Goal: Transaction & Acquisition: Book appointment/travel/reservation

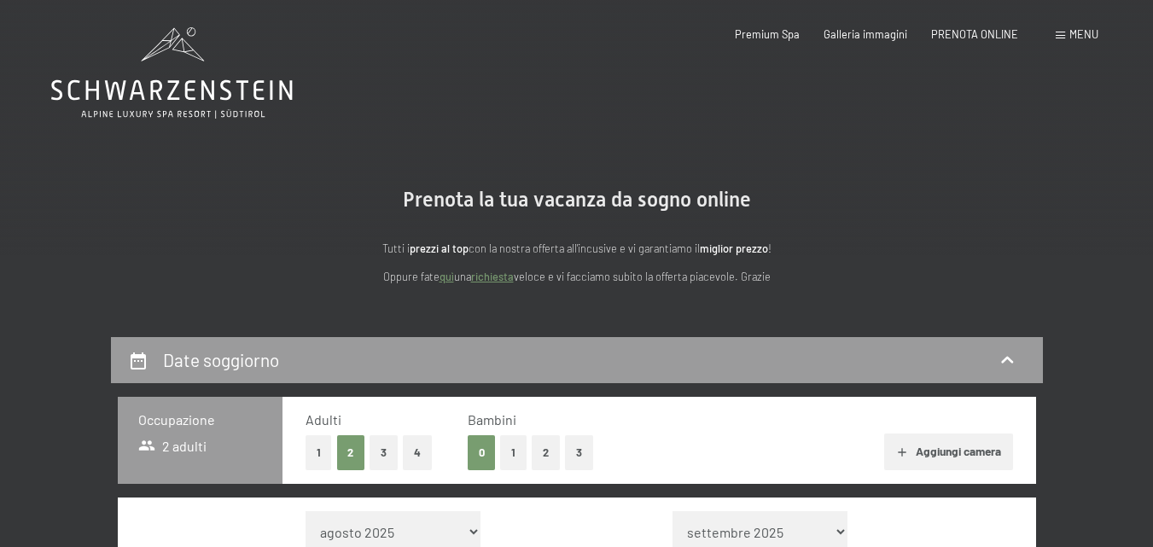
click at [1076, 39] on span "Menu" at bounding box center [1083, 34] width 29 height 14
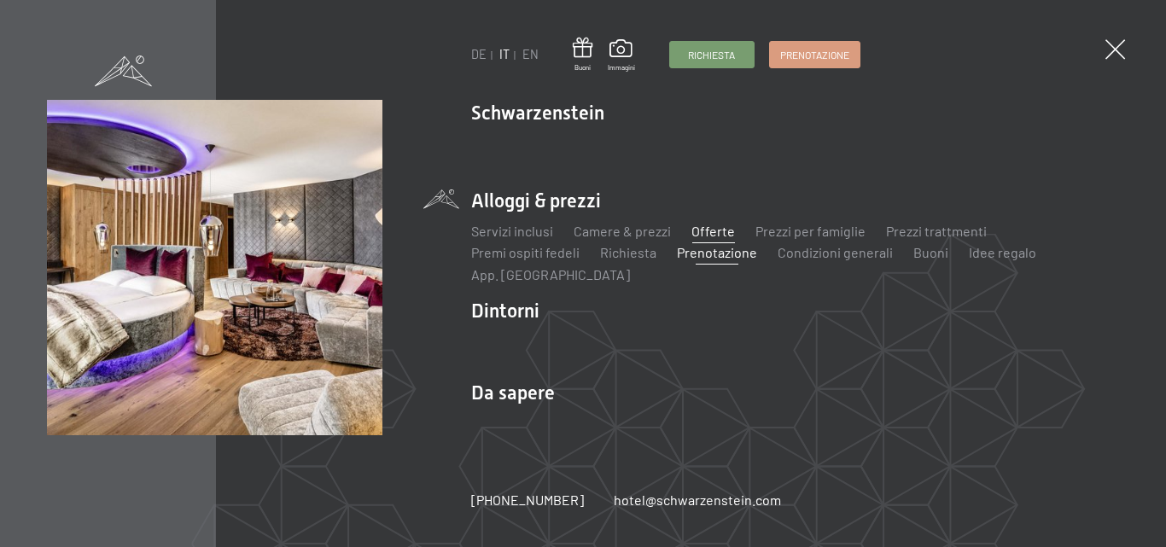
click at [712, 226] on link "Offerte" at bounding box center [713, 231] width 44 height 16
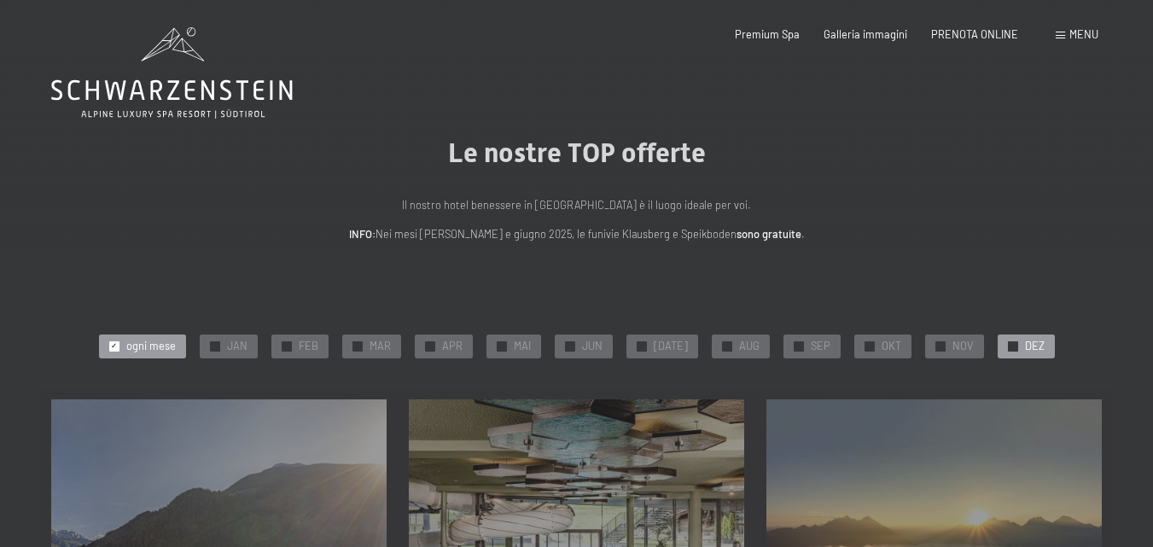
click at [1015, 348] on div "✓ DEZ" at bounding box center [1026, 347] width 57 height 24
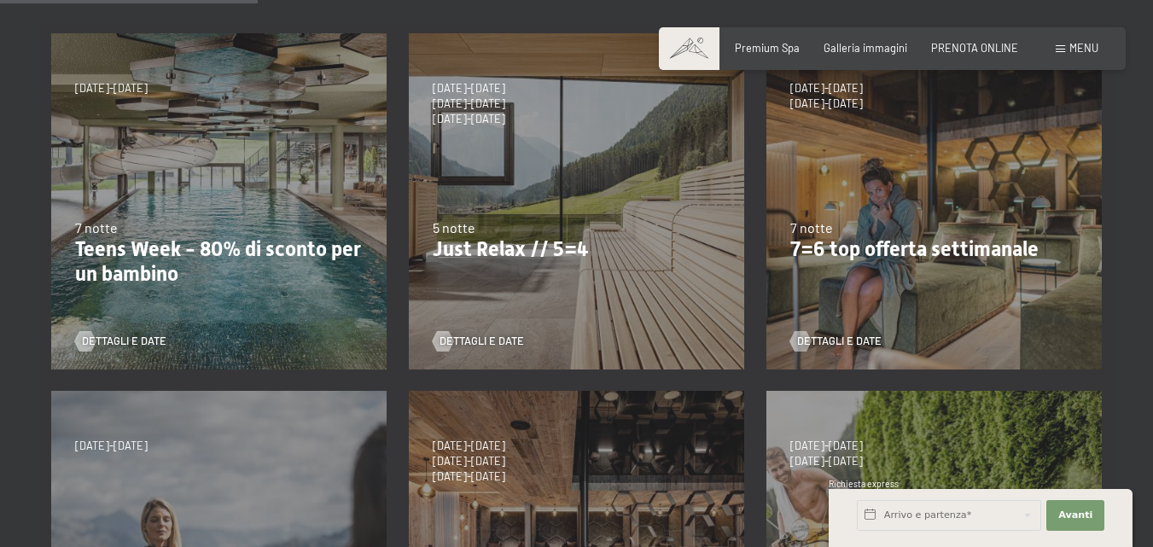
scroll to position [334, 0]
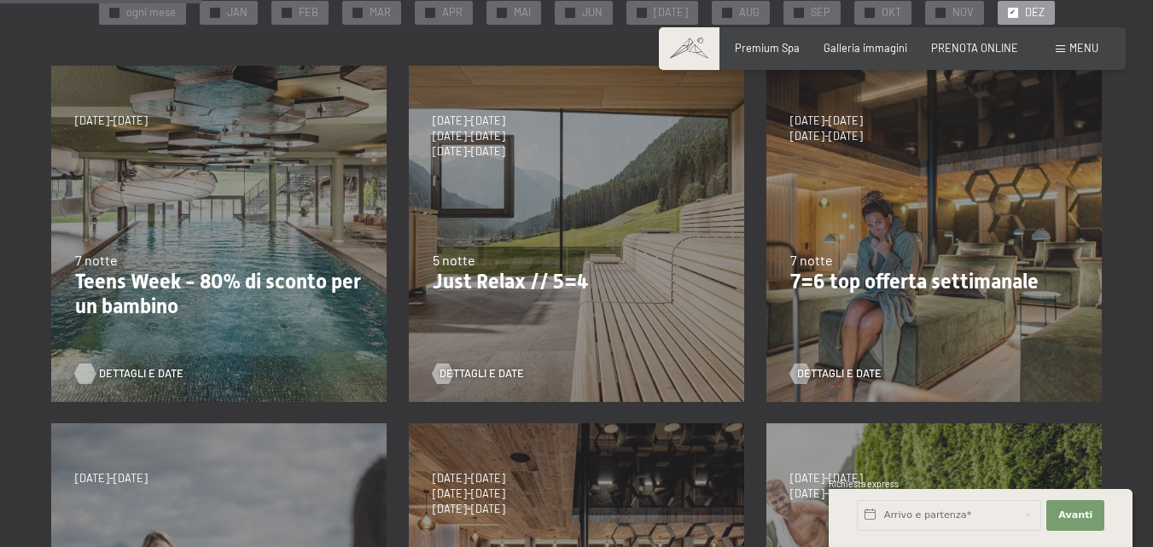
click at [122, 375] on span "Dettagli e Date" at bounding box center [141, 373] width 84 height 15
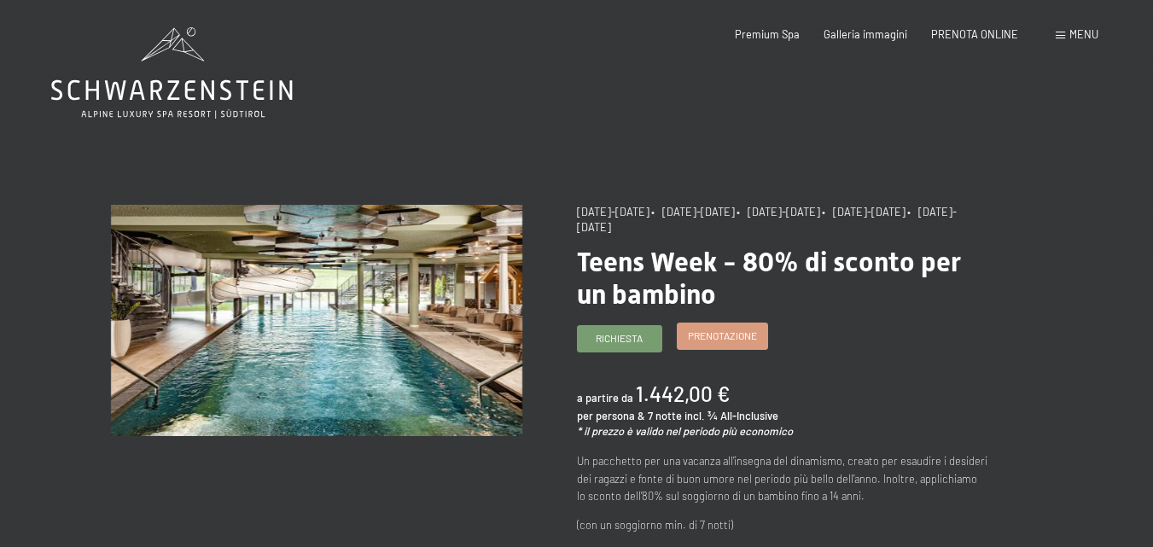
click at [719, 341] on span "Prenotazione" at bounding box center [722, 336] width 69 height 15
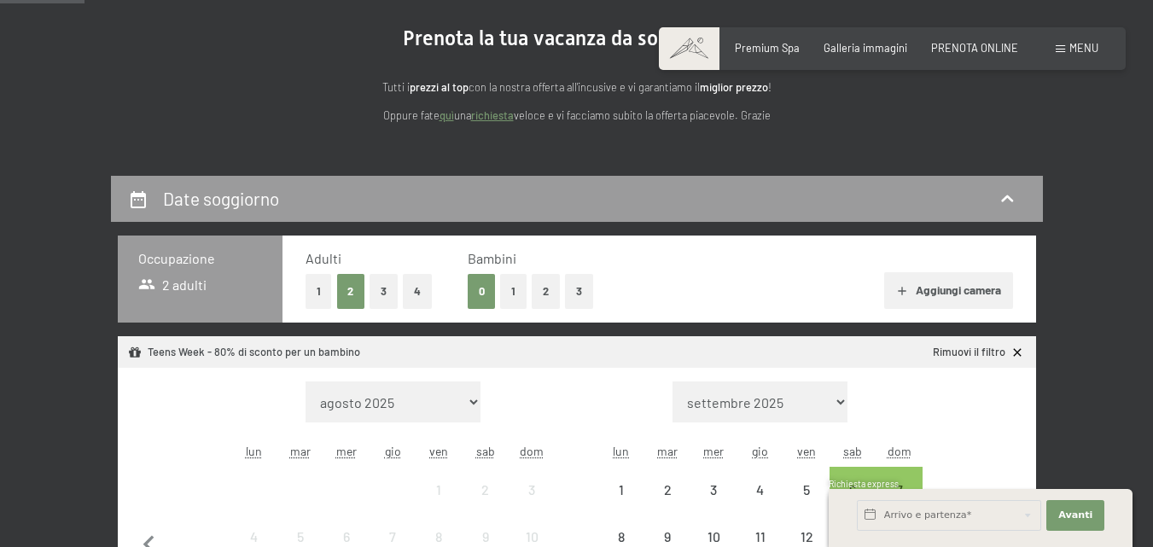
scroll to position [171, 0]
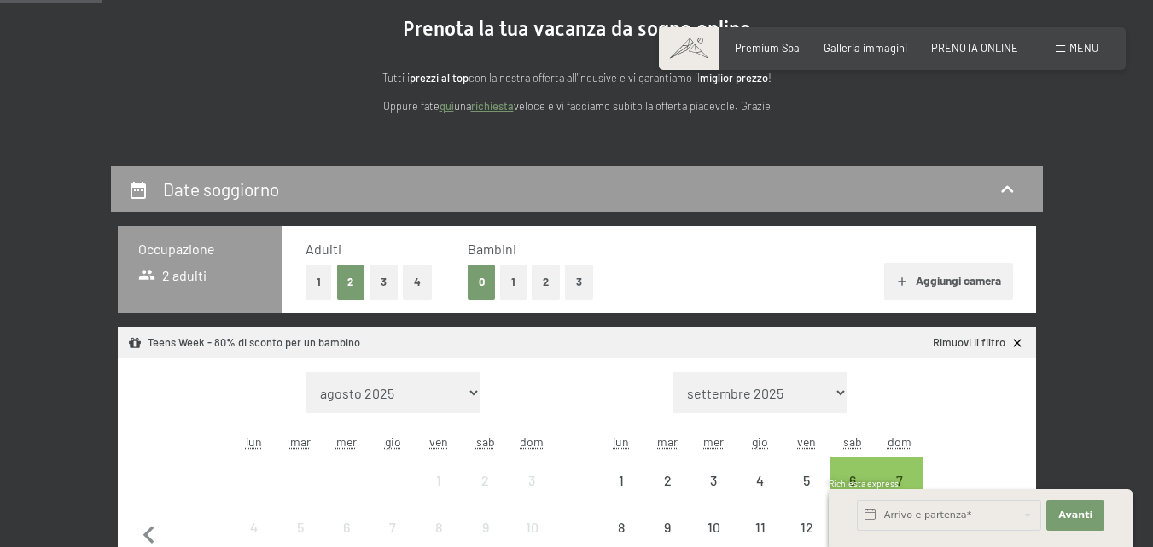
click at [512, 277] on button "1" at bounding box center [513, 282] width 26 height 35
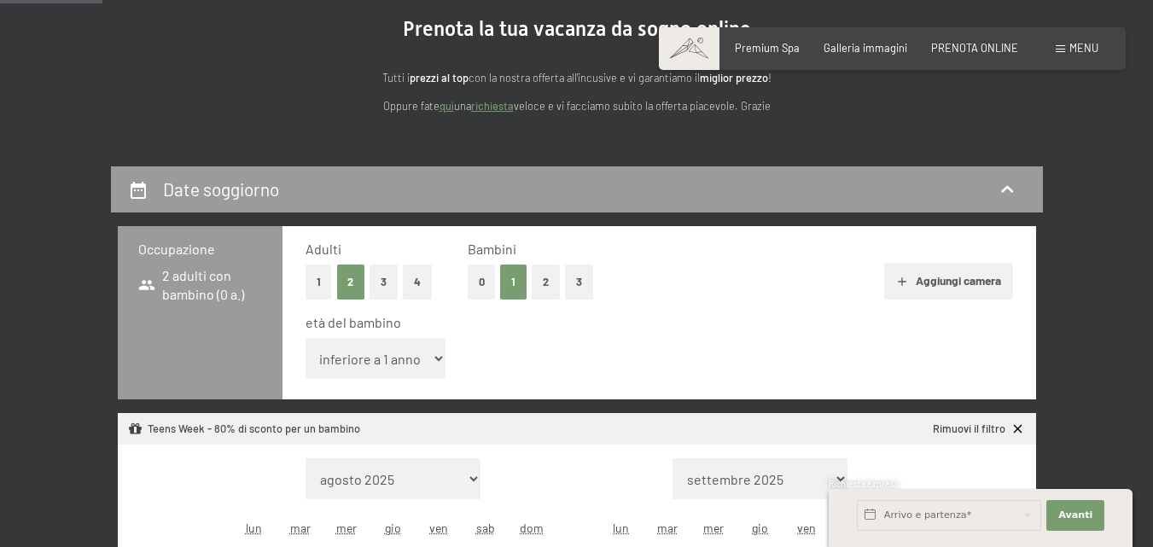
click at [419, 366] on select "inferiore a 1 anno 1 anno 2 anni 3 anni 4 anni 5 anni 6 anni 7 anni 8 anni 9 an…" at bounding box center [376, 358] width 141 height 41
select select "11"
click at [306, 338] on select "inferiore a 1 anno 1 anno 2 anni 3 anni 4 anni 5 anni 6 anni 7 anni 8 anni 9 an…" at bounding box center [376, 358] width 141 height 41
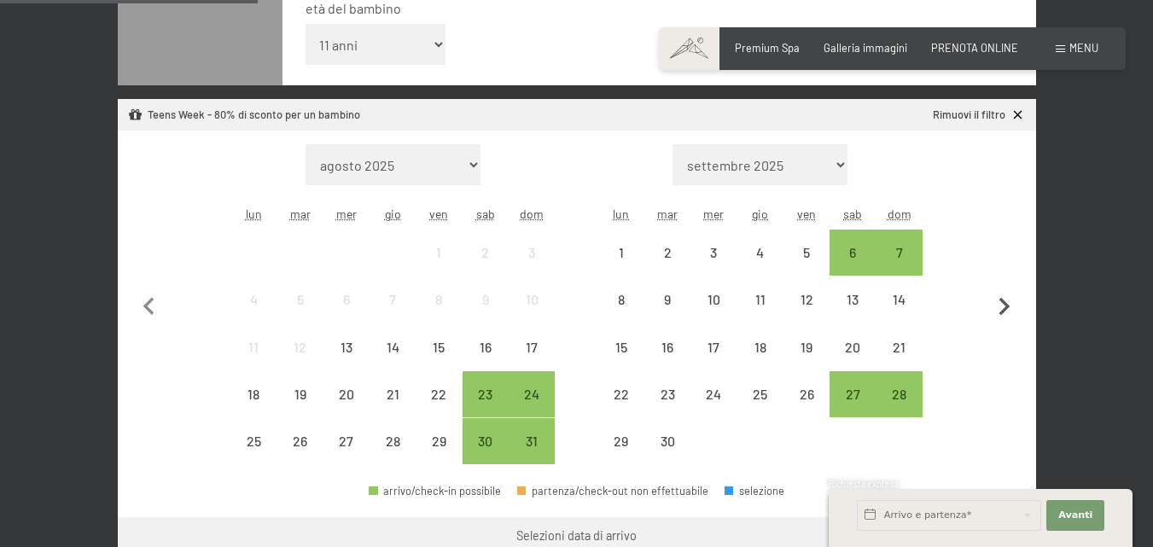
scroll to position [512, 0]
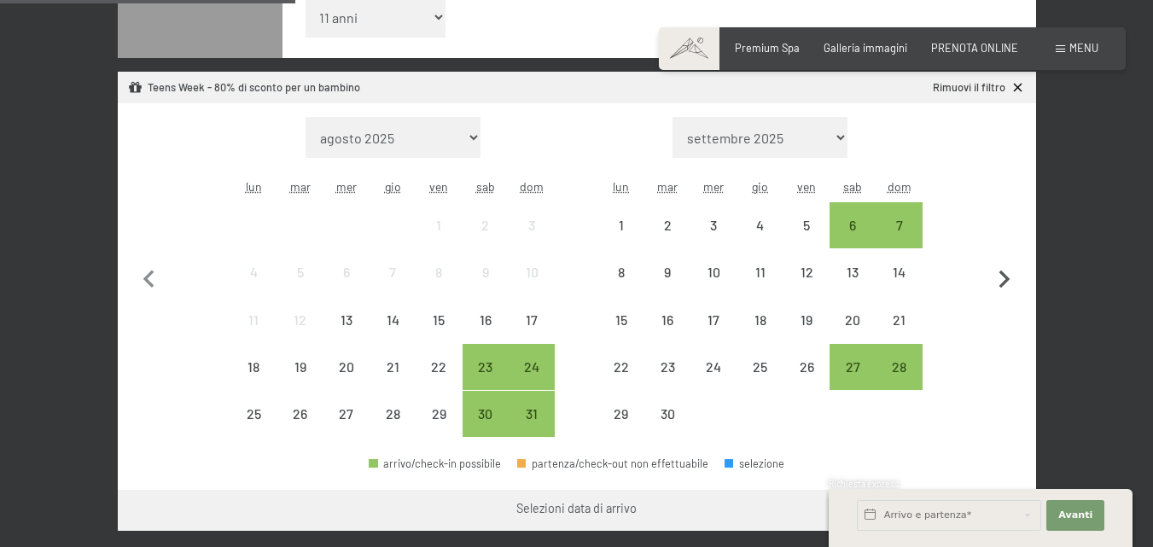
click at [997, 279] on icon "button" at bounding box center [1005, 280] width 36 height 36
select select "2025-09-01"
select select "2025-10-01"
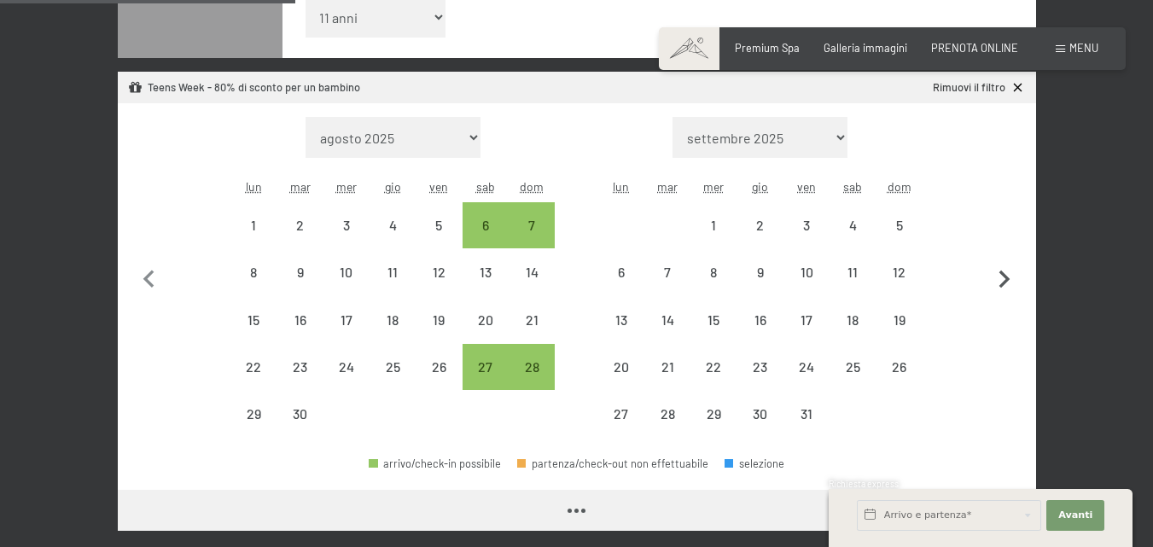
click at [997, 279] on icon "button" at bounding box center [1005, 280] width 36 height 36
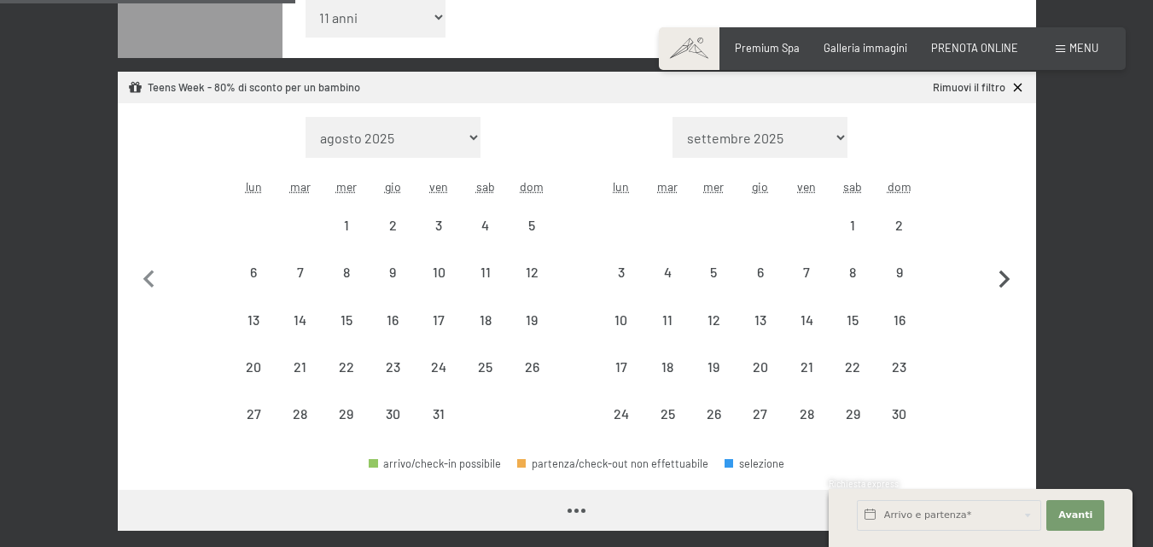
select select "2025-10-01"
select select "2025-11-01"
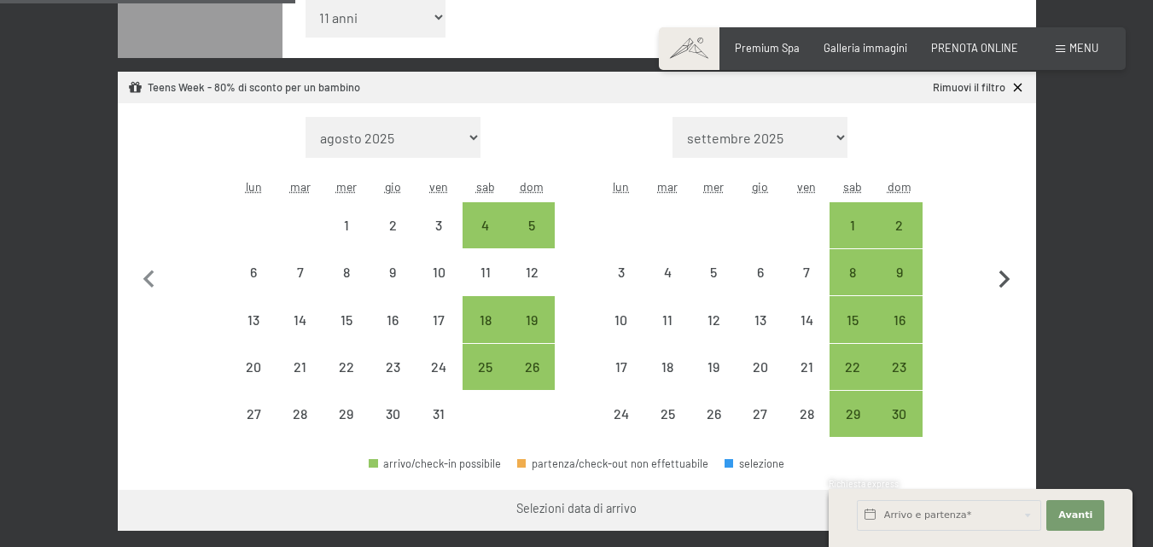
click at [997, 279] on icon "button" at bounding box center [1005, 280] width 36 height 36
select select "[DATE]"
select select "2025-12-01"
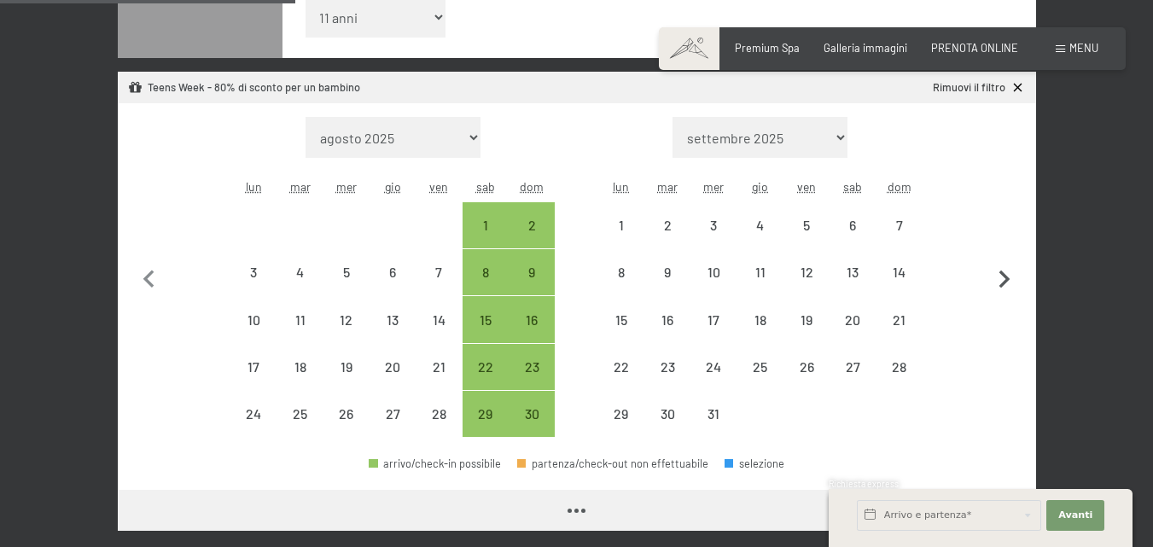
select select "[DATE]"
select select "2025-12-01"
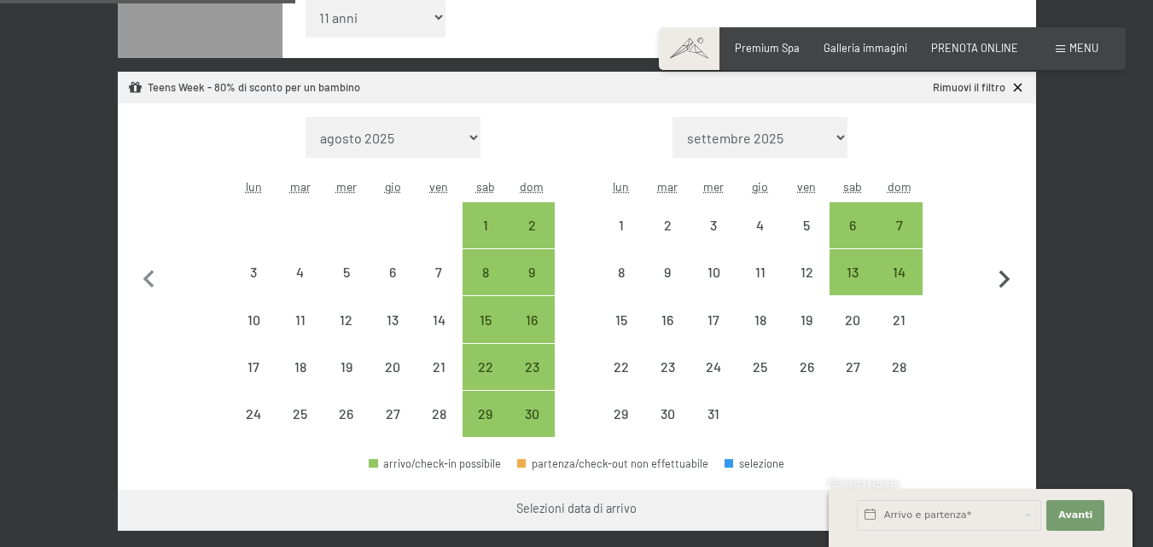
click at [997, 279] on icon "button" at bounding box center [1005, 280] width 36 height 36
select select "2025-12-01"
select select "2026-01-01"
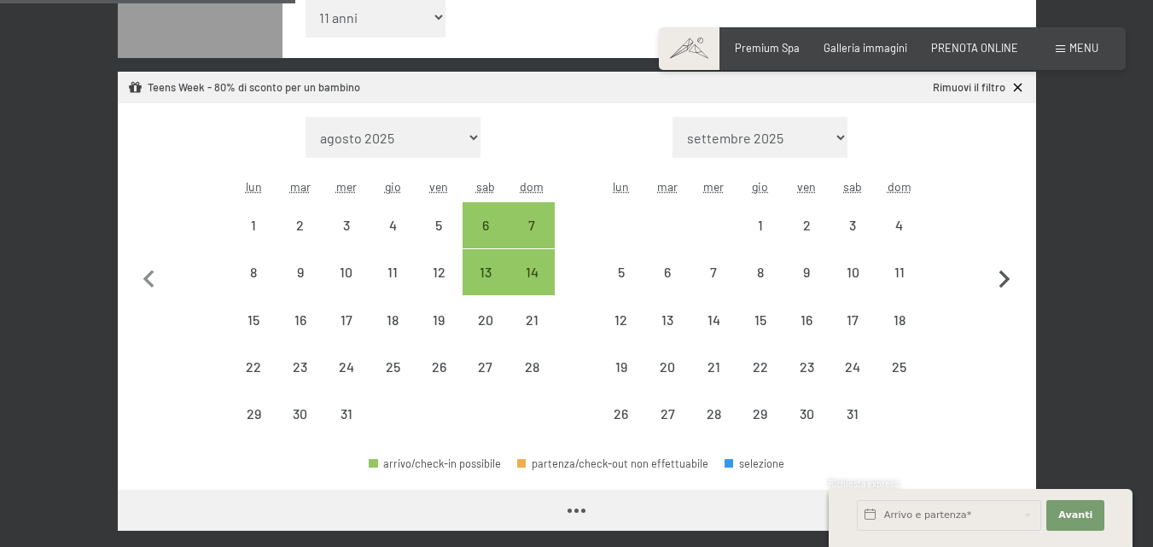
select select "2025-12-01"
select select "2026-01-01"
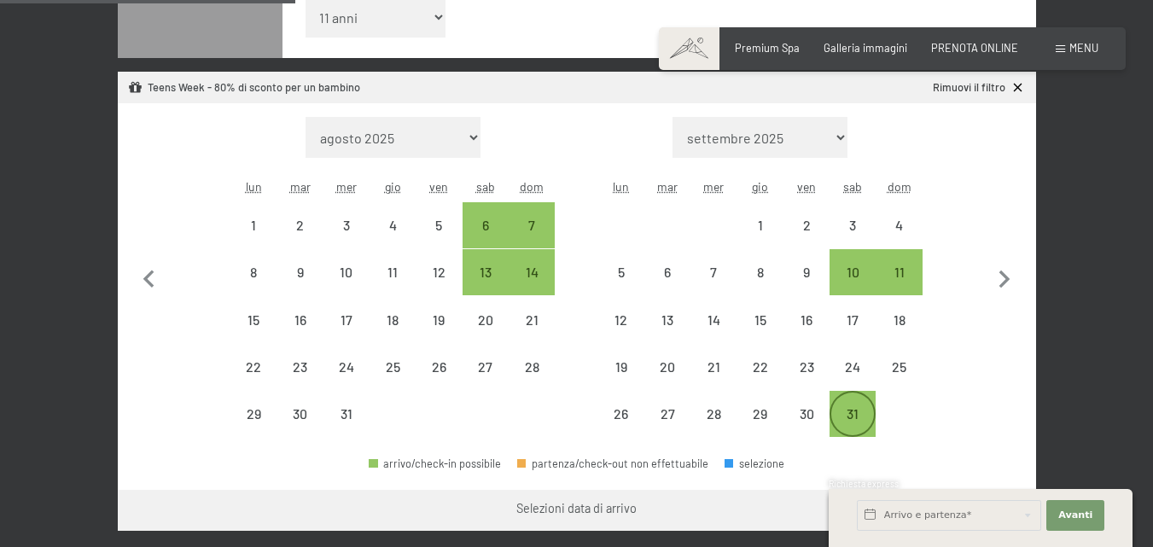
click at [847, 414] on div "31" at bounding box center [852, 428] width 43 height 43
select select "[DATE]"
select select "2026-01-01"
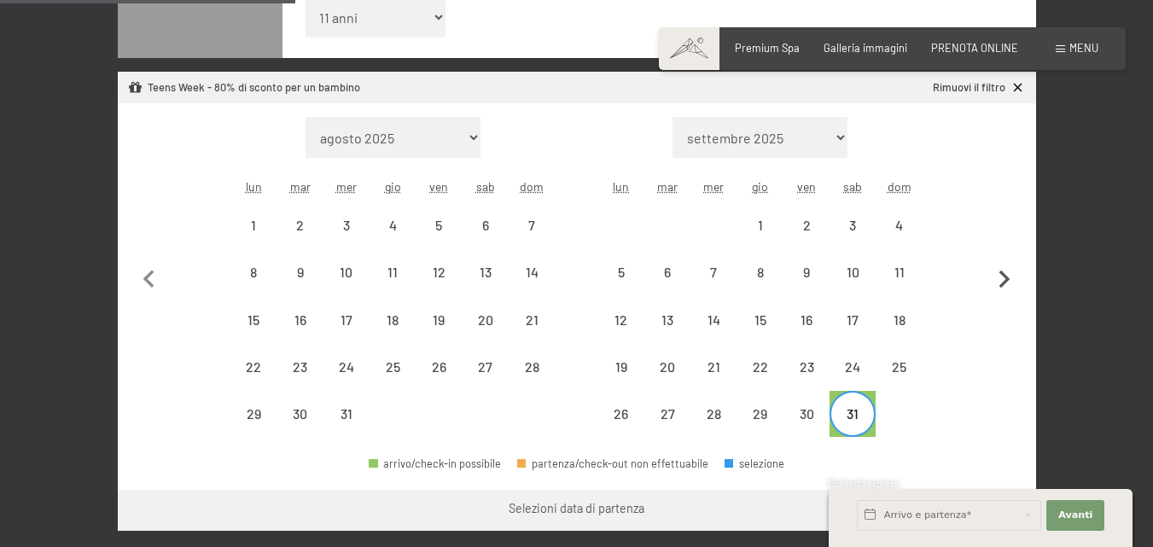
click at [998, 277] on icon "button" at bounding box center [1005, 280] width 36 height 36
select select "2026-01-01"
select select "2026-02-01"
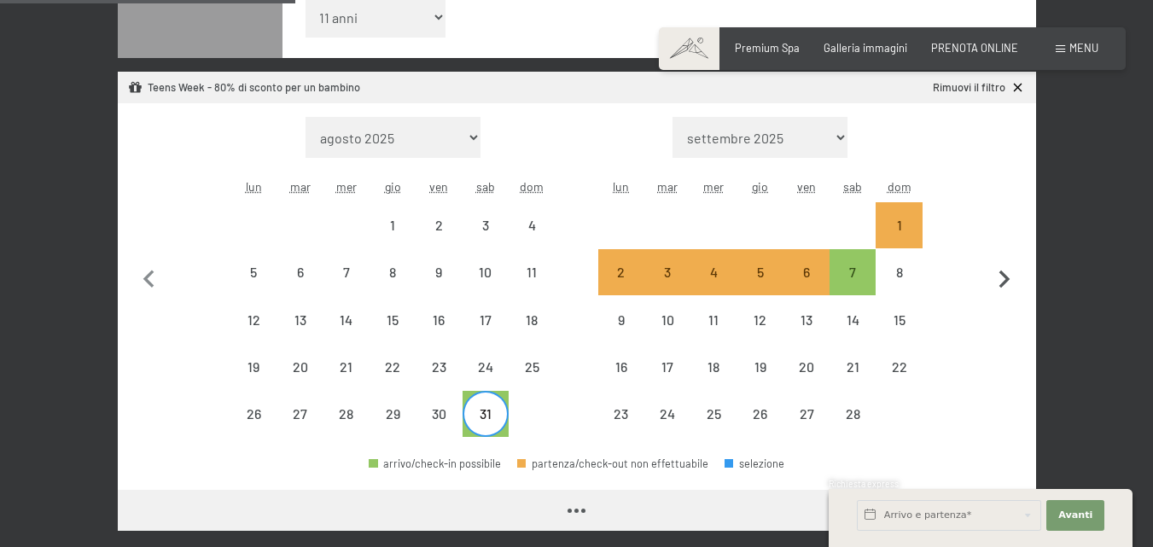
select select "2026-01-01"
select select "2026-02-01"
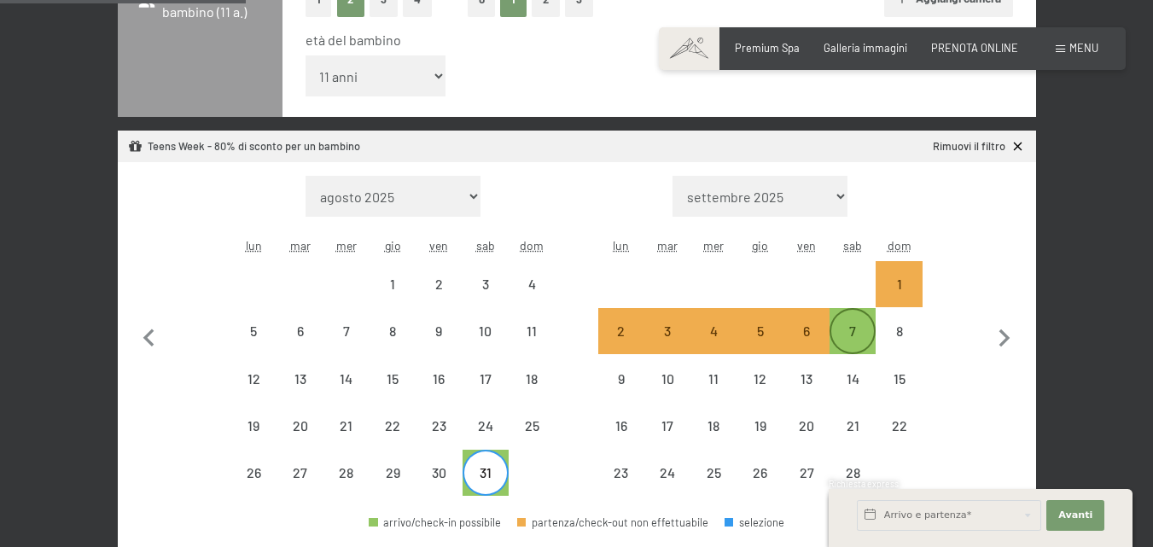
scroll to position [427, 0]
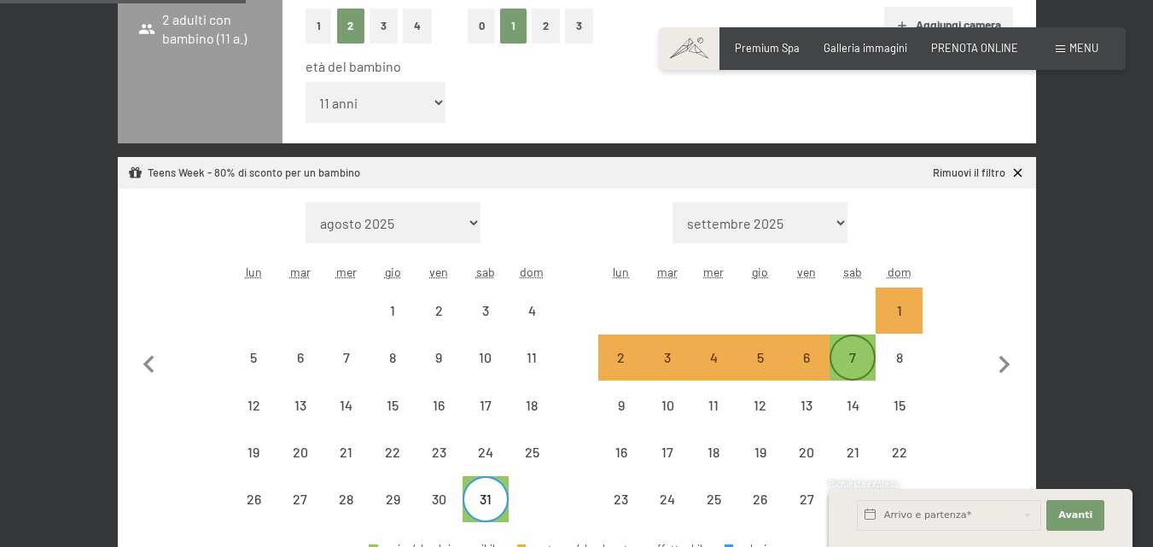
click at [858, 359] on div "7" at bounding box center [852, 372] width 43 height 43
select select "[DATE]"
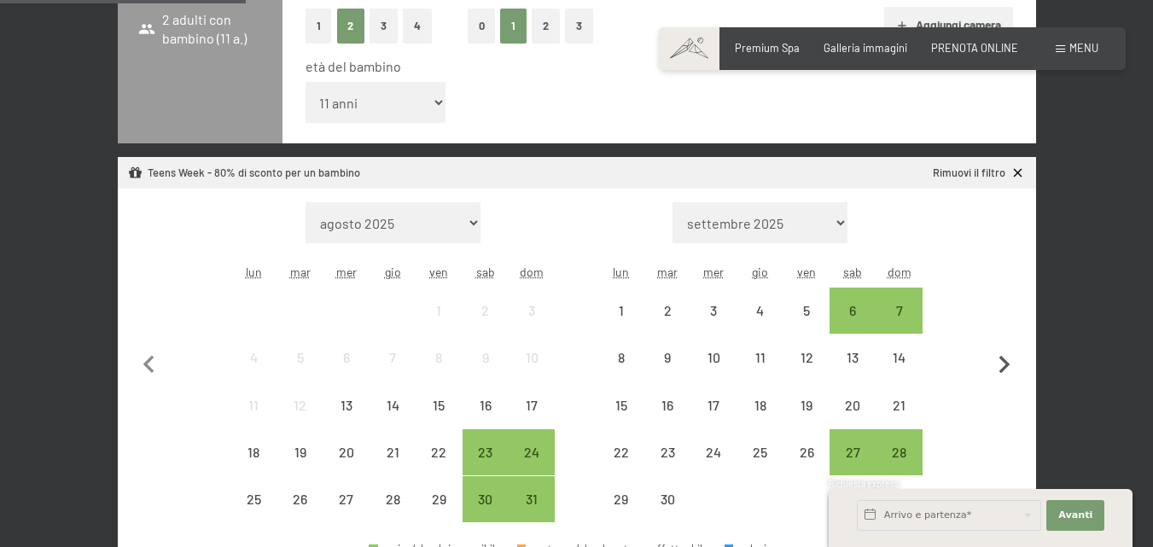
click at [1005, 361] on icon "button" at bounding box center [1004, 365] width 11 height 18
select select "[DATE]"
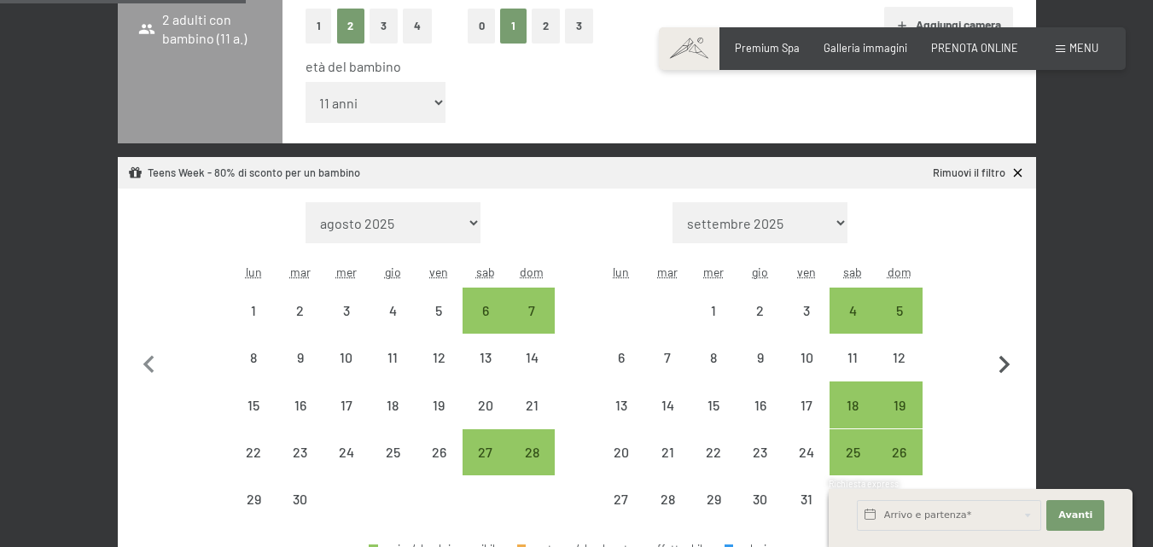
click at [1005, 361] on icon "button" at bounding box center [1004, 365] width 11 height 18
select select "[DATE]"
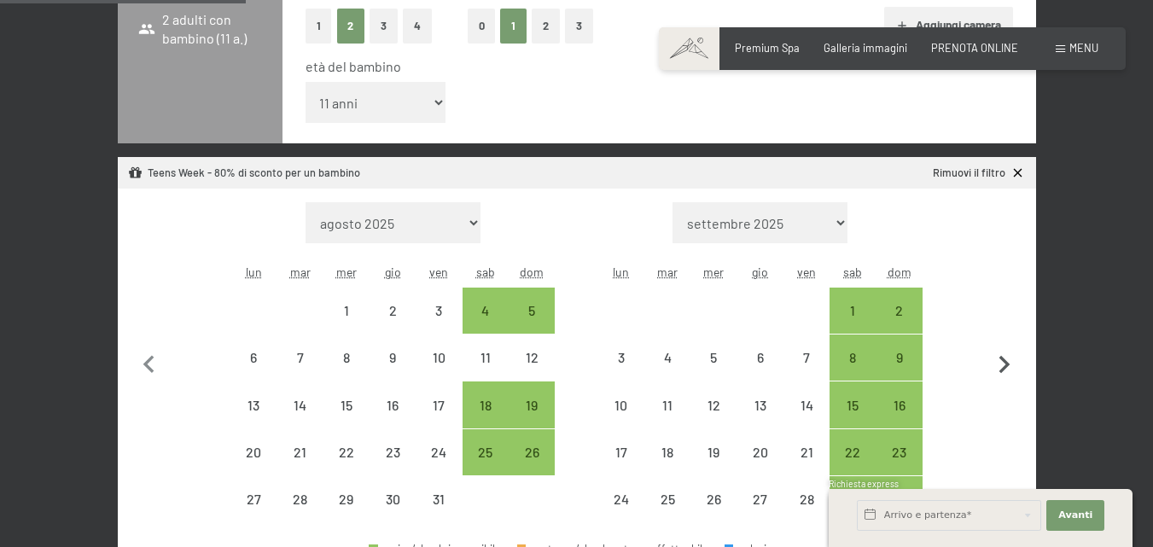
click at [1005, 361] on icon "button" at bounding box center [1004, 365] width 11 height 18
select select "[DATE]"
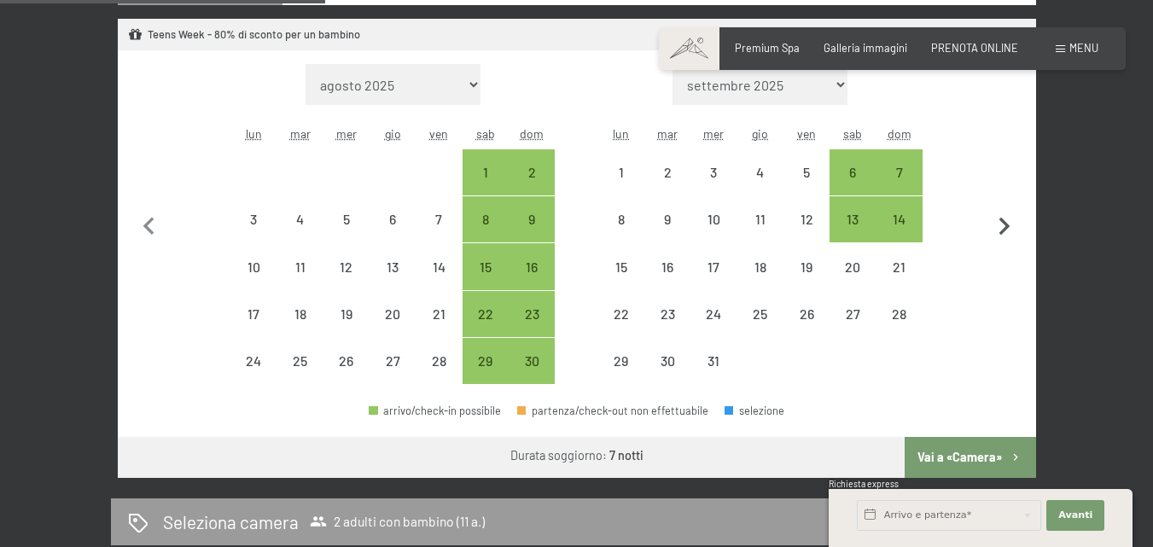
scroll to position [597, 0]
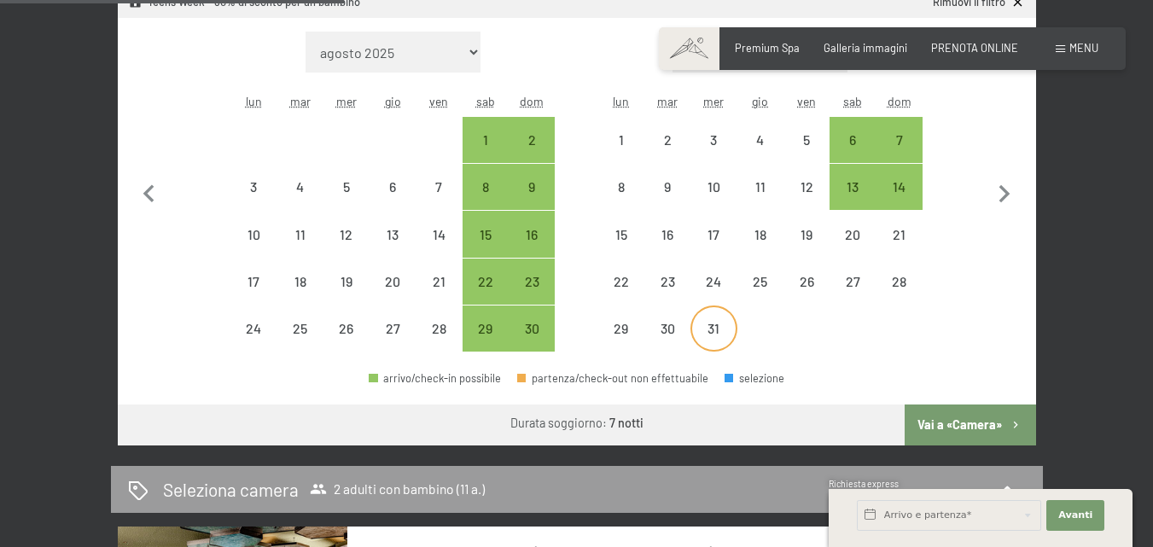
click at [715, 323] on div "31" at bounding box center [713, 343] width 43 height 43
select select "[DATE]"
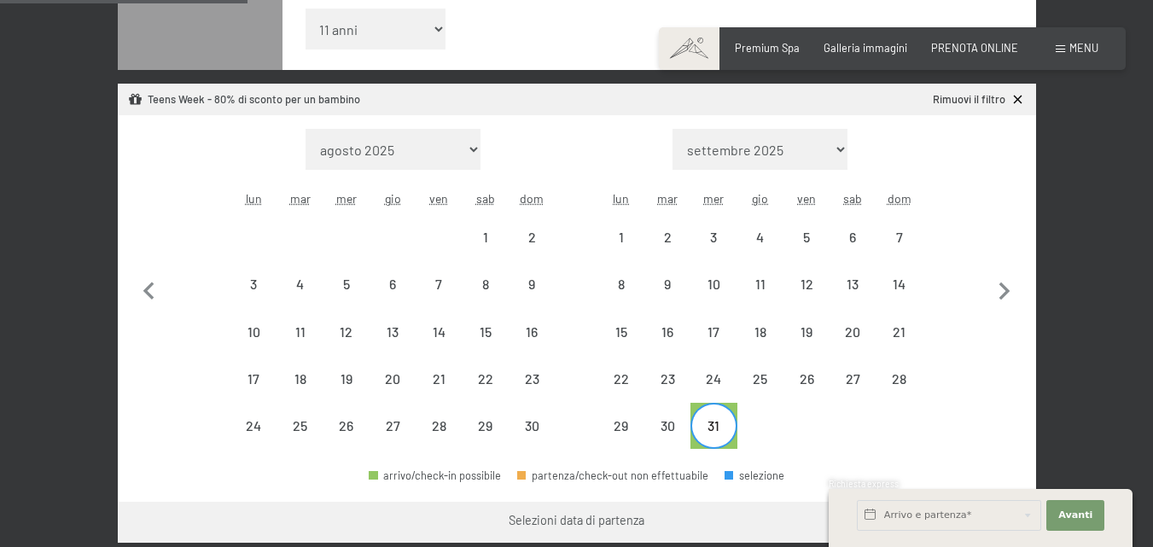
scroll to position [427, 0]
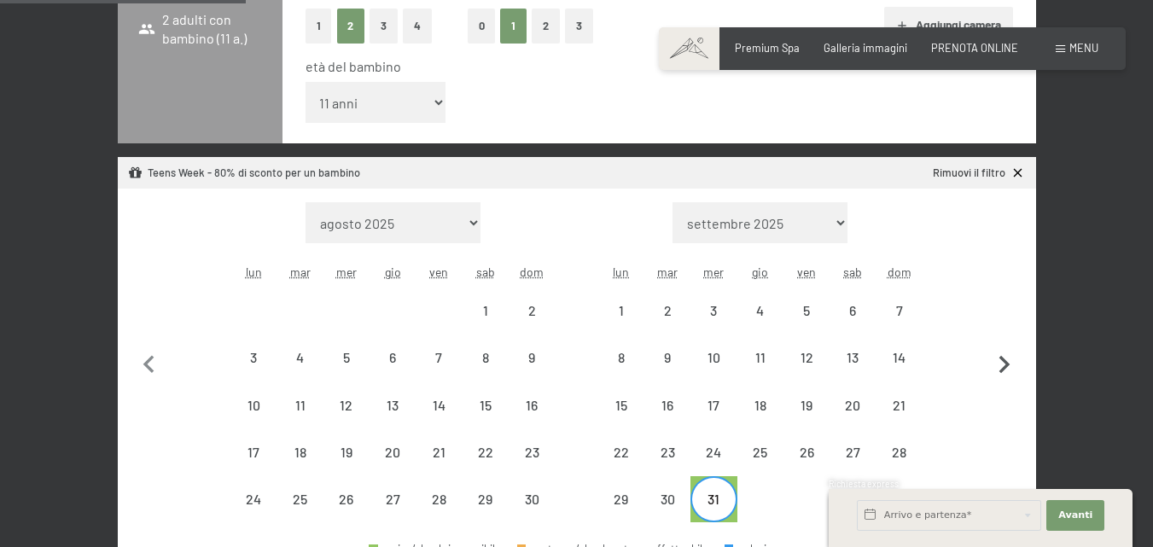
click at [999, 364] on icon "button" at bounding box center [1005, 365] width 36 height 36
select select "[DATE]"
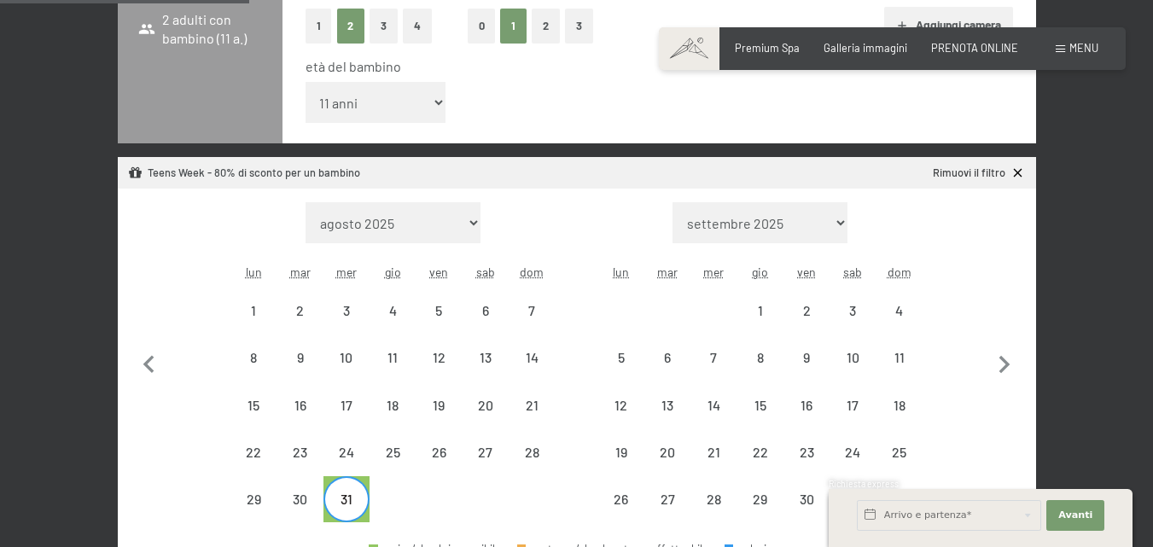
scroll to position [597, 0]
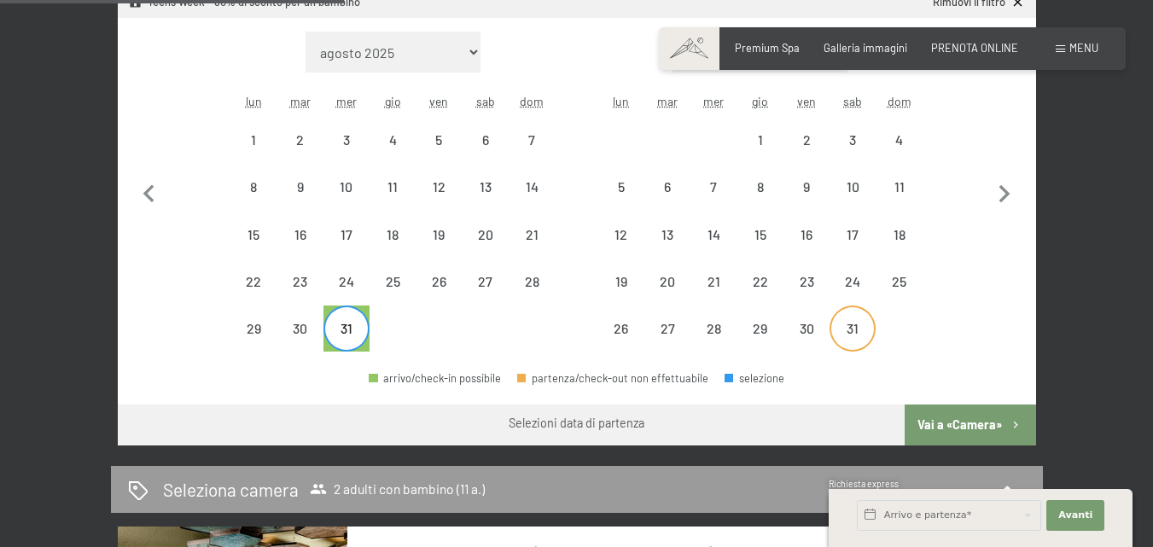
click at [858, 327] on div "31" at bounding box center [852, 343] width 43 height 43
select select "[DATE]"
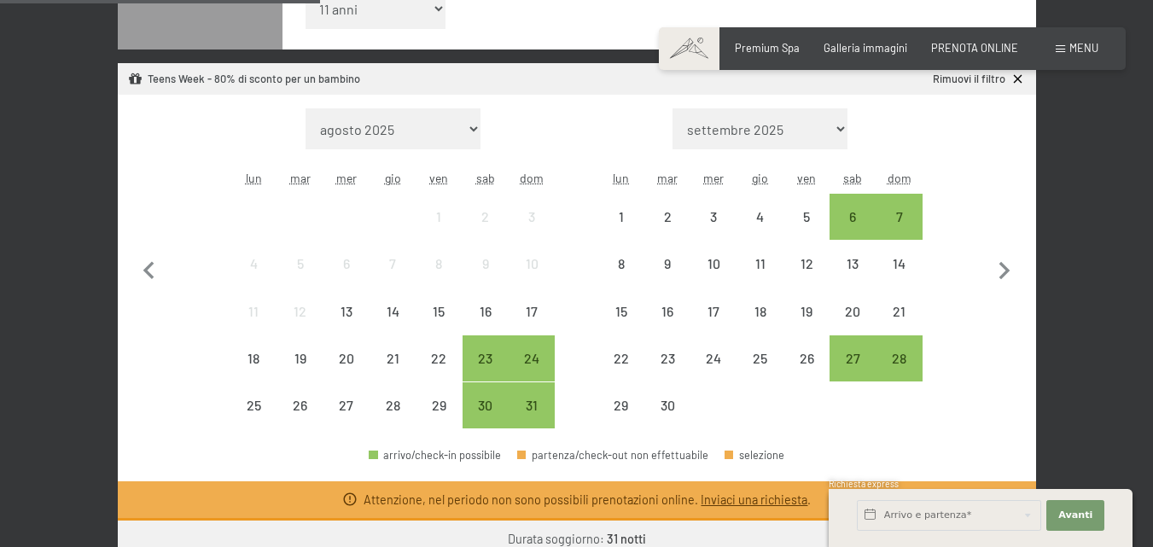
scroll to position [427, 0]
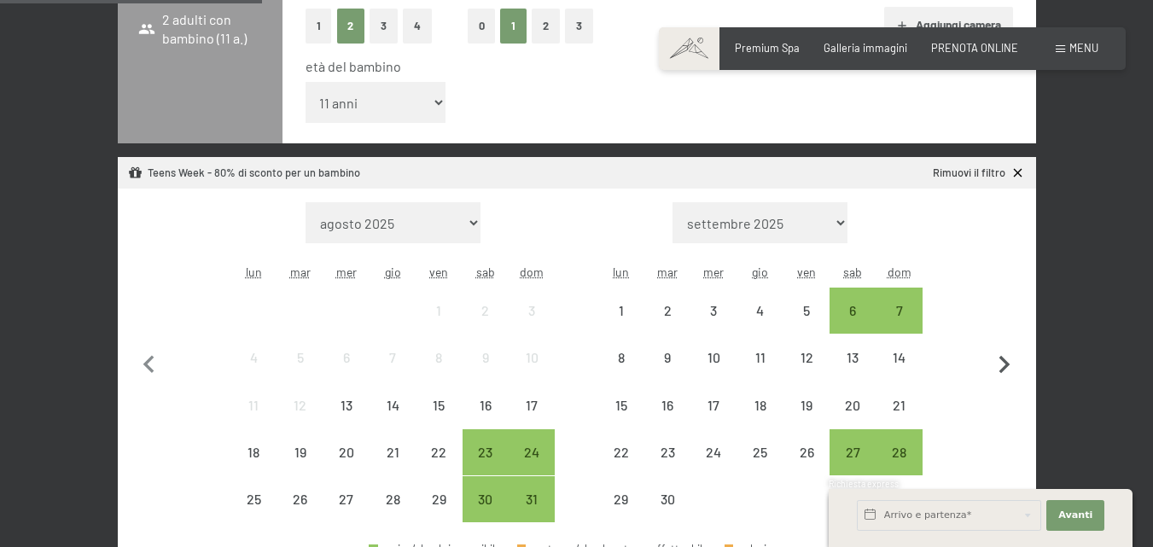
click at [1005, 354] on icon "button" at bounding box center [1005, 365] width 36 height 36
select select "[DATE]"
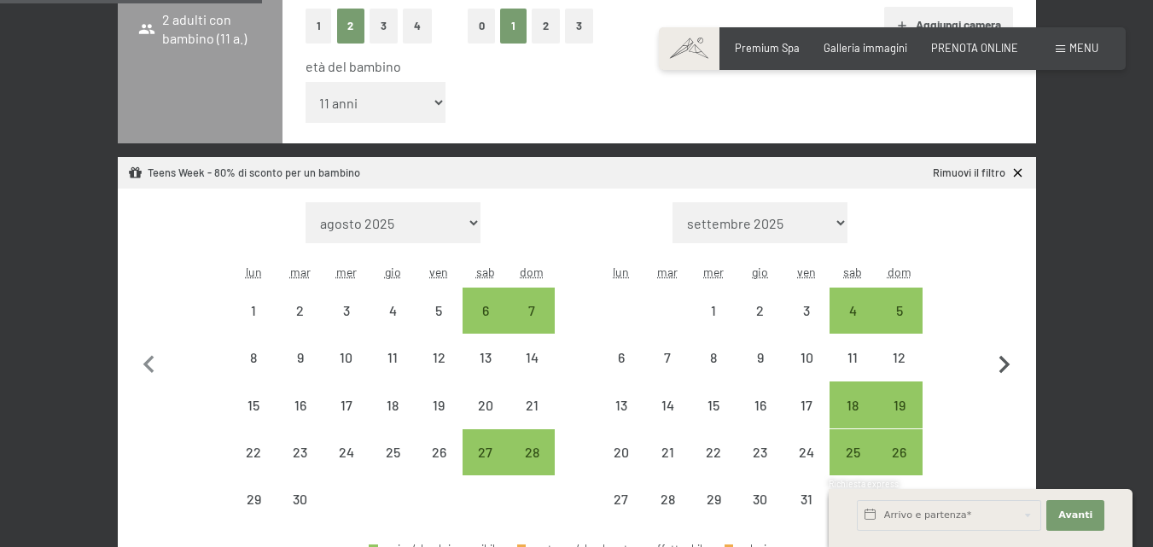
click at [1005, 354] on icon "button" at bounding box center [1005, 365] width 36 height 36
select select "[DATE]"
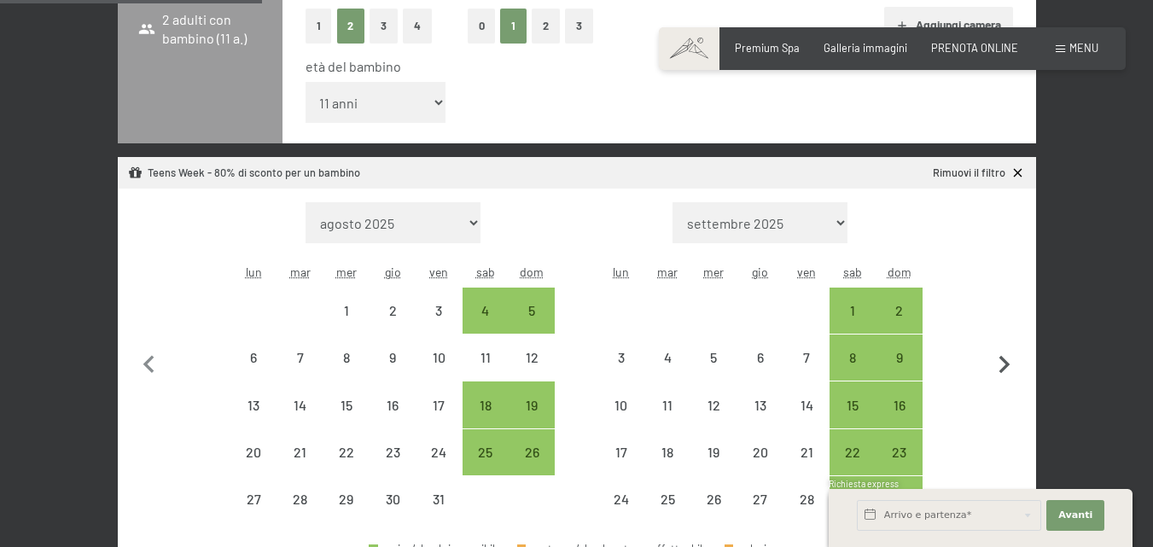
click at [1005, 354] on icon "button" at bounding box center [1005, 365] width 36 height 36
select select "[DATE]"
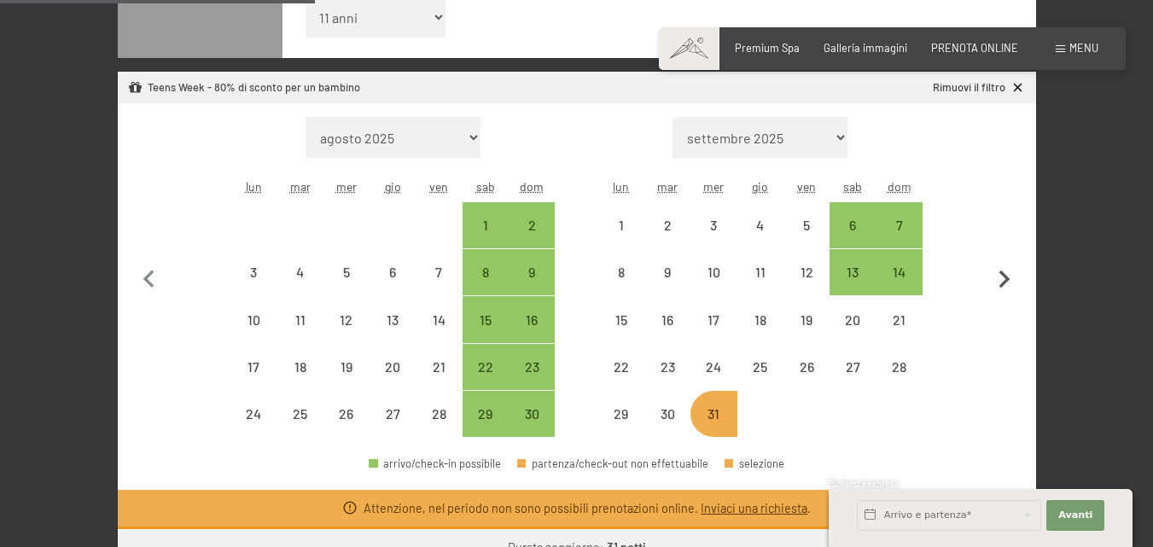
click at [1010, 274] on button "button" at bounding box center [1005, 277] width 36 height 321
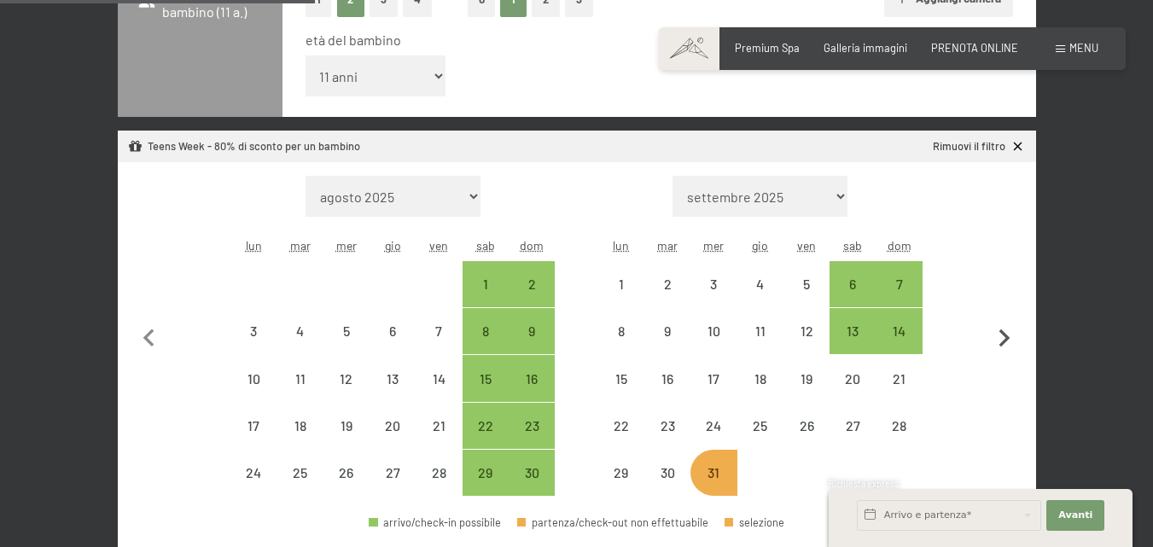
select select "[DATE]"
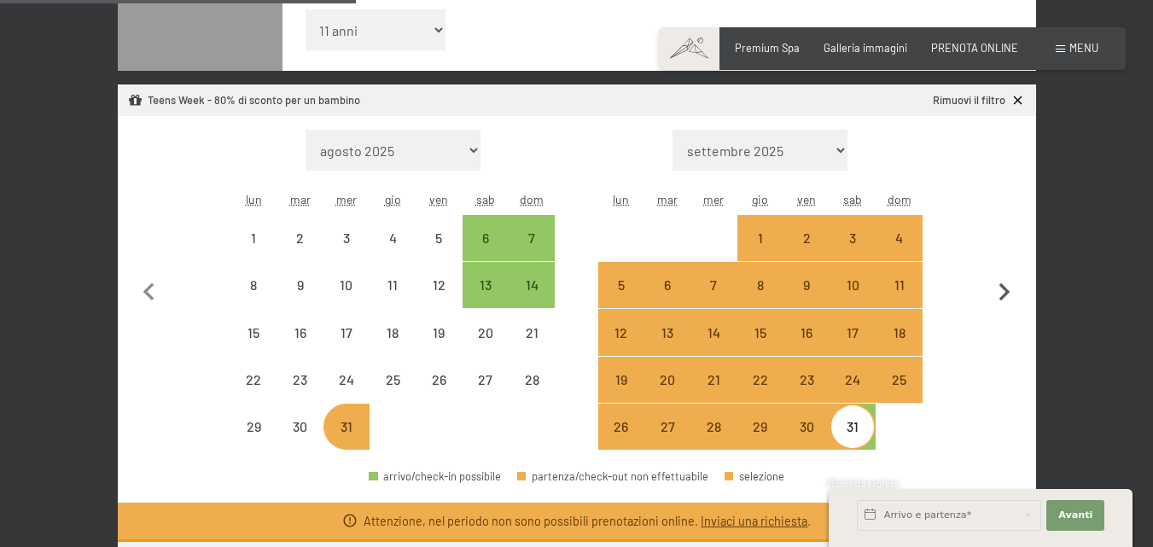
scroll to position [597, 0]
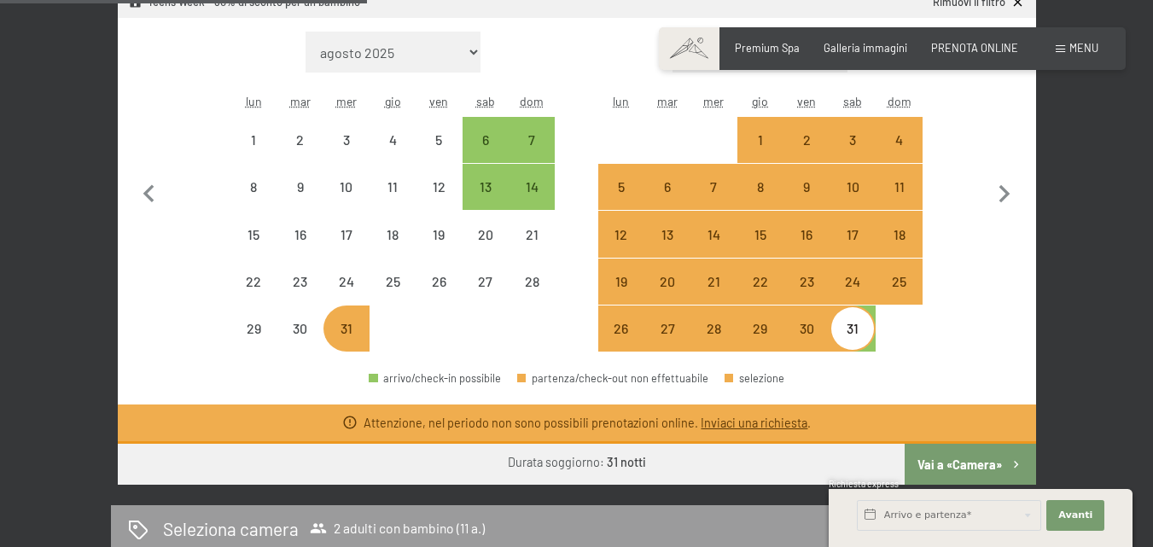
click at [863, 326] on div "31" at bounding box center [852, 343] width 43 height 43
select select "[DATE]"
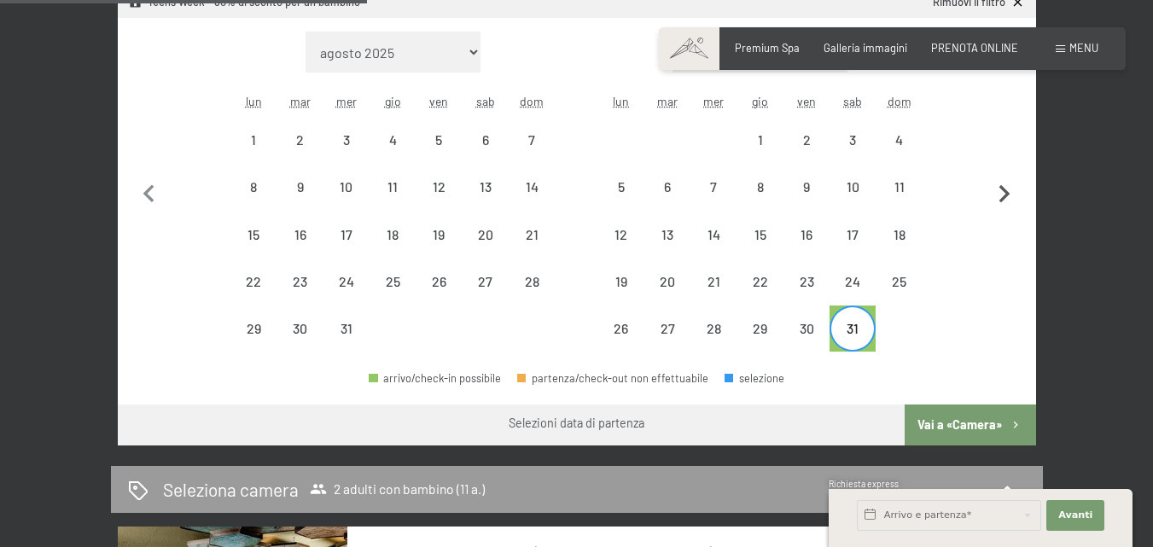
click at [997, 199] on icon "button" at bounding box center [1005, 195] width 36 height 36
select select "[DATE]"
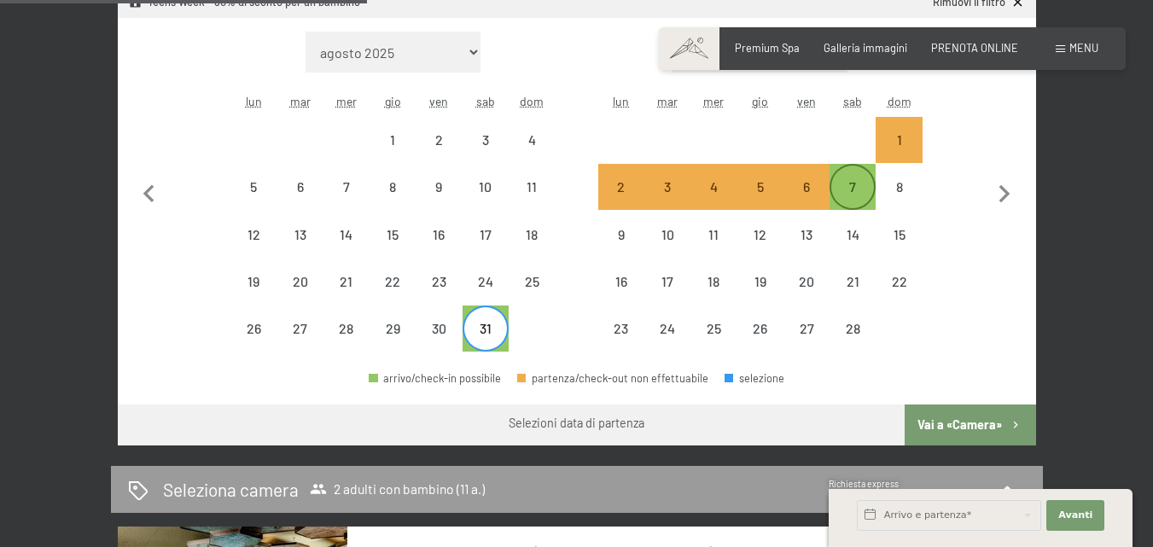
click at [863, 192] on div "7" at bounding box center [852, 201] width 43 height 43
select select "[DATE]"
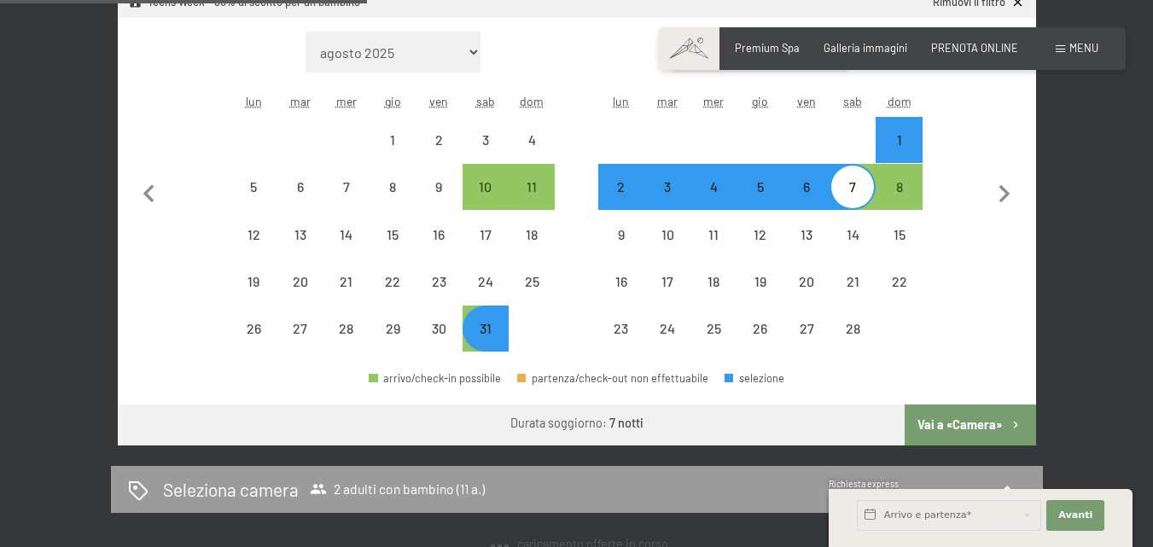
click at [977, 428] on button "Vai a «Camera»" at bounding box center [970, 425] width 131 height 41
select select "[DATE]"
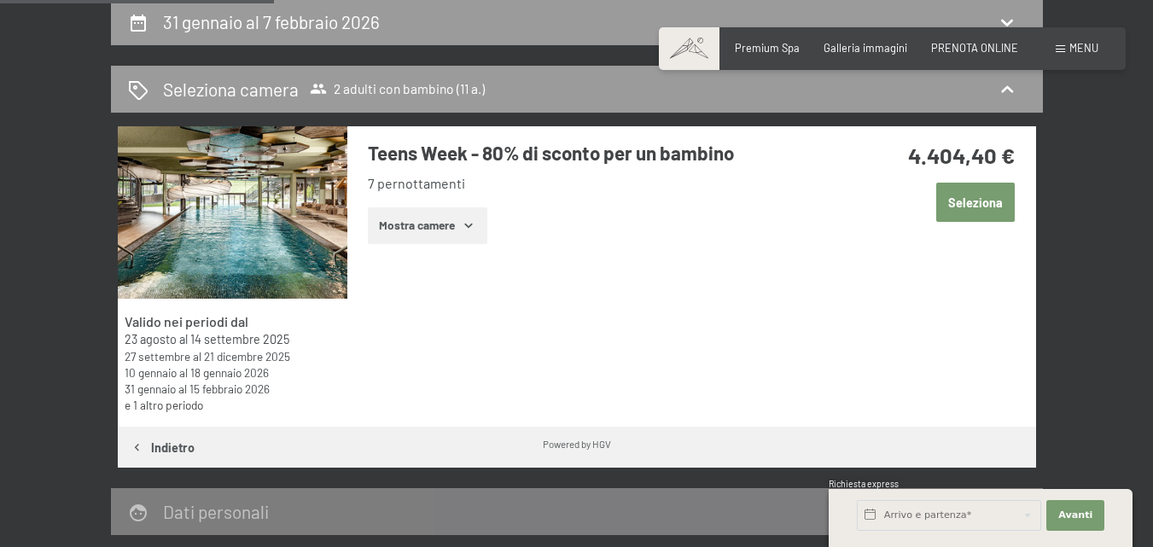
scroll to position [337, 0]
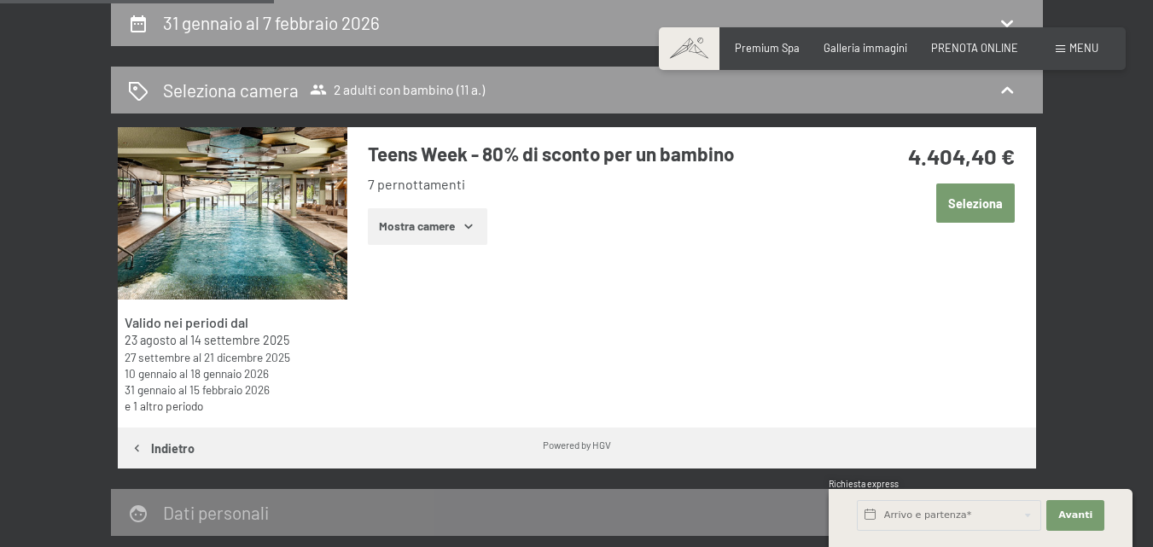
click at [439, 228] on button "Mostra camere" at bounding box center [427, 227] width 119 height 38
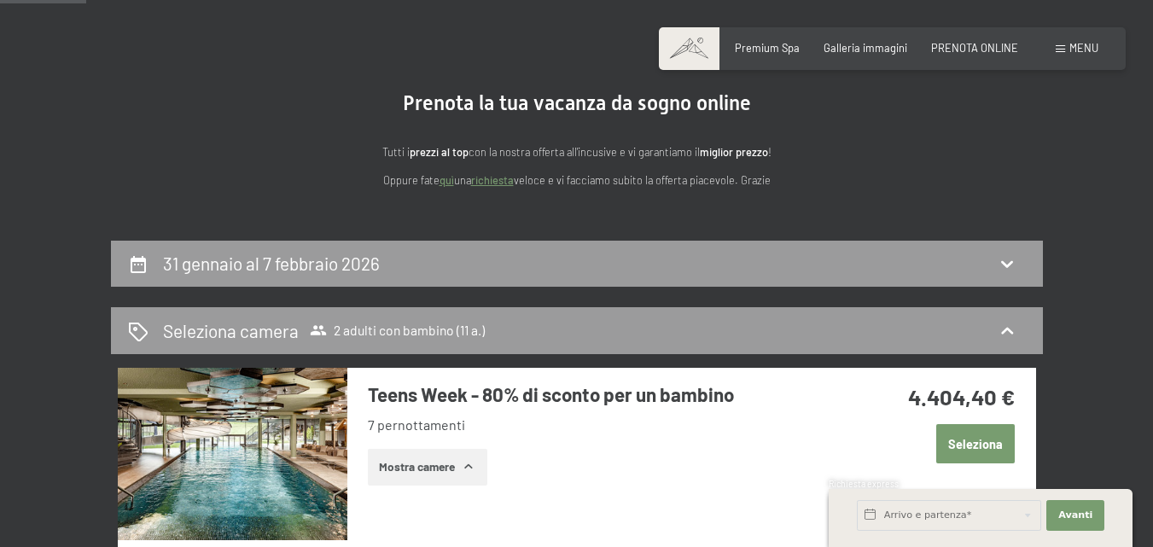
scroll to position [0, 0]
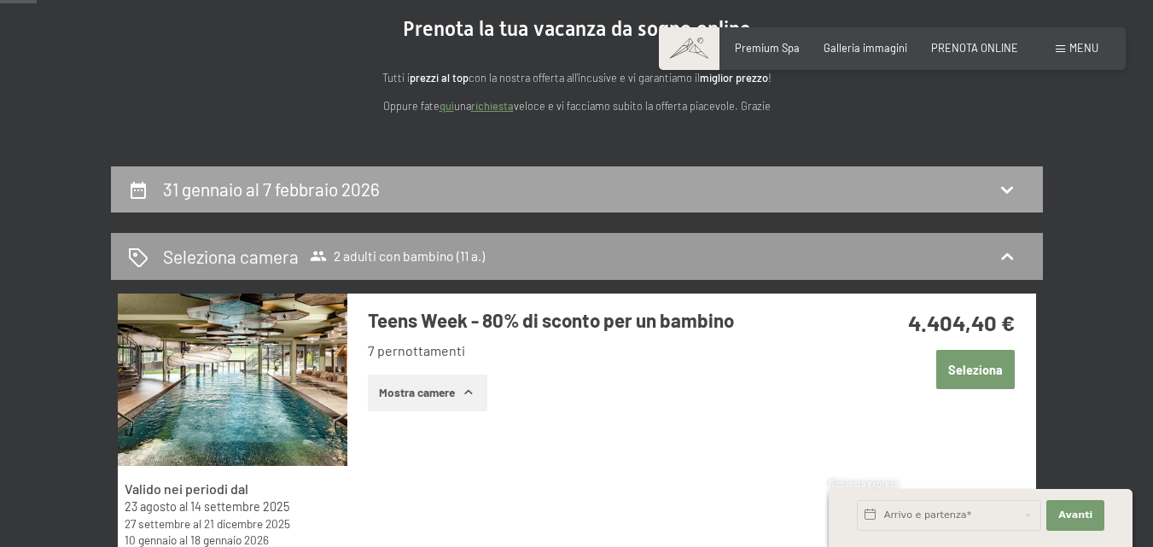
click at [346, 187] on h2 "31 gennaio al 7 febbraio 2026" at bounding box center [271, 188] width 217 height 21
select select "11"
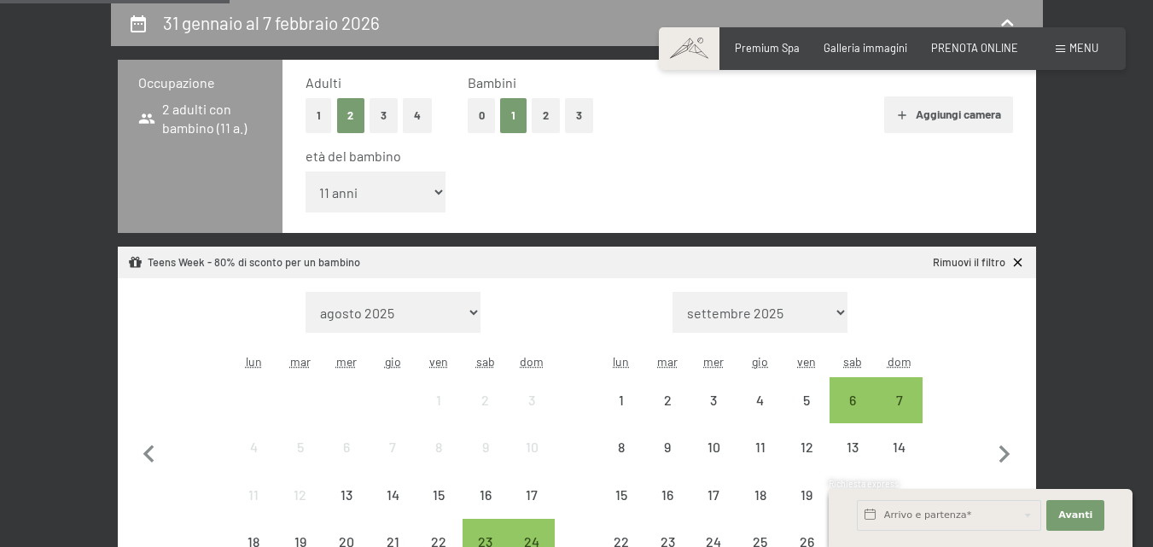
scroll to position [422, 0]
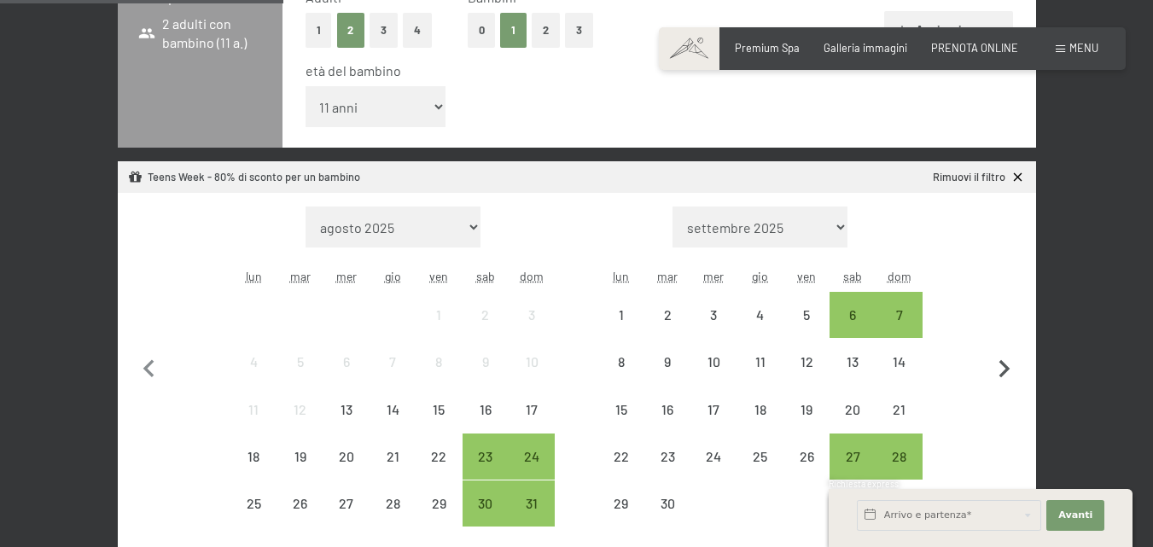
click at [1006, 361] on icon "button" at bounding box center [1005, 370] width 36 height 36
select select "[DATE]"
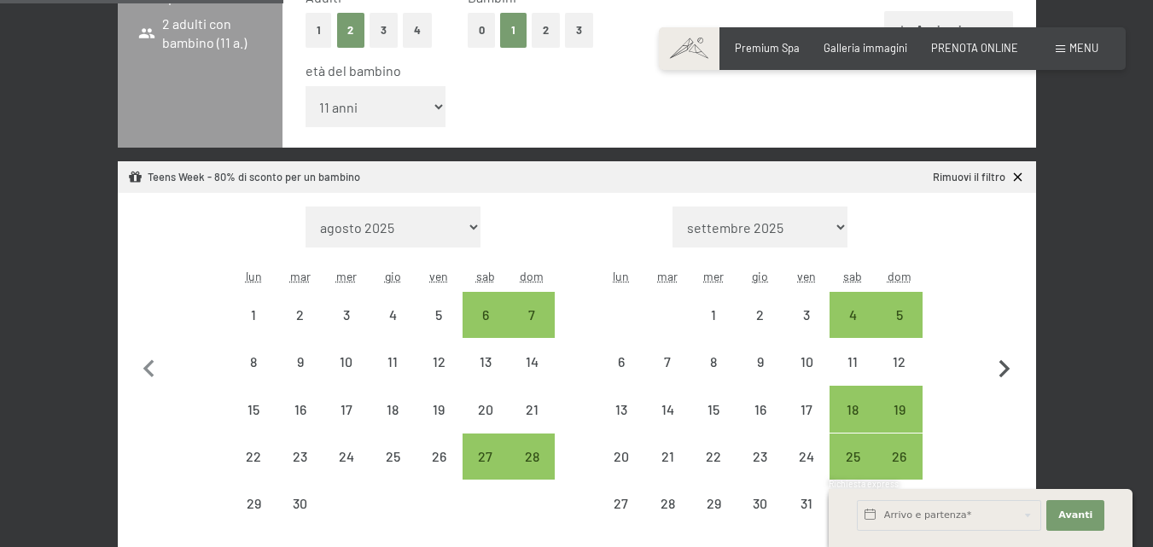
click at [1006, 361] on icon "button" at bounding box center [1005, 370] width 36 height 36
select select "[DATE]"
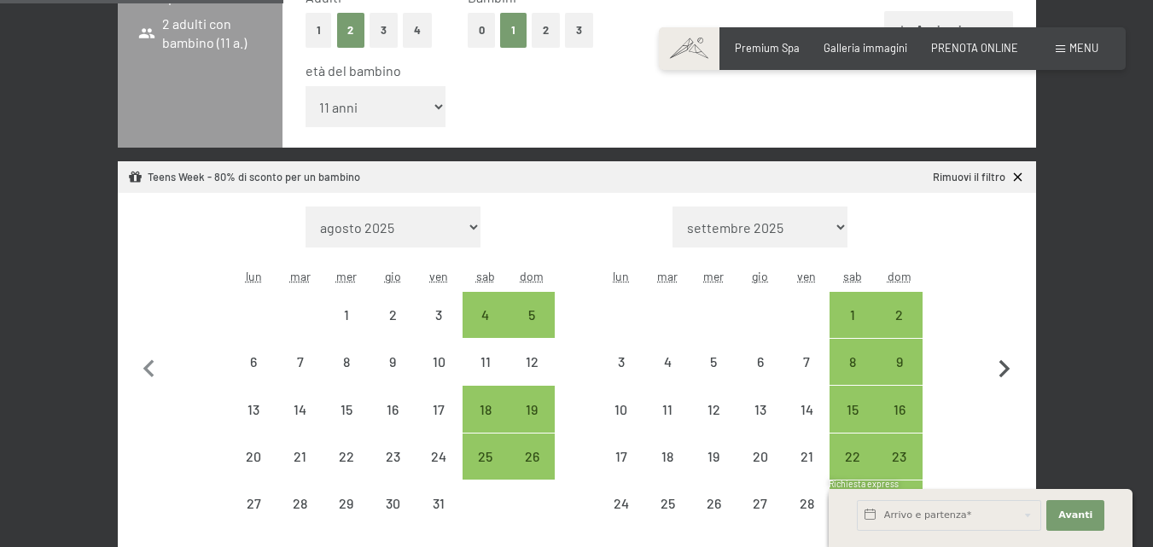
click at [1006, 361] on icon "button" at bounding box center [1005, 370] width 36 height 36
select select "[DATE]"
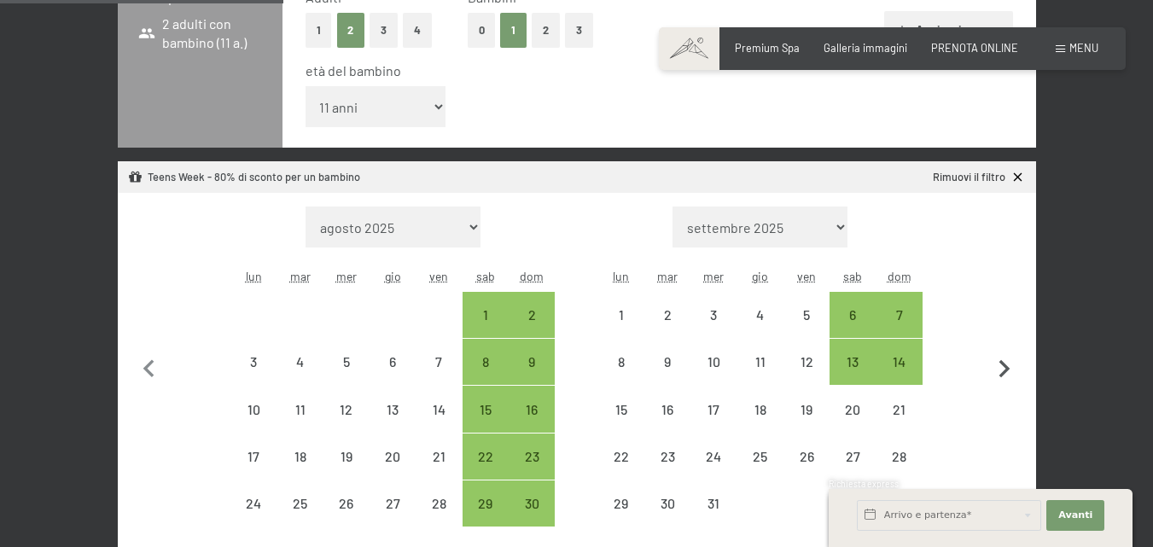
click at [1006, 361] on icon "button" at bounding box center [1005, 370] width 36 height 36
select select "[DATE]"
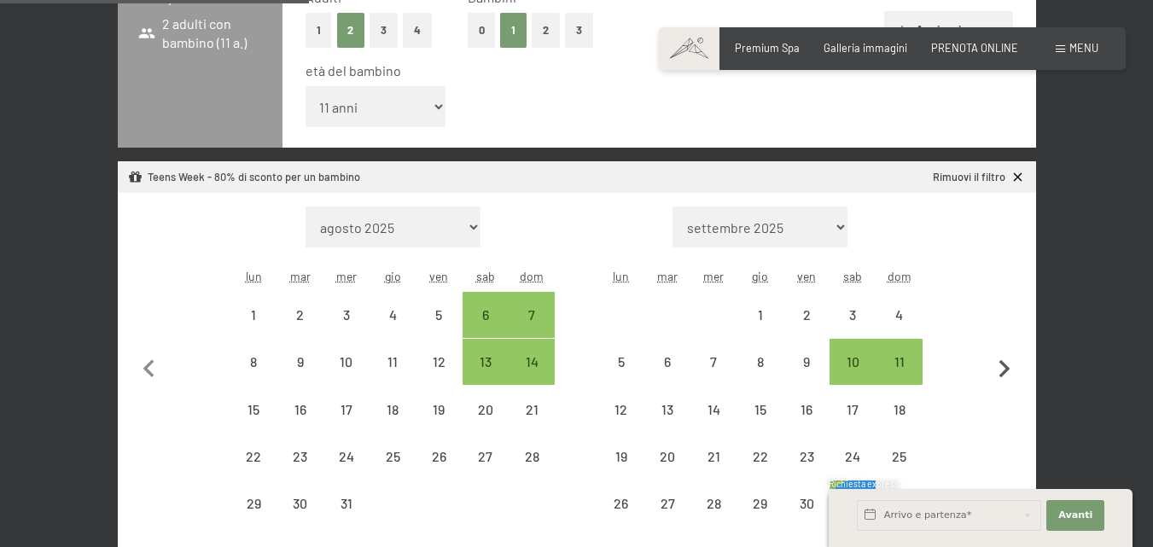
scroll to position [593, 0]
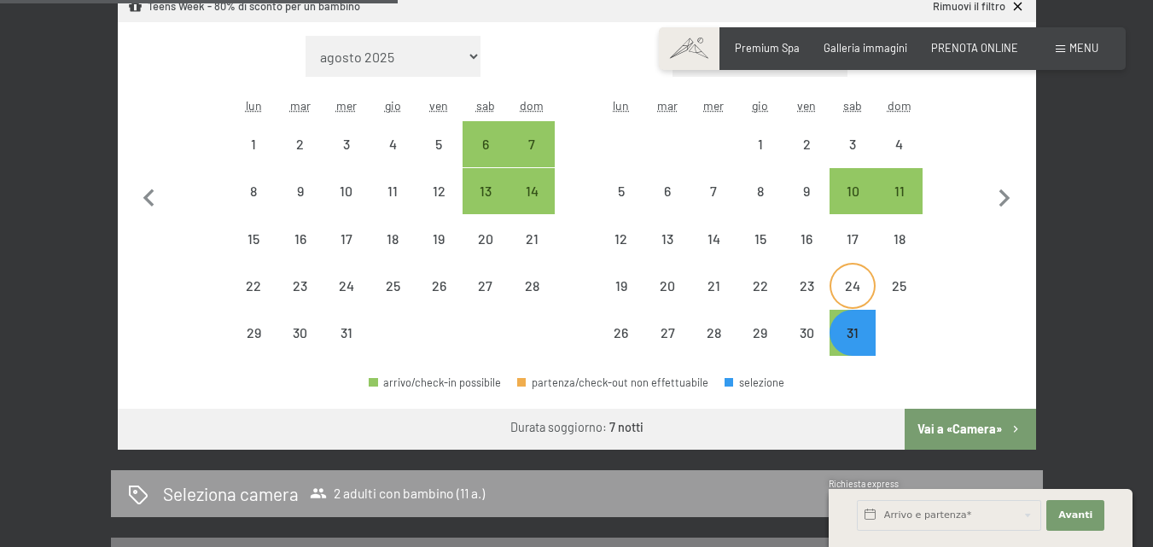
click at [864, 285] on div "24" at bounding box center [852, 300] width 43 height 43
select select "[DATE]"
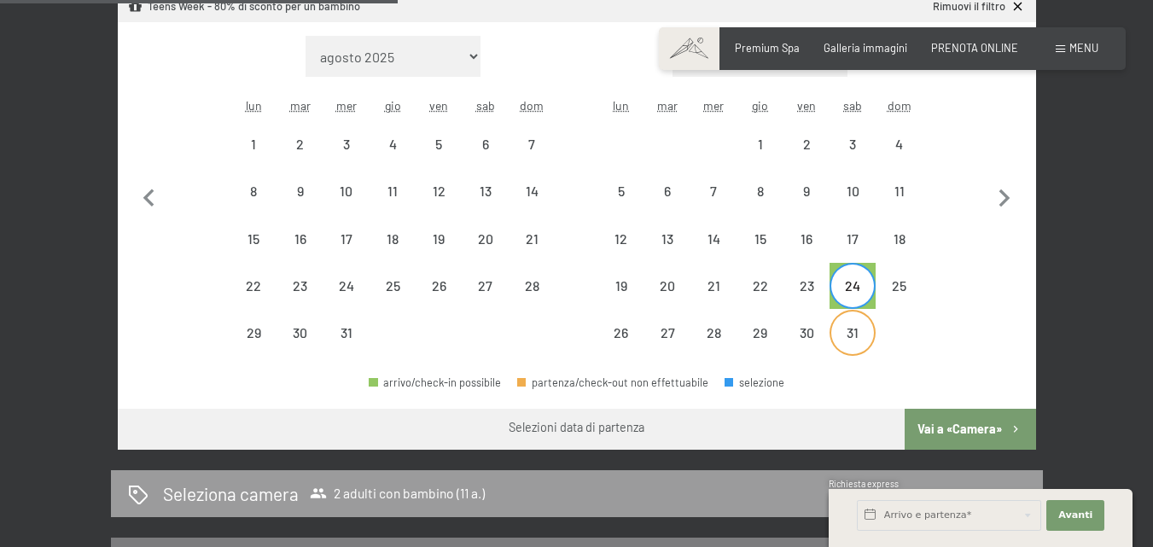
click at [859, 330] on div "31" at bounding box center [852, 347] width 43 height 43
select select "[DATE]"
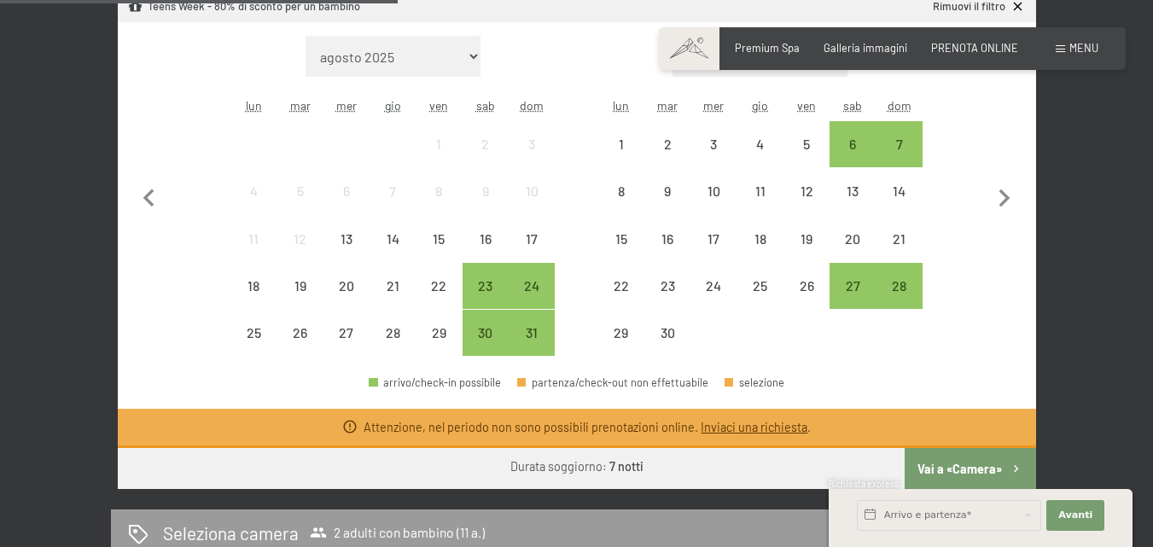
click at [953, 459] on button "Vai a «Camera»" at bounding box center [970, 468] width 131 height 41
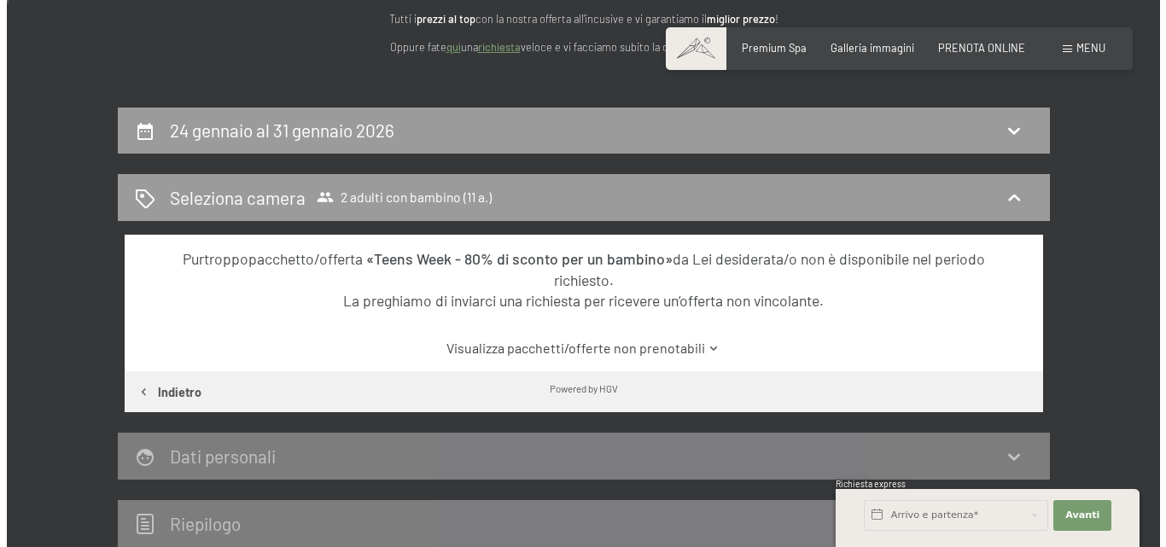
scroll to position [0, 0]
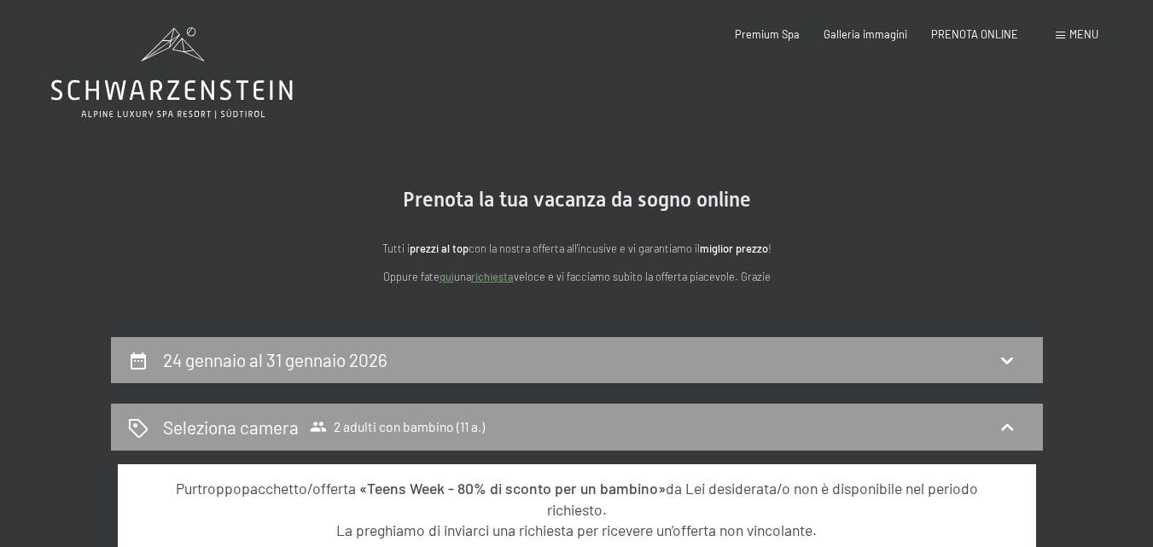
click at [1075, 32] on span "Menu" at bounding box center [1083, 34] width 29 height 14
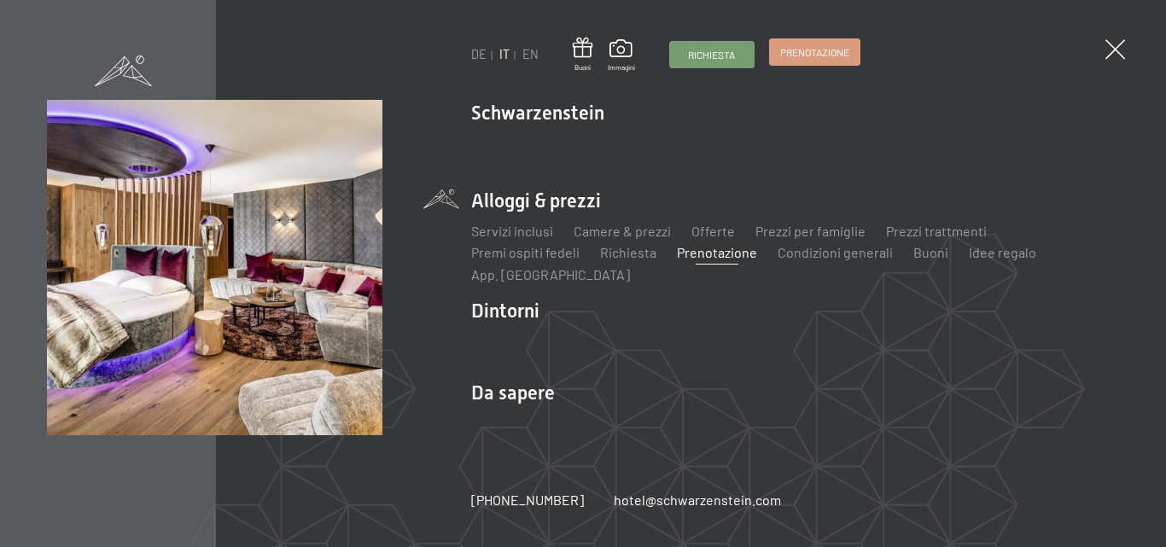
click at [842, 55] on span "Prenotazione" at bounding box center [814, 52] width 69 height 15
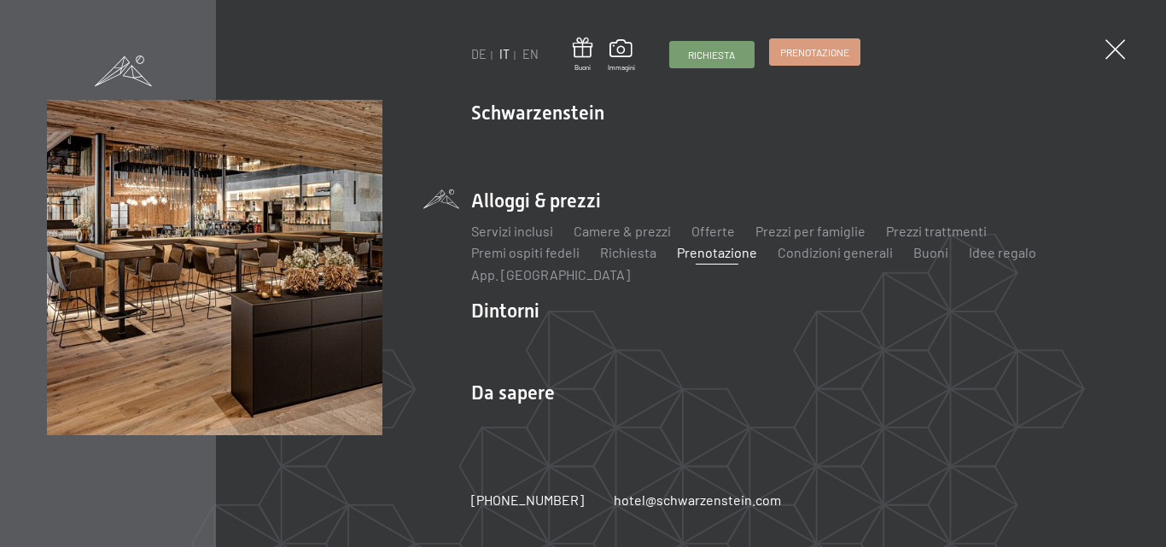
click at [812, 60] on link "Prenotazione" at bounding box center [815, 52] width 90 height 26
click at [802, 55] on span "Prenotazione" at bounding box center [814, 52] width 69 height 15
click at [799, 60] on link "Prenotazione" at bounding box center [815, 52] width 90 height 26
click at [835, 59] on span "Prenotazione" at bounding box center [814, 52] width 69 height 15
click at [841, 55] on span "Prenotazione" at bounding box center [814, 52] width 69 height 15
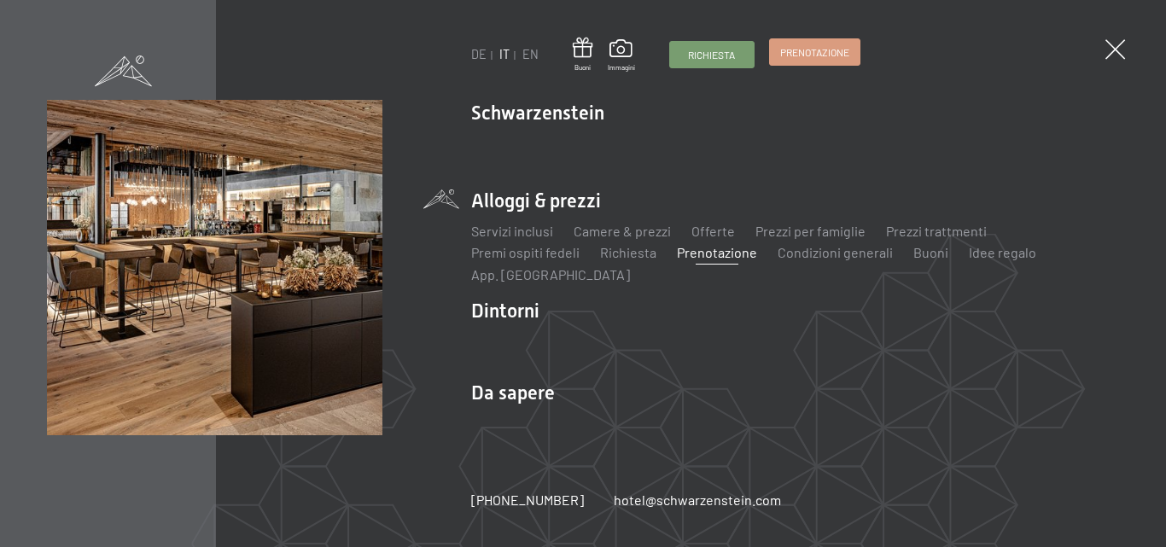
click at [814, 61] on link "Prenotazione" at bounding box center [815, 52] width 90 height 26
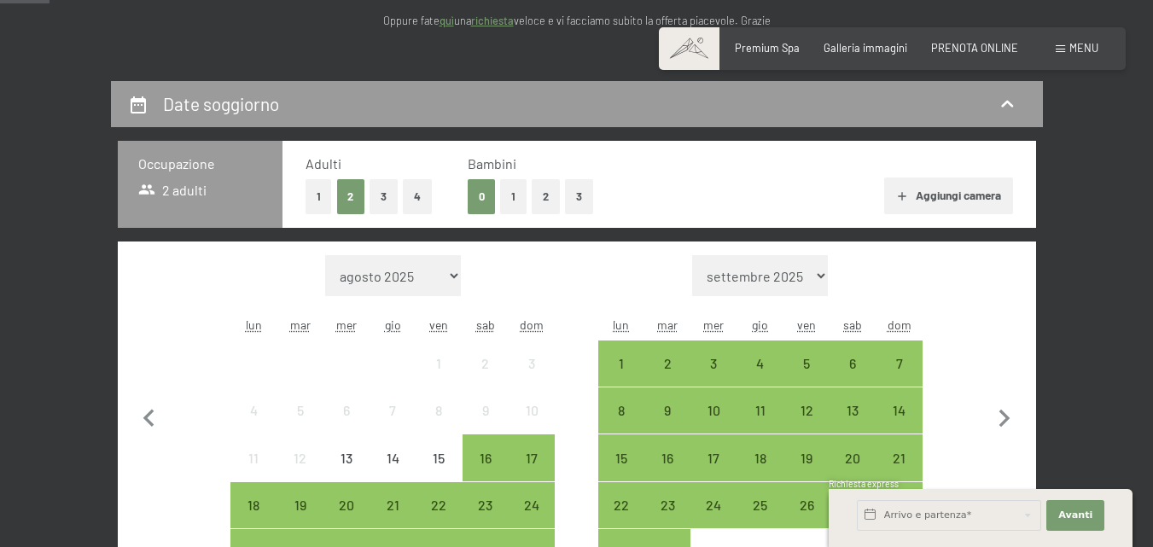
click at [516, 193] on button "1" at bounding box center [513, 196] width 26 height 35
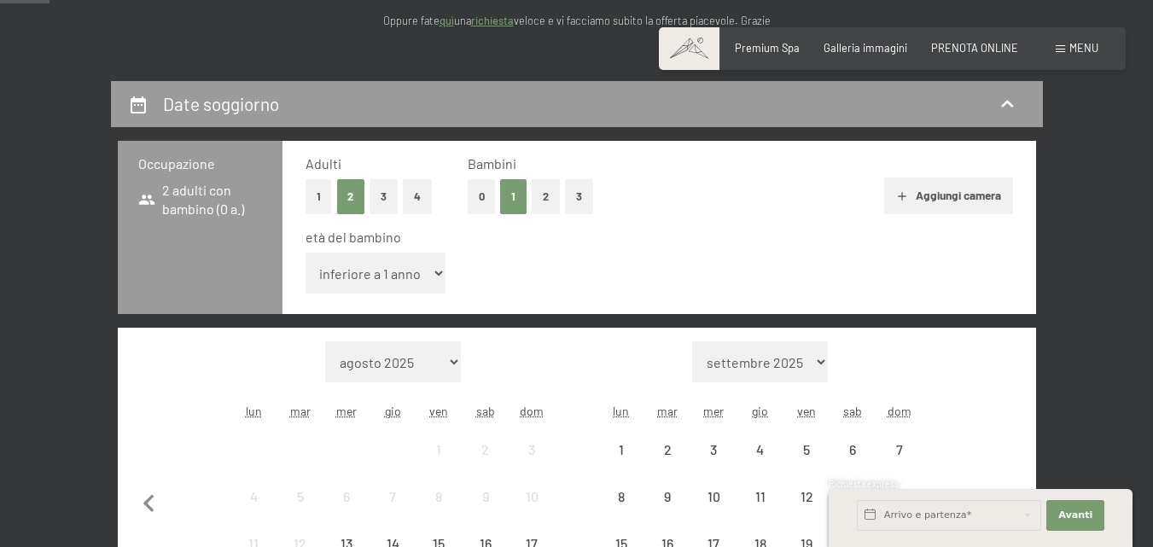
click at [395, 276] on select "inferiore a 1 anno 1 anno 2 anni 3 anni 4 anni 5 anni 6 anni 7 anni 8 anni 9 an…" at bounding box center [376, 273] width 141 height 41
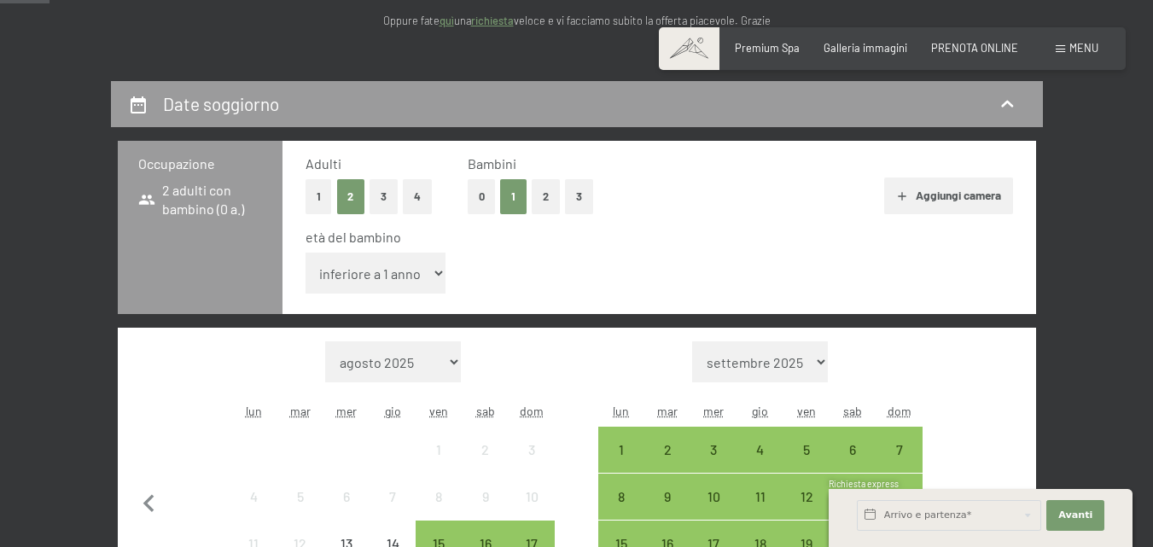
select select "11"
click at [306, 253] on select "inferiore a 1 anno 1 anno 2 anni 3 anni 4 anni 5 anni 6 anni 7 anni 8 anni 9 an…" at bounding box center [376, 273] width 141 height 41
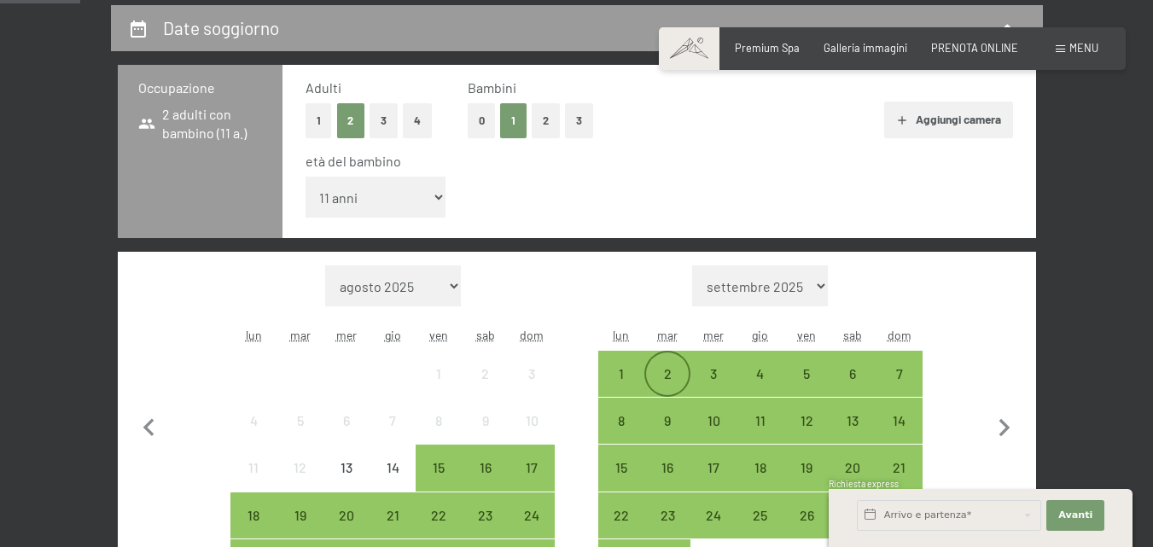
scroll to position [427, 0]
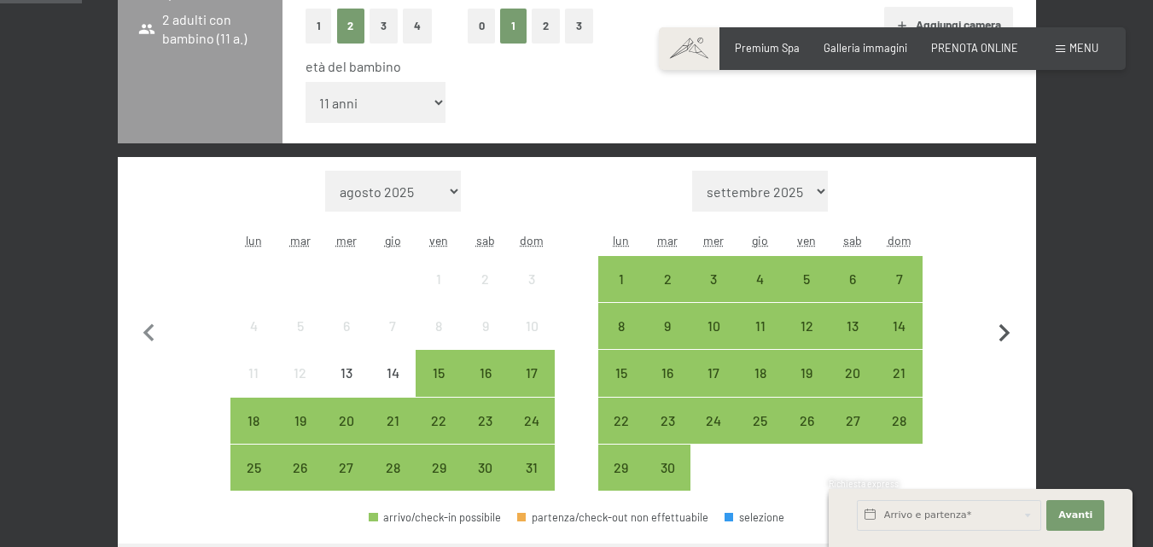
click at [1006, 331] on icon "button" at bounding box center [1004, 333] width 11 height 18
select select "2025-09-01"
select select "[DATE]"
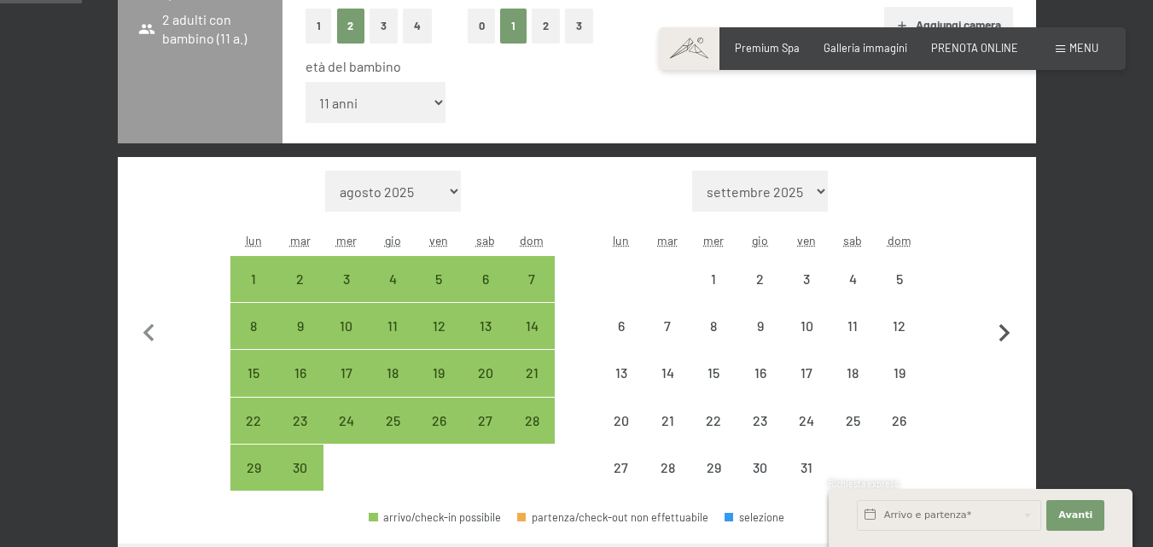
click at [1006, 331] on icon "button" at bounding box center [1004, 333] width 11 height 18
select select "[DATE]"
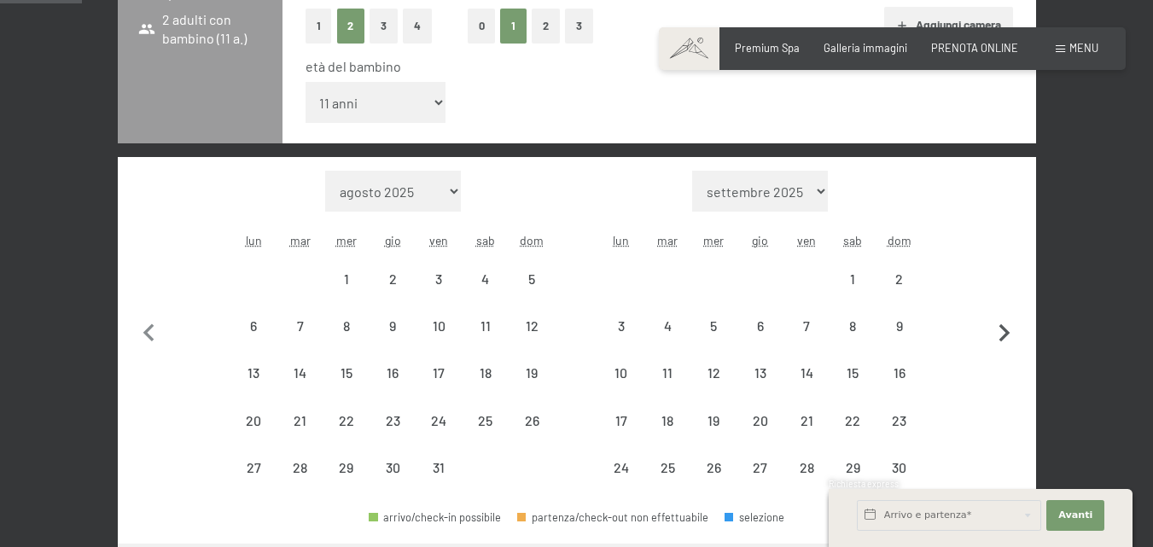
click at [1004, 330] on icon "button" at bounding box center [1004, 333] width 11 height 18
select select "[DATE]"
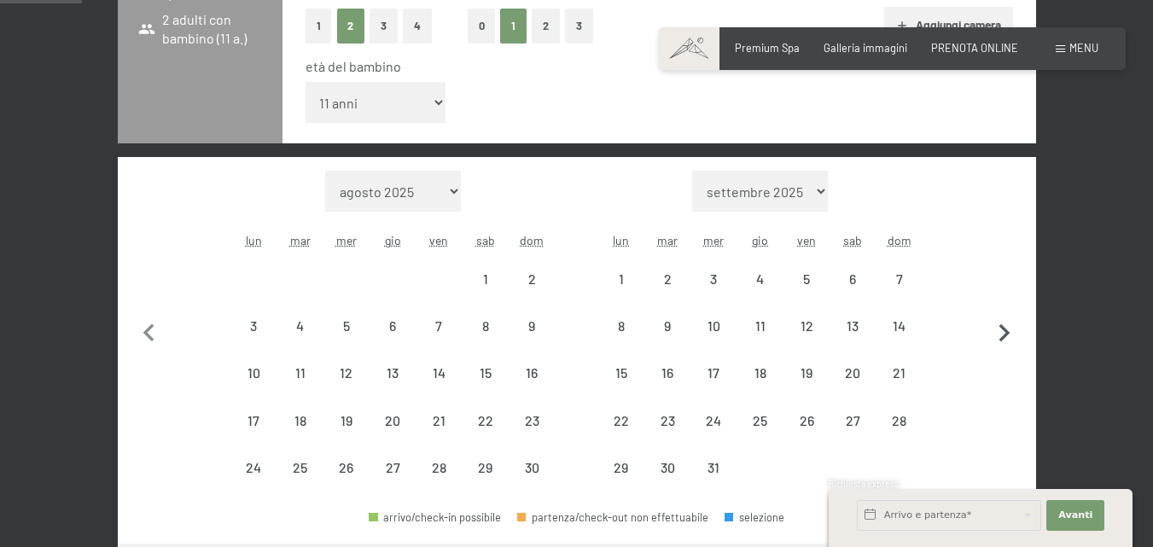
click at [1004, 330] on icon "button" at bounding box center [1004, 333] width 11 height 18
select select "[DATE]"
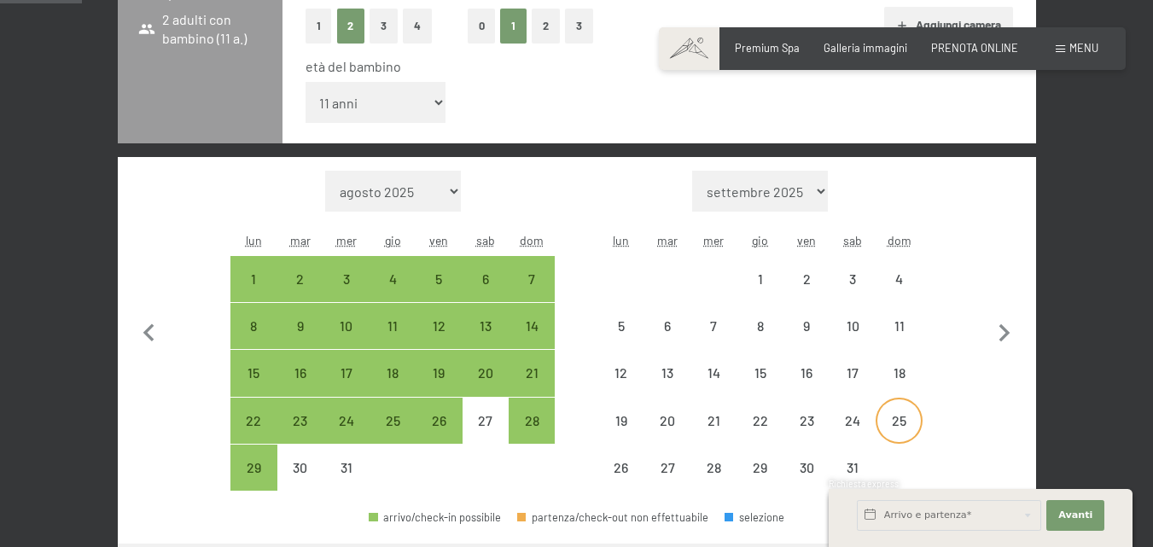
select select "[DATE]"
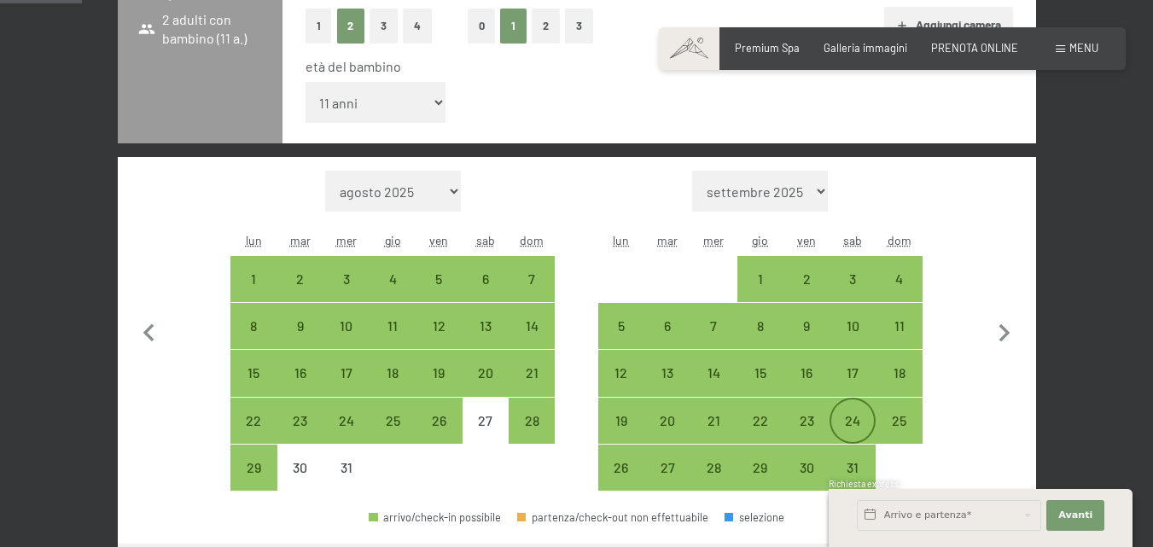
click at [862, 419] on div "24" at bounding box center [852, 435] width 43 height 43
select select "[DATE]"
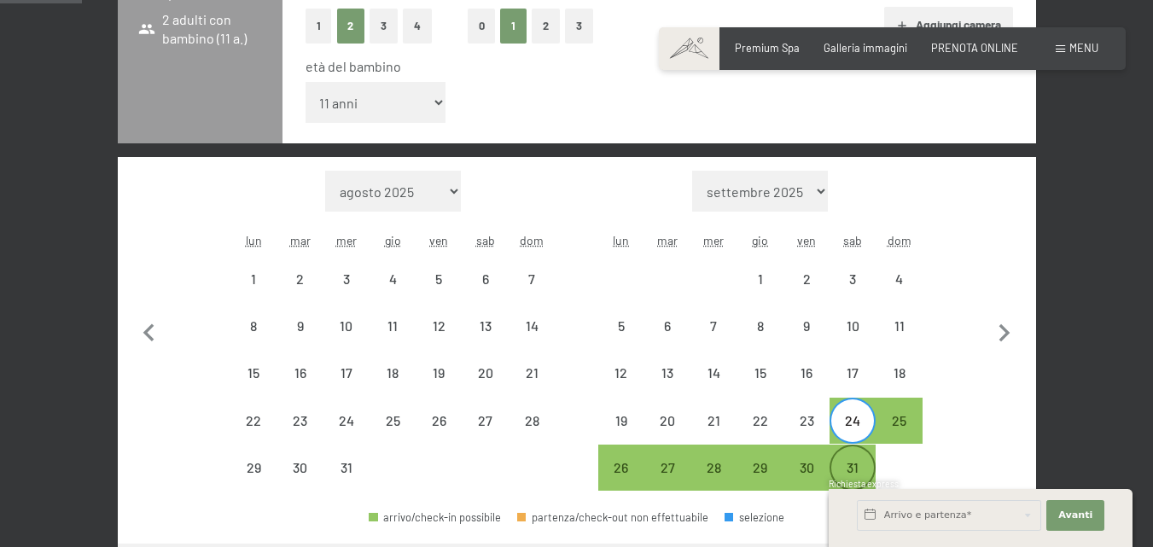
click at [848, 467] on div "31" at bounding box center [852, 482] width 43 height 43
select select "[DATE]"
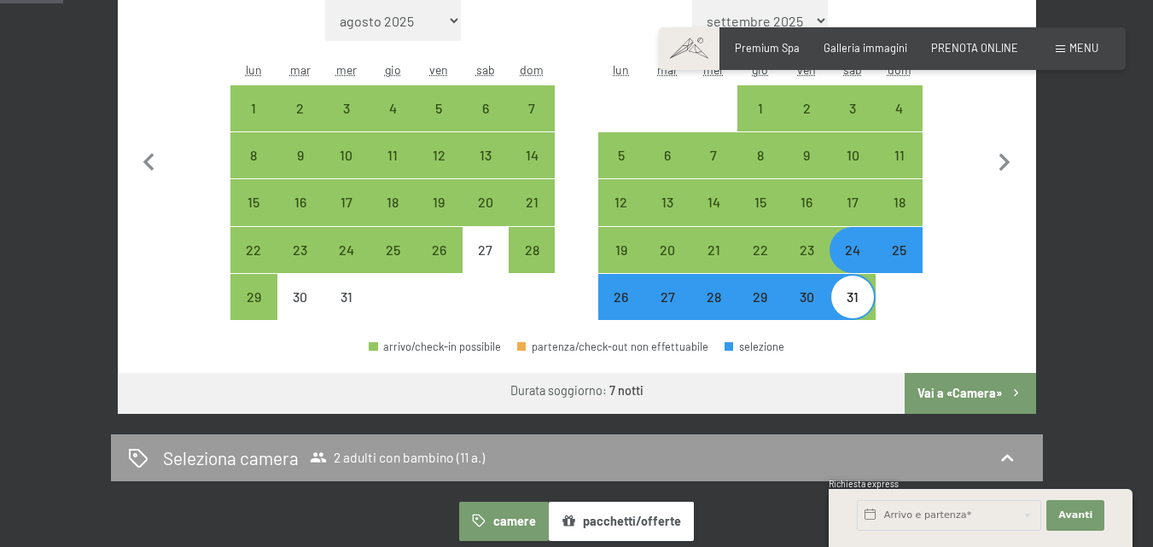
click at [958, 400] on button "Vai a «Camera»" at bounding box center [970, 393] width 131 height 41
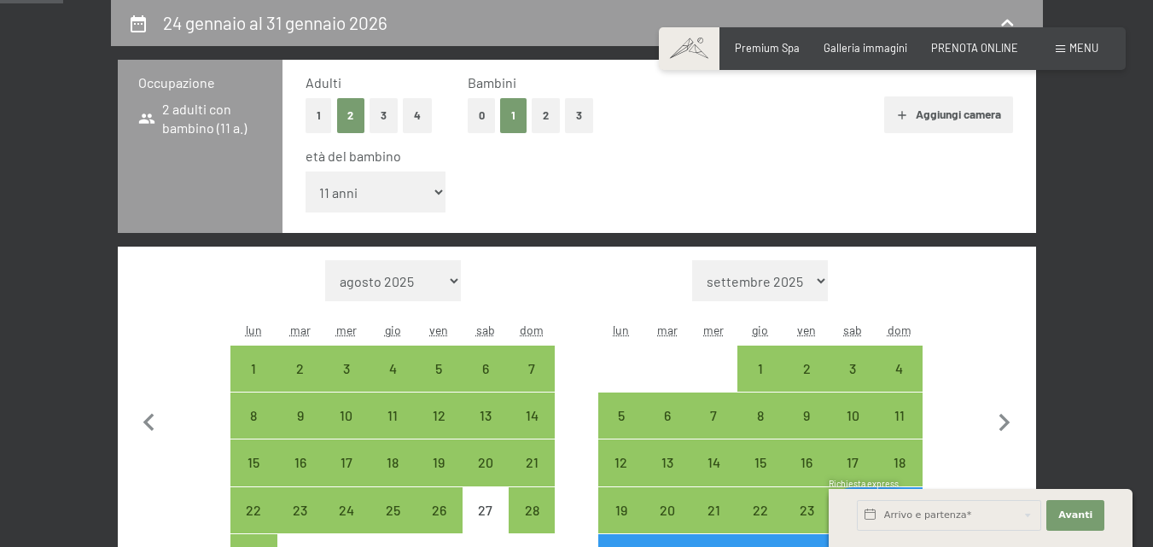
select select "[DATE]"
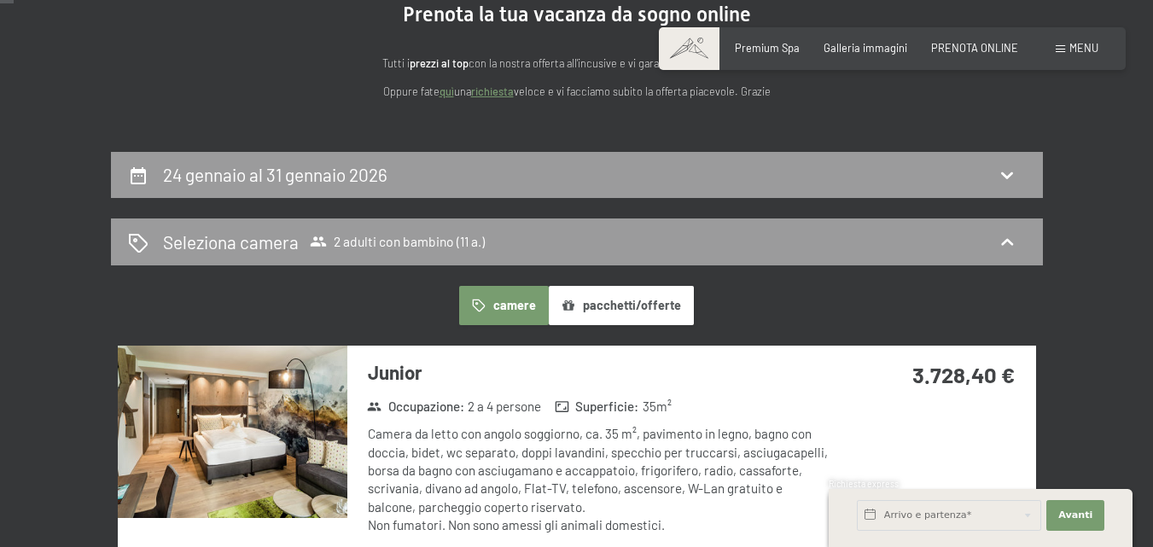
scroll to position [0, 0]
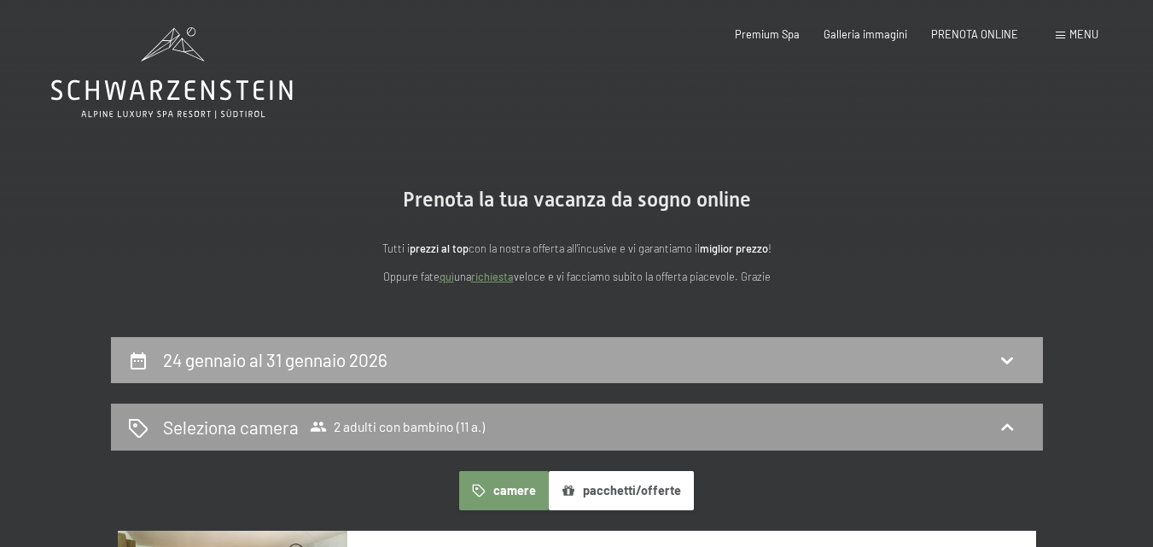
click at [345, 364] on h2 "24 gennaio al 31 gennaio 2026" at bounding box center [275, 359] width 224 height 21
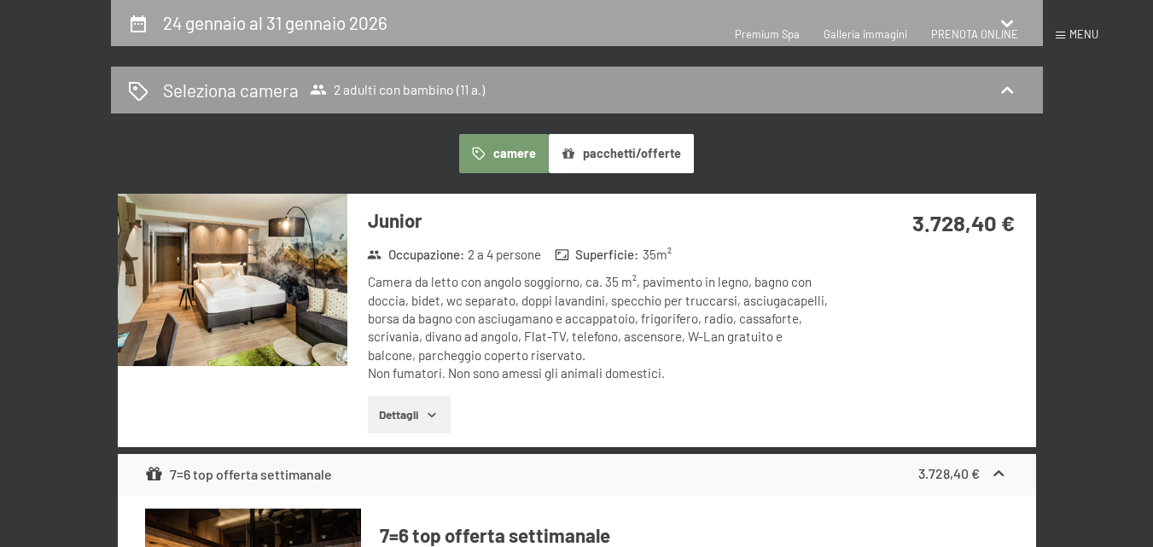
select select "11"
select select "[DATE]"
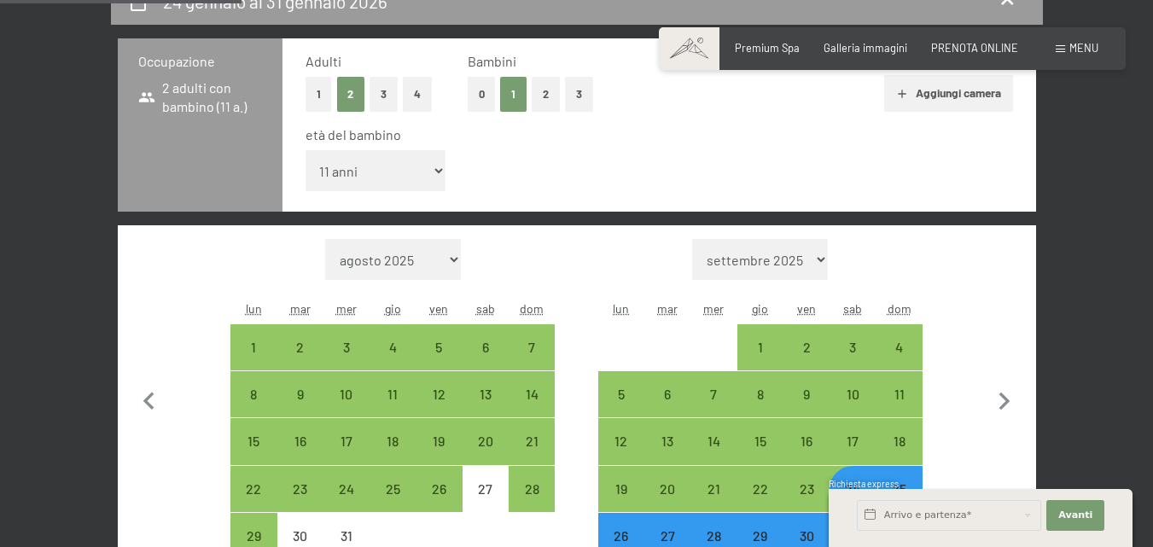
scroll to position [422, 0]
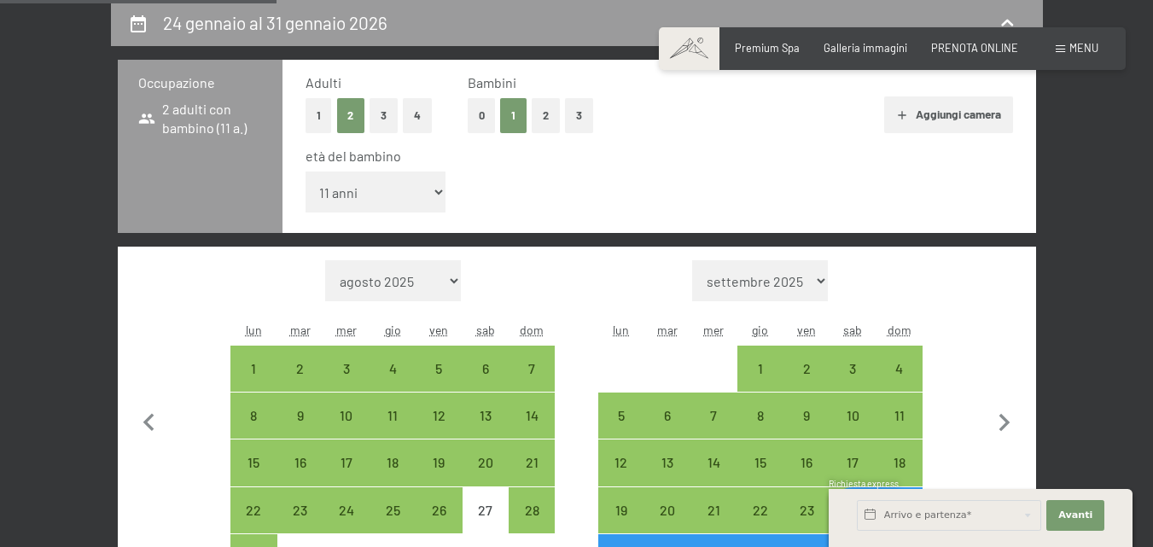
click at [907, 435] on div "11" at bounding box center [898, 430] width 43 height 43
select select "[DATE]"
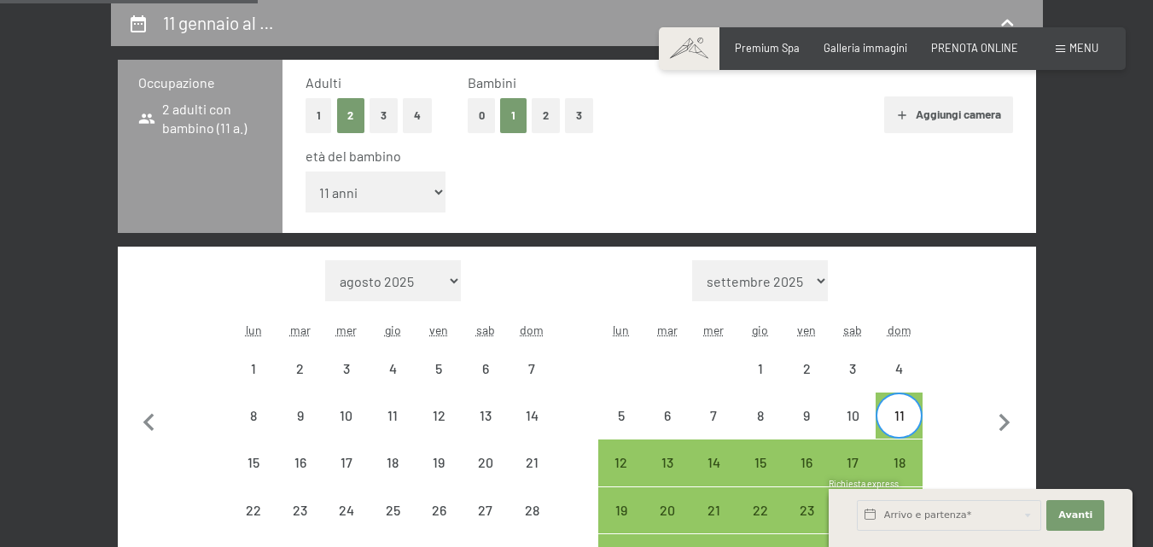
scroll to position [593, 0]
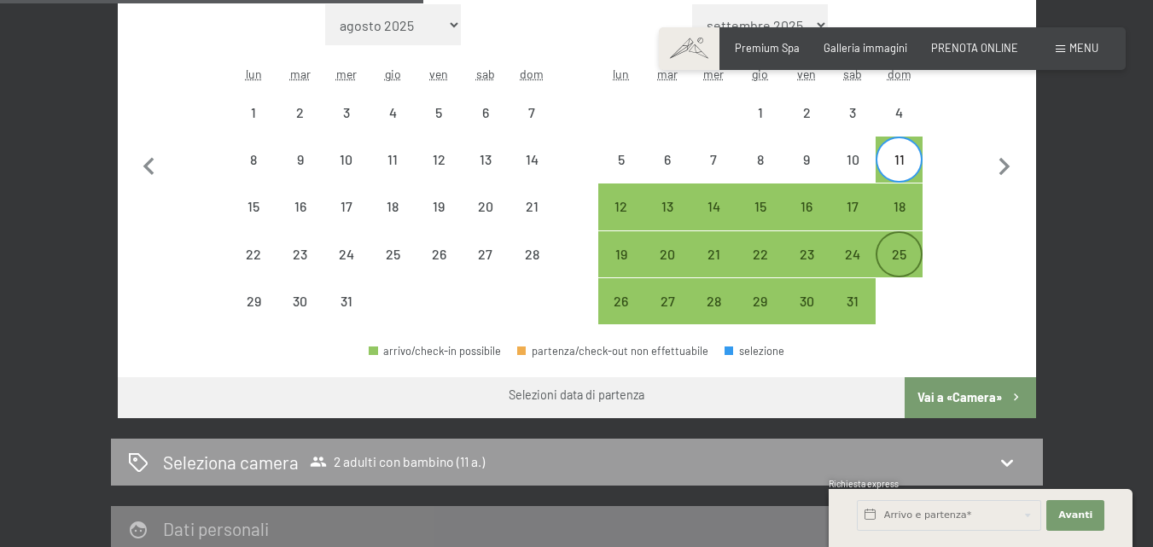
click at [902, 258] on div "25" at bounding box center [898, 268] width 43 height 43
select select "[DATE]"
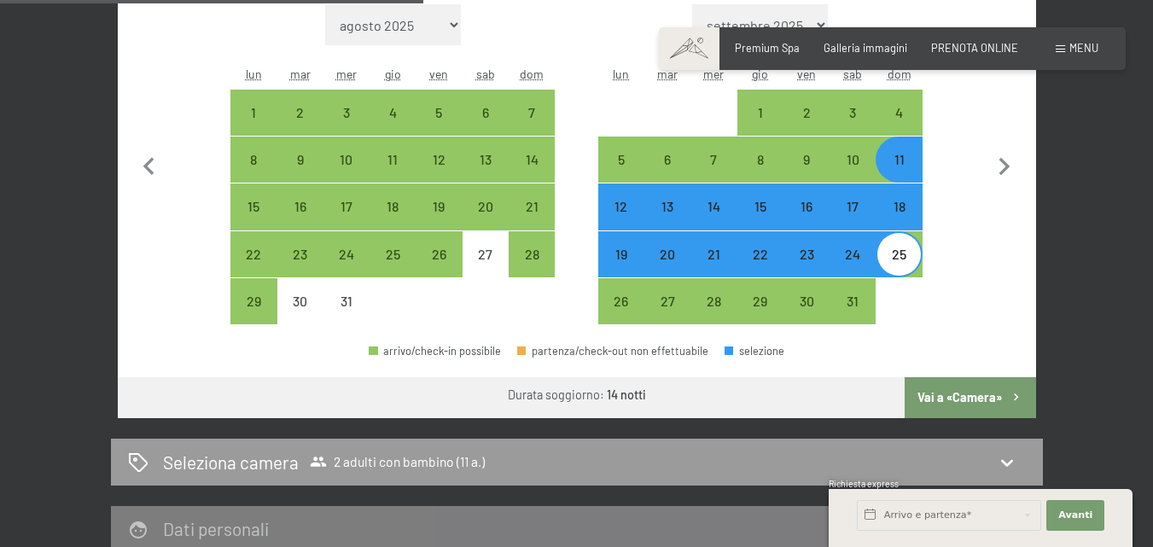
click at [907, 259] on div "25" at bounding box center [898, 268] width 43 height 43
select select "[DATE]"
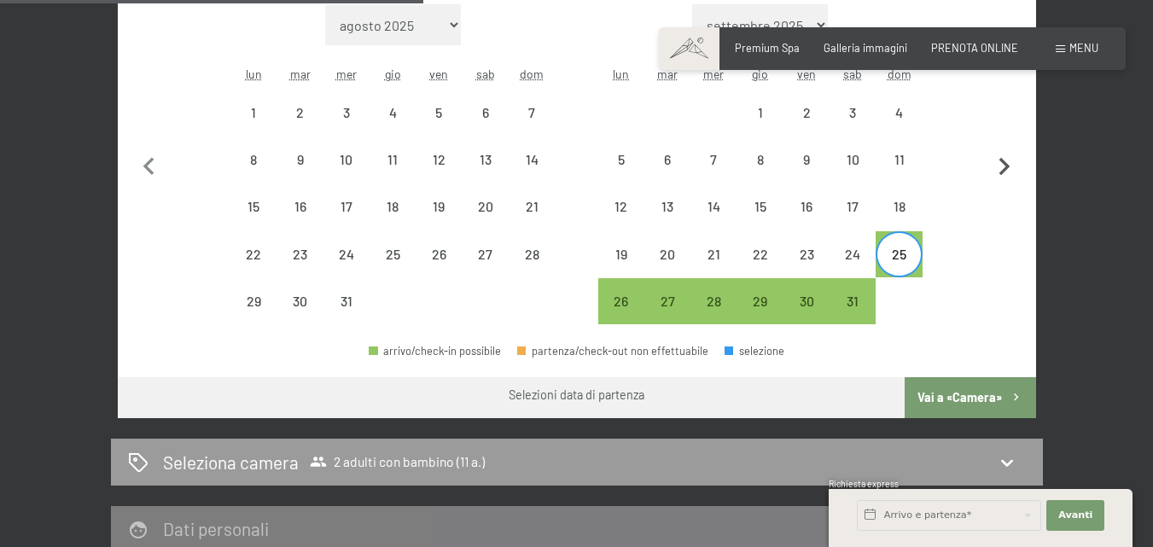
click at [1007, 166] on icon "button" at bounding box center [1004, 167] width 11 height 18
select select "[DATE]"
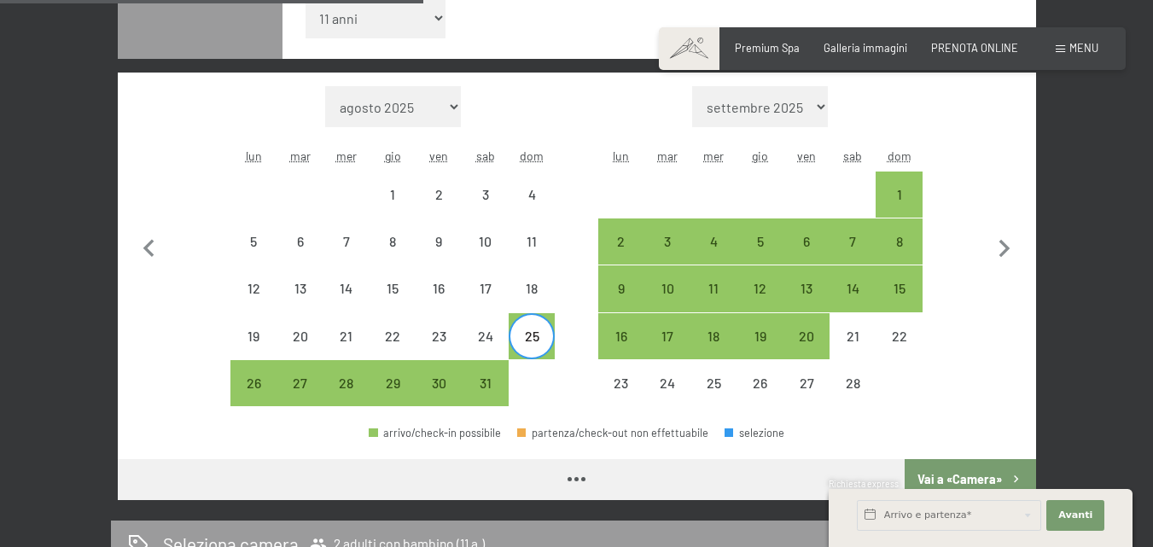
scroll to position [422, 0]
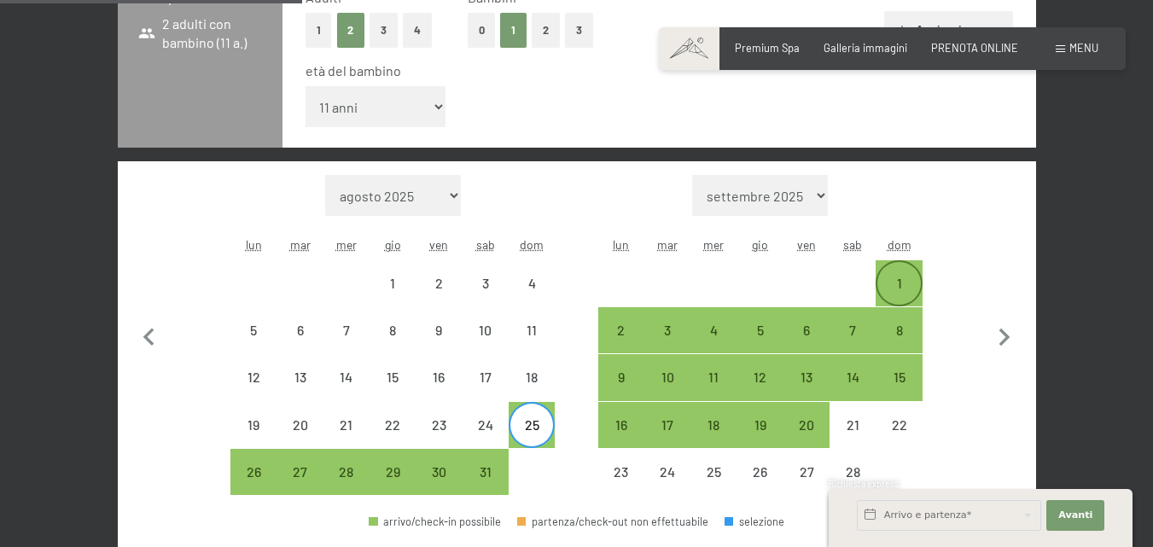
click at [908, 282] on div "1" at bounding box center [898, 298] width 43 height 43
select select "[DATE]"
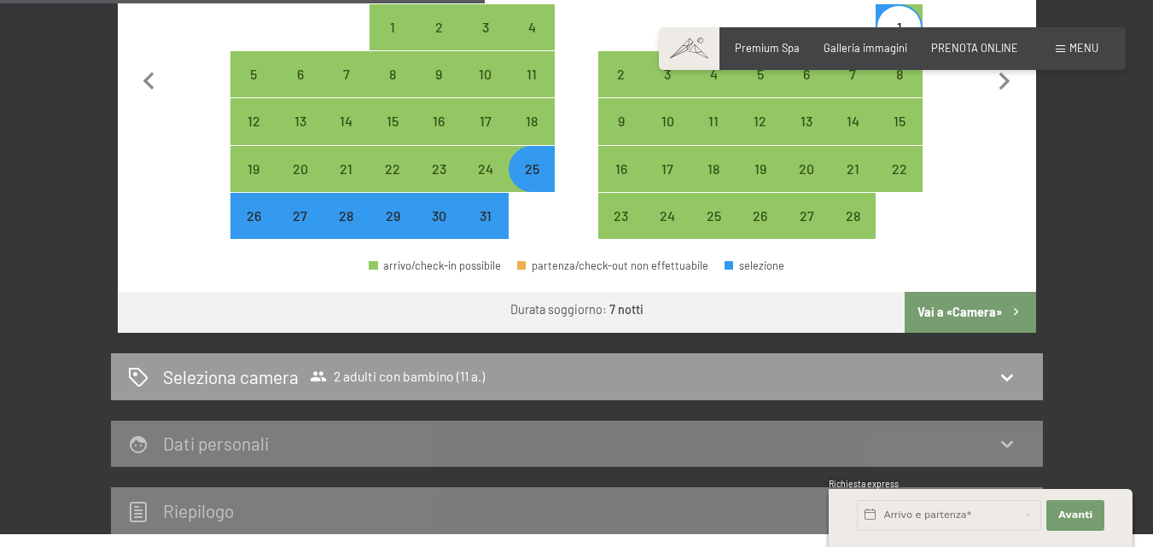
click at [969, 326] on button "Vai a «Camera»" at bounding box center [970, 312] width 131 height 41
select select "[DATE]"
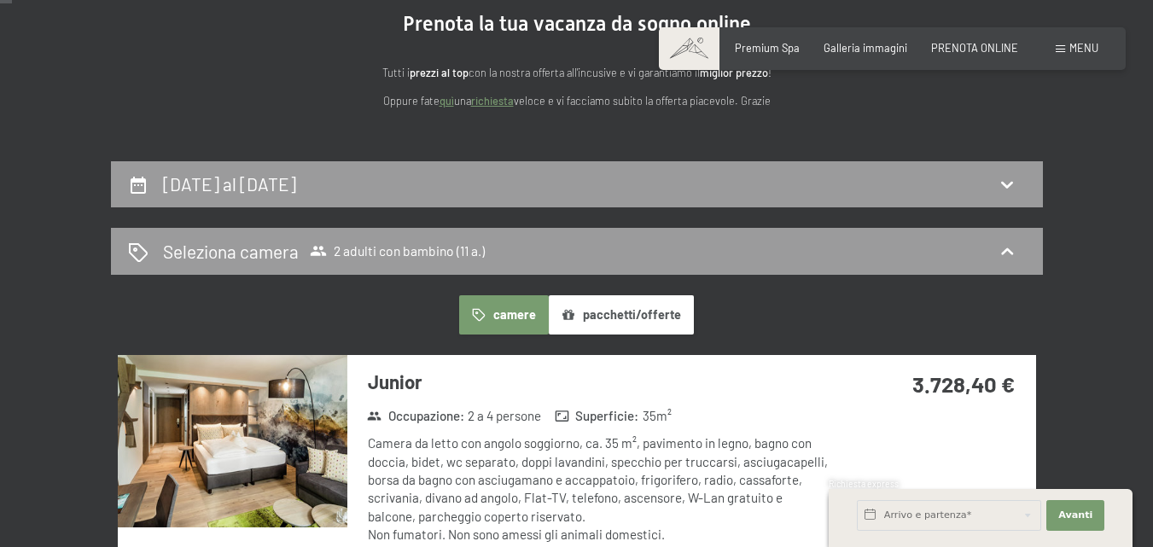
scroll to position [178, 0]
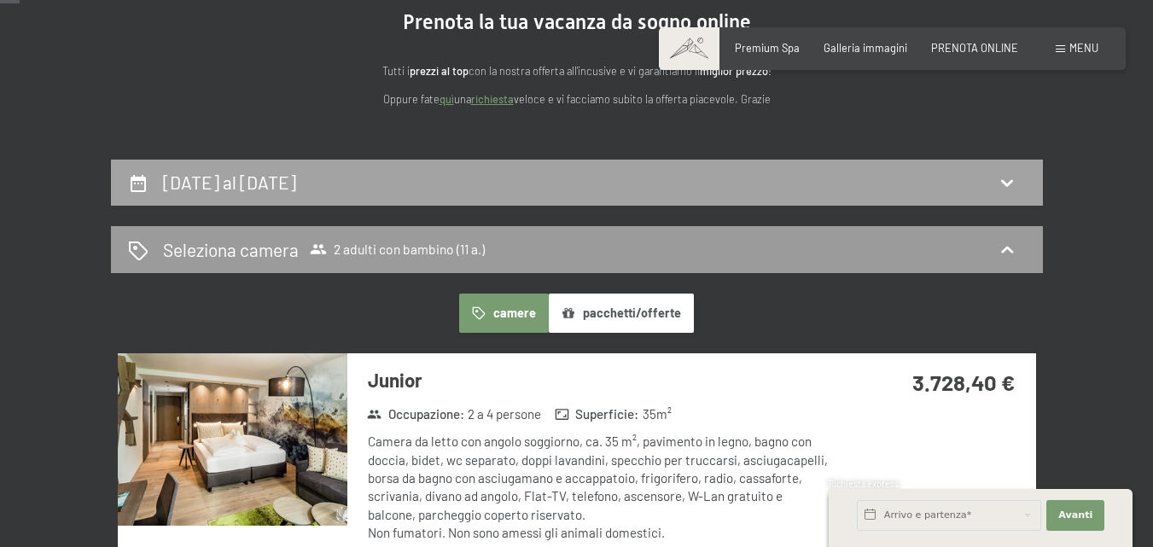
click at [296, 183] on h2 "25 gennaio al 1 febbraio 2026" at bounding box center [229, 182] width 133 height 21
select select "11"
select select "[DATE]"
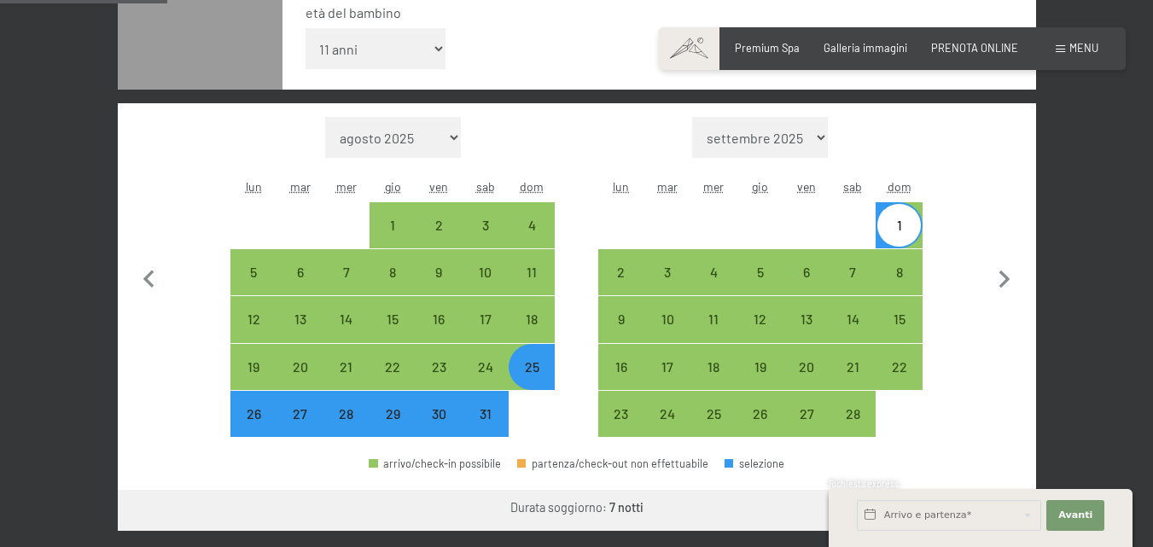
scroll to position [239, 0]
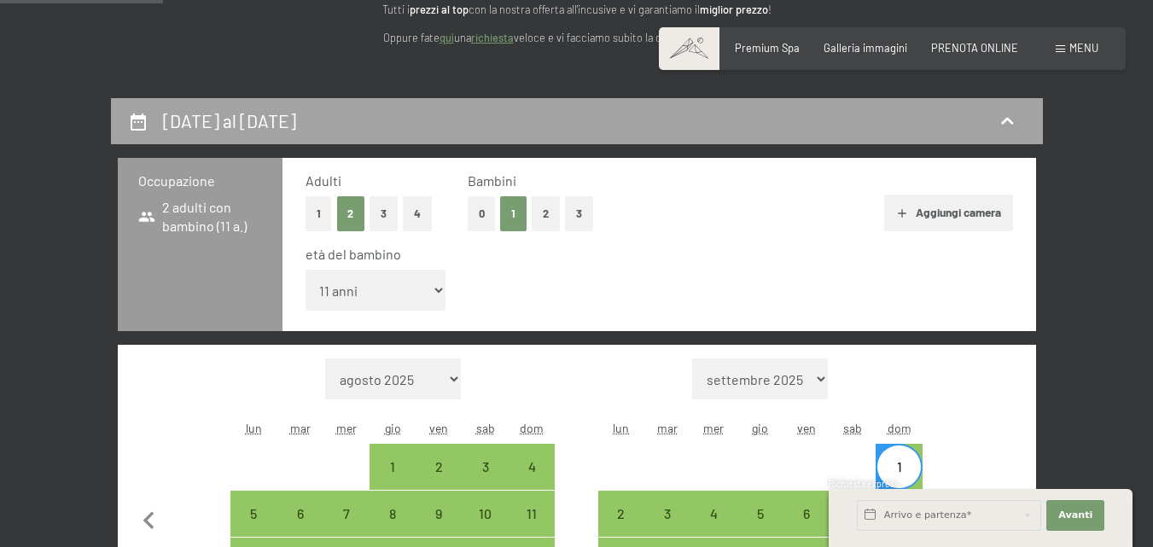
click at [998, 121] on icon at bounding box center [1007, 121] width 20 height 20
select select "[DATE]"
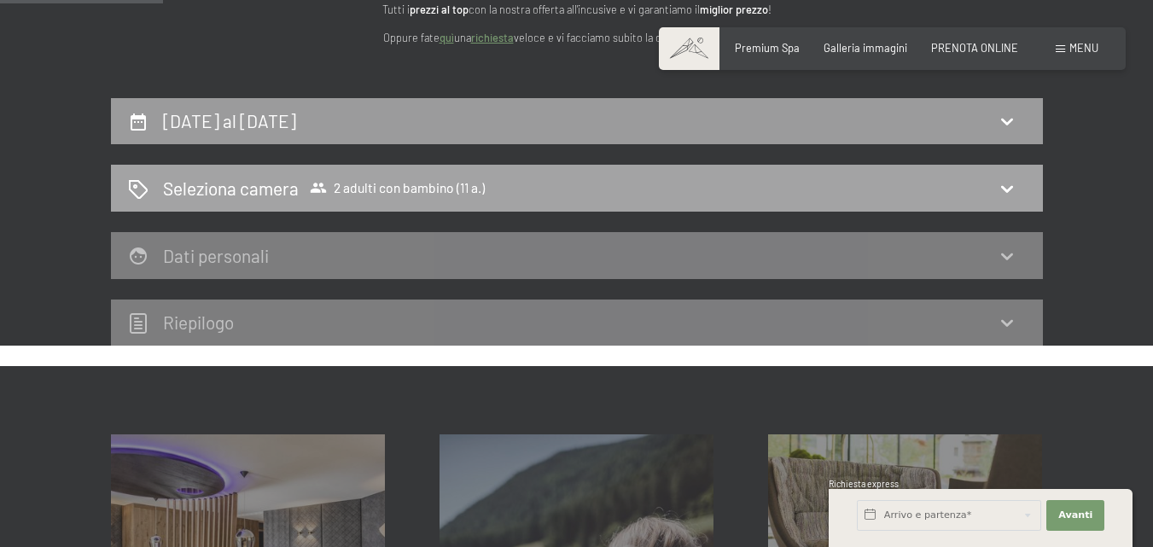
click at [1014, 191] on icon at bounding box center [1007, 188] width 20 height 20
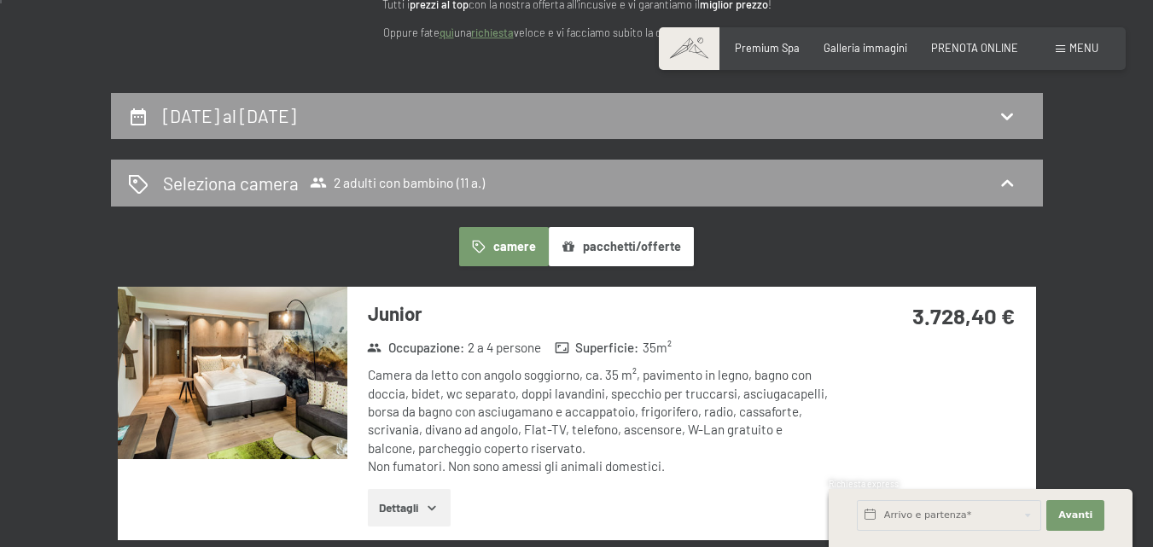
scroll to position [0, 0]
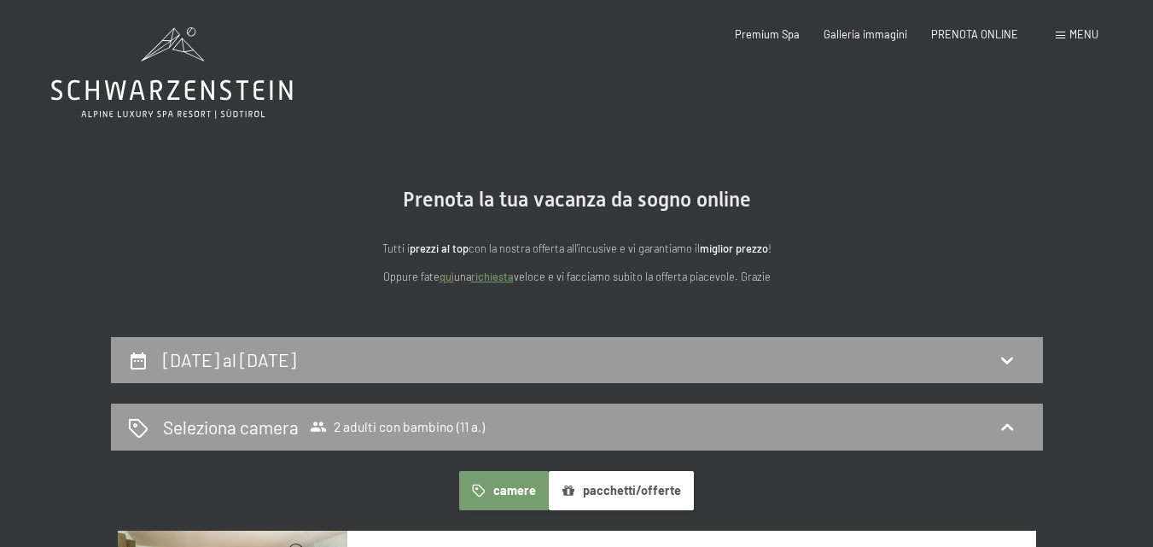
click at [303, 367] on div "25 gennaio al 1 febbraio 2026" at bounding box center [233, 359] width 140 height 25
select select "11"
select select "[DATE]"
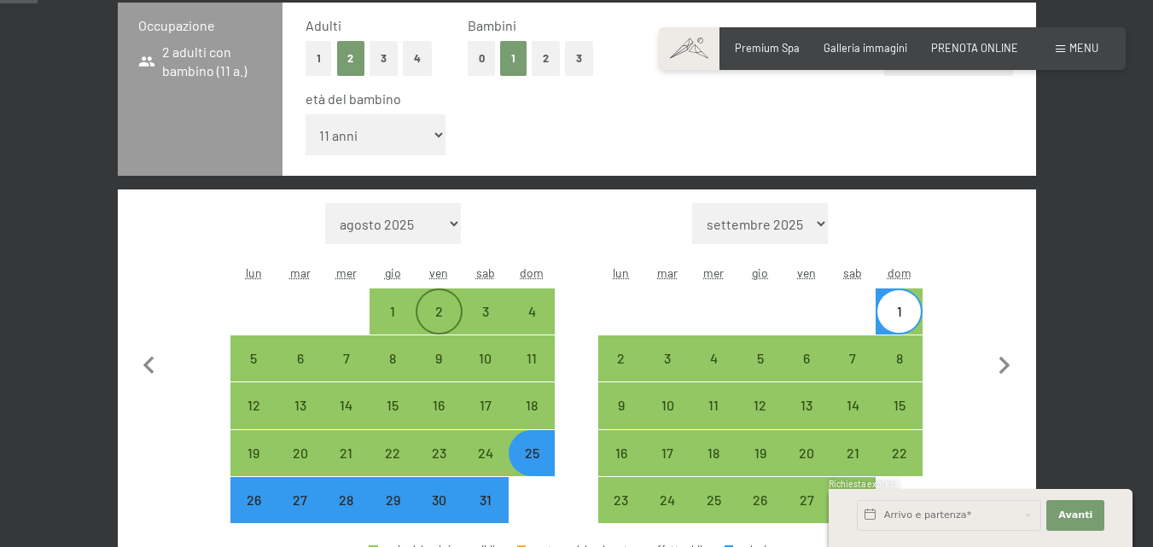
scroll to position [422, 0]
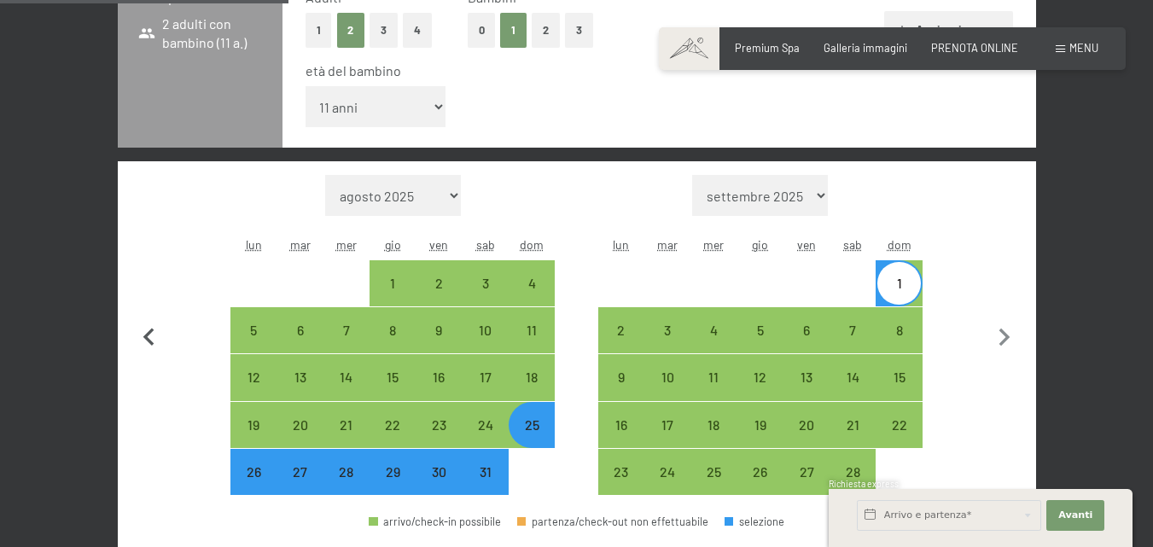
click at [147, 332] on icon "button" at bounding box center [149, 338] width 36 height 36
select select "[DATE]"
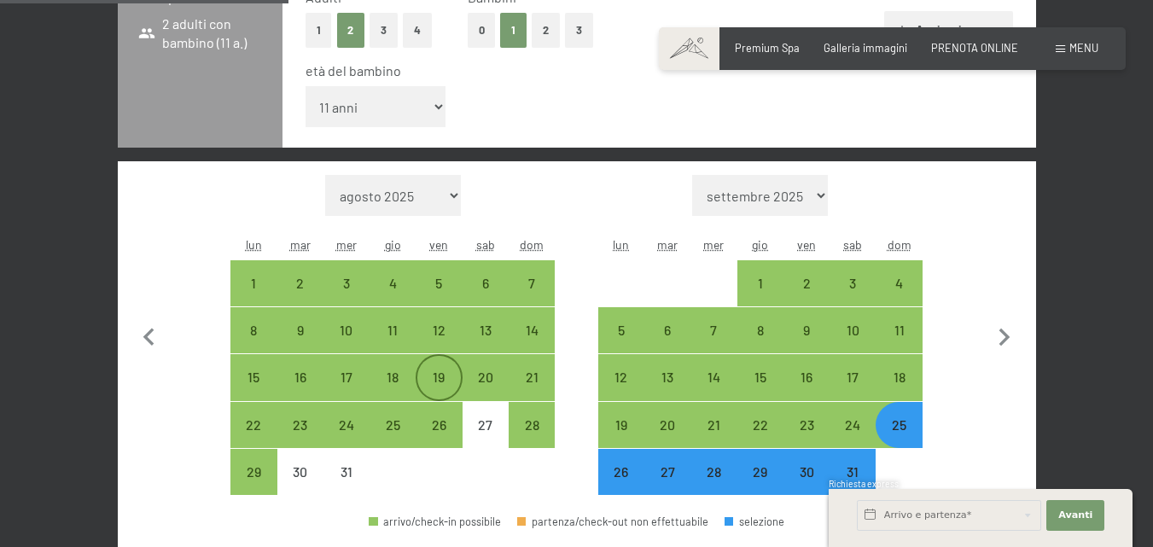
click at [442, 370] on div "19" at bounding box center [438, 391] width 43 height 43
select select "[DATE]"
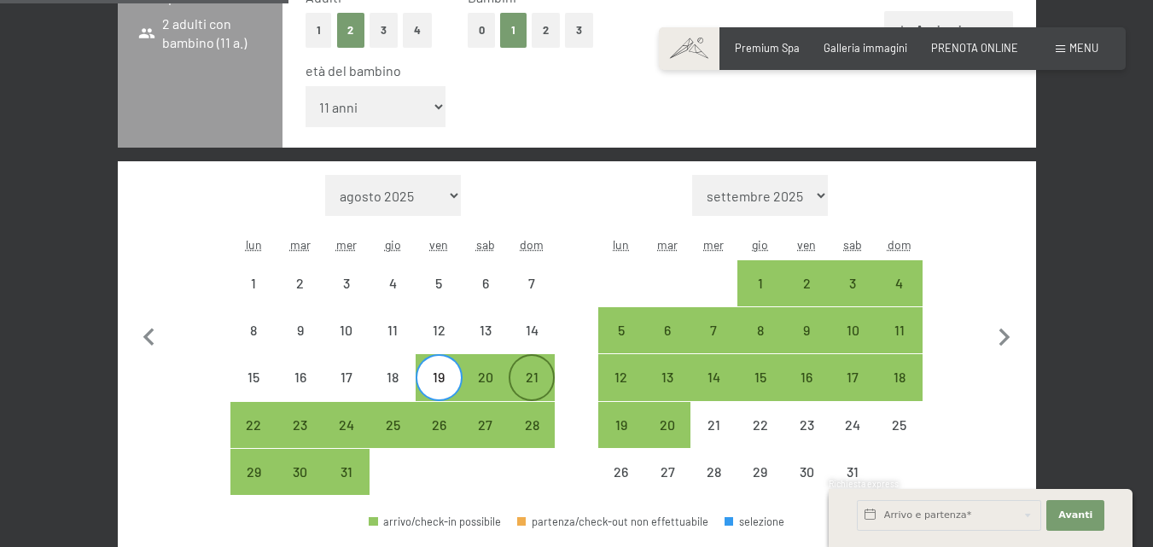
click at [535, 376] on div "21" at bounding box center [531, 391] width 43 height 43
select select "[DATE]"
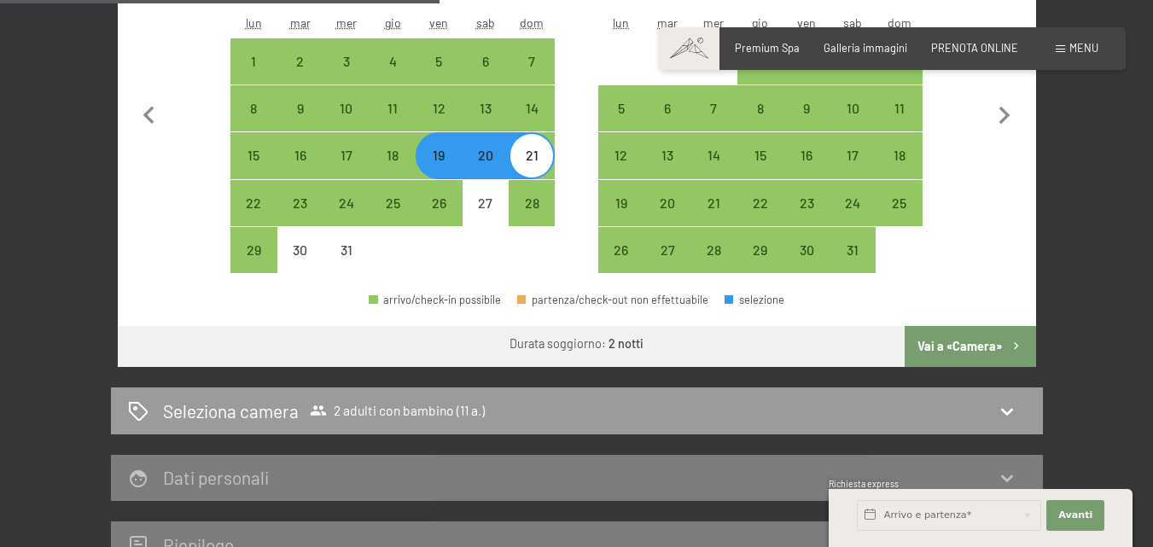
click at [987, 343] on button "Vai a «Camera»" at bounding box center [970, 346] width 131 height 41
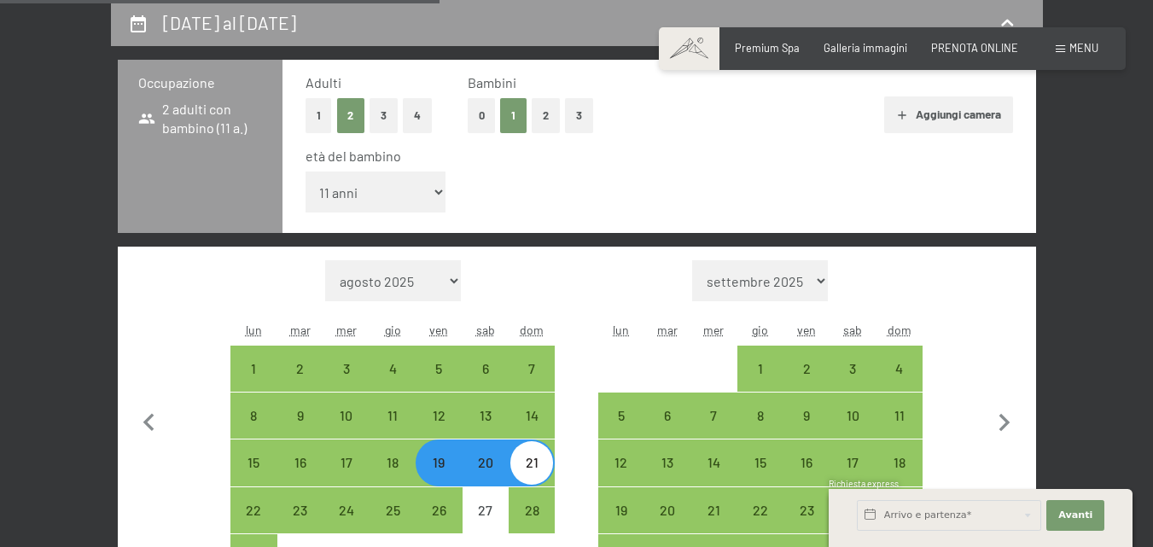
select select "[DATE]"
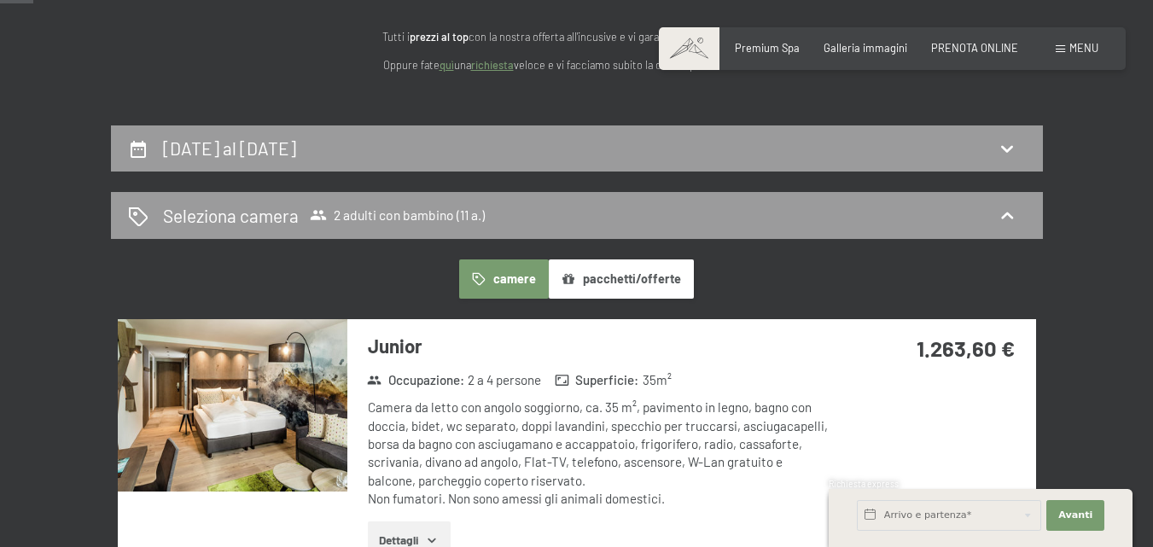
scroll to position [81, 0]
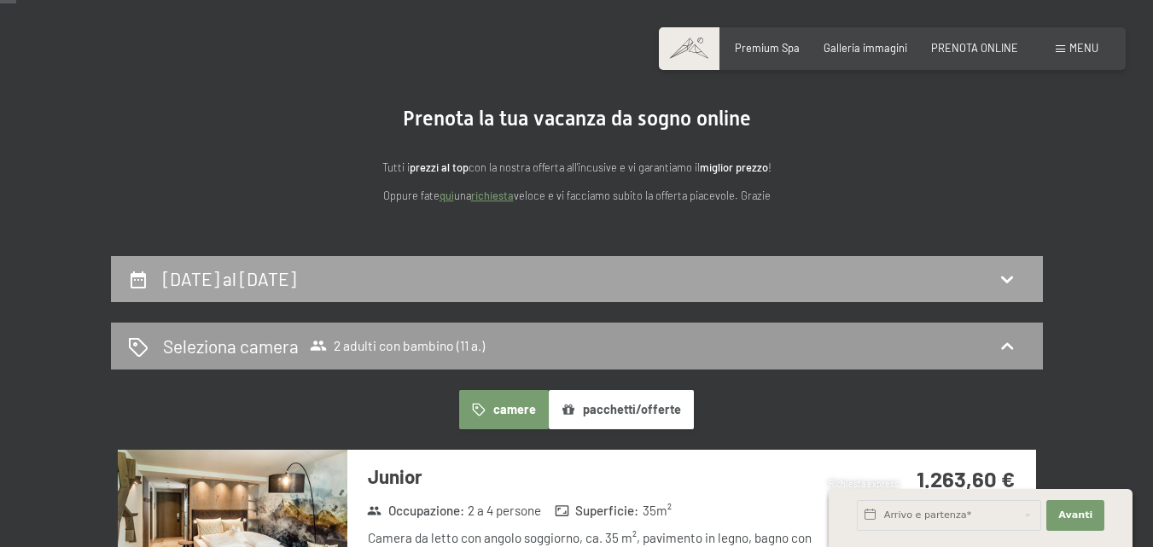
click at [422, 285] on div "19 dicembre al 21 dicembre 2025" at bounding box center [577, 278] width 898 height 25
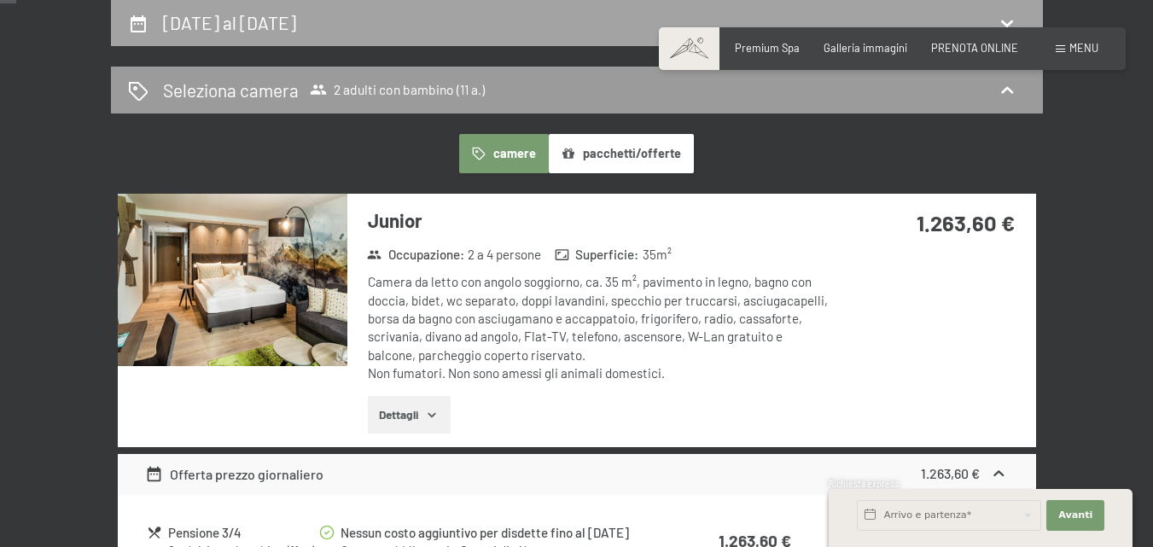
select select "11"
select select "[DATE]"
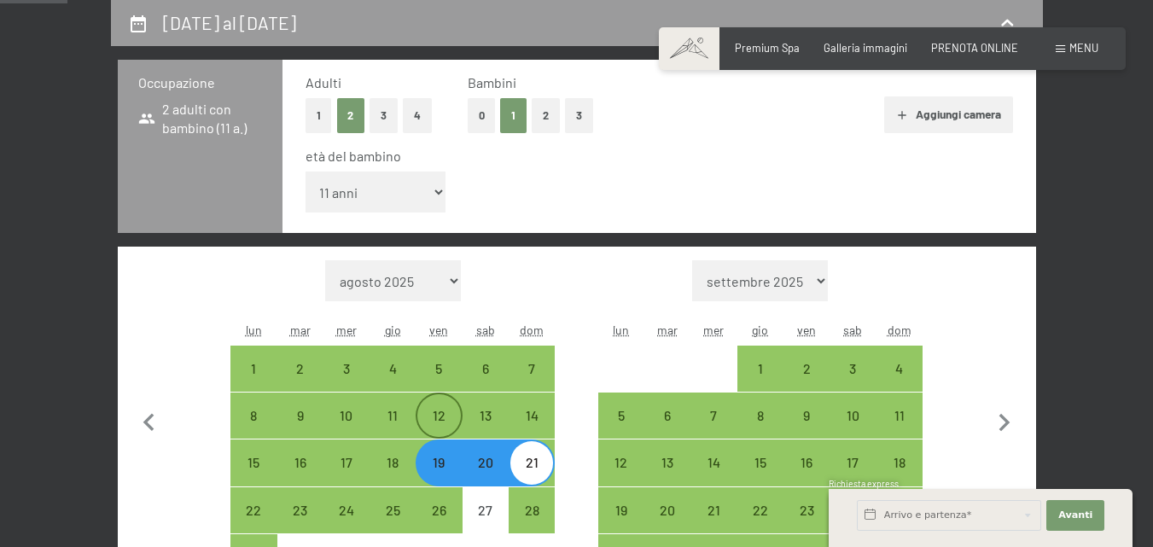
click at [445, 409] on div "12" at bounding box center [438, 430] width 43 height 43
select select "[DATE]"
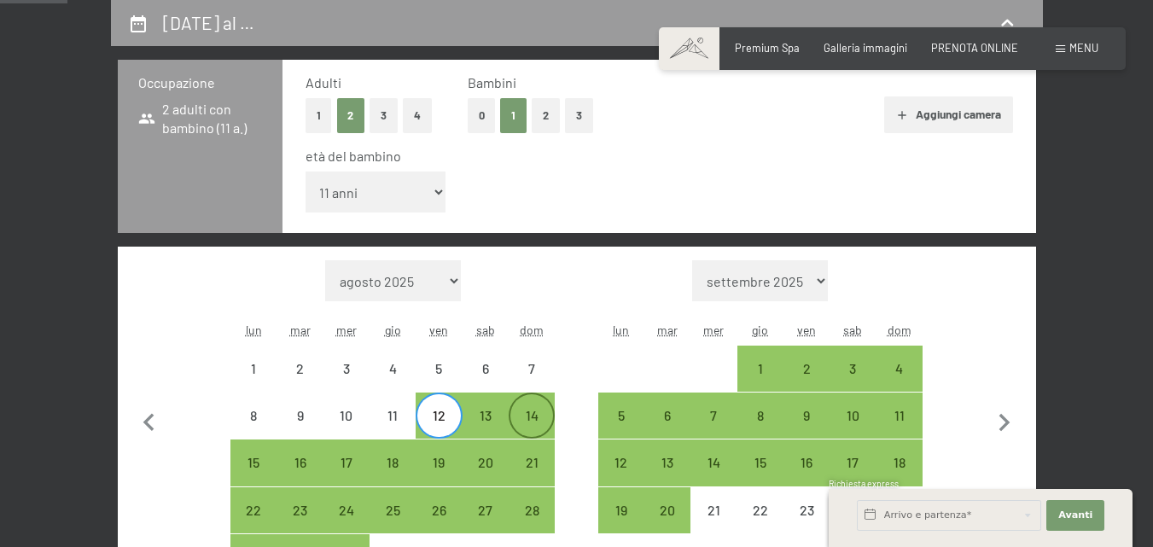
click at [538, 416] on div "14" at bounding box center [531, 430] width 43 height 43
select select "[DATE]"
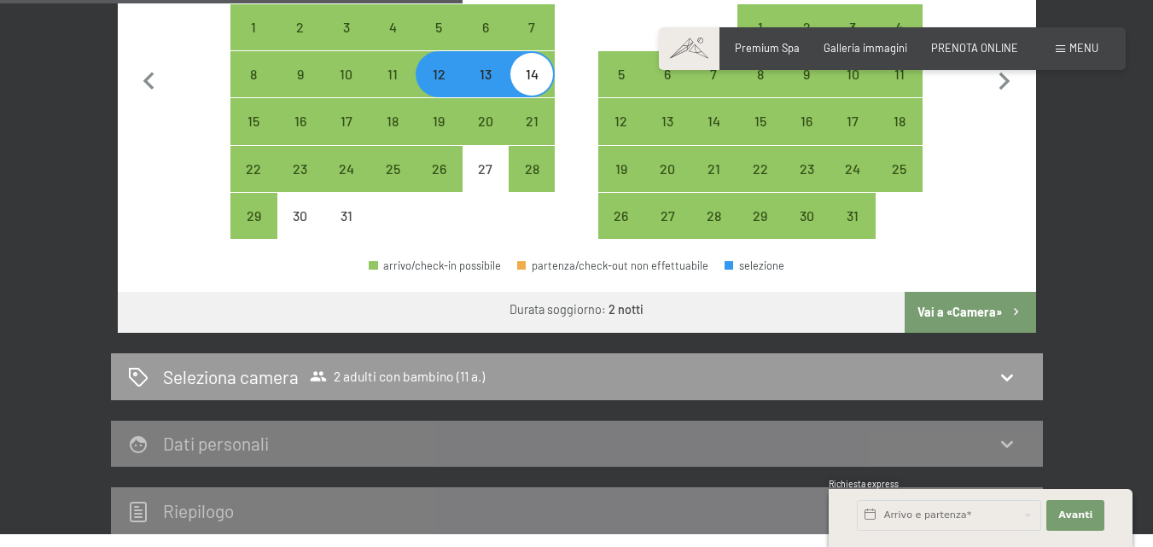
click at [951, 317] on button "Vai a «Camera»" at bounding box center [970, 312] width 131 height 41
select select "[DATE]"
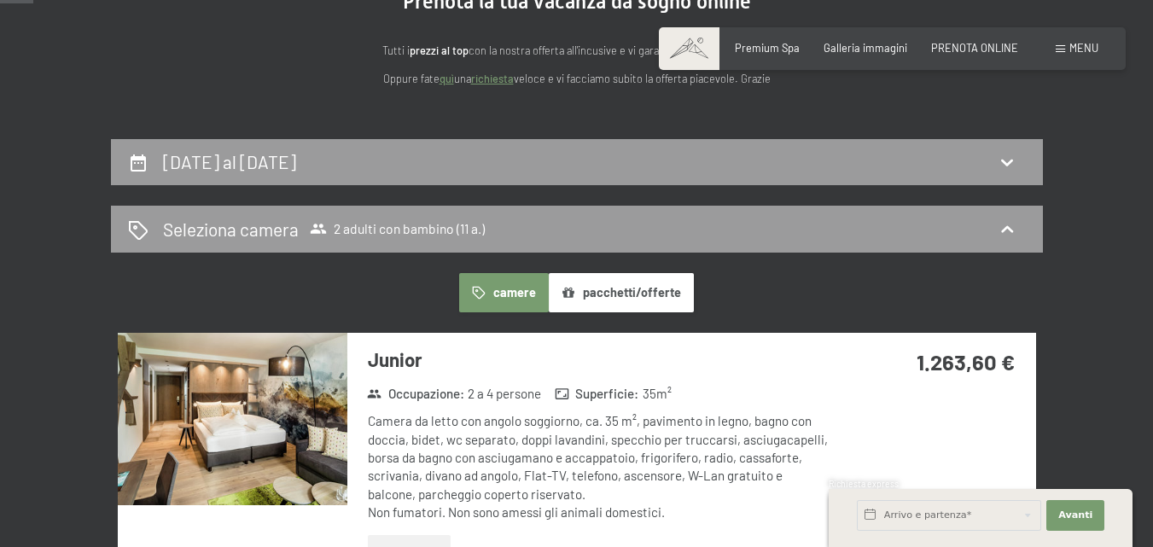
scroll to position [166, 0]
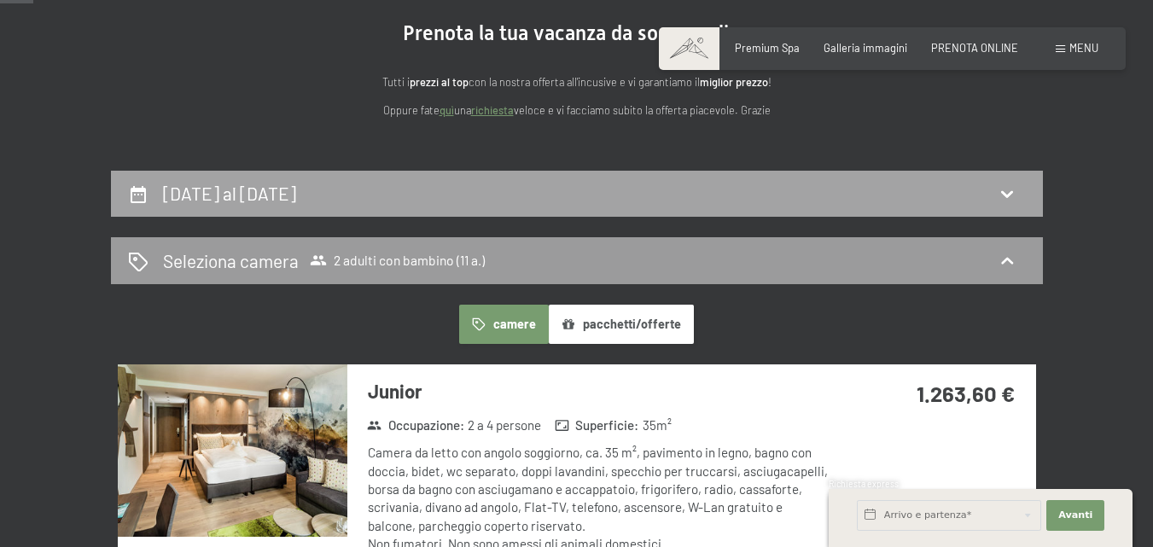
click at [429, 200] on div "12 dicembre al 14 dicembre 2025" at bounding box center [577, 193] width 898 height 25
select select "11"
select select "[DATE]"
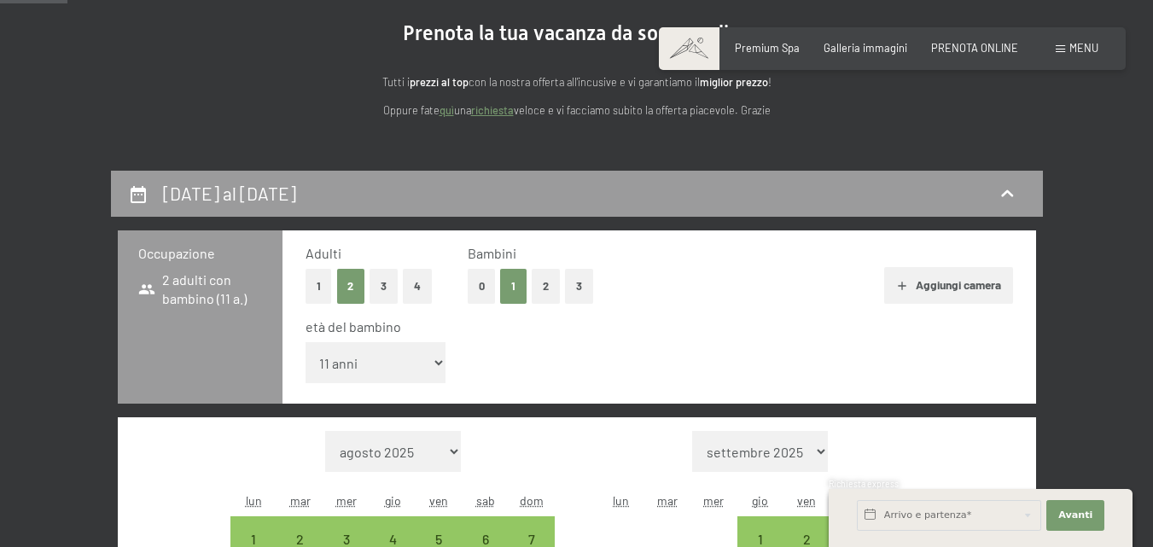
scroll to position [337, 0]
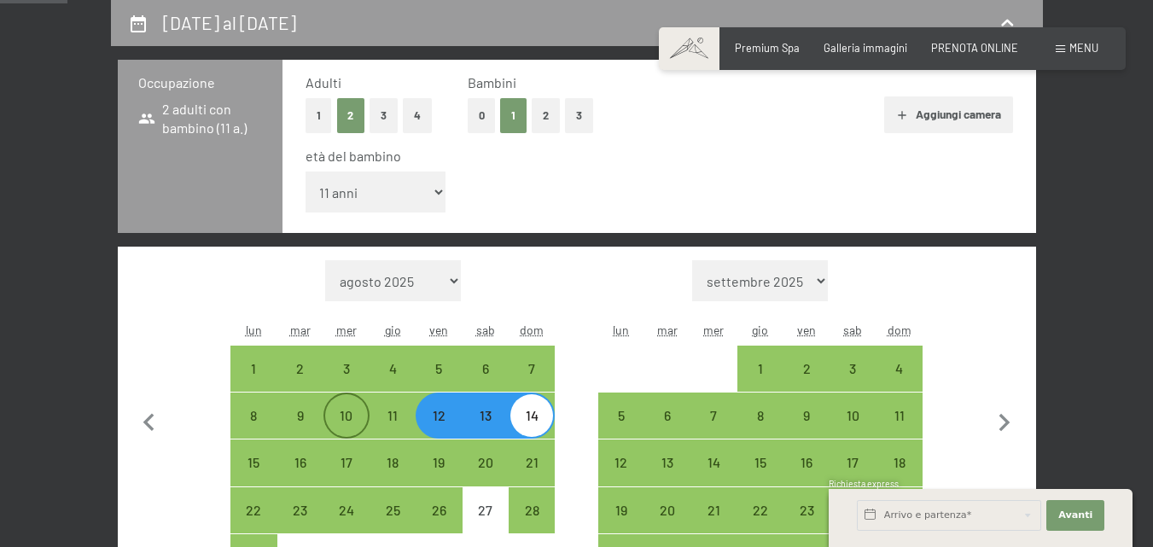
click at [349, 415] on div "10" at bounding box center [346, 430] width 43 height 43
select select "[DATE]"
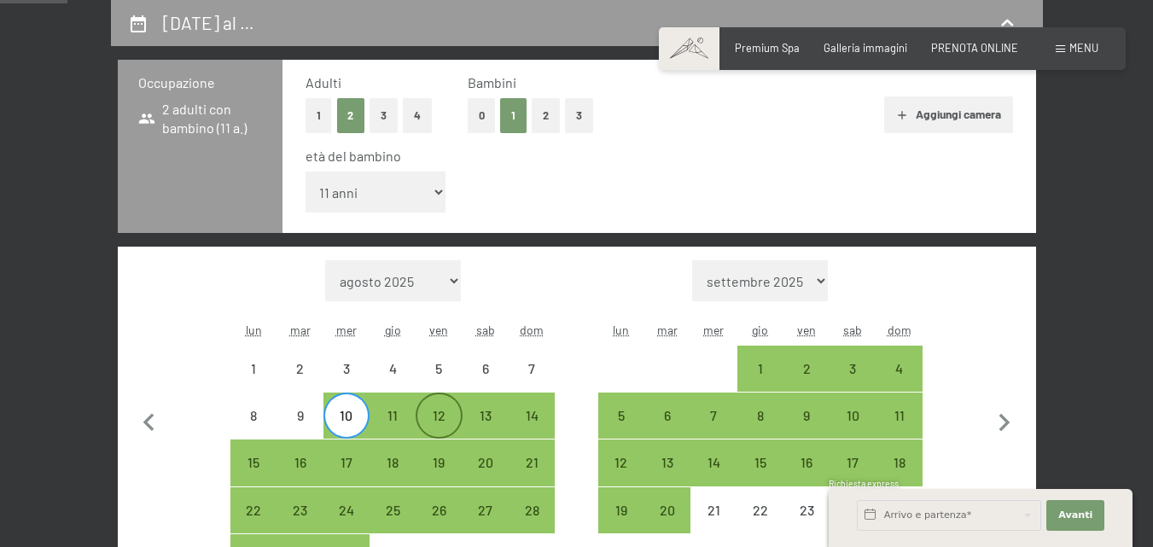
click at [431, 420] on div "12" at bounding box center [438, 430] width 43 height 43
select select "[DATE]"
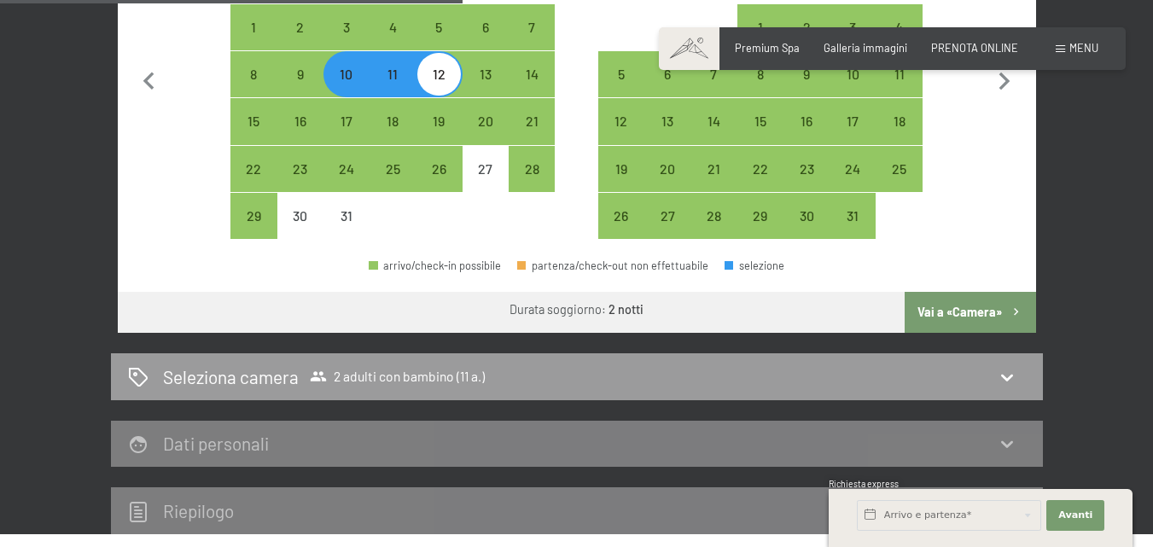
click at [967, 312] on button "Vai a «Camera»" at bounding box center [970, 312] width 131 height 41
select select "[DATE]"
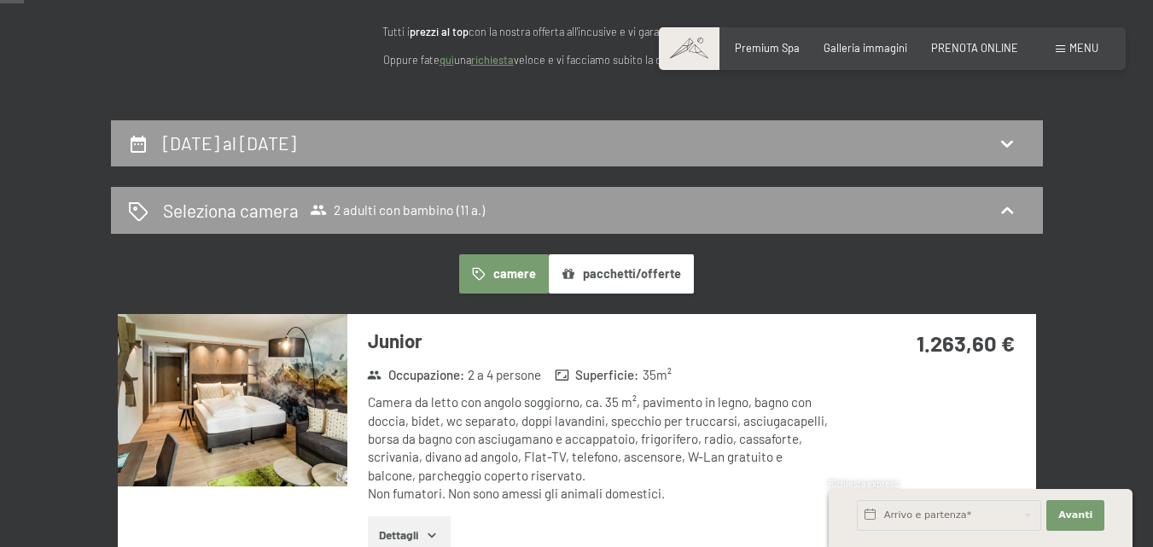
scroll to position [81, 0]
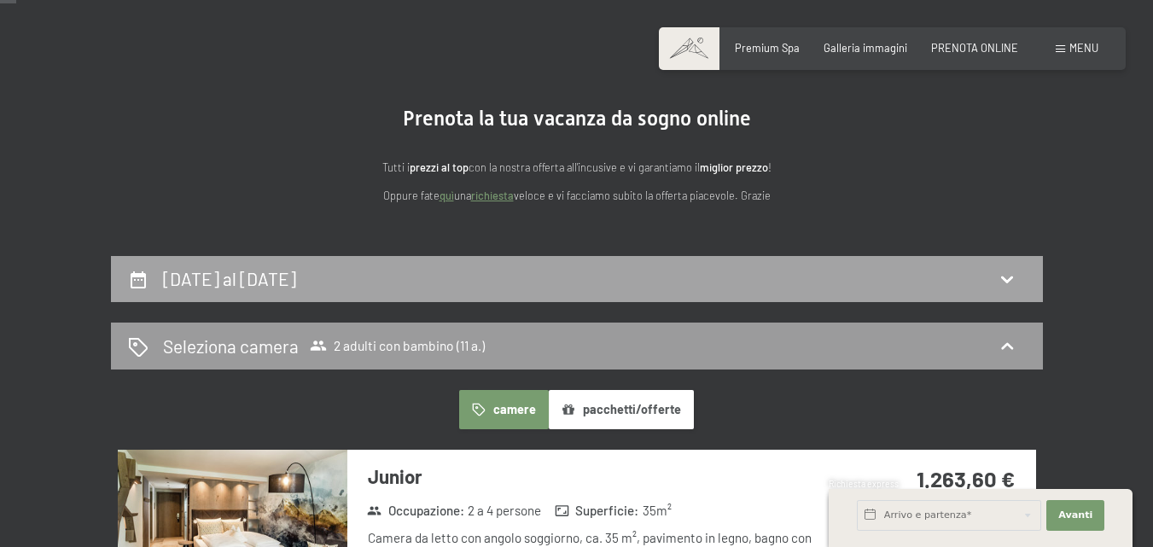
click at [608, 288] on div "10 dicembre al 12 dicembre 2025" at bounding box center [577, 278] width 898 height 25
select select "11"
select select "[DATE]"
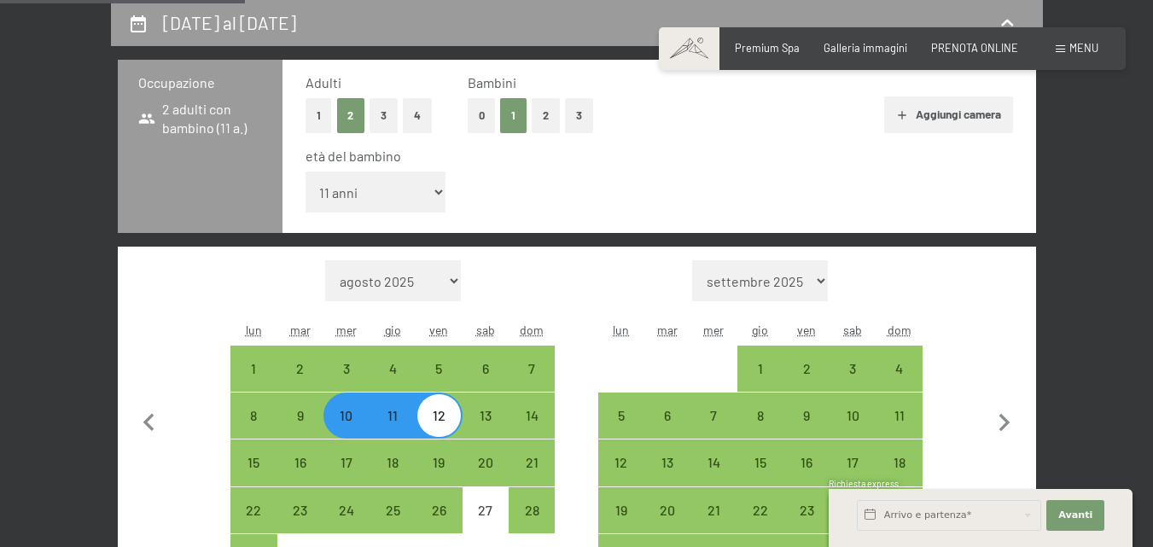
scroll to position [422, 0]
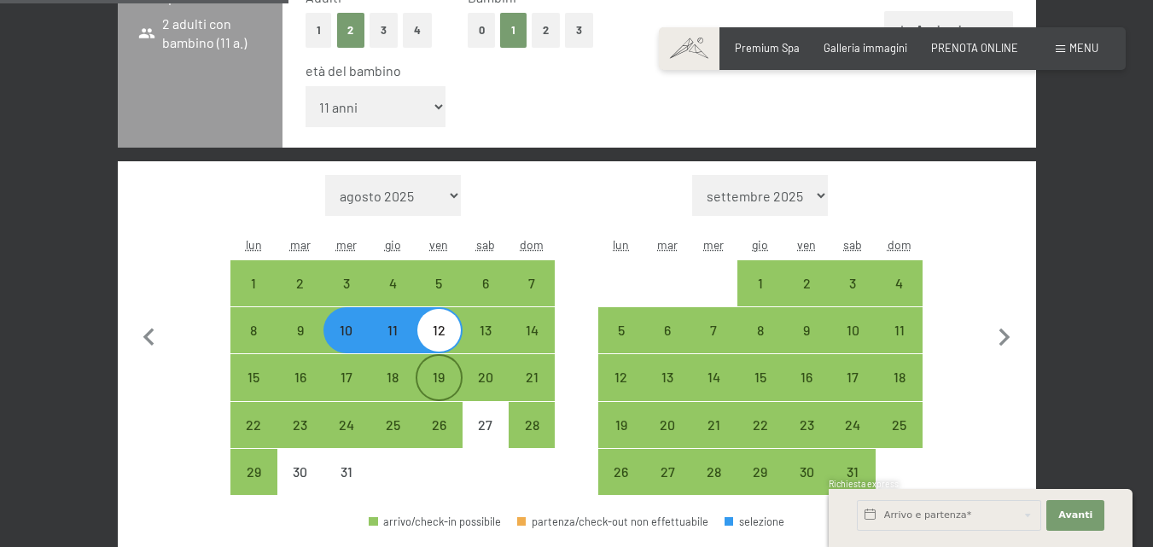
click at [445, 376] on div "19" at bounding box center [438, 391] width 43 height 43
select select "[DATE]"
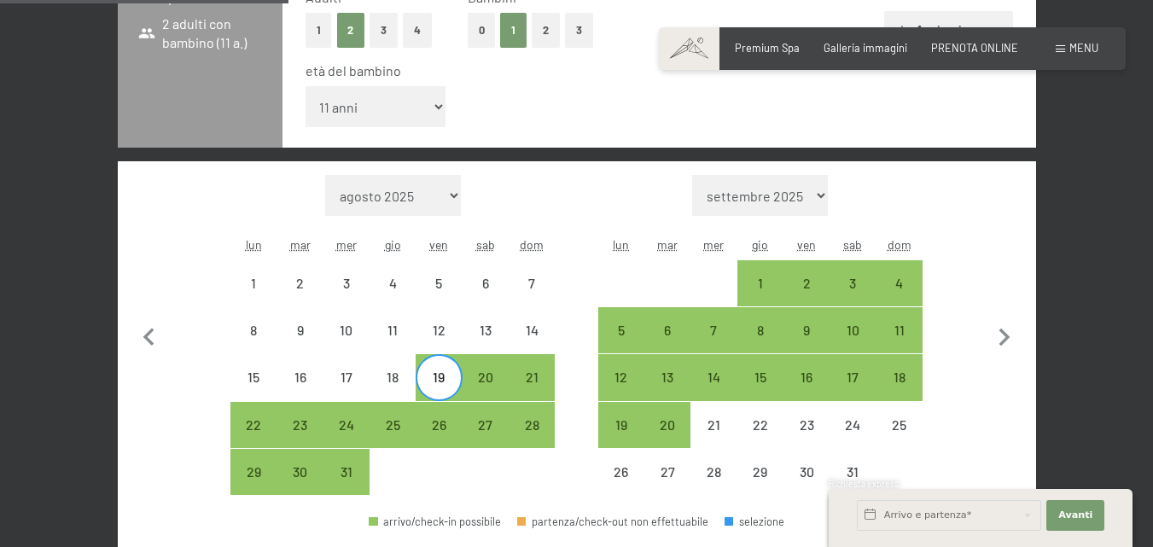
click at [495, 469] on div at bounding box center [486, 472] width 46 height 46
click at [441, 387] on div "19" at bounding box center [438, 391] width 43 height 43
select select "[DATE]"
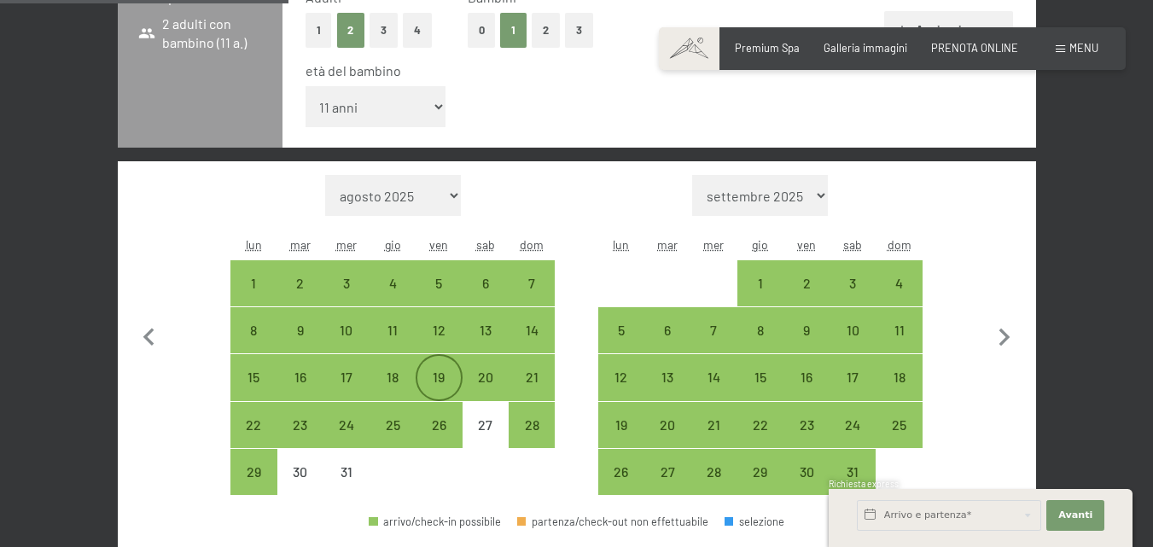
click at [438, 381] on div "19" at bounding box center [438, 391] width 43 height 43
select select "[DATE]"
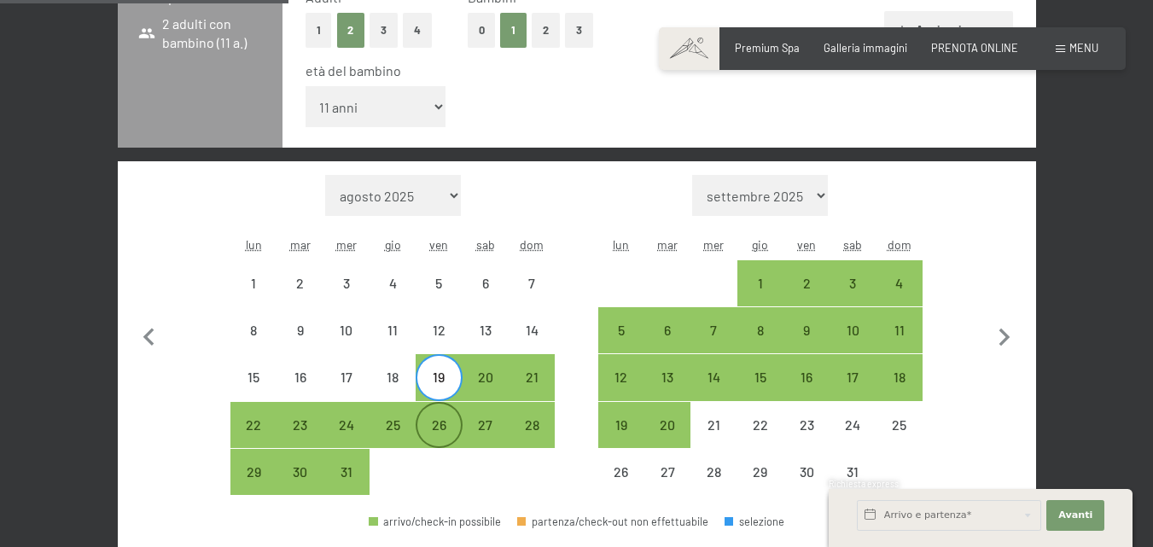
click at [435, 419] on div "26" at bounding box center [438, 439] width 43 height 43
select select "[DATE]"
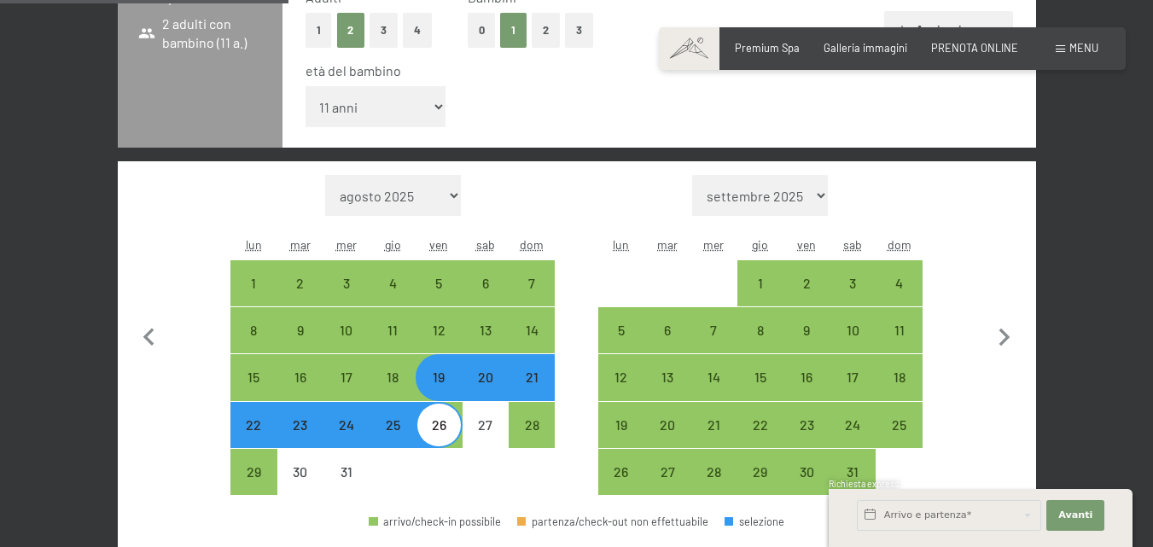
click at [434, 379] on div "19" at bounding box center [438, 391] width 43 height 43
select select "[DATE]"
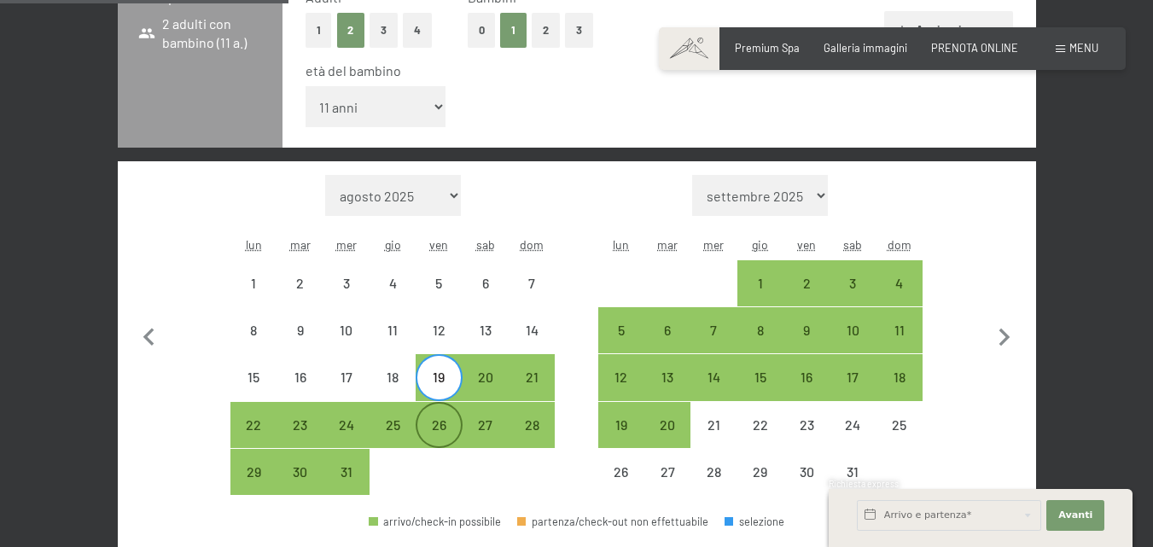
click at [445, 425] on div "26" at bounding box center [438, 439] width 43 height 43
select select "[DATE]"
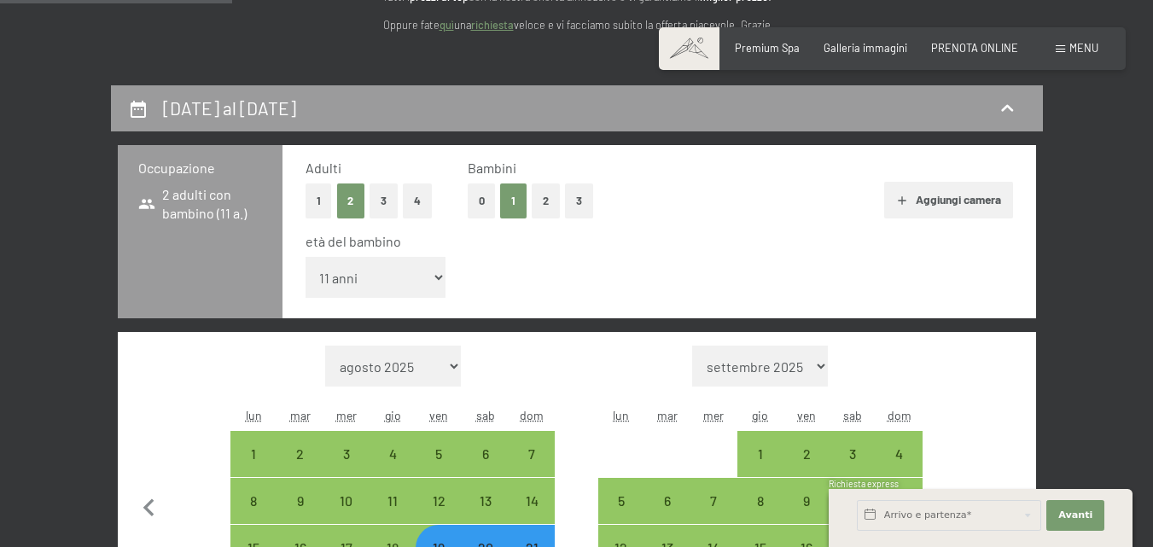
scroll to position [508, 0]
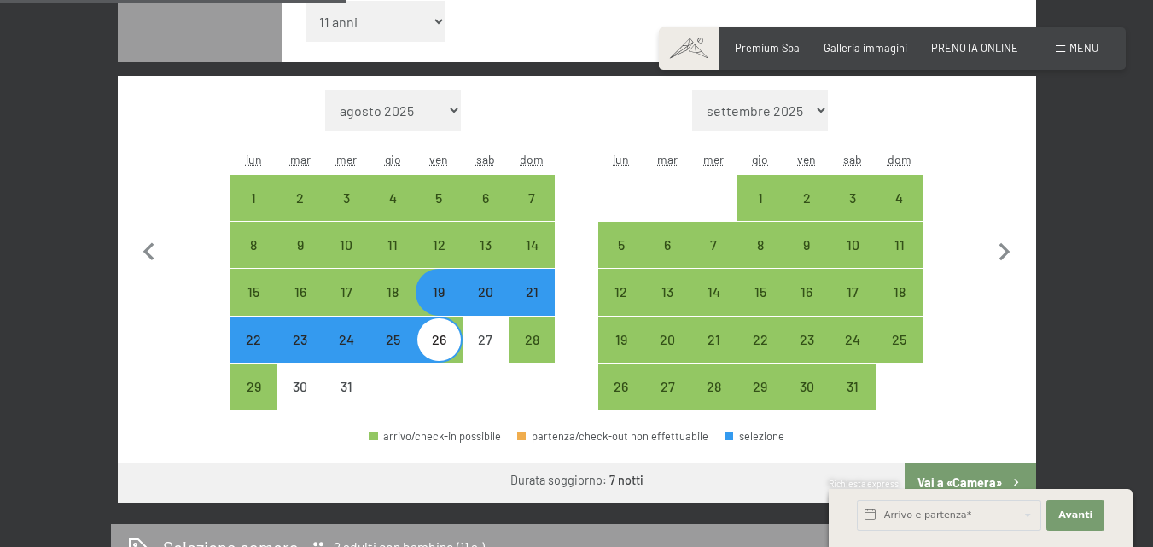
click at [979, 481] on div "Richiesta express" at bounding box center [981, 485] width 304 height 15
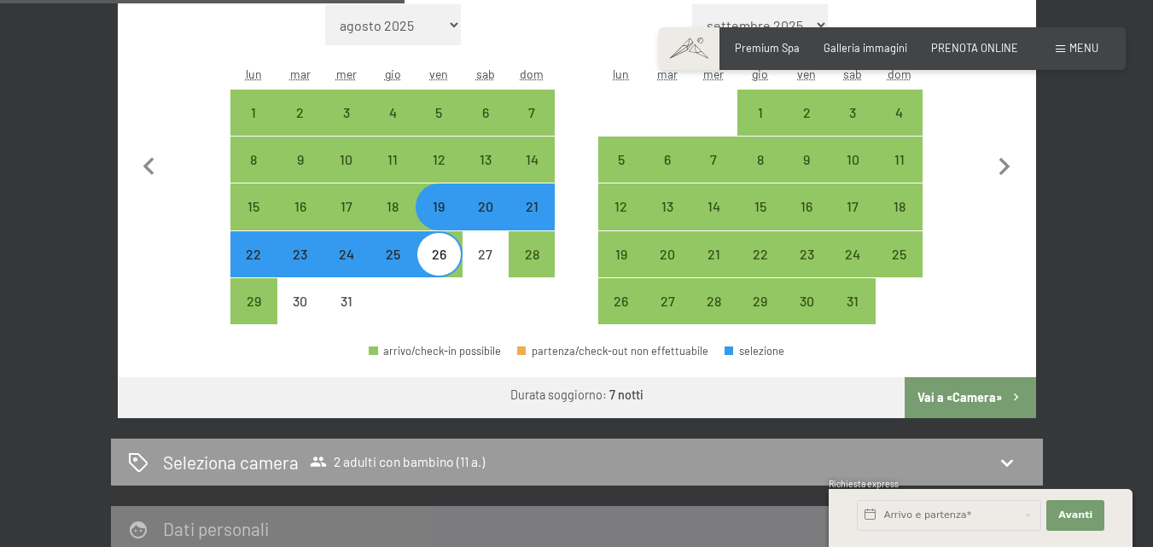
click at [966, 400] on button "Vai a «Camera»" at bounding box center [970, 397] width 131 height 41
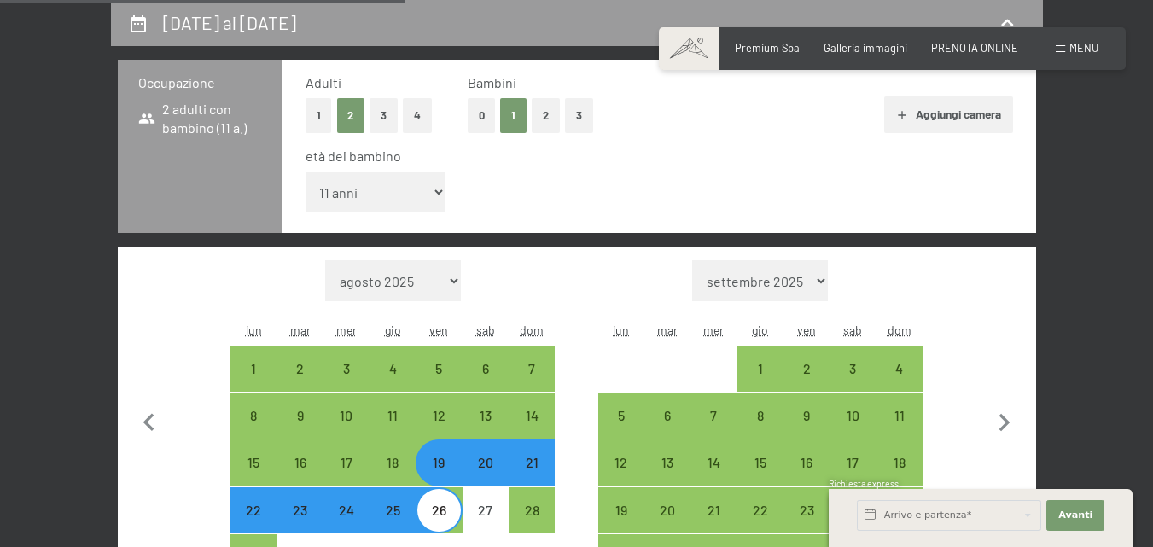
select select "[DATE]"
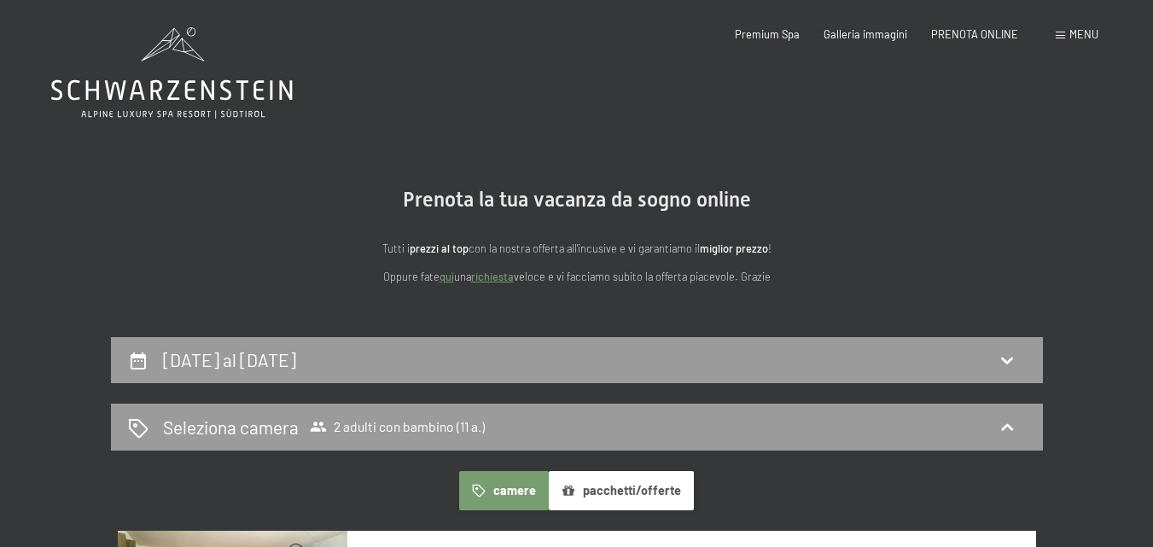
scroll to position [85, 0]
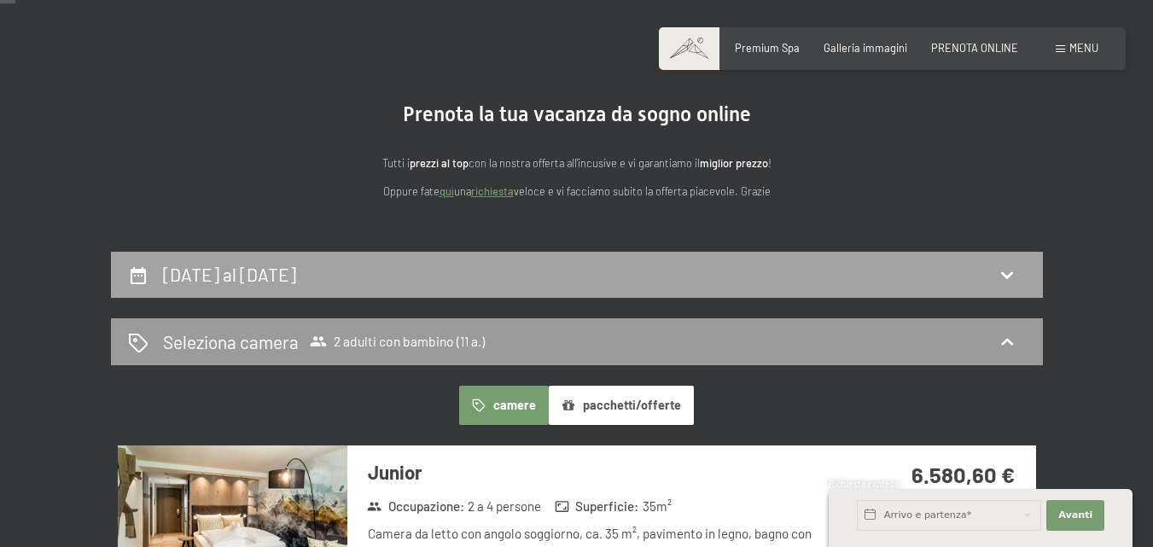
click at [296, 270] on h2 "19 dicembre al 26 dicembre 2025" at bounding box center [229, 274] width 133 height 21
select select "11"
select select "[DATE]"
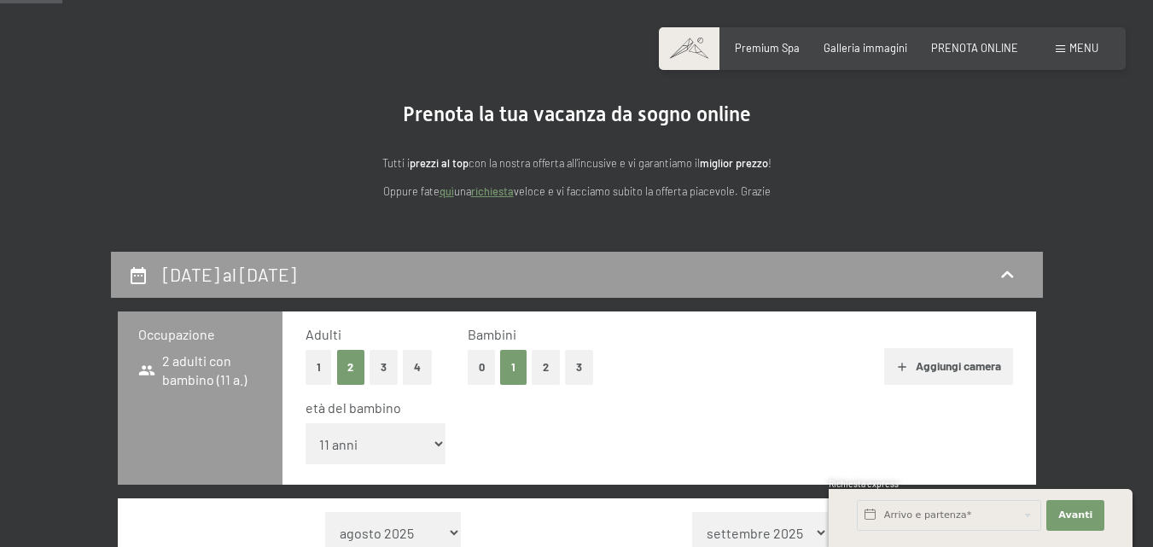
scroll to position [337, 0]
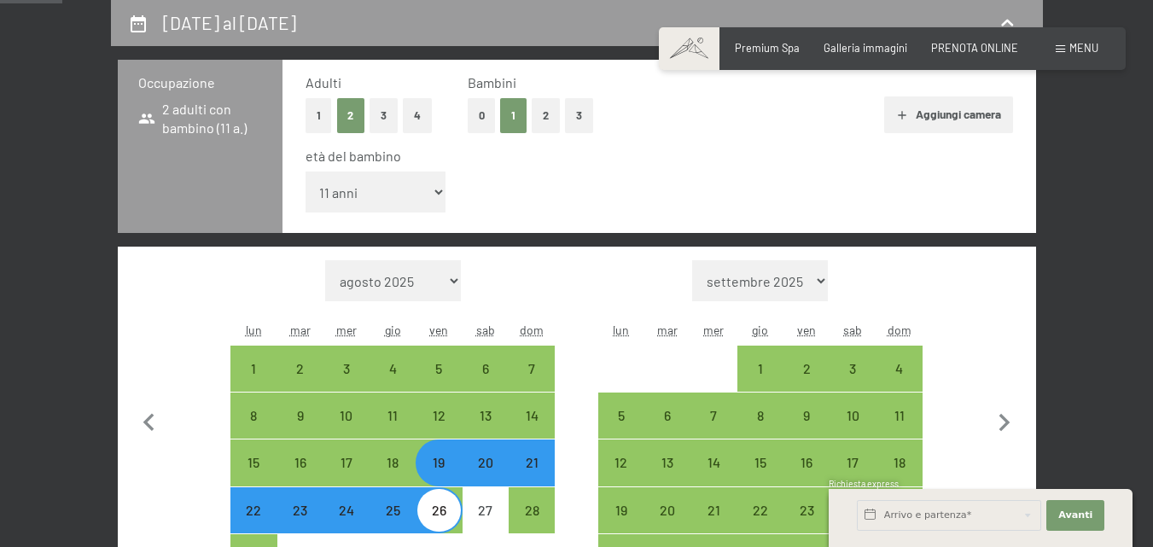
click at [594, 306] on div "Mese/anno agosto 2025 settembre 2025 ottobre 2025 novembre 2025 dicembre 2025 g…" at bounding box center [576, 420] width 863 height 321
click at [157, 281] on button "button" at bounding box center [149, 420] width 36 height 321
select select "[DATE]"
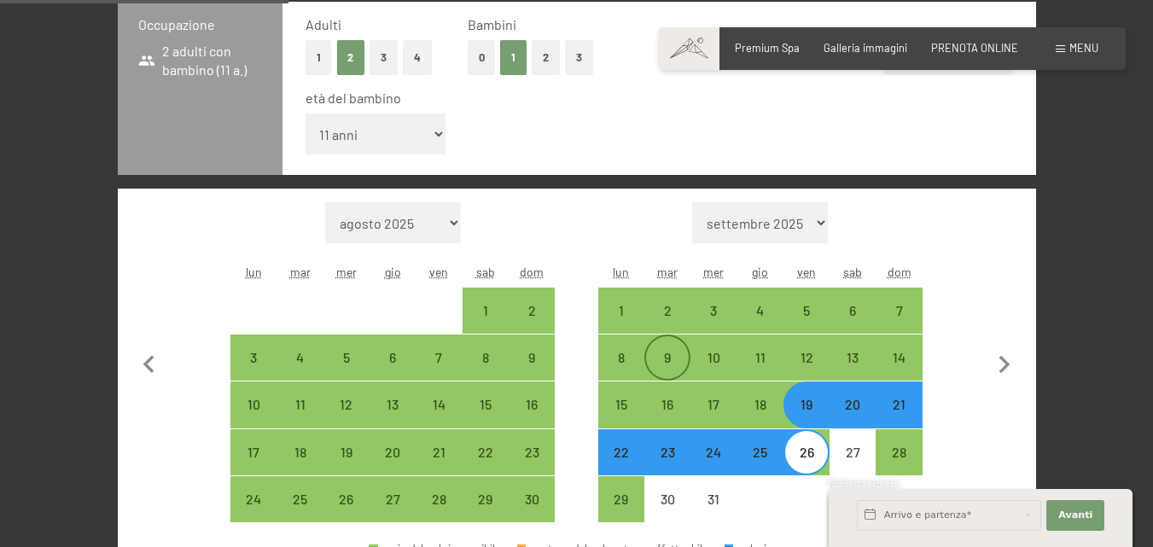
scroll to position [422, 0]
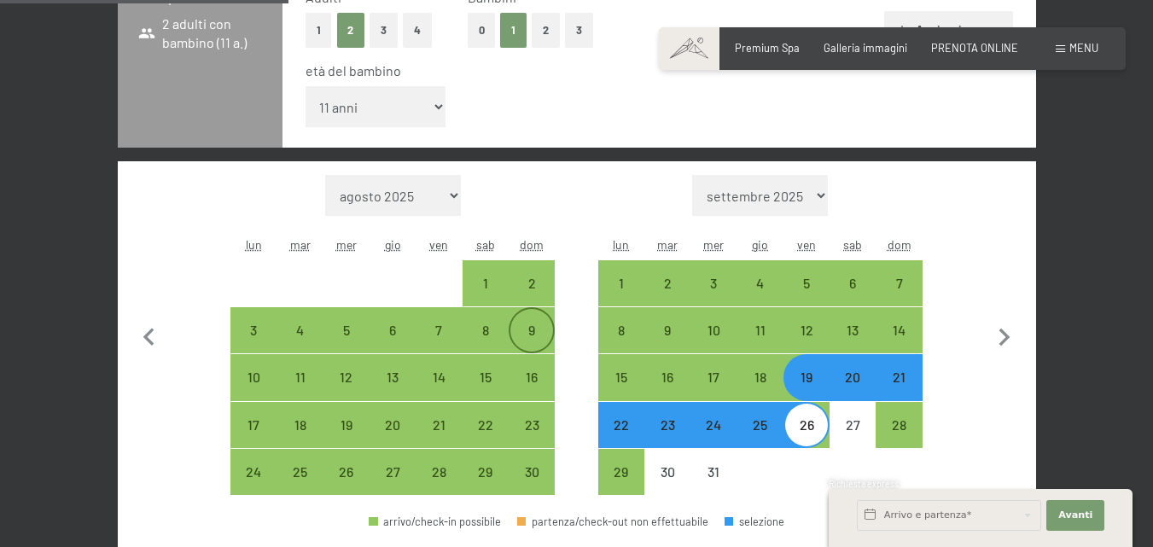
click at [532, 326] on div "9" at bounding box center [531, 344] width 43 height 43
select select "[DATE]"
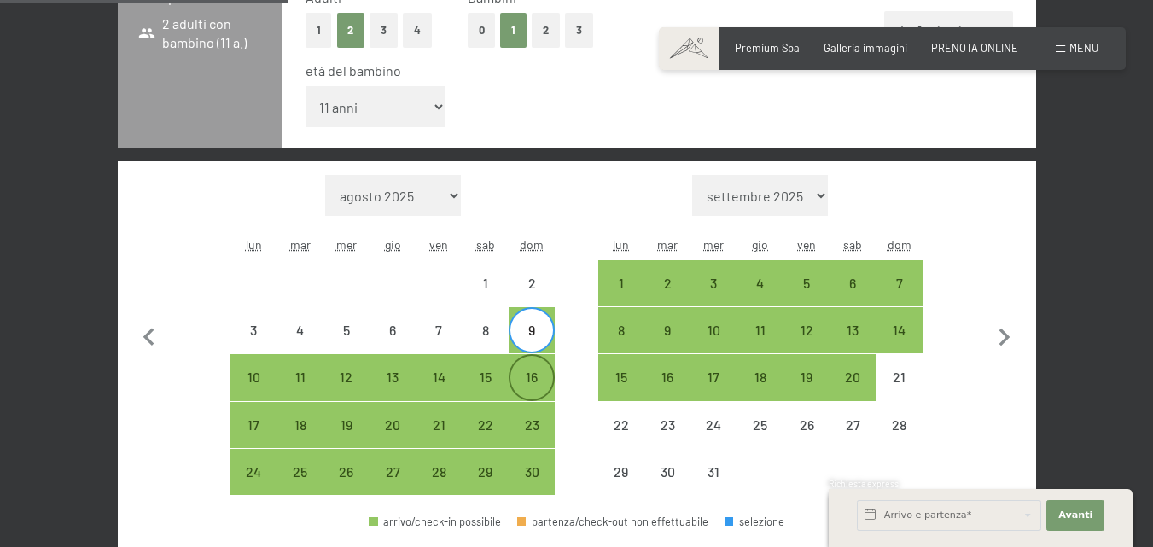
click at [534, 375] on div "16" at bounding box center [531, 391] width 43 height 43
select select "[DATE]"
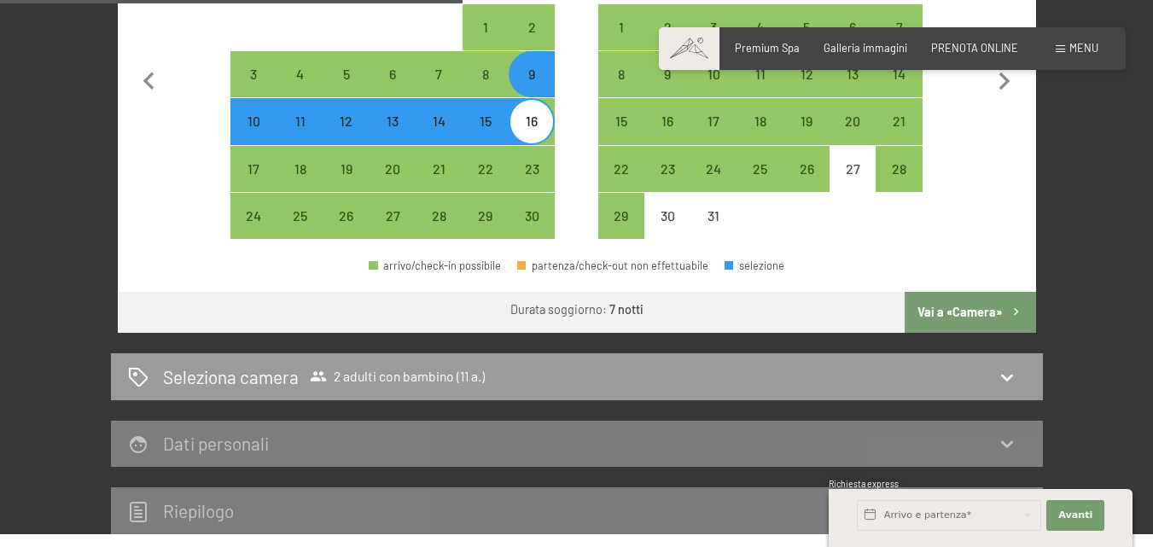
click at [989, 323] on button "Vai a «Camera»" at bounding box center [970, 312] width 131 height 41
select select "[DATE]"
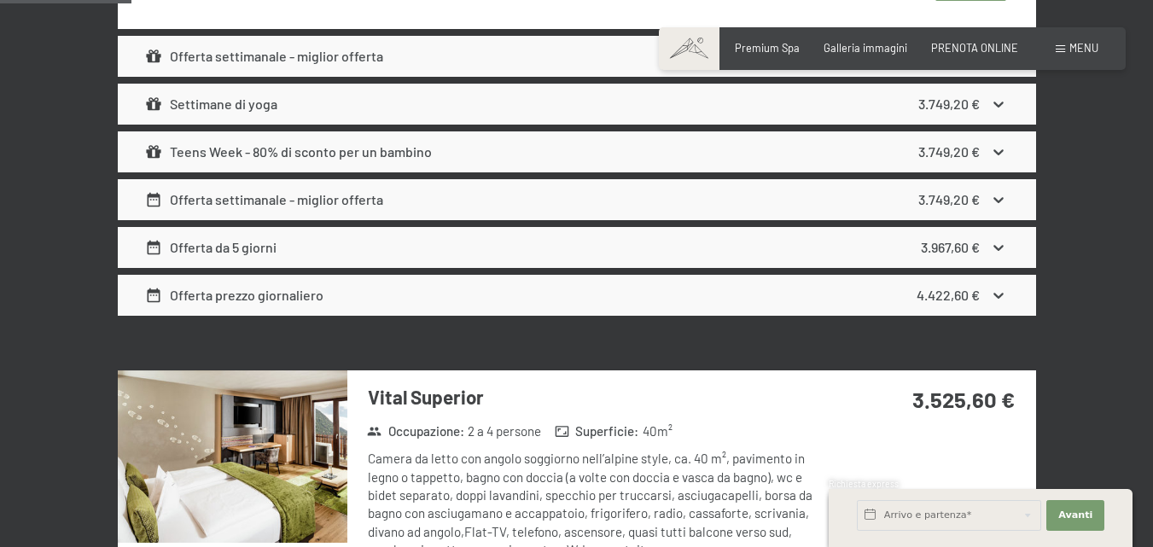
scroll to position [1276, 0]
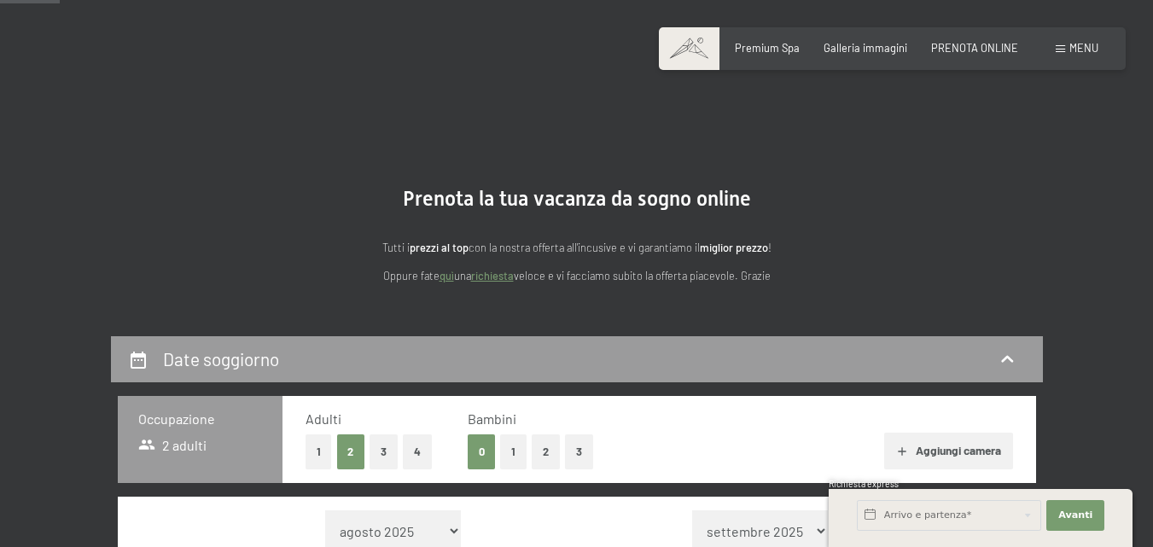
scroll to position [341, 0]
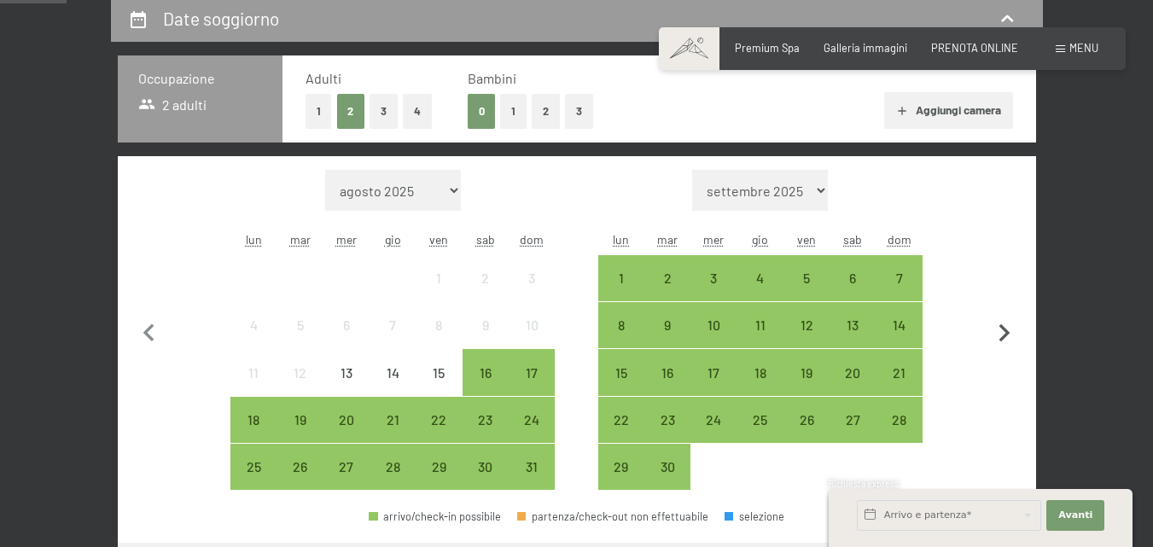
click at [1009, 335] on icon "button" at bounding box center [1005, 334] width 36 height 36
select select "[DATE]"
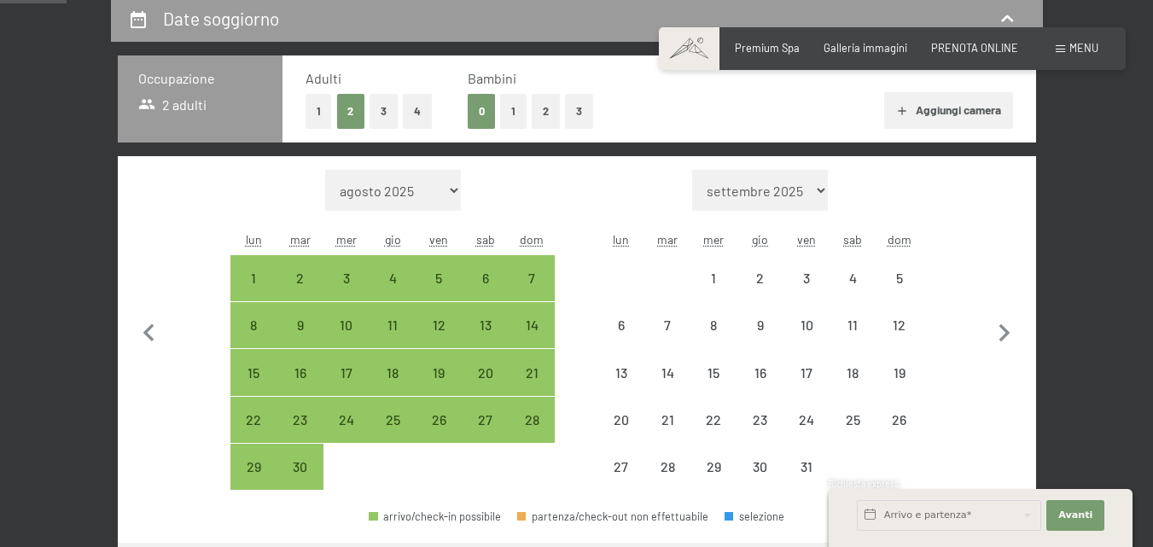
select select "[DATE]"
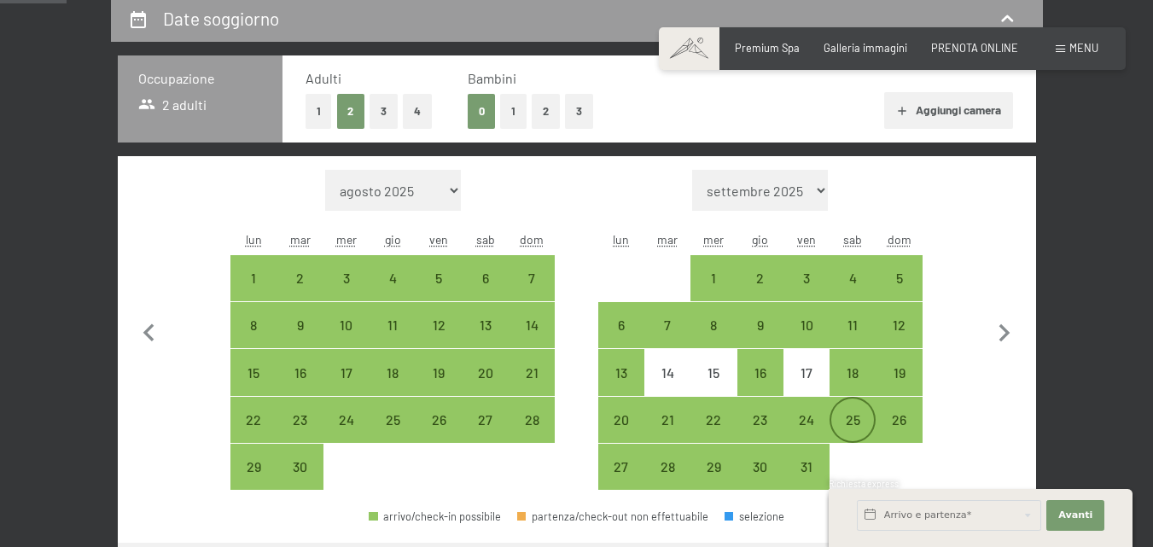
click at [858, 416] on div "25" at bounding box center [852, 434] width 43 height 43
select select "[DATE]"
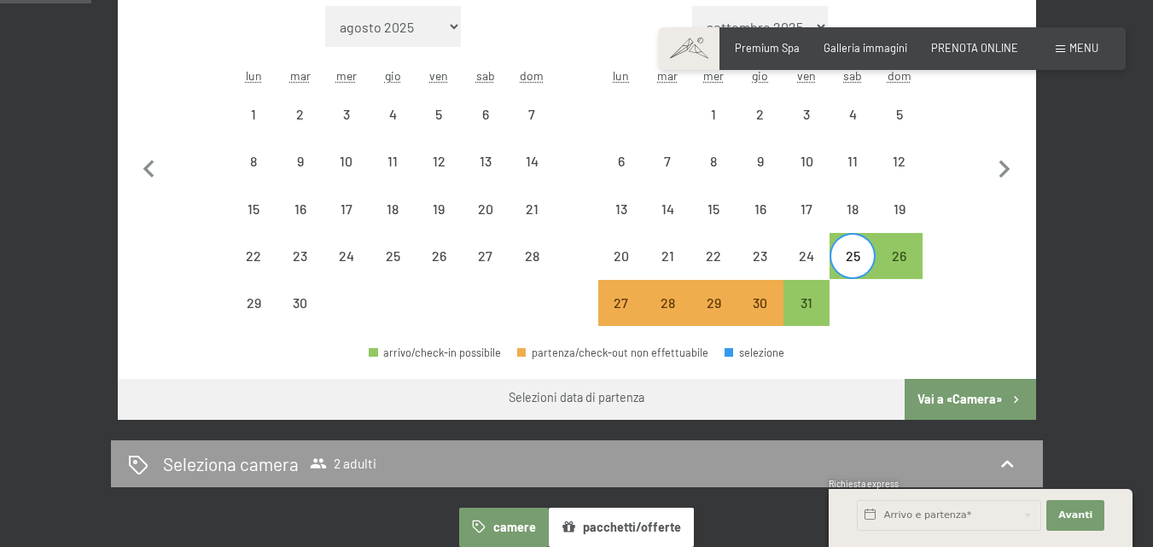
scroll to position [512, 0]
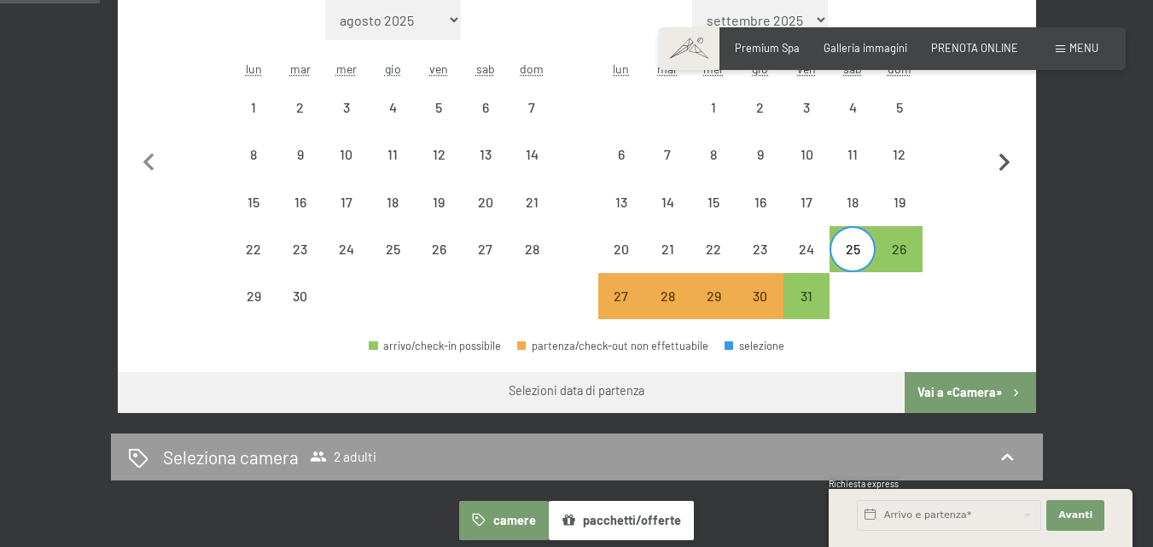
click at [1004, 152] on icon "button" at bounding box center [1005, 163] width 36 height 36
select select "[DATE]"
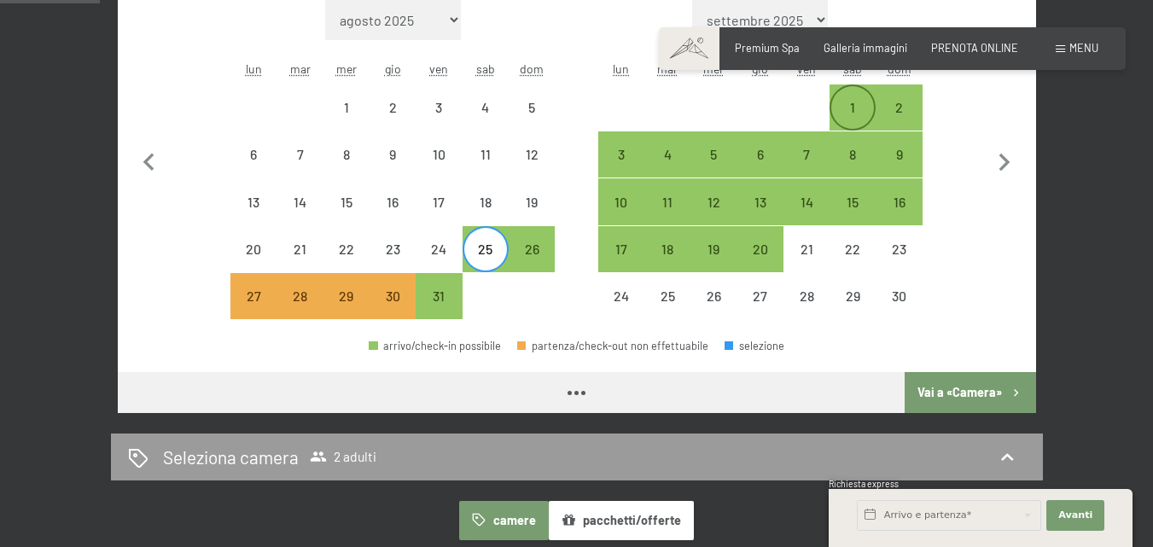
click at [865, 99] on div "1" at bounding box center [852, 107] width 43 height 43
select select "[DATE]"
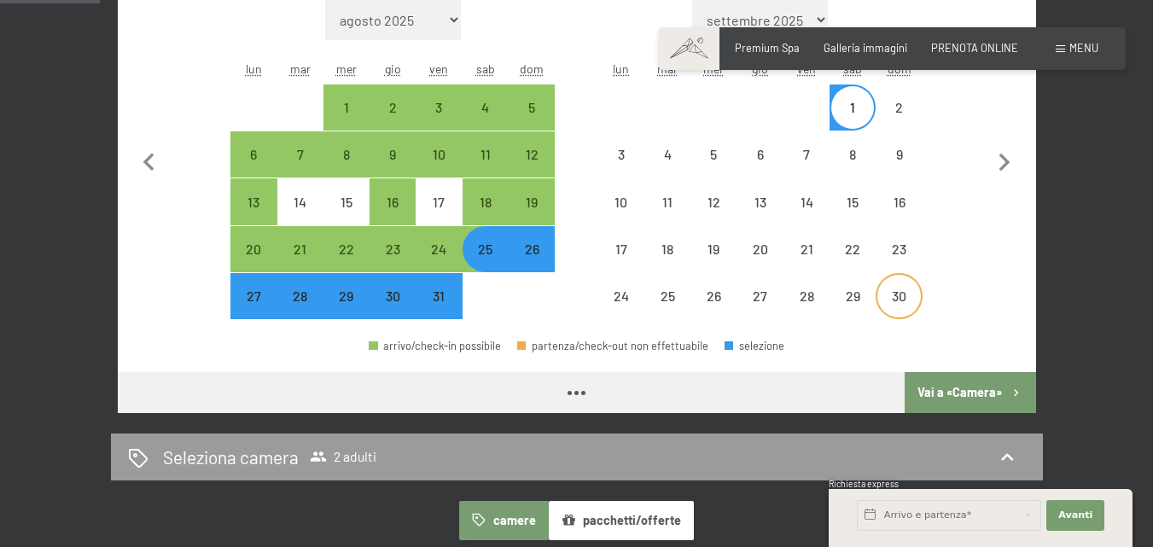
select select "[DATE]"
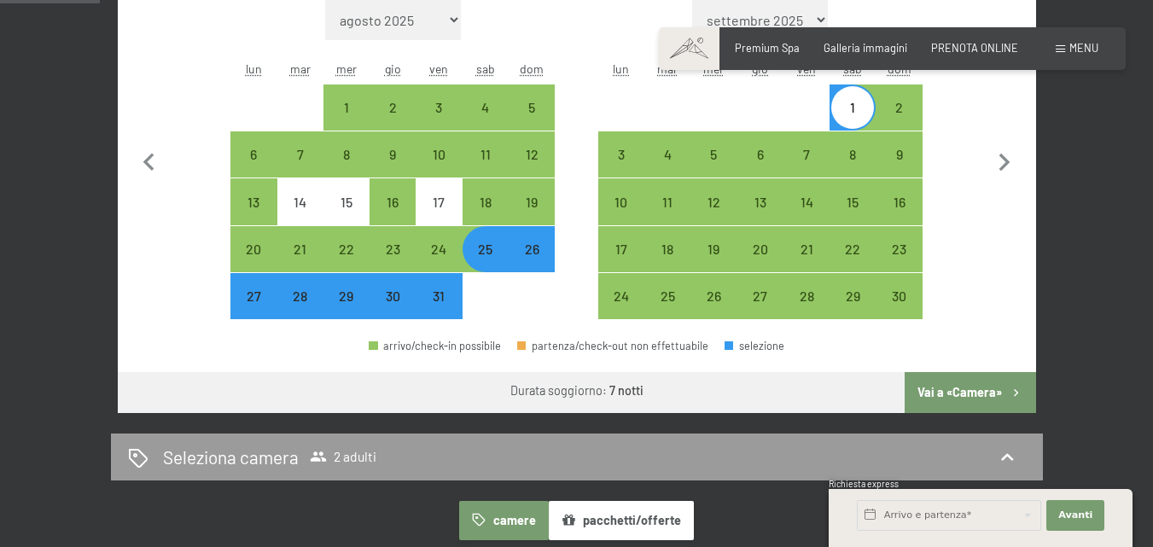
click at [970, 403] on button "Vai a «Camera»" at bounding box center [970, 392] width 131 height 41
select select "[DATE]"
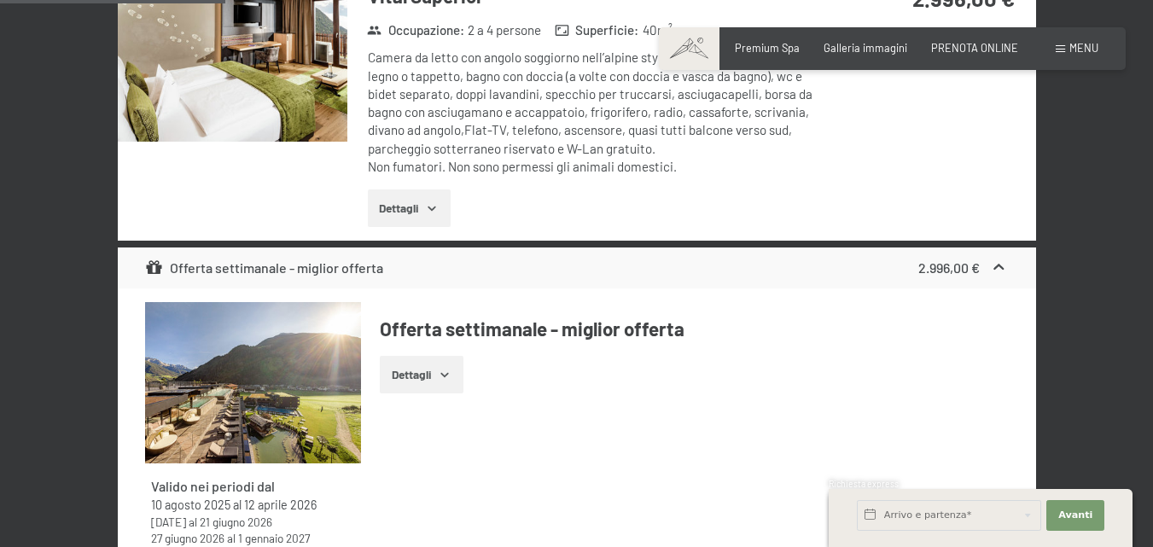
scroll to position [1532, 0]
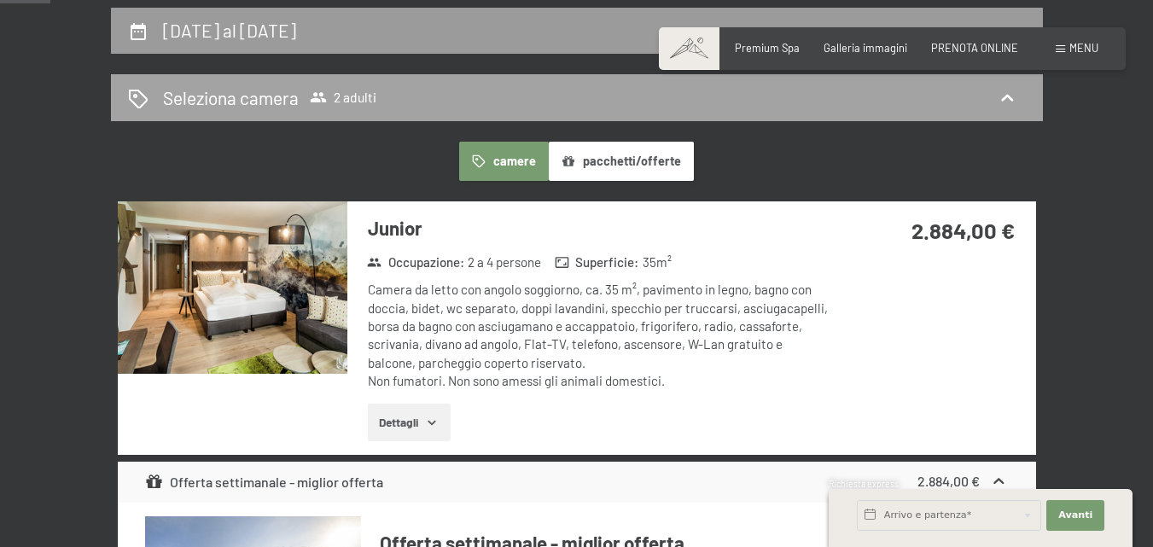
scroll to position [337, 0]
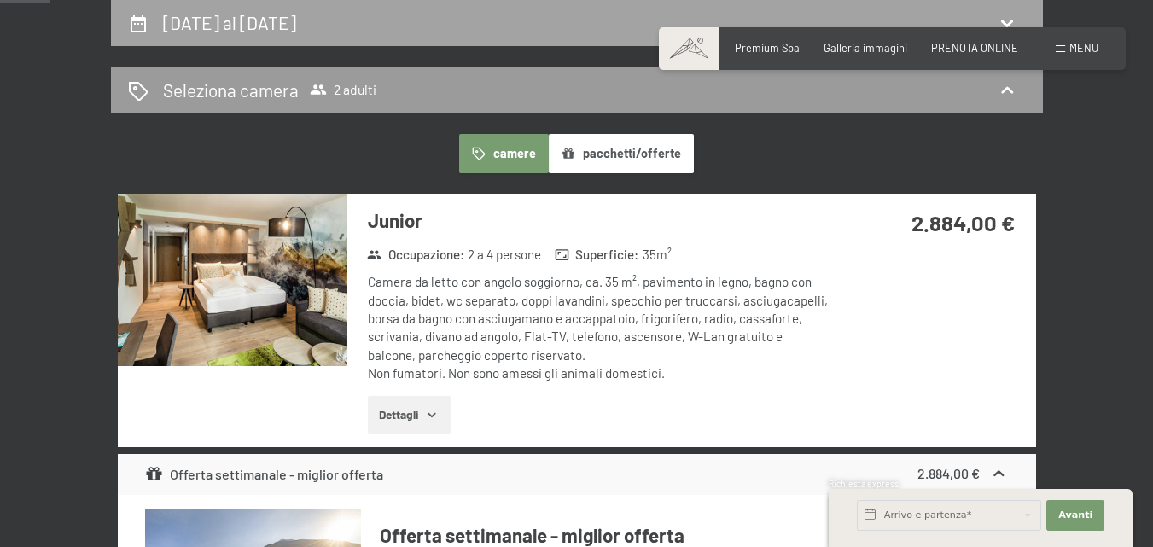
click at [381, 39] on div "25 ottobre al 1 novembre 2025" at bounding box center [577, 23] width 932 height 47
select select "[DATE]"
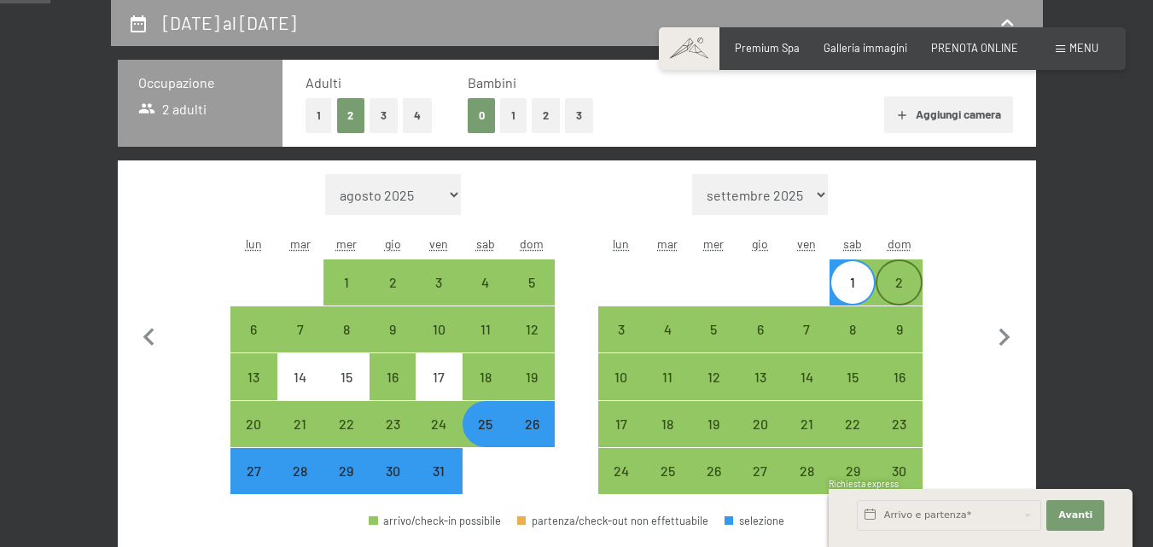
click at [905, 281] on div "2" at bounding box center [898, 297] width 43 height 43
select select "[DATE]"
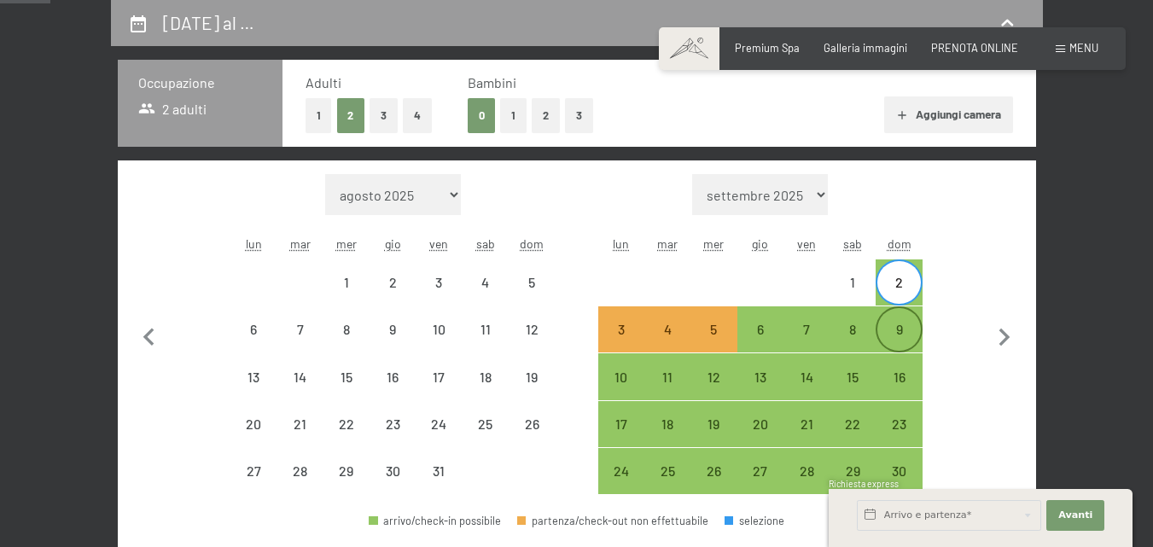
click at [899, 326] on div "9" at bounding box center [898, 344] width 43 height 43
select select "[DATE]"
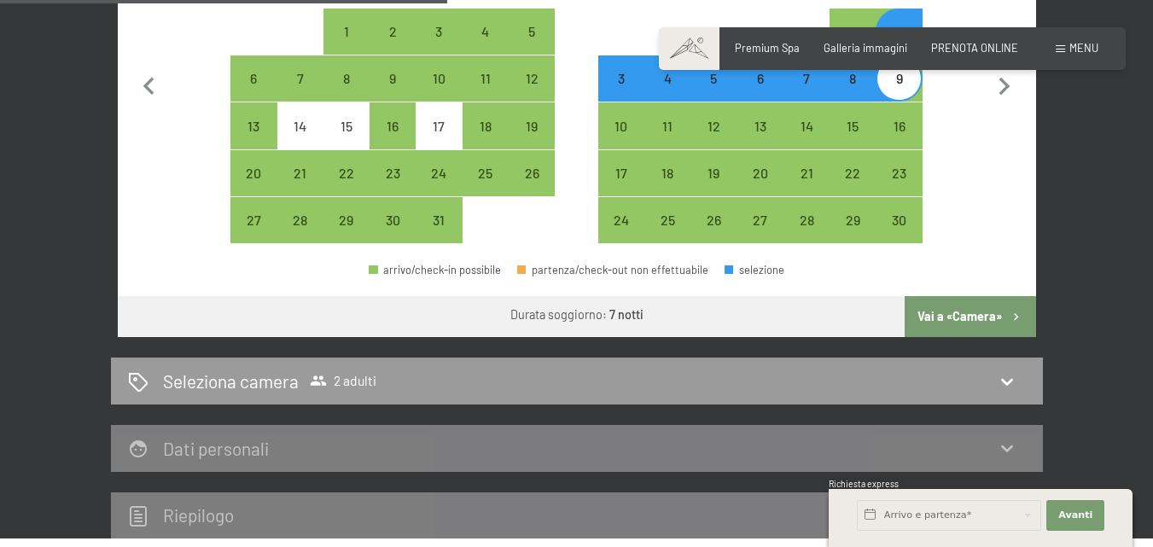
scroll to position [593, 0]
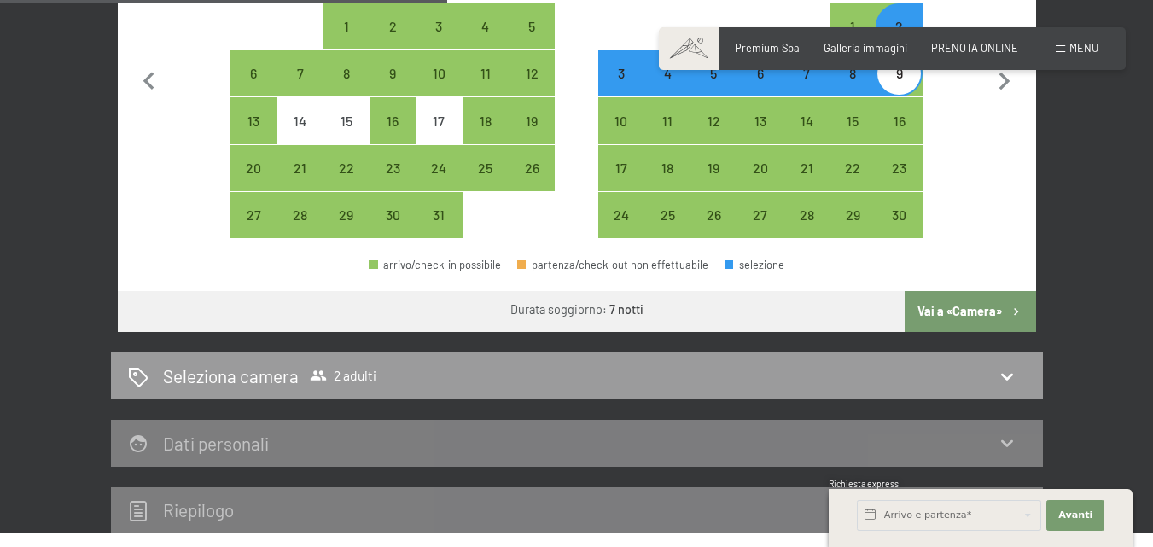
click at [946, 313] on button "Vai a «Camera»" at bounding box center [970, 311] width 131 height 41
select select "[DATE]"
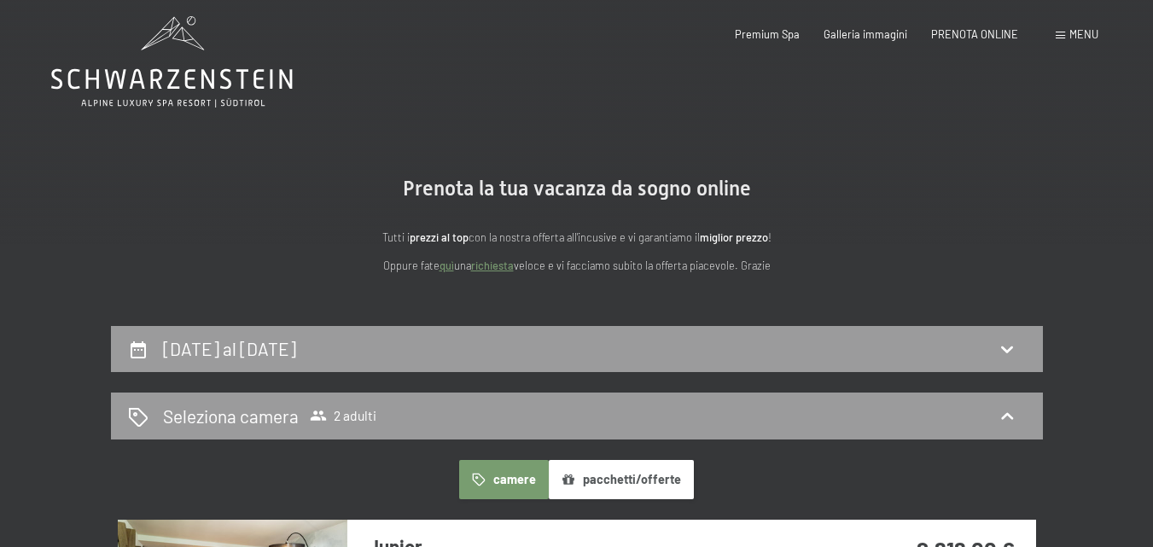
scroll to position [0, 0]
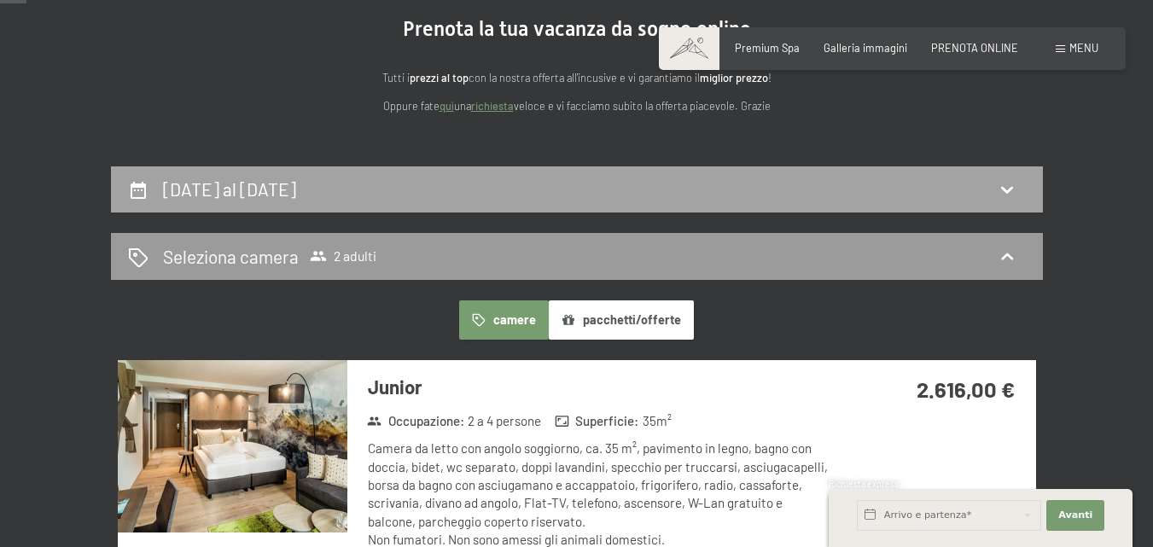
click at [432, 192] on div "2 novembre al 9 novembre 2025" at bounding box center [577, 189] width 898 height 25
select select "[DATE]"
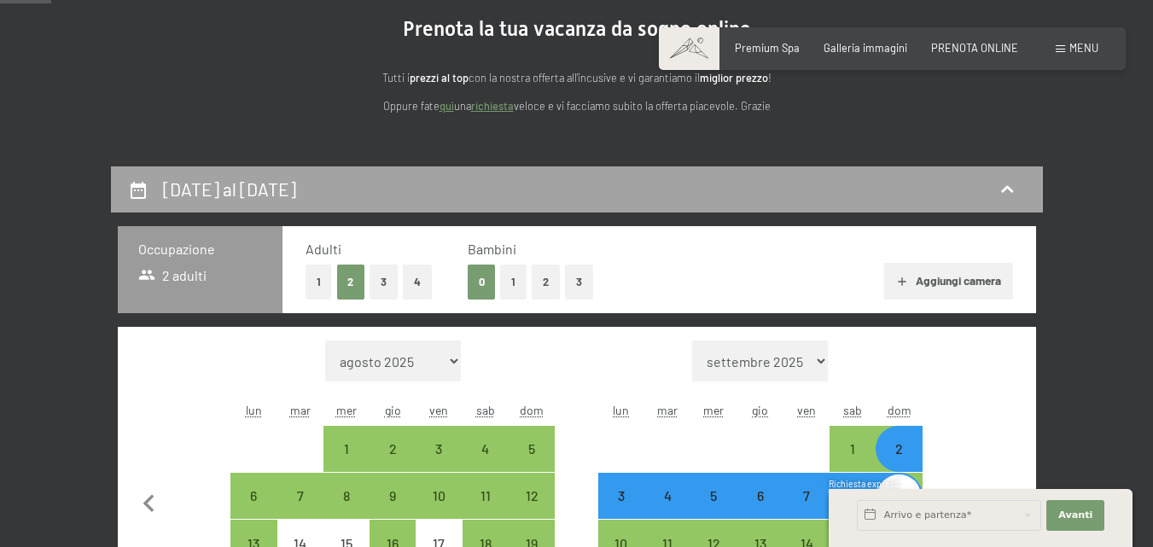
scroll to position [337, 0]
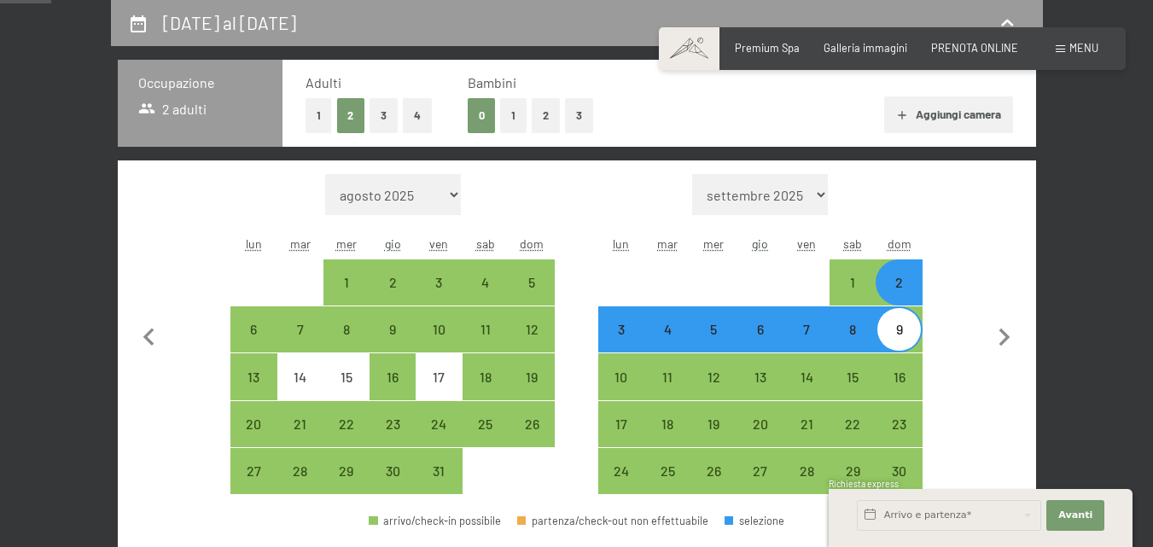
click at [903, 341] on div "9" at bounding box center [898, 344] width 43 height 43
select select "[DATE]"
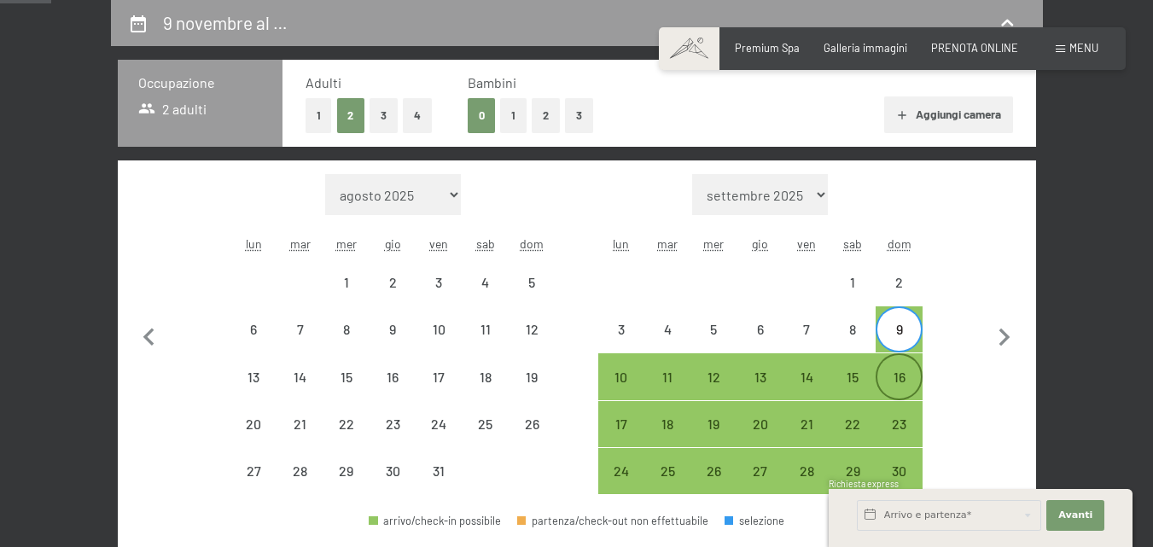
click at [905, 380] on div "16" at bounding box center [898, 391] width 43 height 43
select select "[DATE]"
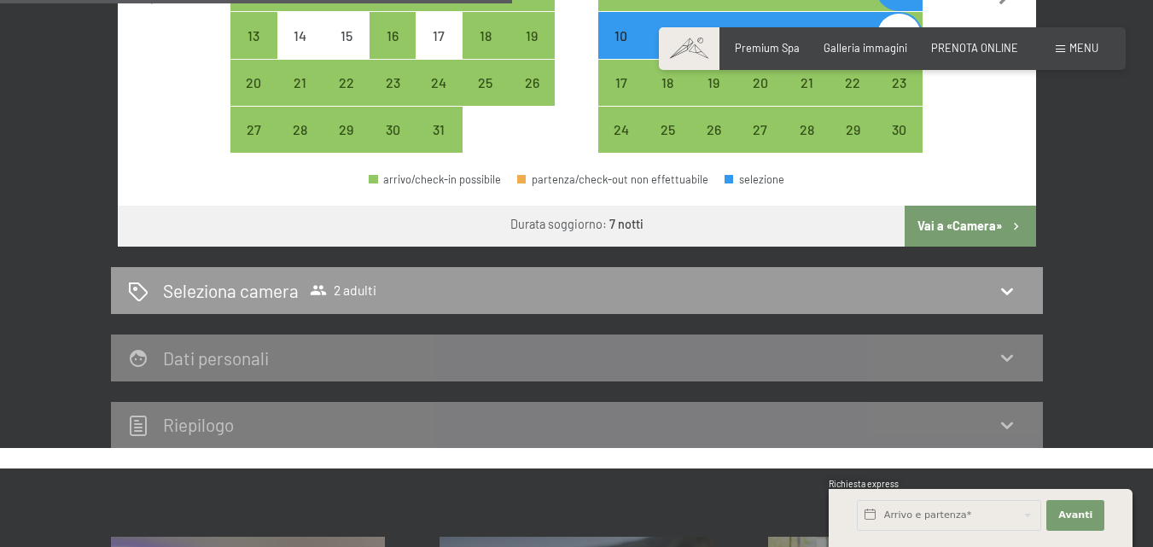
click at [993, 233] on button "Vai a «Camera»" at bounding box center [970, 226] width 131 height 41
select select "[DATE]"
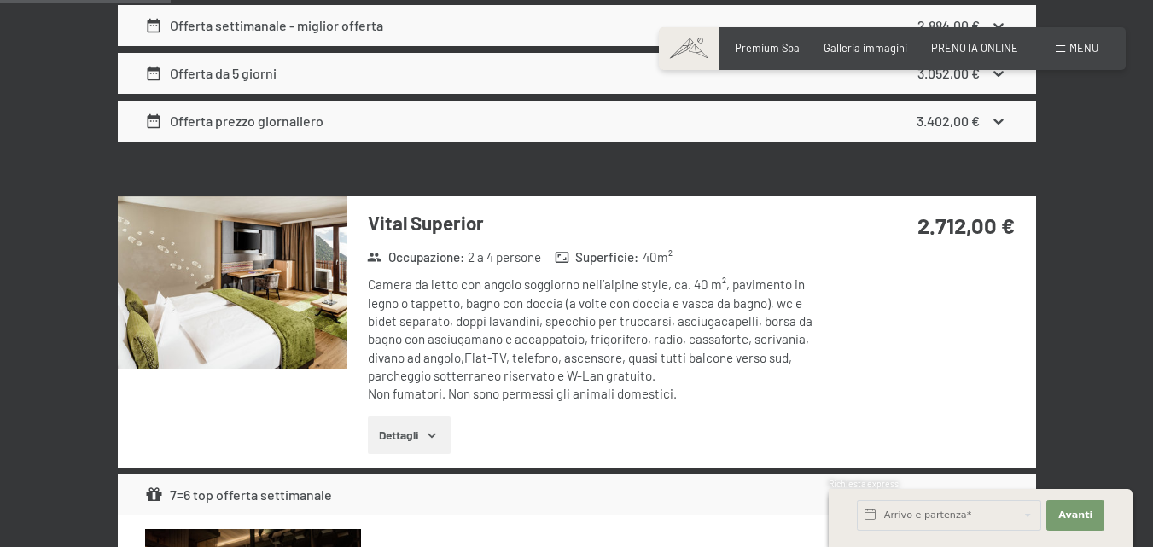
scroll to position [764, 0]
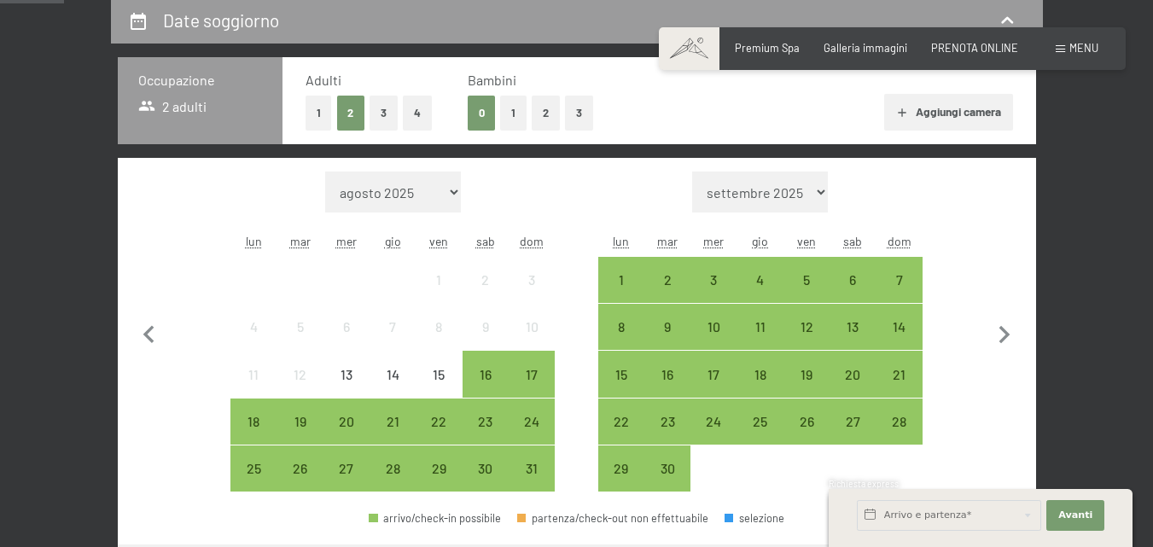
scroll to position [341, 0]
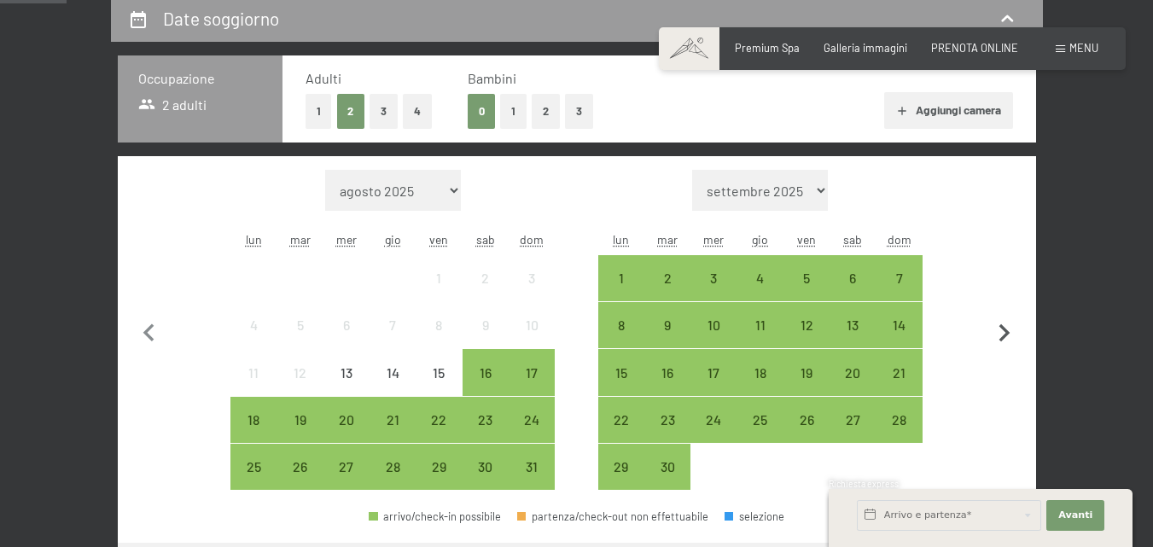
click at [1008, 336] on icon "button" at bounding box center [1005, 334] width 36 height 36
select select "[DATE]"
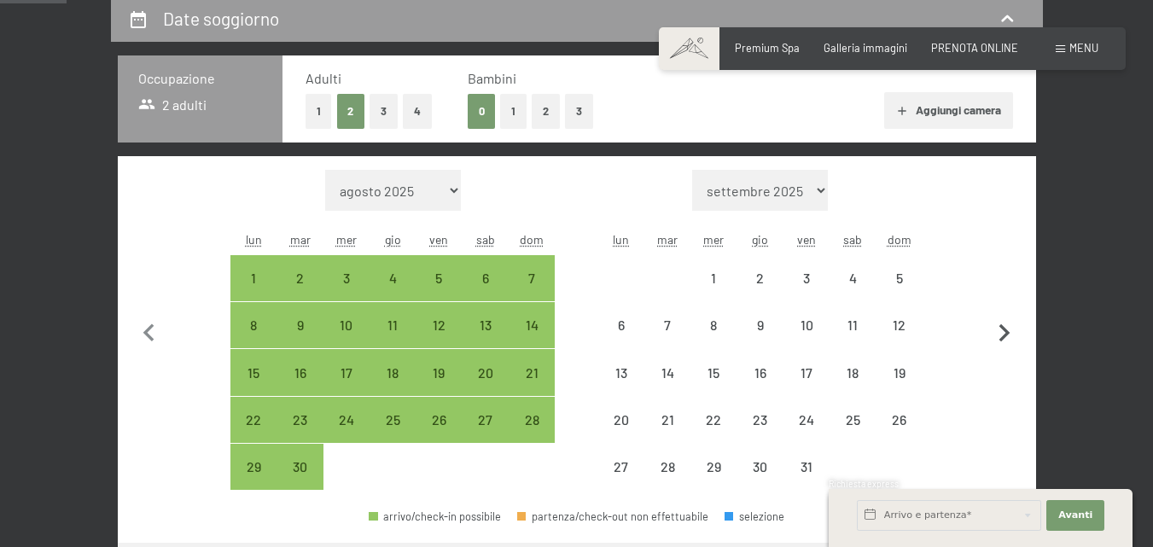
click at [1008, 336] on icon "button" at bounding box center [1005, 334] width 36 height 36
select select "[DATE]"
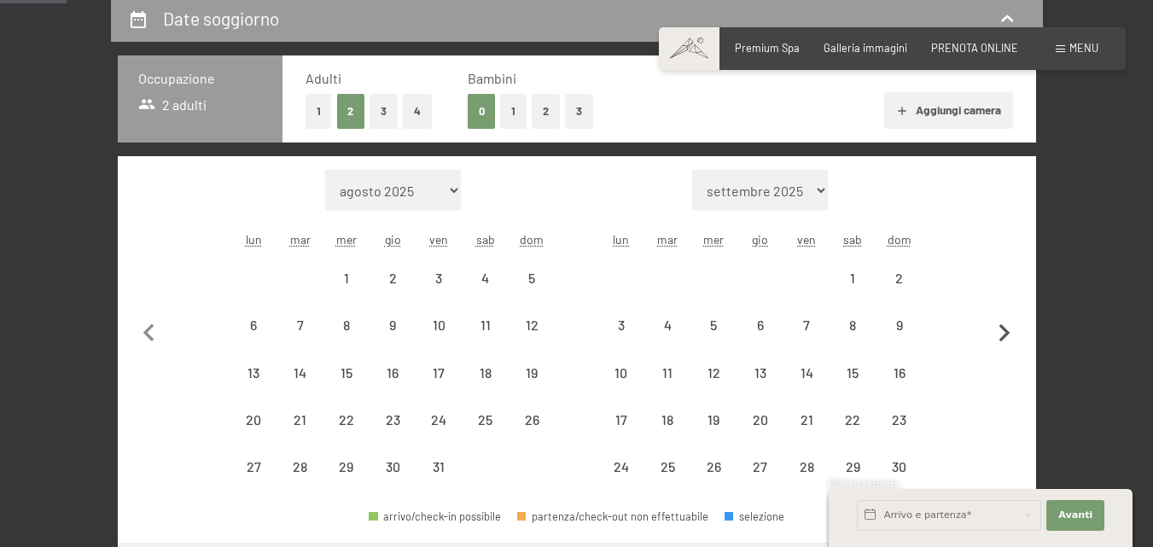
click at [1008, 336] on icon "button" at bounding box center [1005, 334] width 36 height 36
select select "[DATE]"
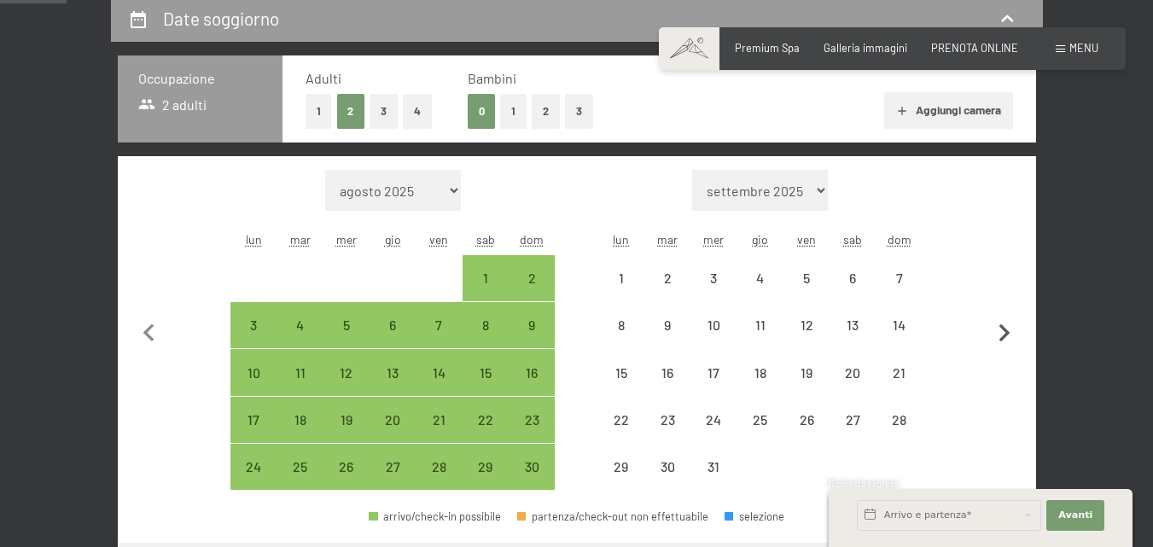
select select "[DATE]"
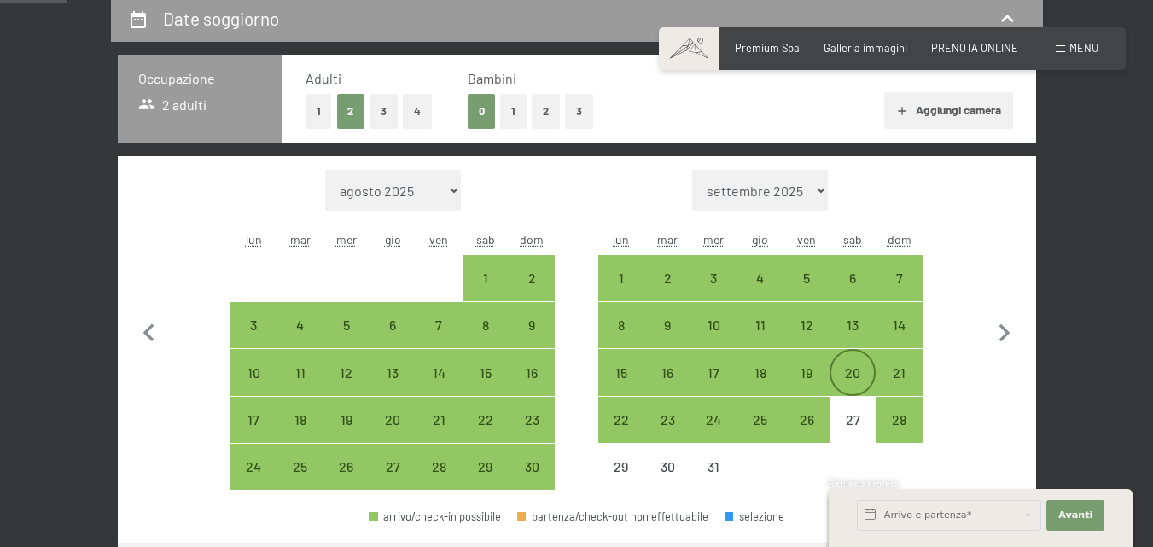
click at [842, 373] on div "20" at bounding box center [852, 387] width 43 height 43
select select "[DATE]"
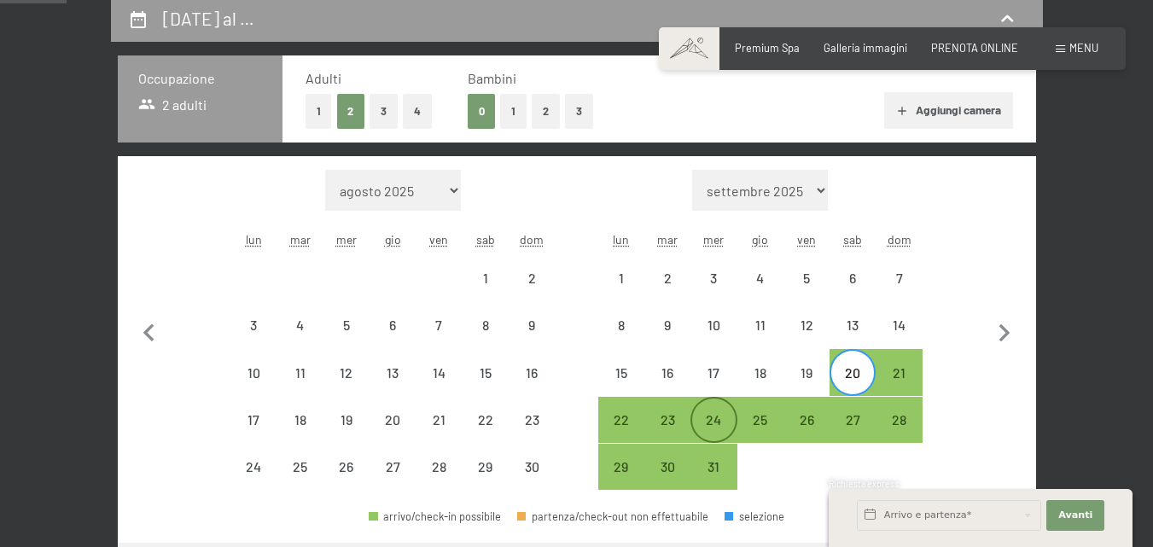
click at [713, 419] on div "24" at bounding box center [713, 434] width 43 height 43
select select "[DATE]"
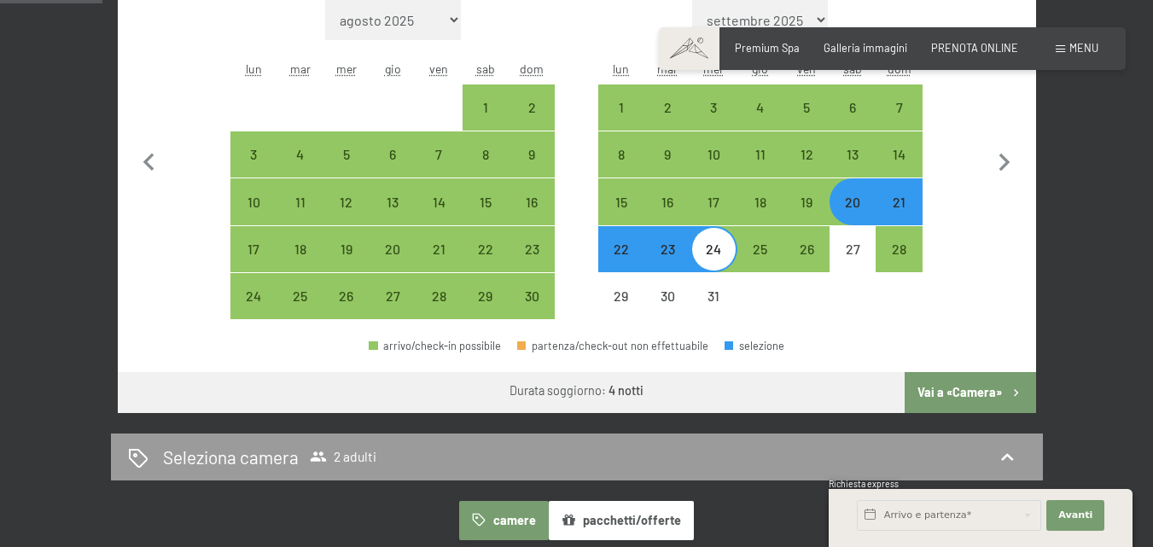
click at [970, 394] on button "Vai a «Camera»" at bounding box center [970, 392] width 131 height 41
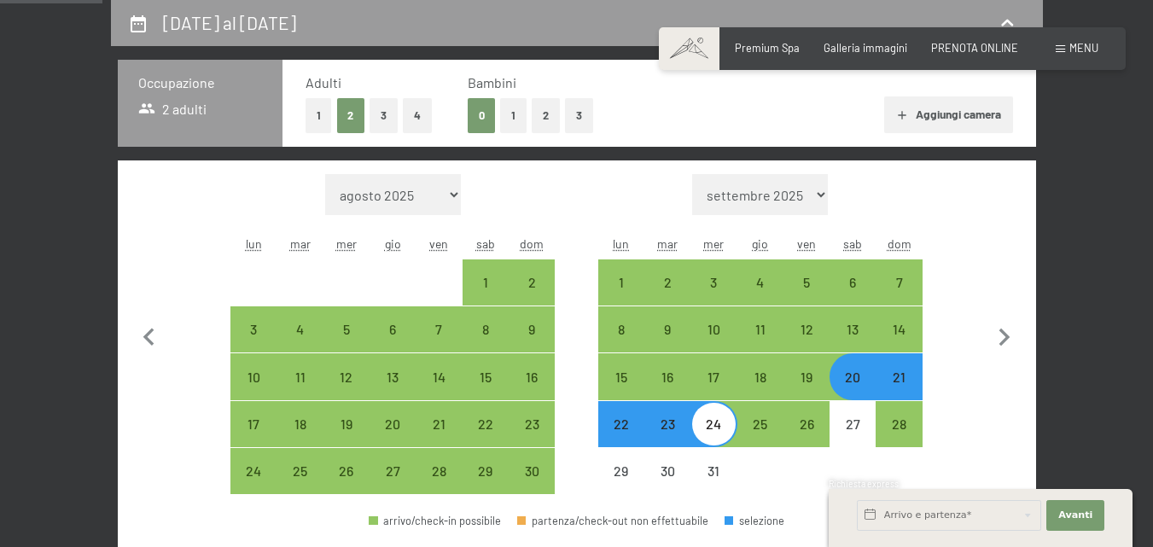
select select "[DATE]"
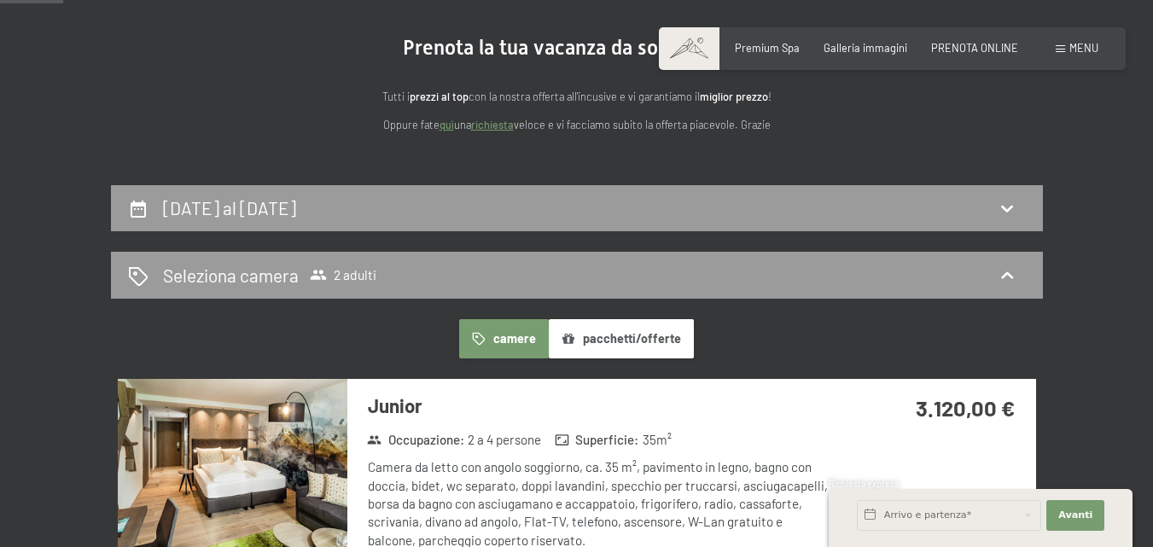
scroll to position [0, 0]
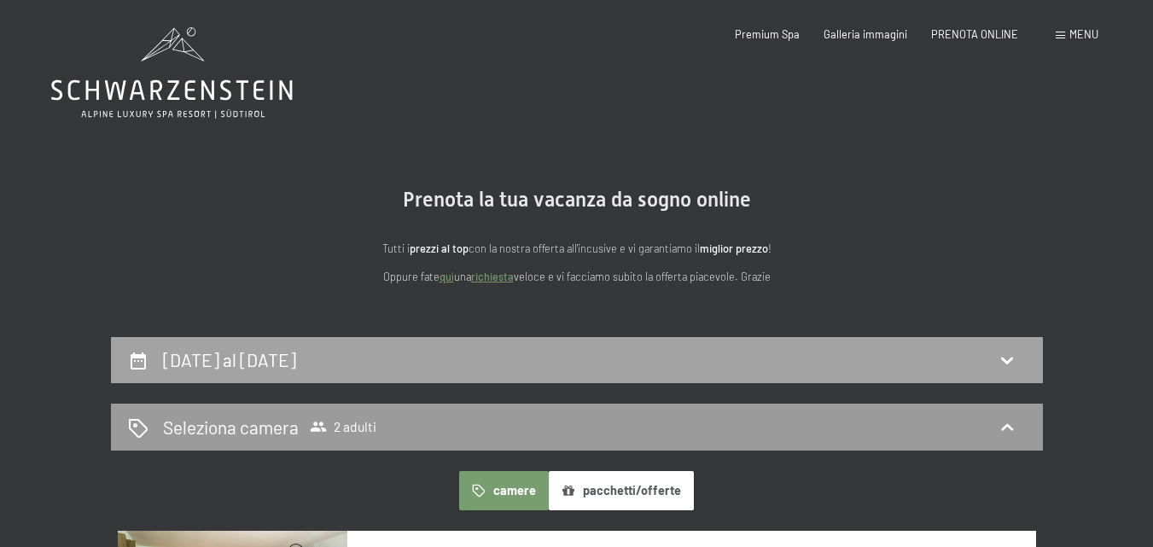
click at [573, 364] on div "20 dicembre al 24 dicembre 2025" at bounding box center [577, 359] width 898 height 25
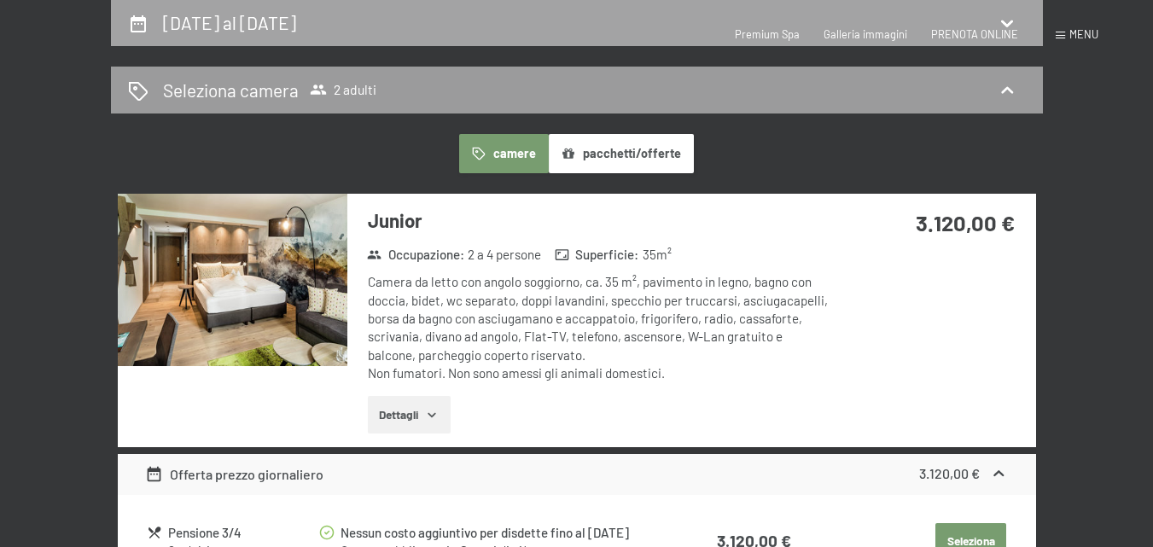
select select "[DATE]"
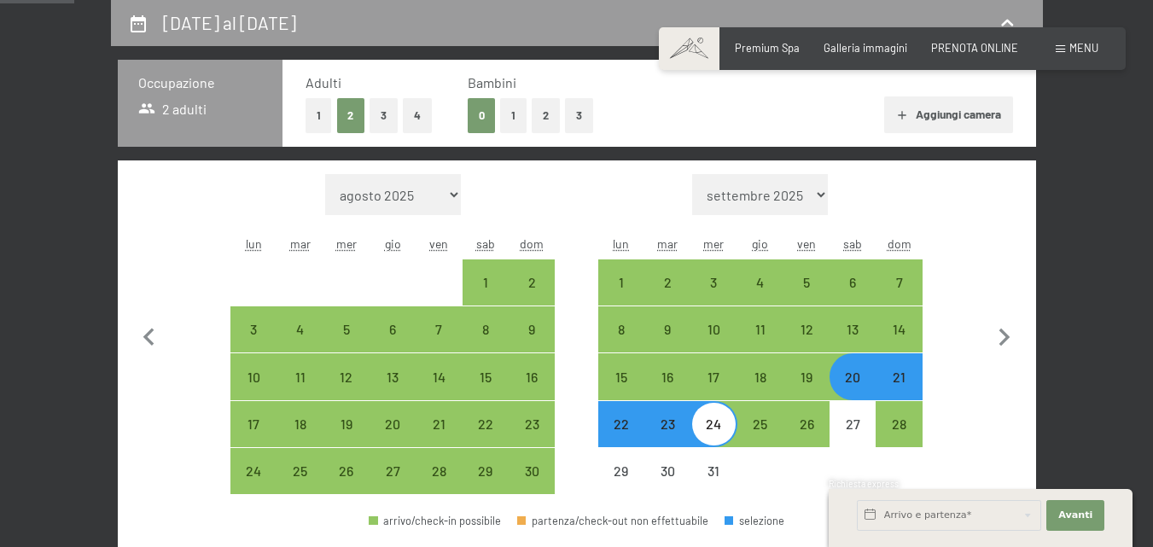
click at [846, 379] on div "20" at bounding box center [852, 391] width 43 height 43
select select "[DATE]"
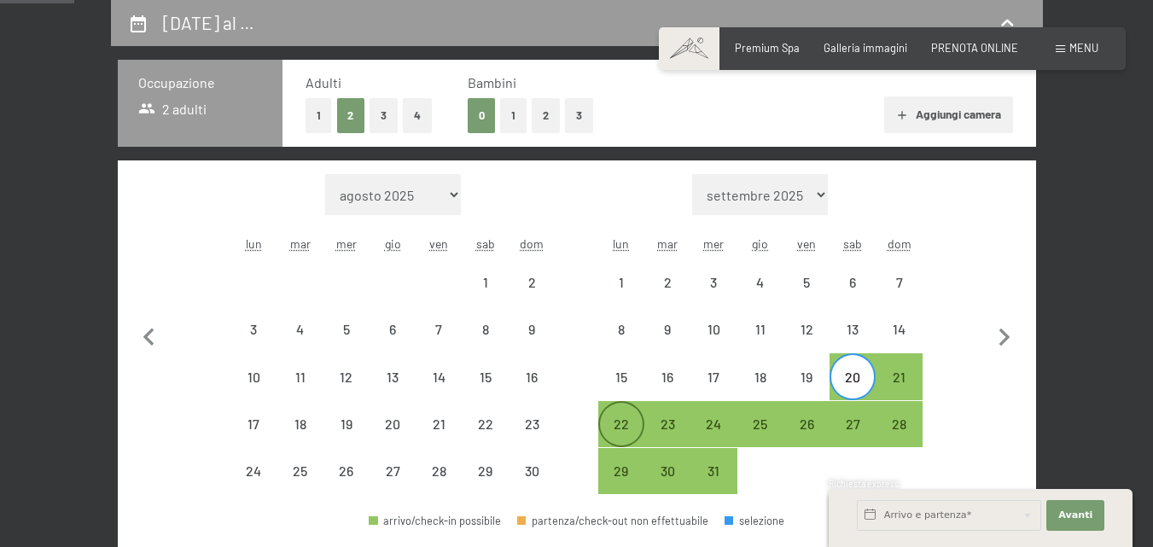
click at [638, 420] on div "22" at bounding box center [621, 438] width 43 height 43
select select "[DATE]"
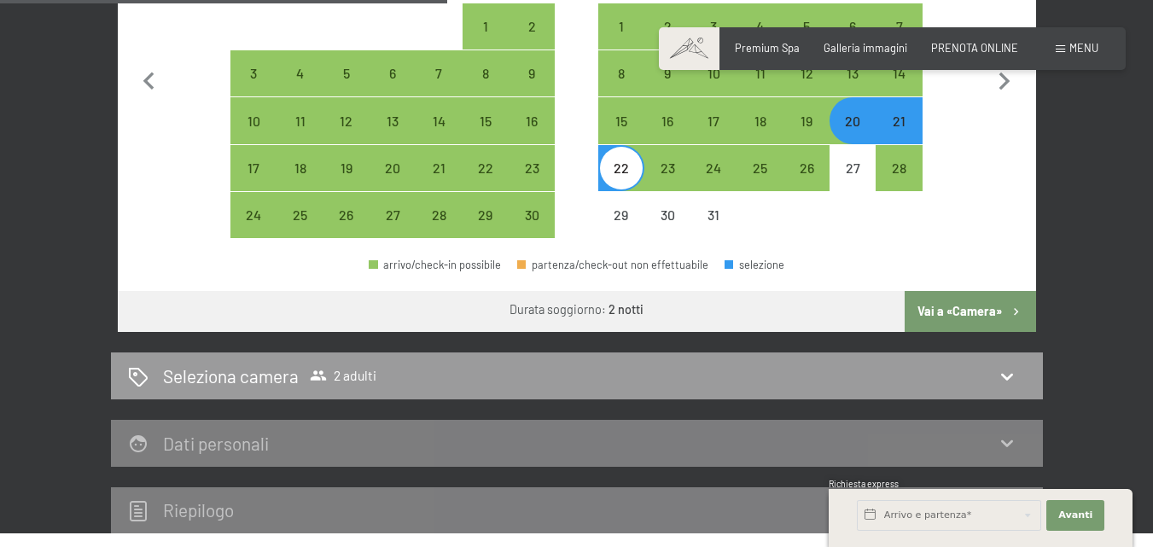
click at [939, 314] on button "Vai a «Camera»" at bounding box center [970, 311] width 131 height 41
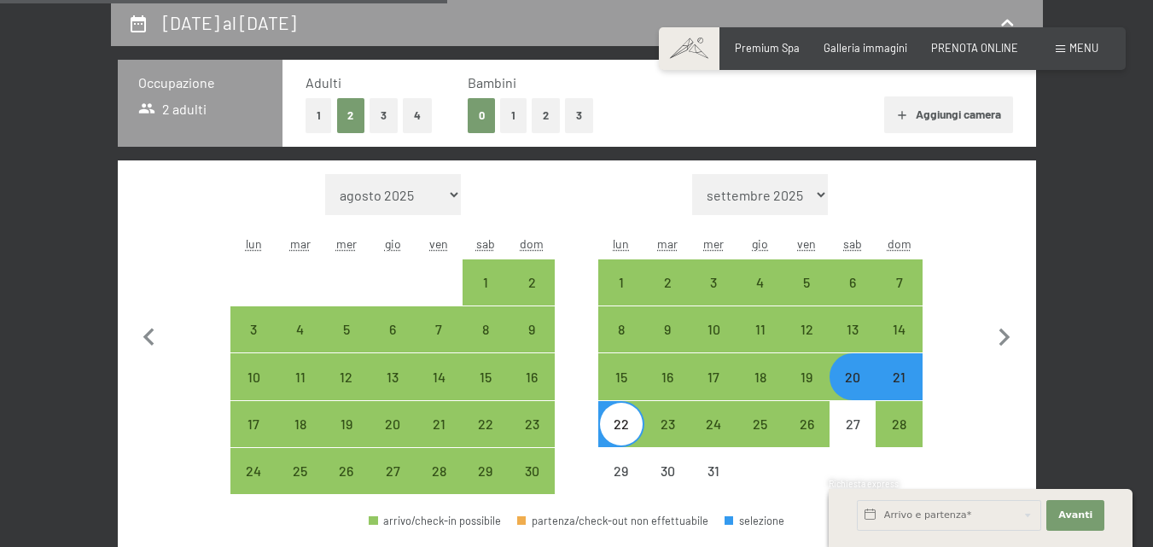
select select "[DATE]"
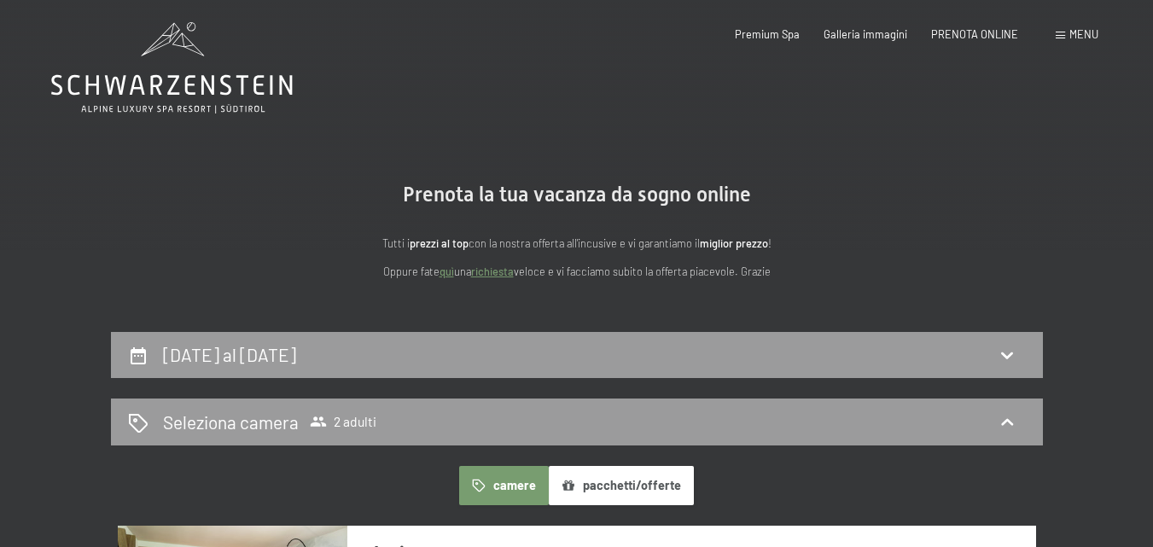
scroll to position [0, 0]
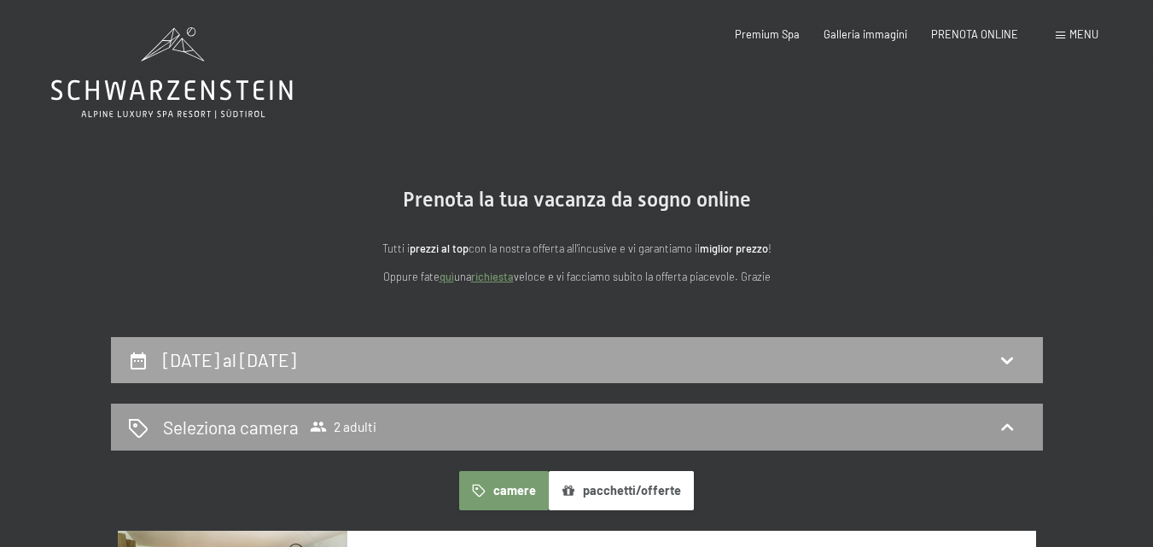
click at [565, 358] on div "20 dicembre al 22 dicembre 2025" at bounding box center [577, 359] width 898 height 25
select select "[DATE]"
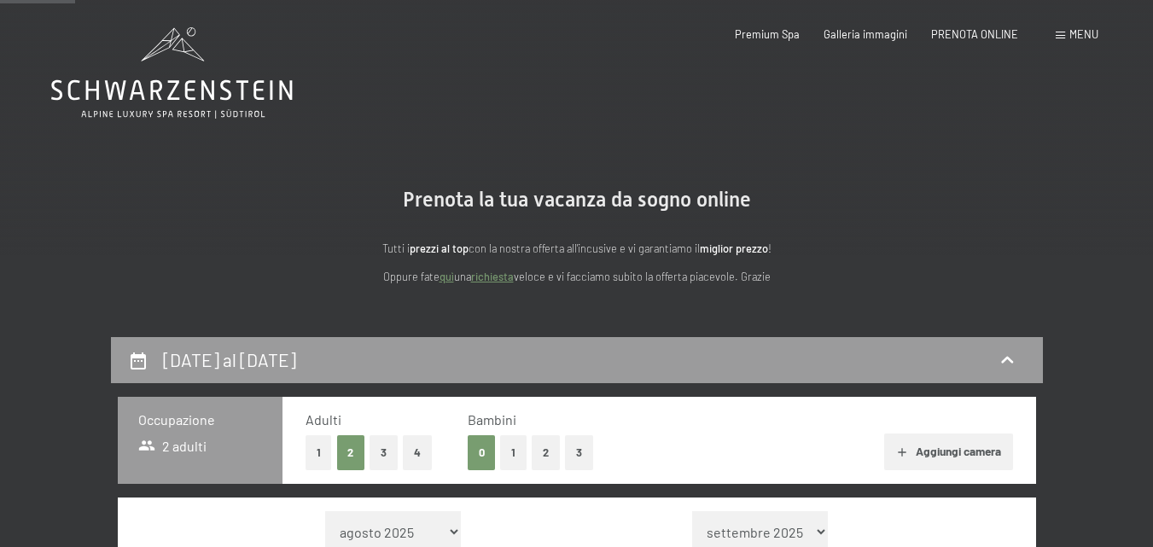
scroll to position [337, 0]
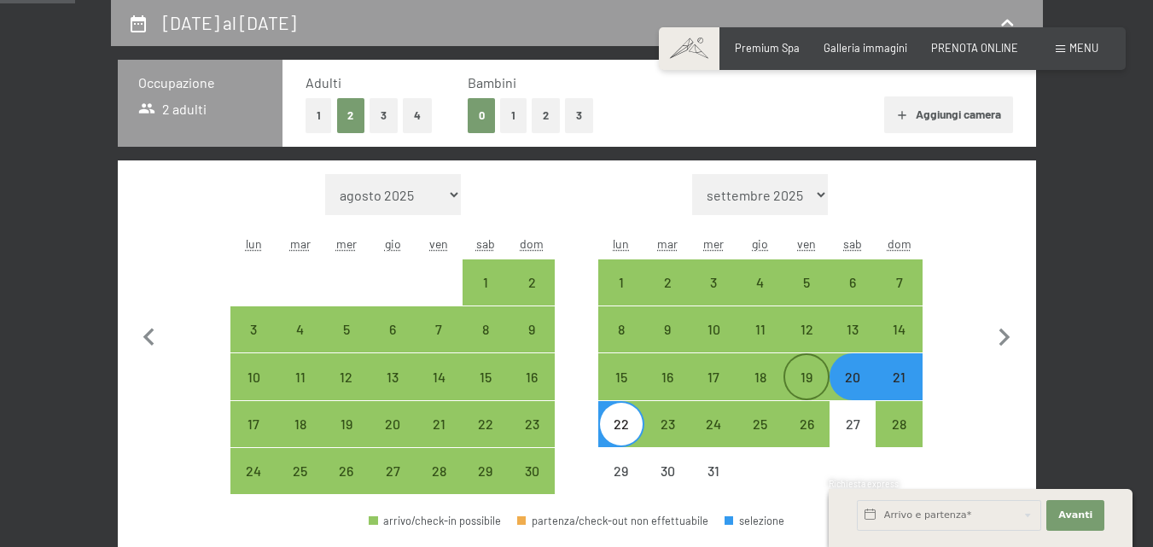
click at [804, 378] on div "19" at bounding box center [806, 391] width 43 height 43
select select "[DATE]"
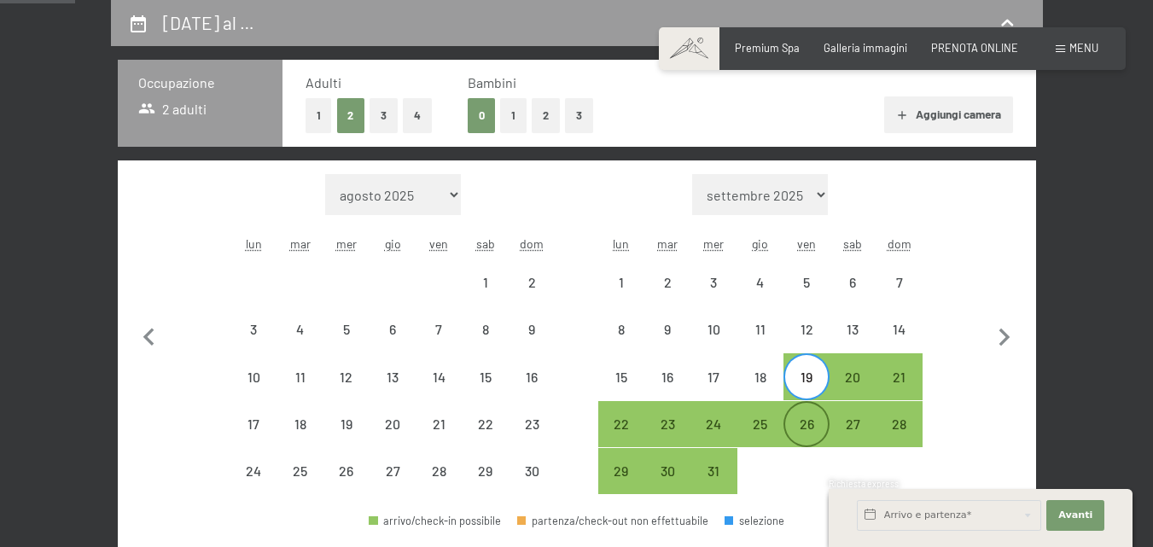
click at [800, 415] on div "26" at bounding box center [806, 424] width 43 height 43
select select "[DATE]"
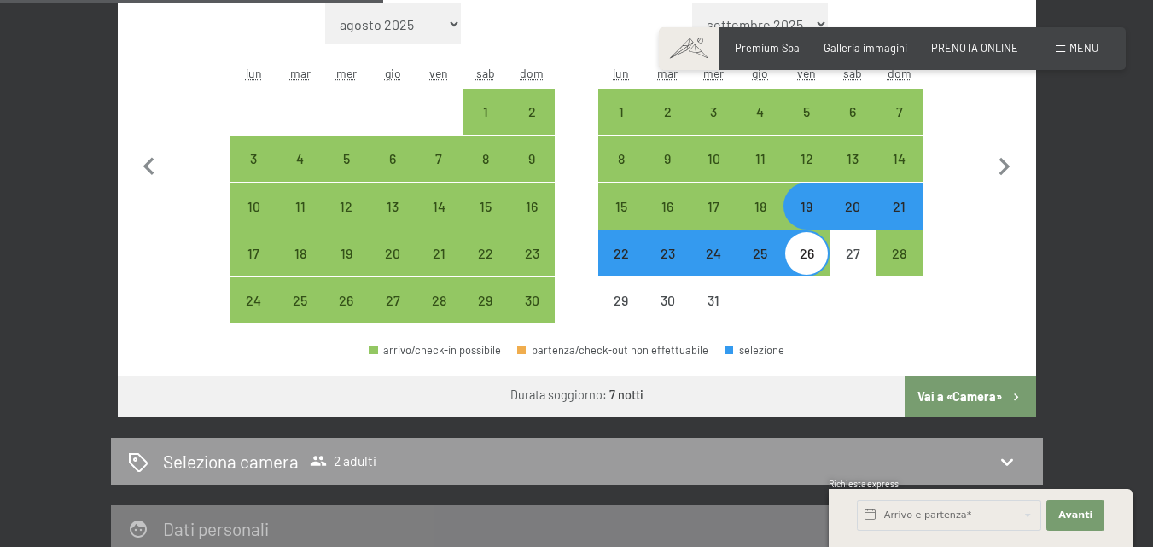
click at [934, 406] on button "Vai a «Camera»" at bounding box center [970, 396] width 131 height 41
select select "[DATE]"
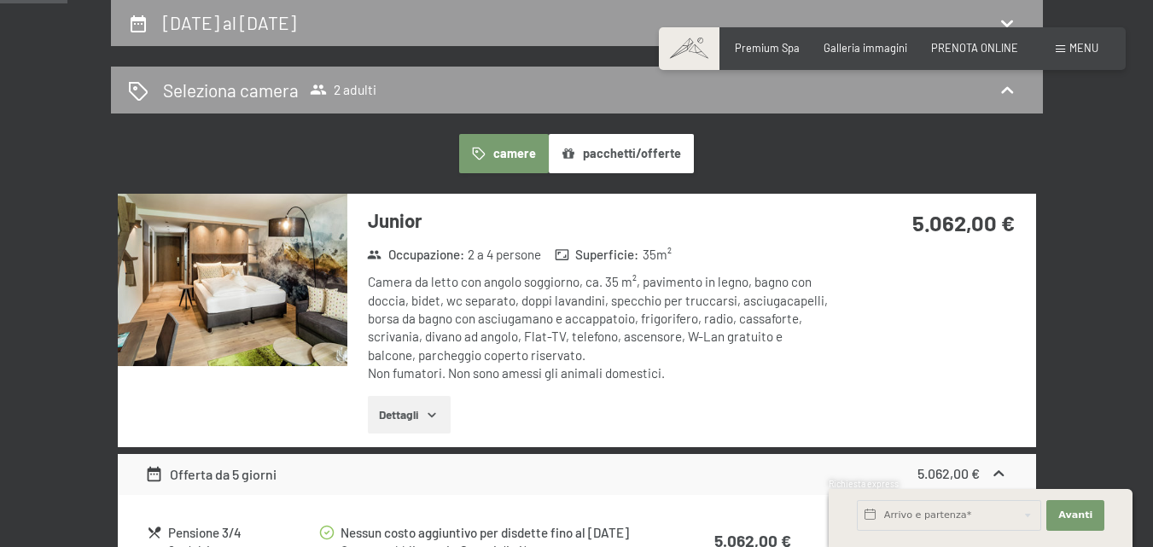
scroll to position [166, 0]
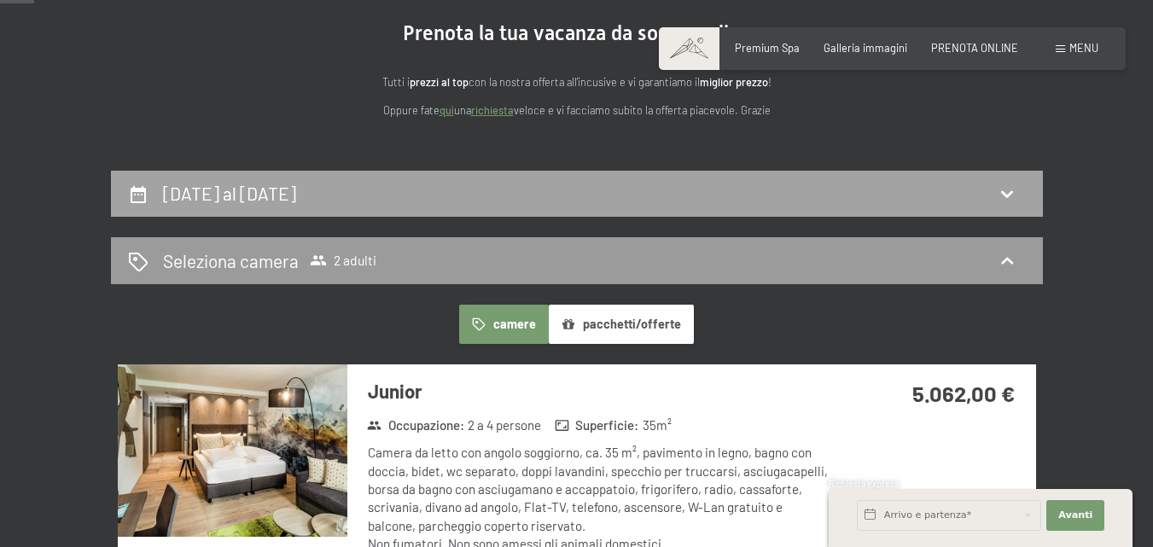
click at [296, 189] on h2 "19 dicembre al 26 dicembre 2025" at bounding box center [229, 193] width 133 height 21
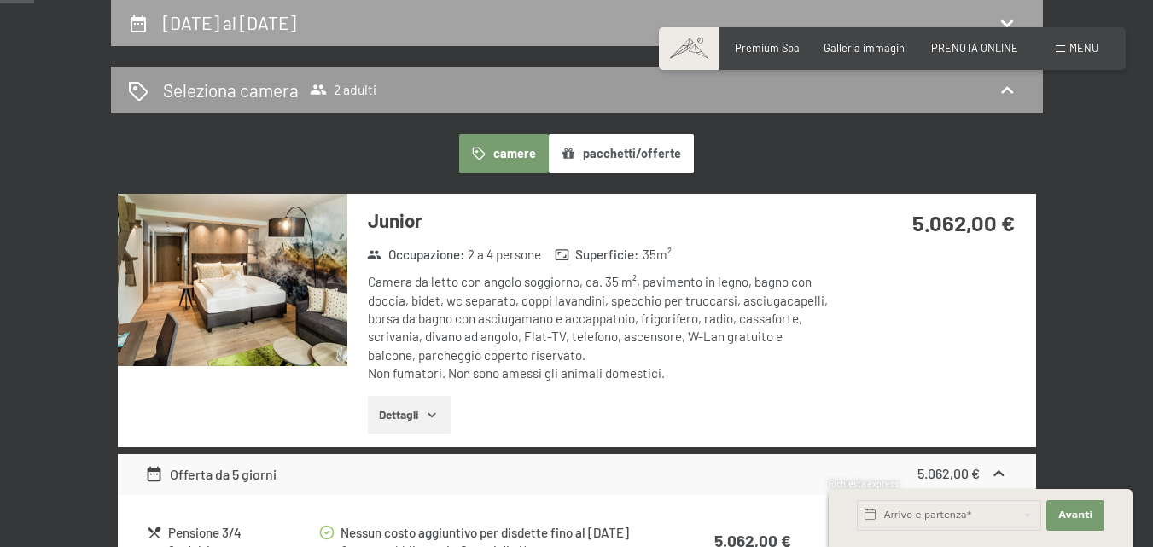
select select "[DATE]"
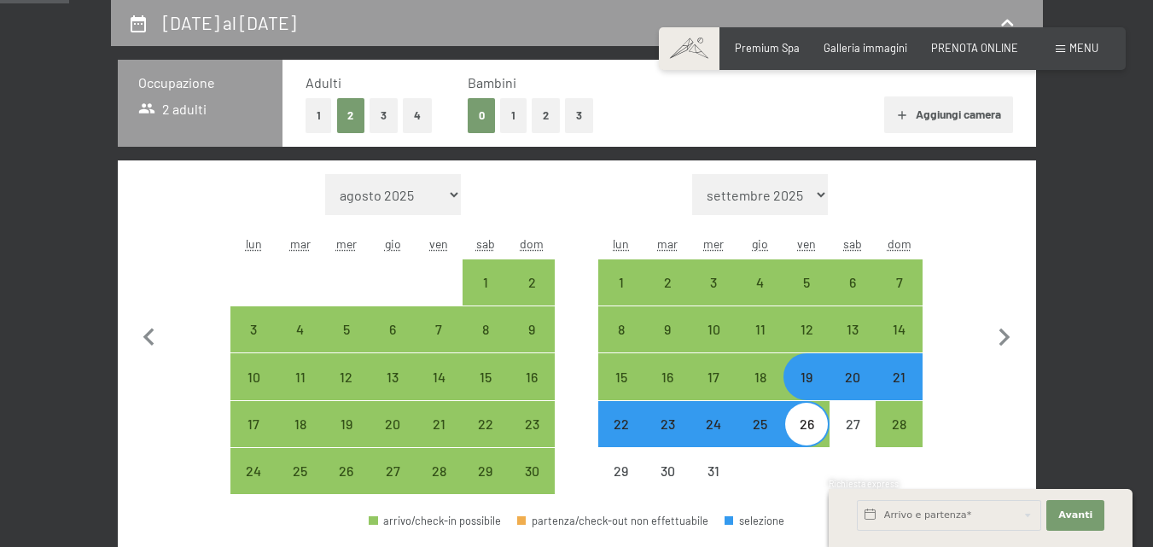
click at [810, 386] on div "19" at bounding box center [806, 391] width 43 height 43
select select "[DATE]"
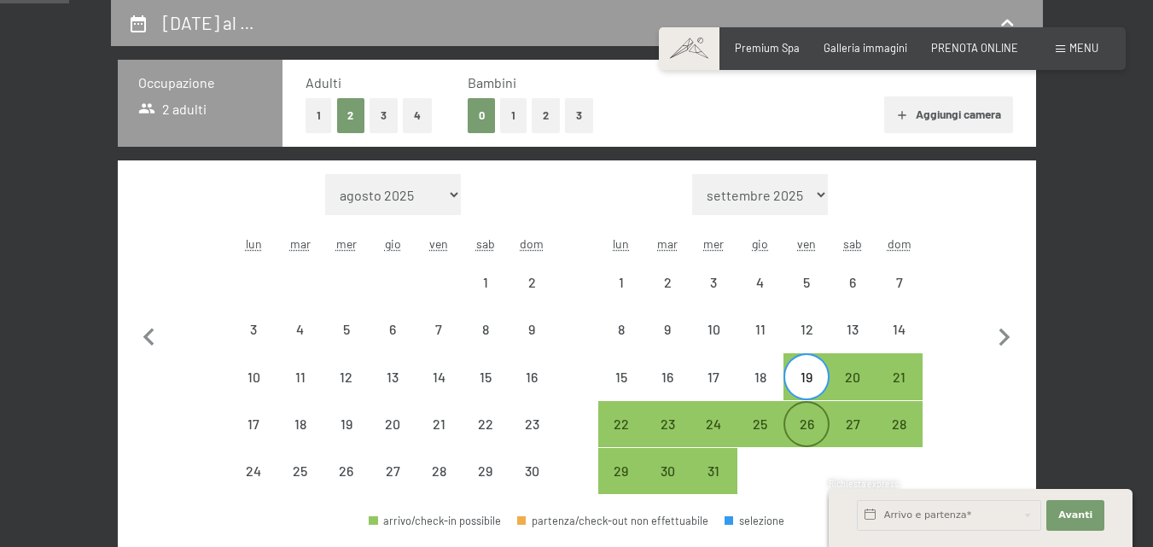
click at [812, 423] on div "26" at bounding box center [806, 438] width 43 height 43
select select "[DATE]"
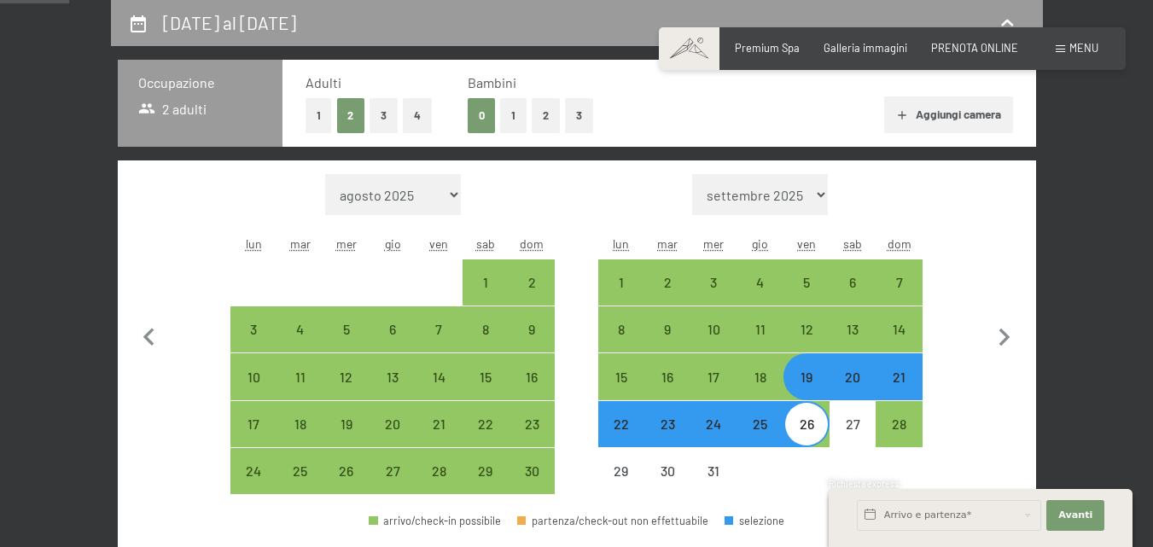
click at [806, 374] on div "19" at bounding box center [806, 391] width 43 height 43
select select "[DATE]"
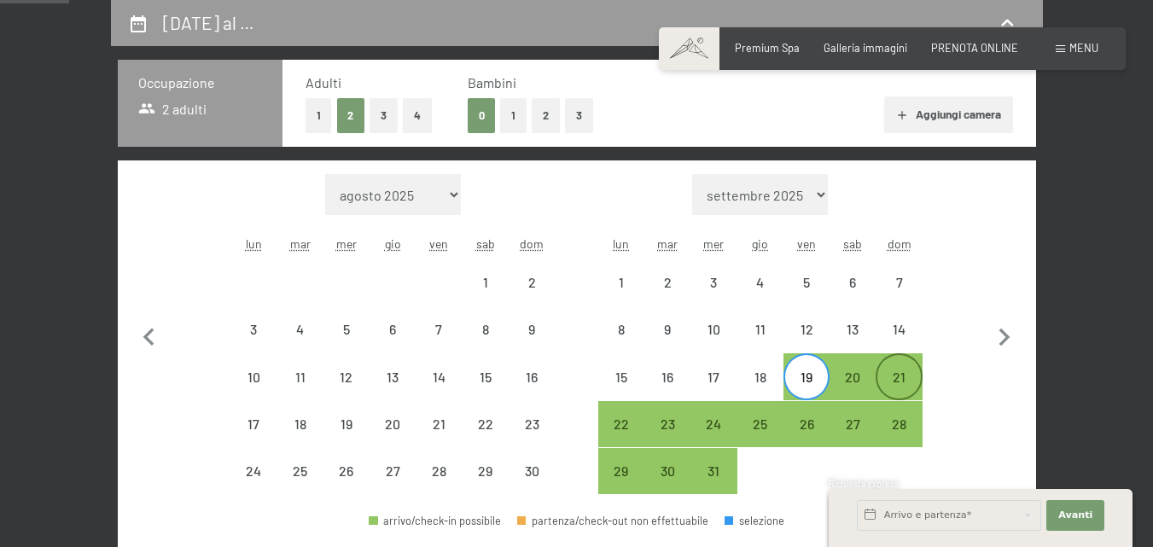
click at [894, 374] on div "21" at bounding box center [898, 391] width 43 height 43
select select "[DATE]"
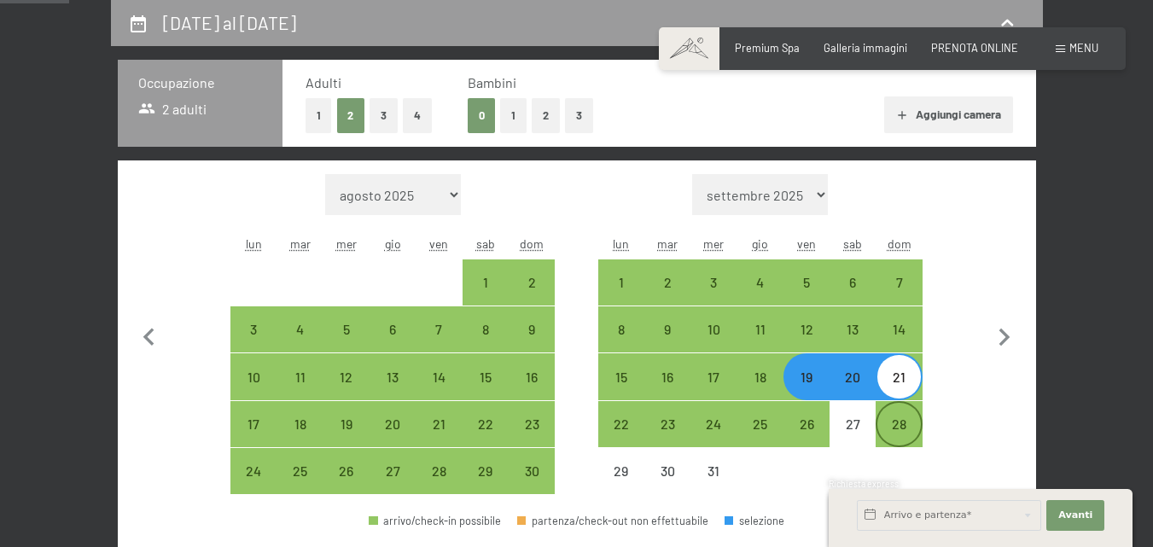
click at [905, 422] on div "28" at bounding box center [898, 438] width 43 height 43
select select "[DATE]"
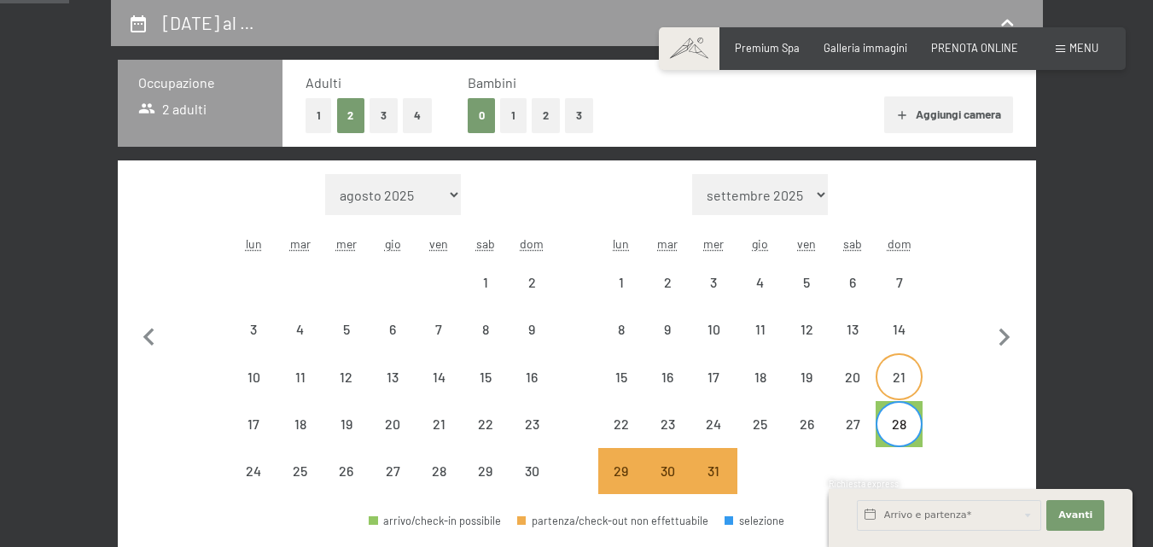
click at [892, 375] on div "21" at bounding box center [898, 391] width 43 height 43
select select "[DATE]"
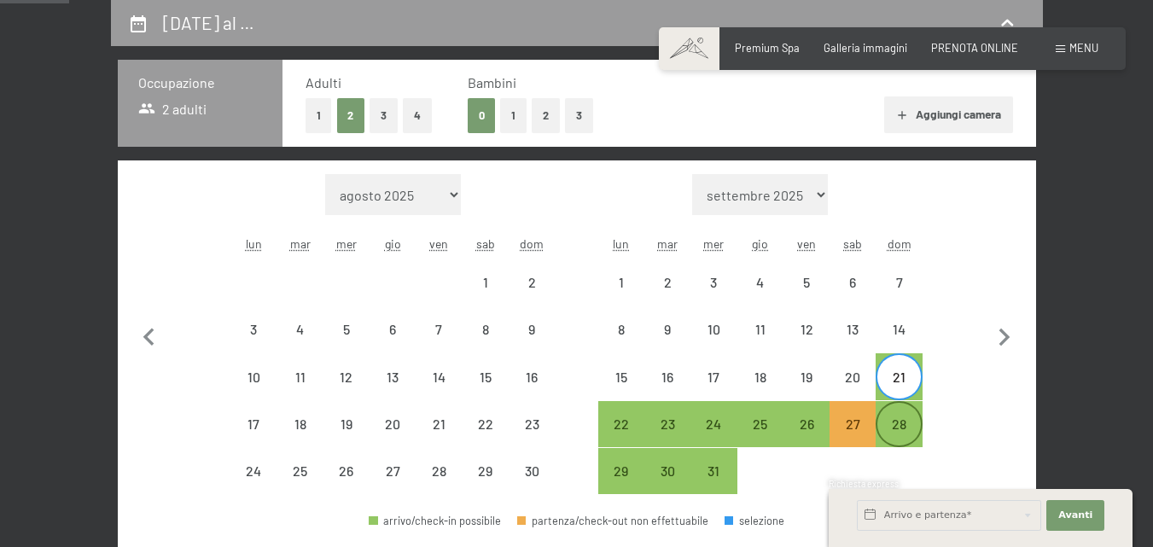
click at [904, 419] on div "28" at bounding box center [898, 438] width 43 height 43
select select "[DATE]"
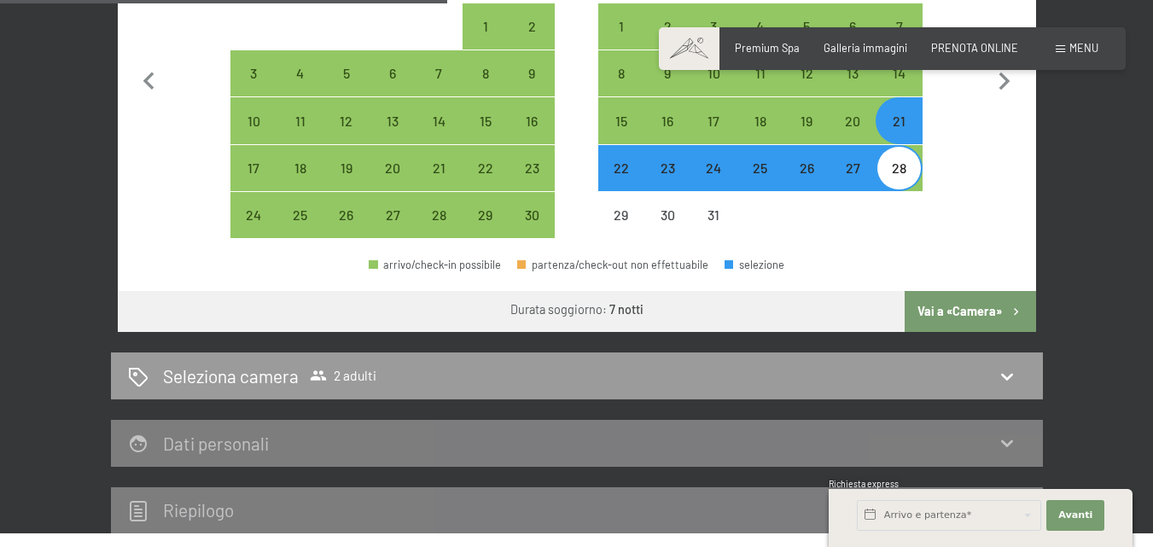
click at [952, 323] on button "Vai a «Camera»" at bounding box center [970, 311] width 131 height 41
select select "[DATE]"
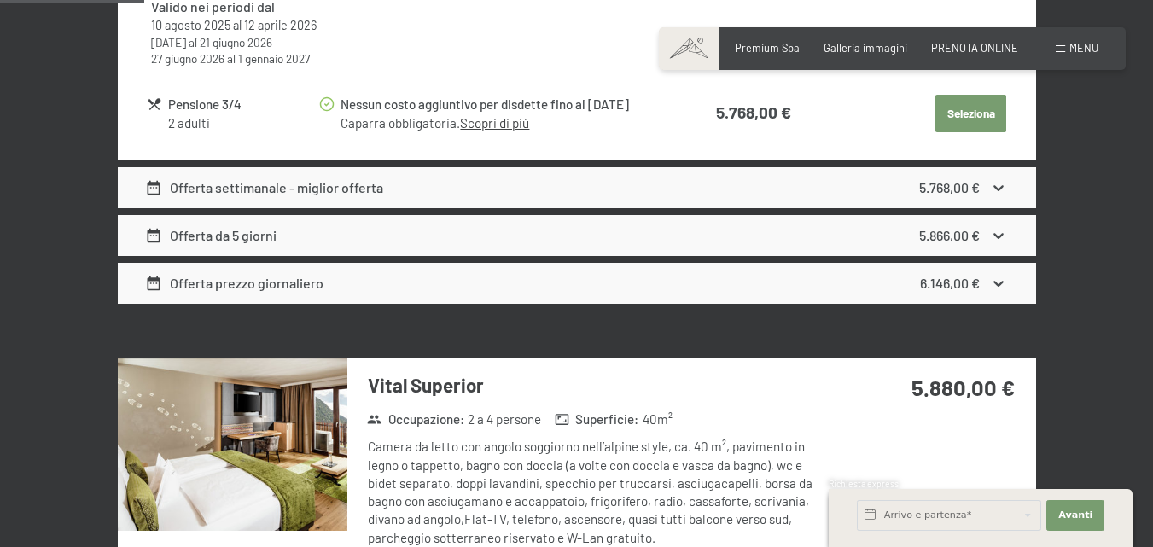
scroll to position [1020, 0]
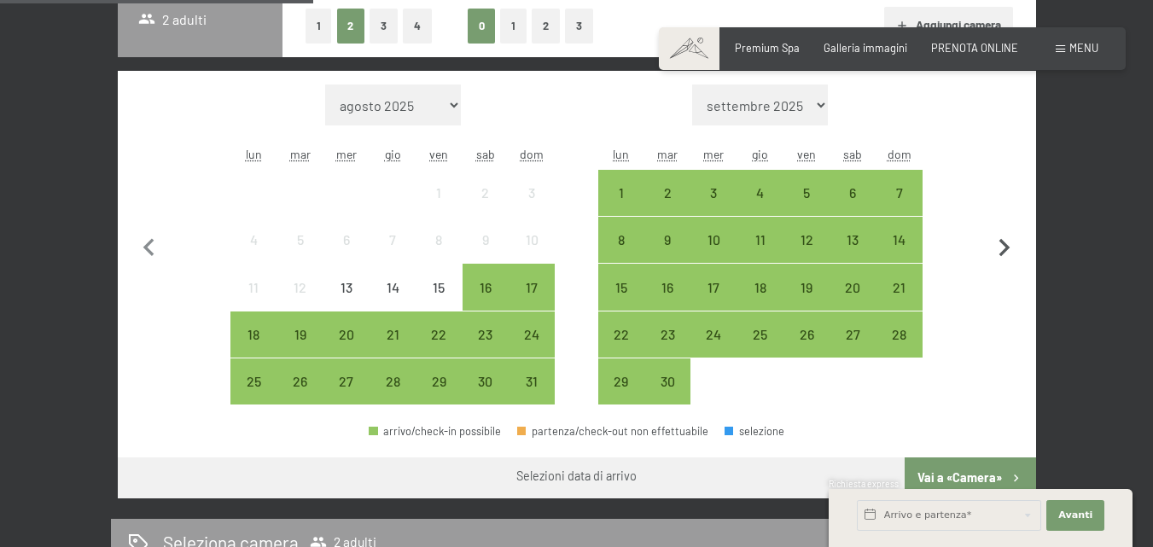
click at [1009, 238] on icon "button" at bounding box center [1005, 248] width 36 height 36
select select "[DATE]"
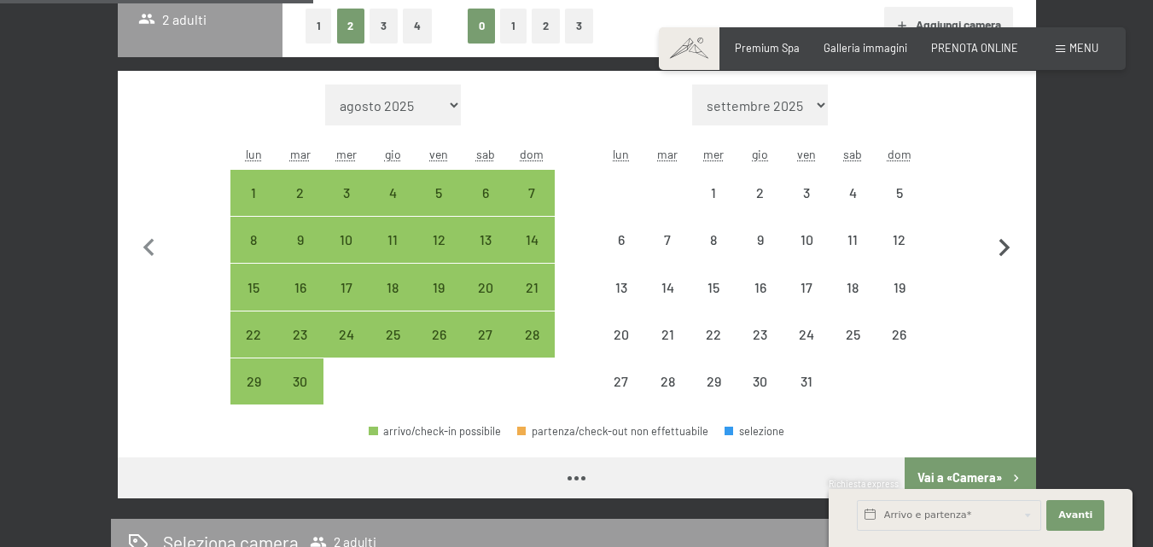
click at [1009, 238] on icon "button" at bounding box center [1005, 248] width 36 height 36
select select "[DATE]"
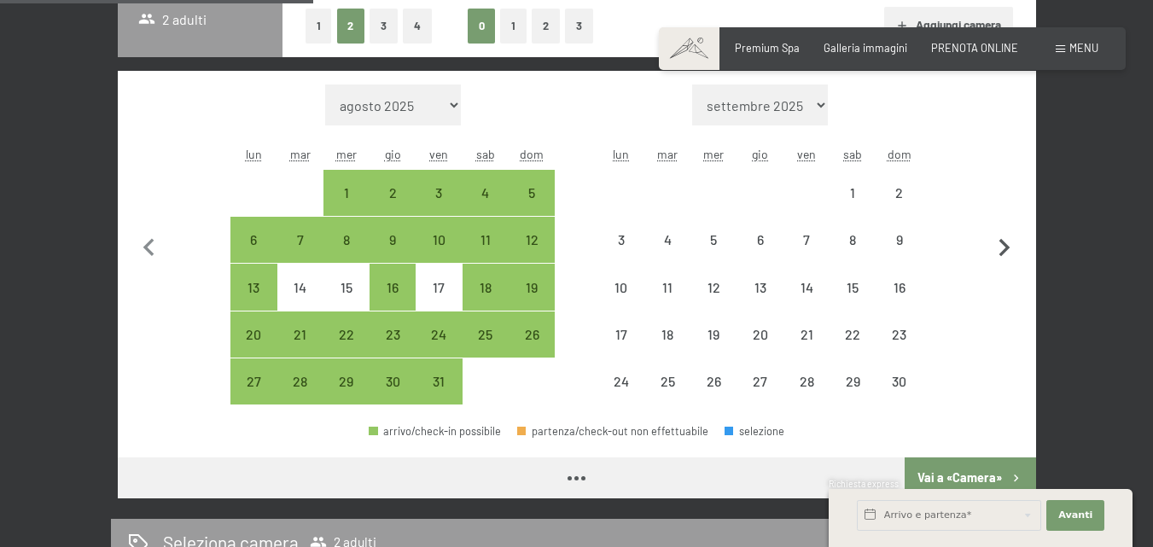
click at [1009, 238] on icon "button" at bounding box center [1005, 248] width 36 height 36
select select "[DATE]"
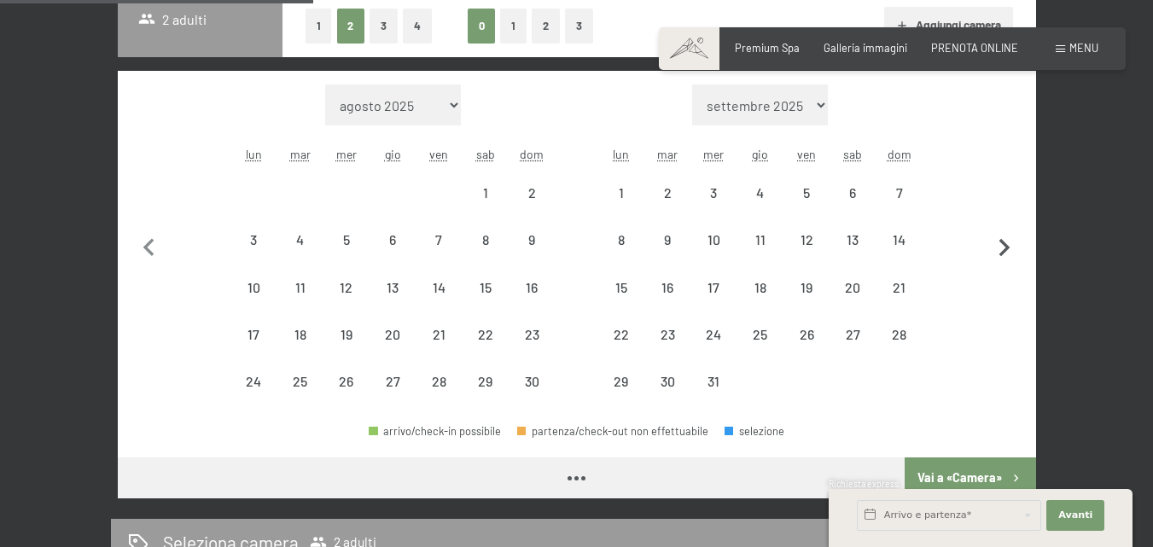
select select "[DATE]"
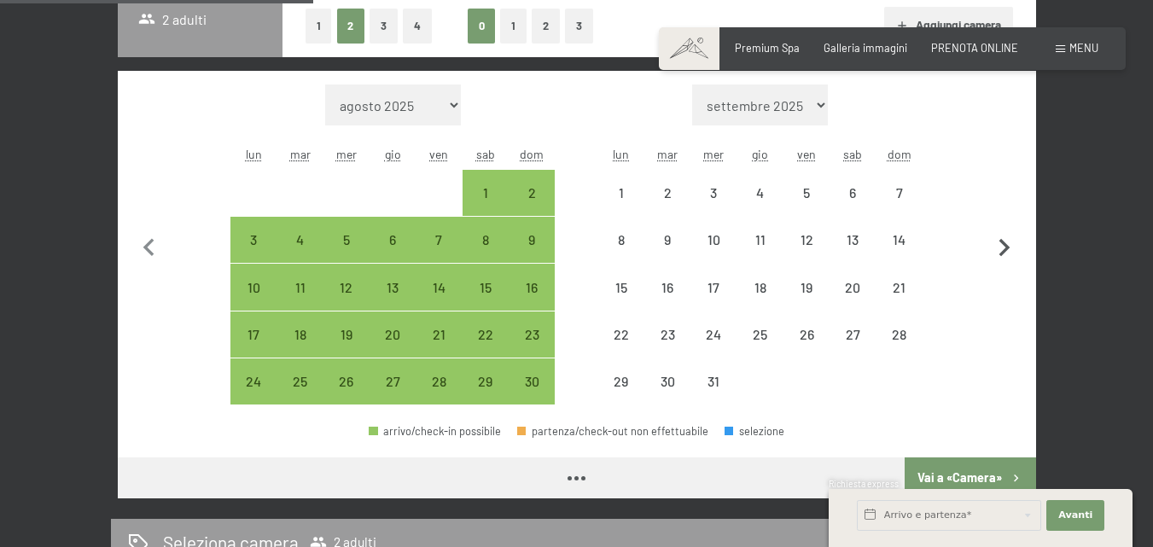
select select "[DATE]"
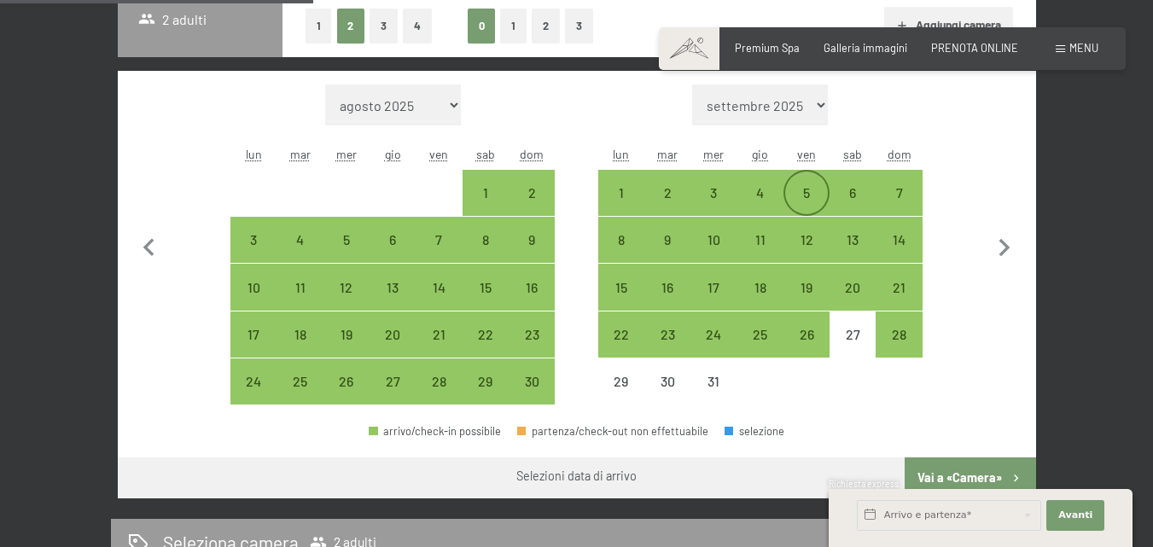
click at [810, 190] on div "5" at bounding box center [806, 207] width 43 height 43
select select "[DATE]"
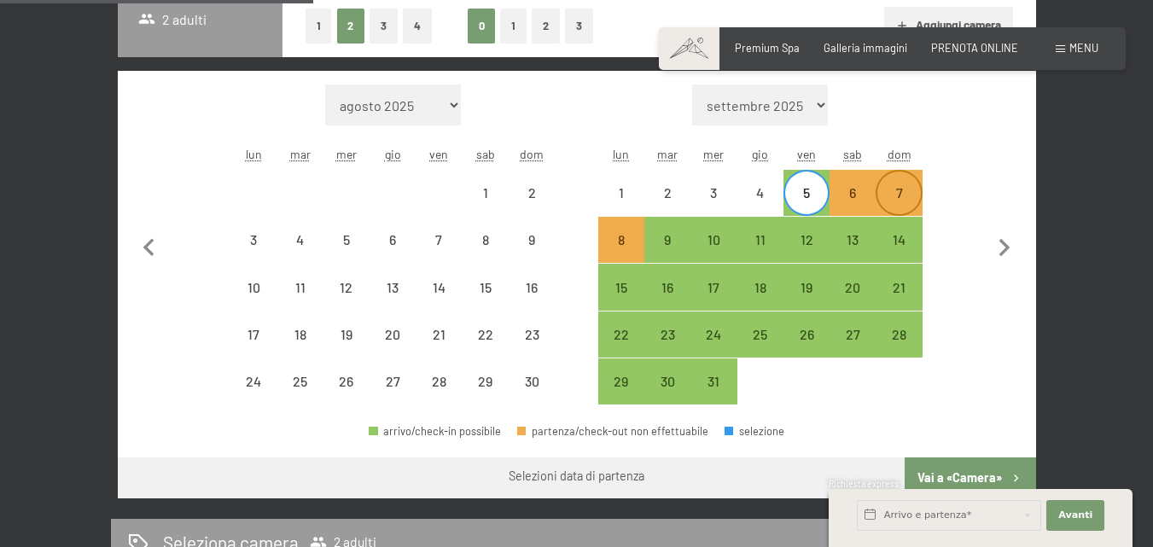
click at [899, 194] on div "7" at bounding box center [898, 207] width 43 height 43
select select "[DATE]"
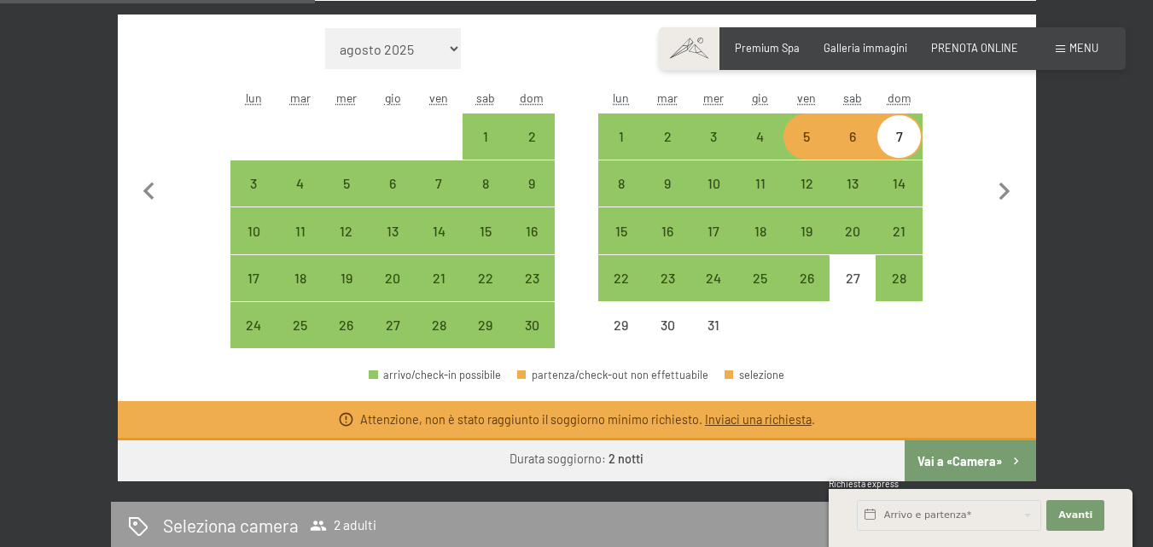
scroll to position [512, 0]
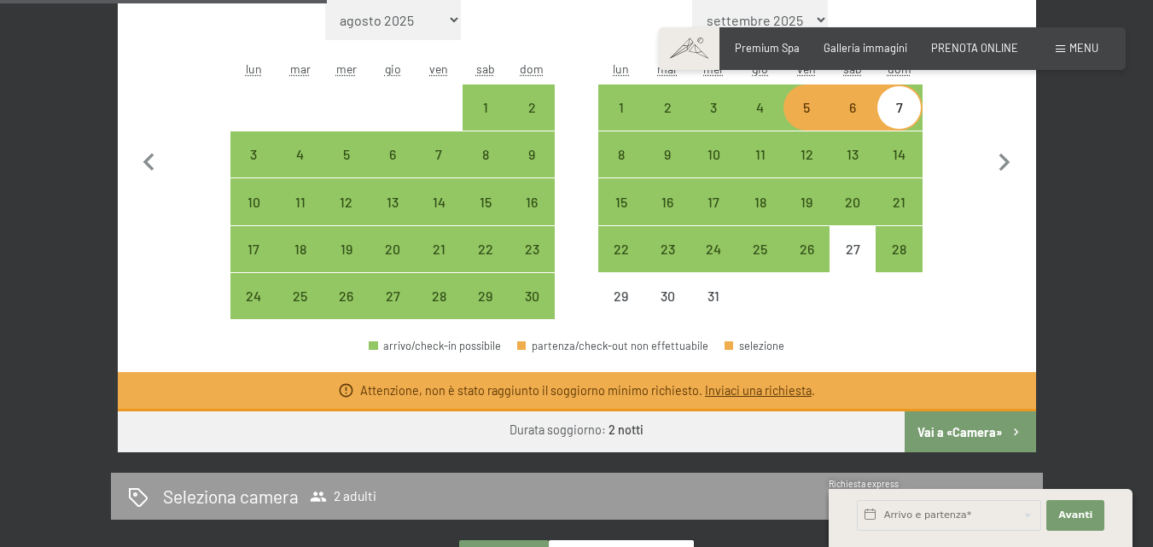
click at [799, 107] on div "5" at bounding box center [806, 122] width 43 height 43
select select "[DATE]"
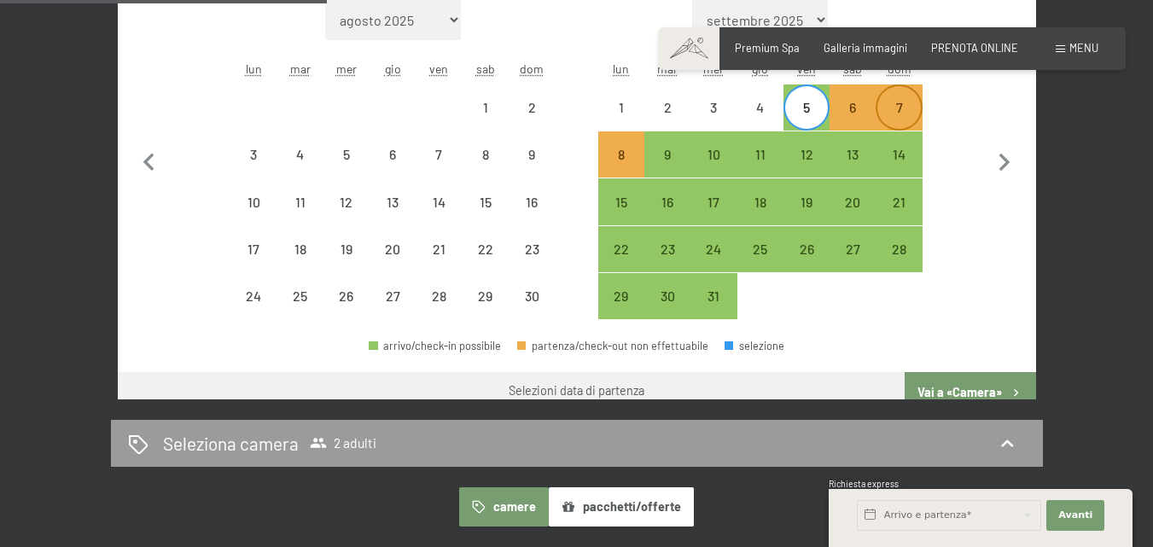
click at [899, 114] on div "7" at bounding box center [898, 122] width 43 height 43
select select "[DATE]"
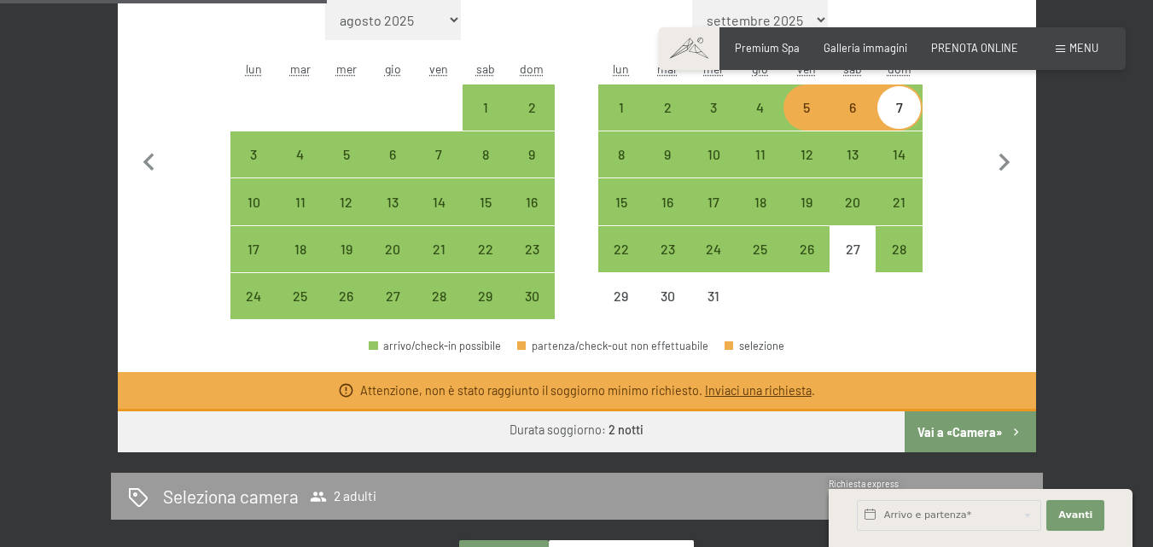
click at [940, 438] on button "Vai a «Camera»" at bounding box center [970, 431] width 131 height 41
select select "[DATE]"
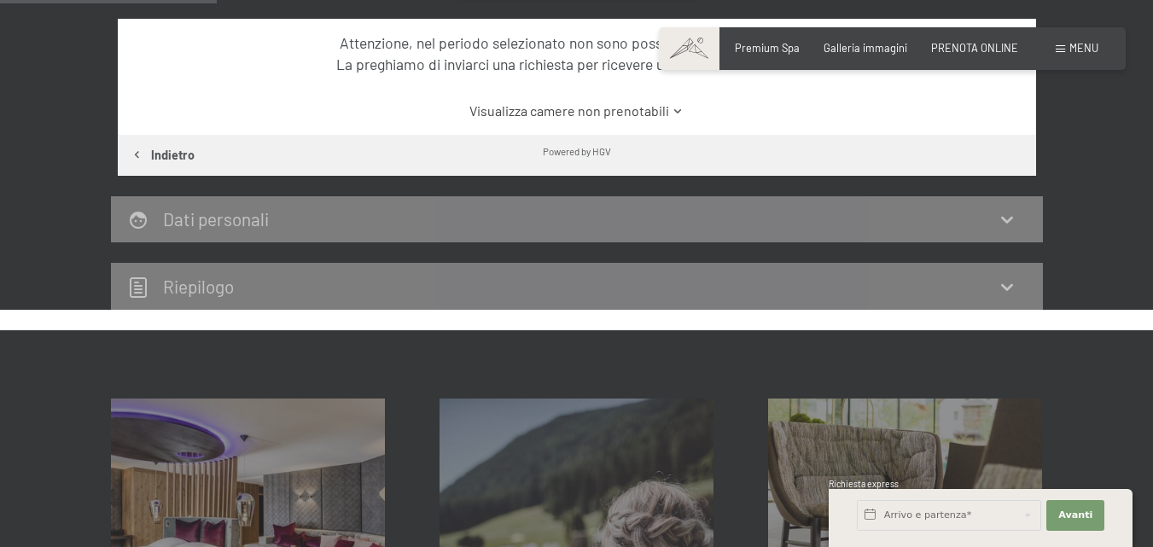
scroll to position [337, 0]
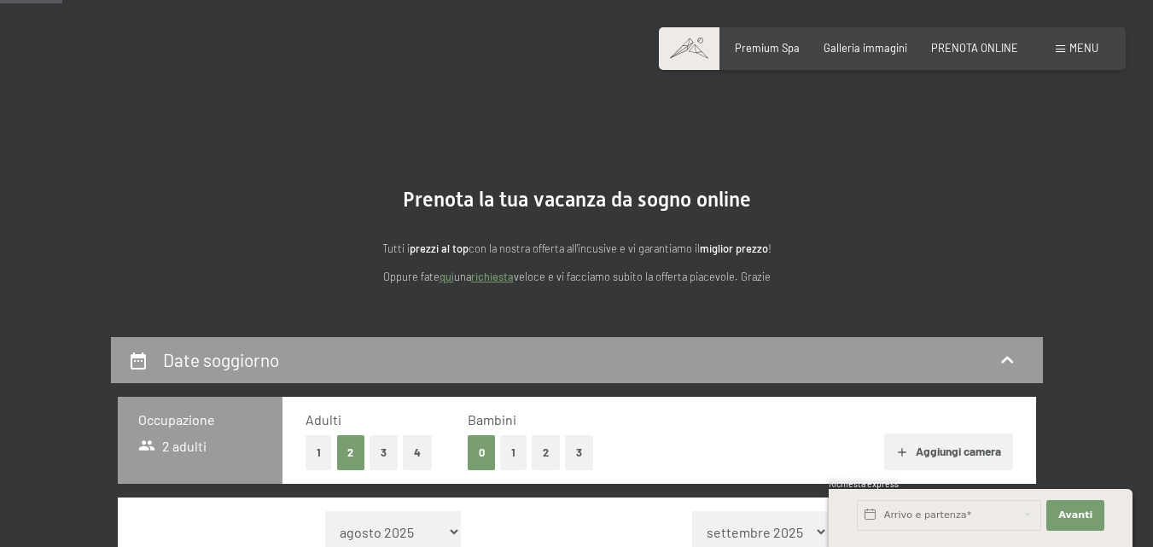
scroll to position [341, 0]
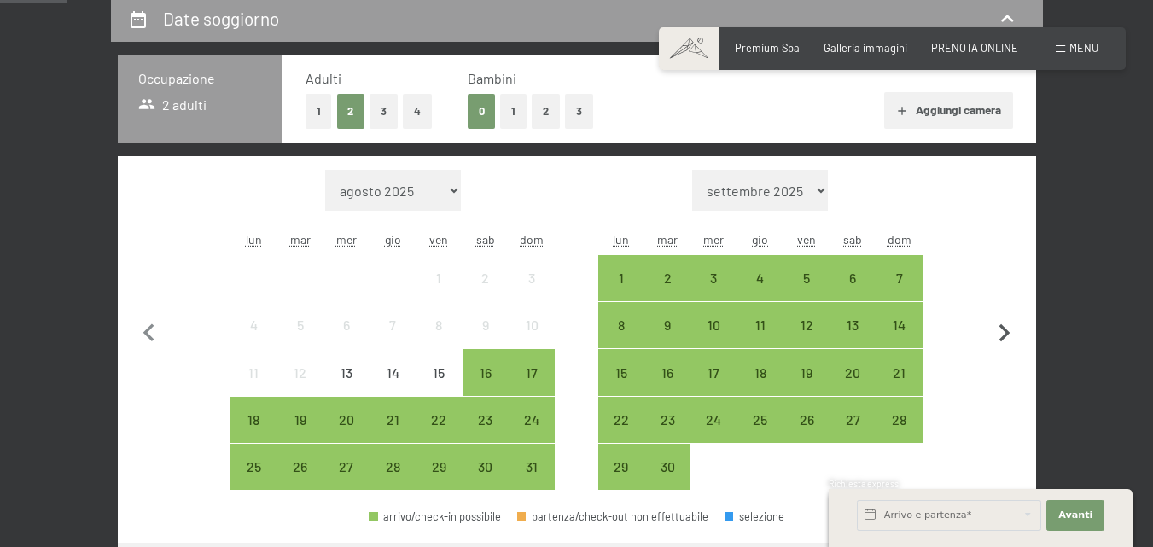
click at [1007, 339] on icon "button" at bounding box center [1005, 334] width 36 height 36
select select "[DATE]"
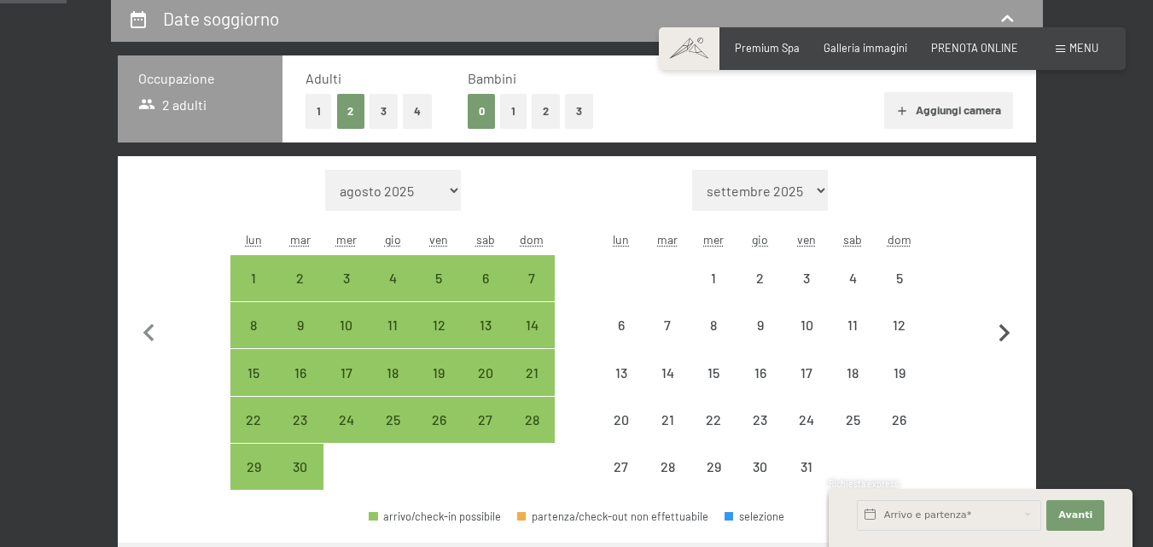
click at [1007, 339] on icon "button" at bounding box center [1005, 334] width 36 height 36
select select "[DATE]"
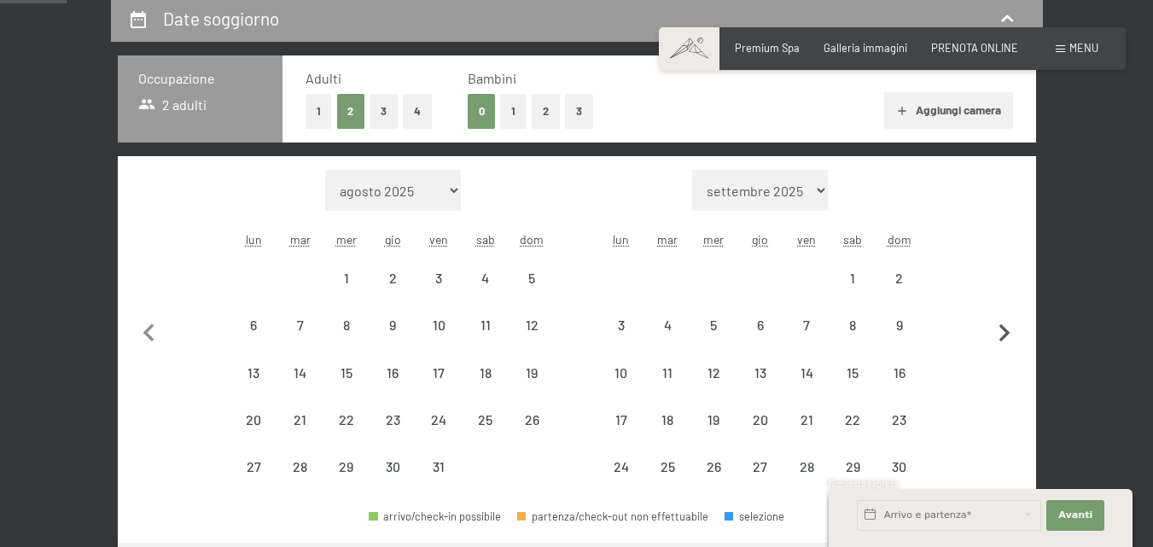
click at [1007, 339] on icon "button" at bounding box center [1005, 334] width 36 height 36
select select "[DATE]"
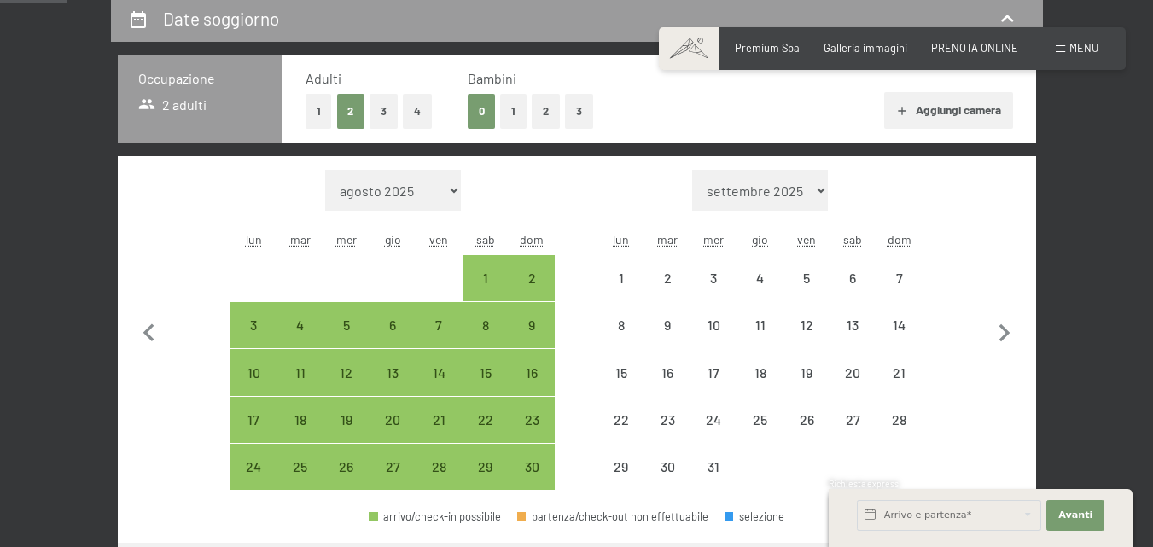
select select "[DATE]"
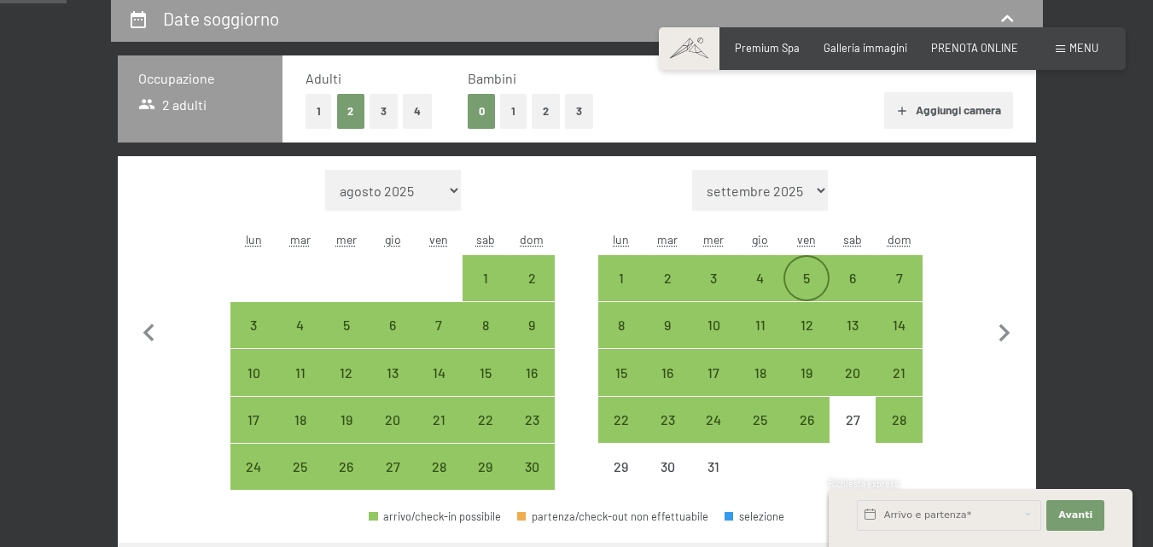
click at [810, 277] on div "5" at bounding box center [806, 292] width 43 height 43
select select "[DATE]"
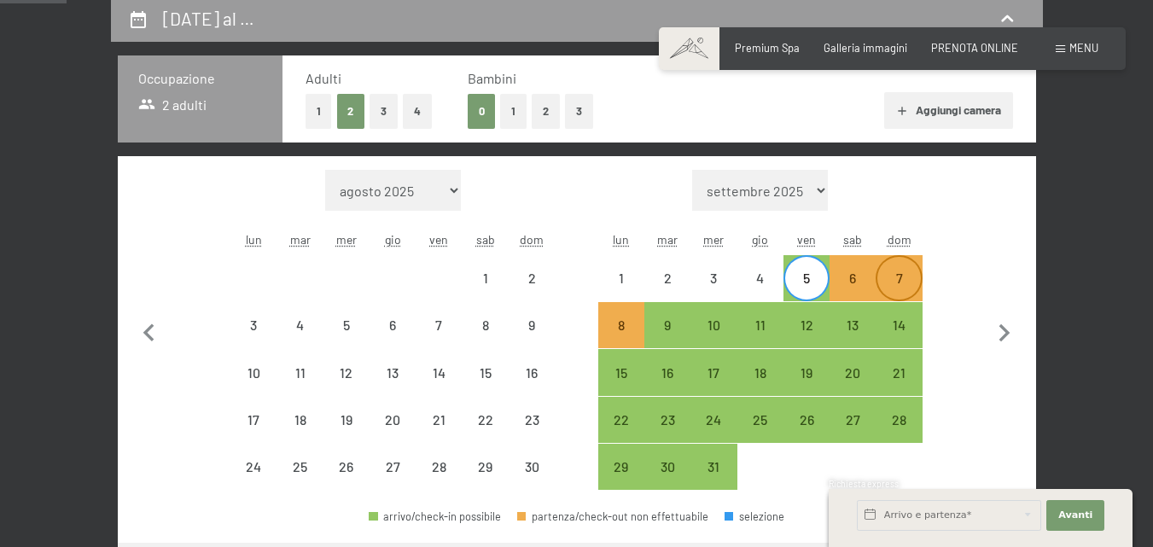
click at [901, 278] on div "7" at bounding box center [898, 292] width 43 height 43
select select "[DATE]"
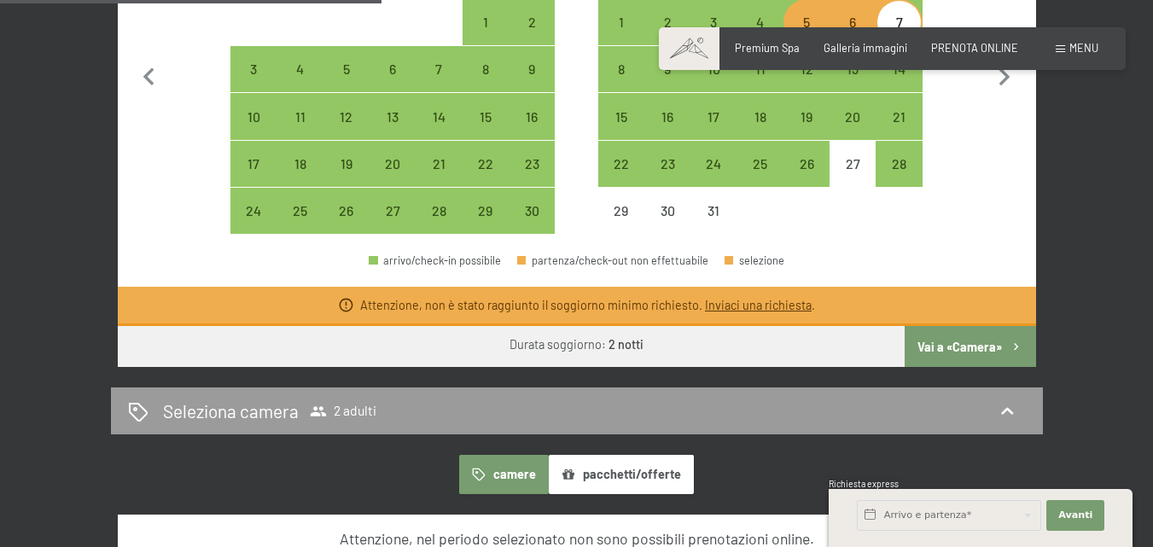
click at [988, 346] on button "Vai a «Camera»" at bounding box center [970, 346] width 131 height 41
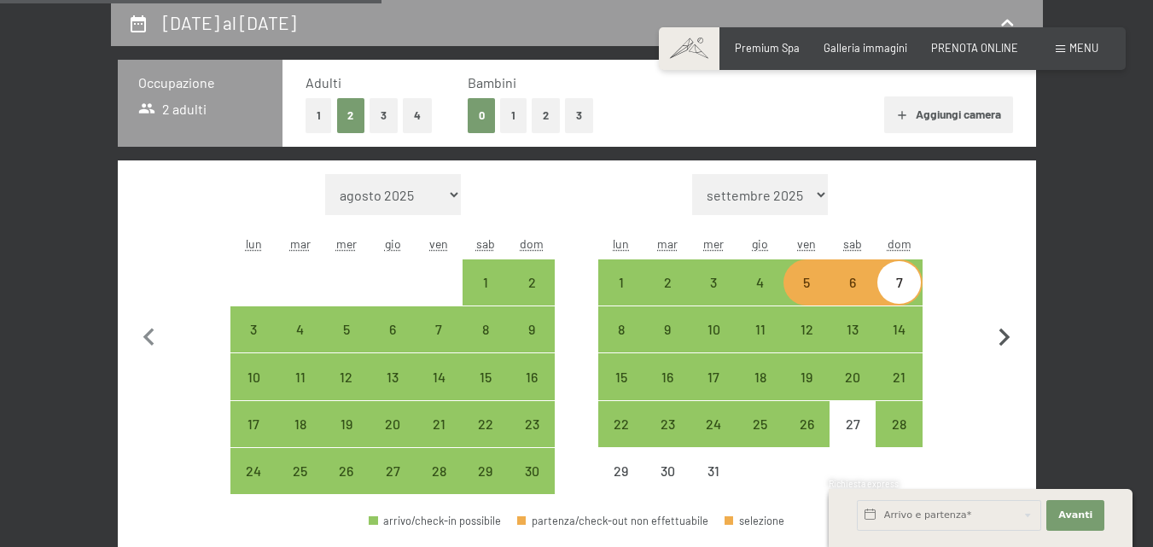
select select "[DATE]"
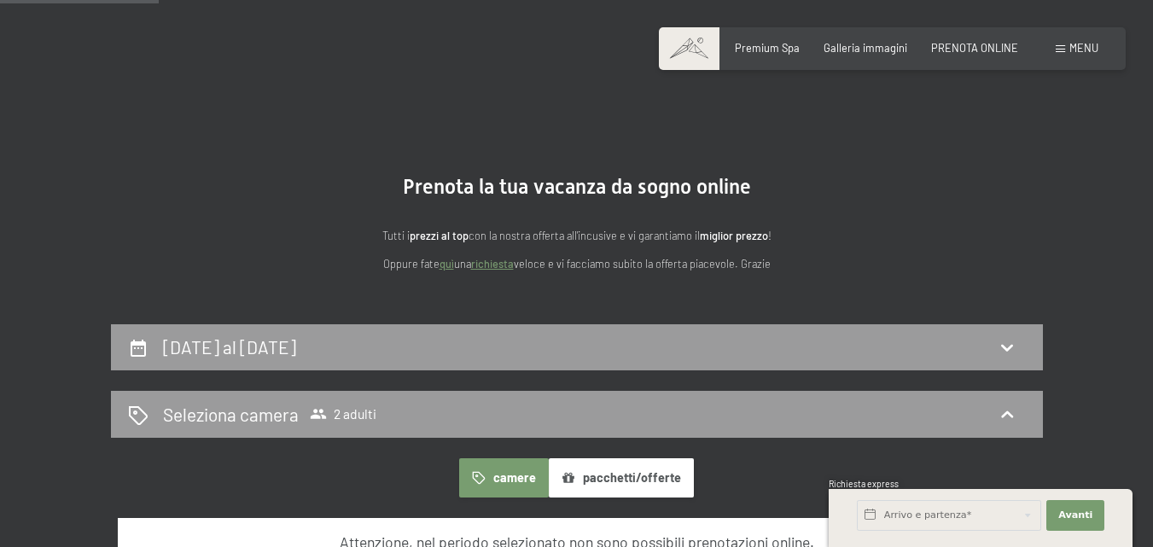
scroll to position [0, 0]
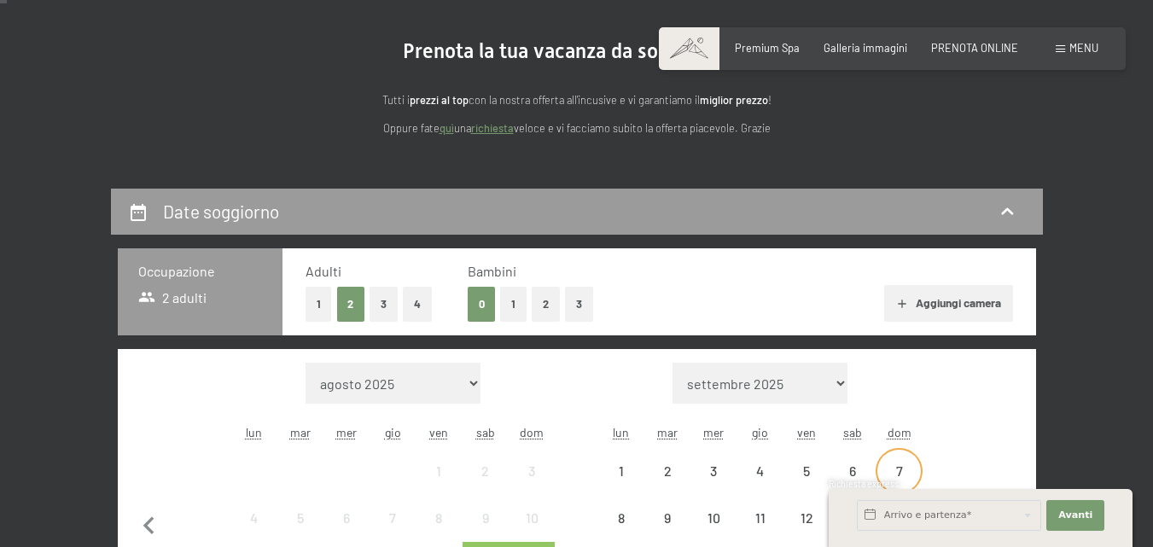
scroll to position [341, 0]
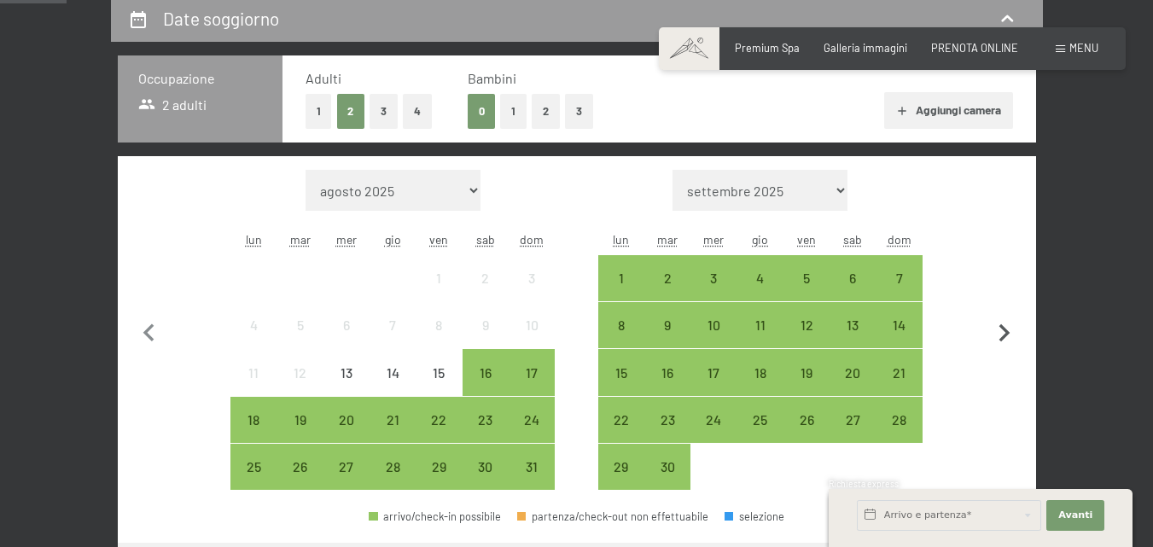
click at [1004, 331] on icon "button" at bounding box center [1005, 334] width 36 height 36
select select "2025-09-01"
select select "[DATE]"
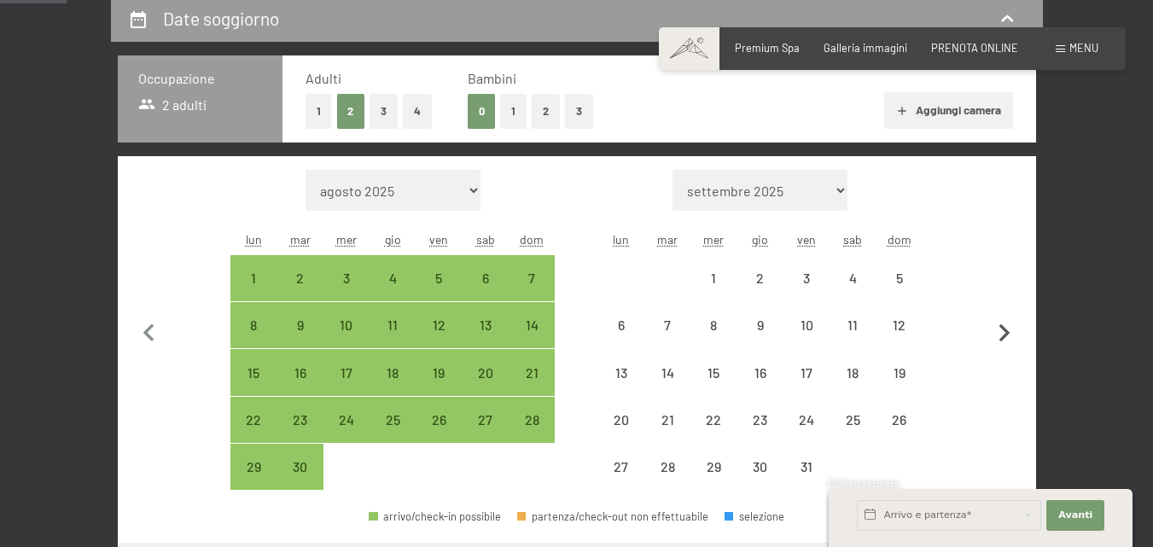
click at [1004, 331] on icon "button" at bounding box center [1005, 334] width 36 height 36
select select "[DATE]"
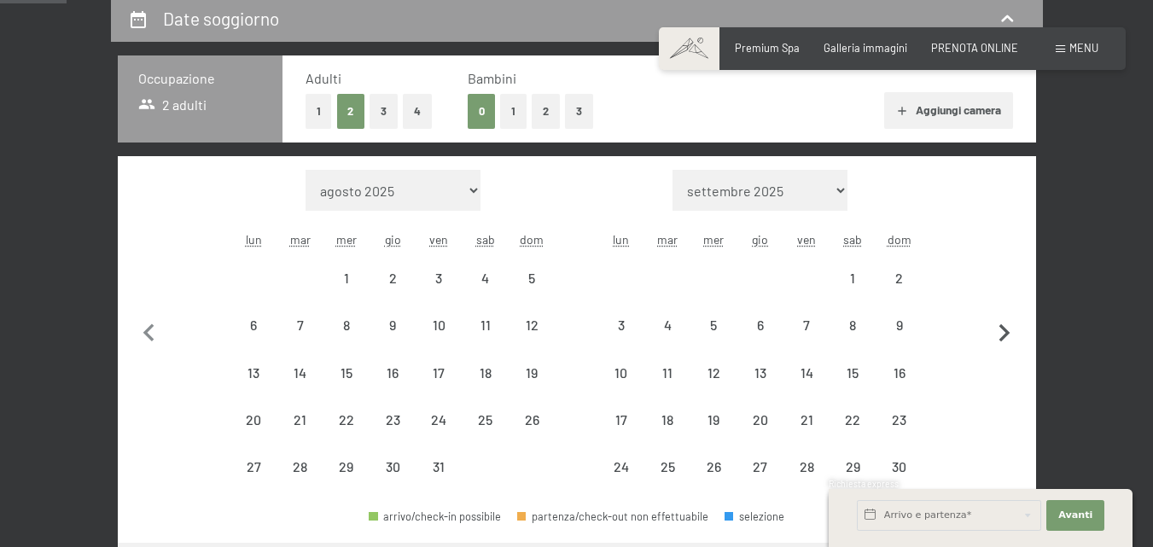
click at [1004, 331] on icon "button" at bounding box center [1005, 334] width 36 height 36
select select "[DATE]"
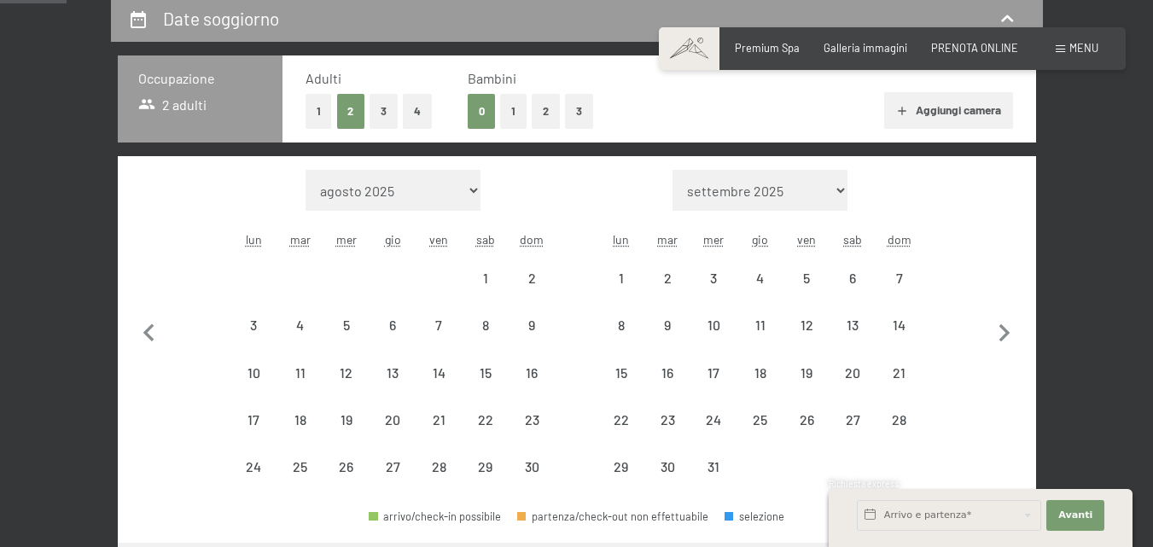
select select "[DATE]"
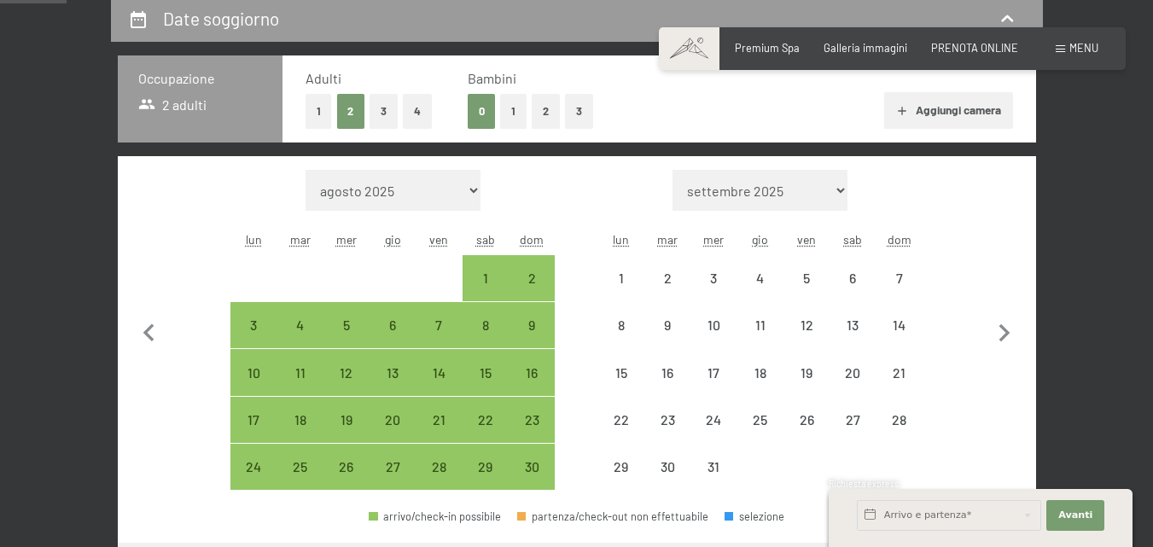
select select "[DATE]"
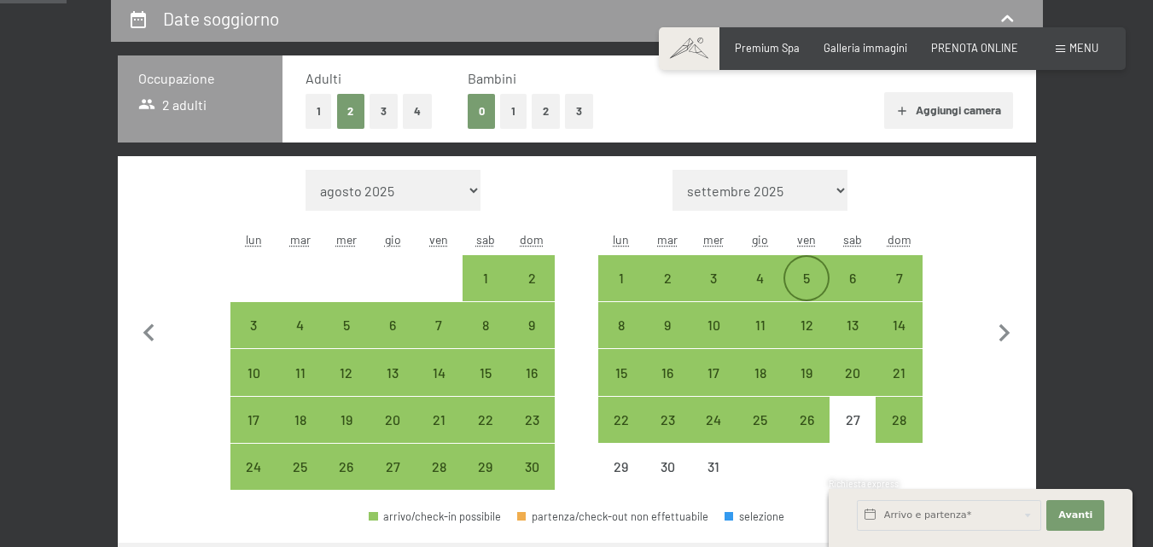
click at [811, 270] on div "5" at bounding box center [806, 278] width 43 height 43
select select "[DATE]"
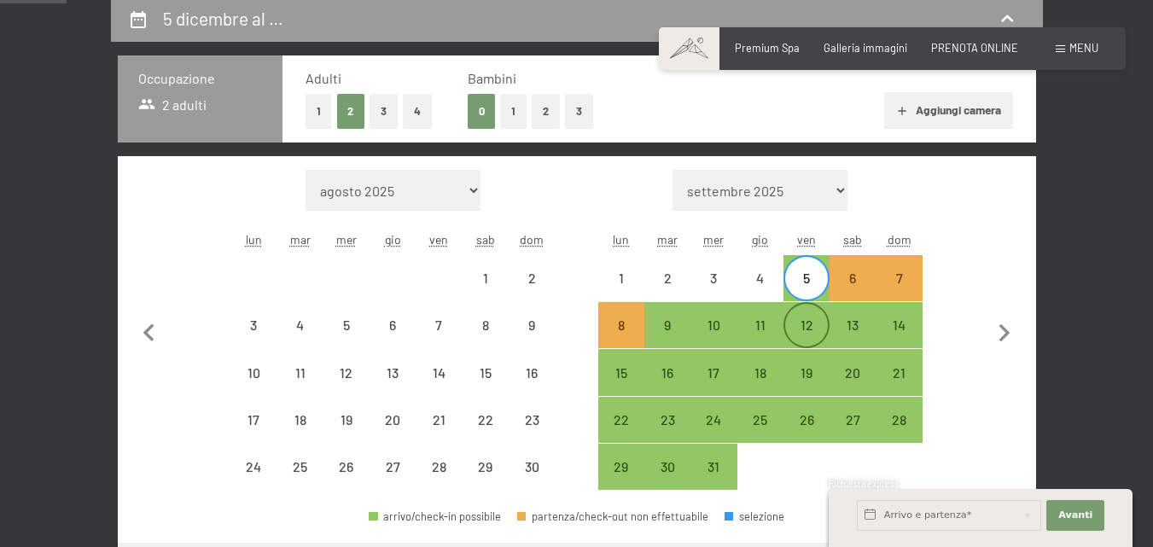
click at [812, 317] on div "12" at bounding box center [806, 325] width 43 height 43
select select "[DATE]"
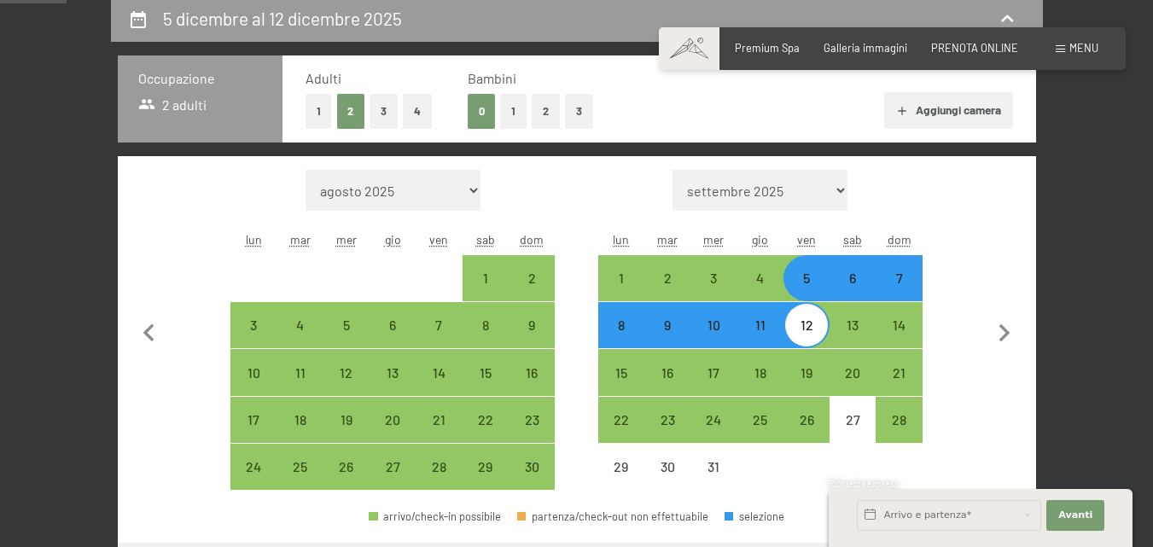
click at [861, 274] on div "6" at bounding box center [852, 292] width 43 height 43
select select "[DATE]"
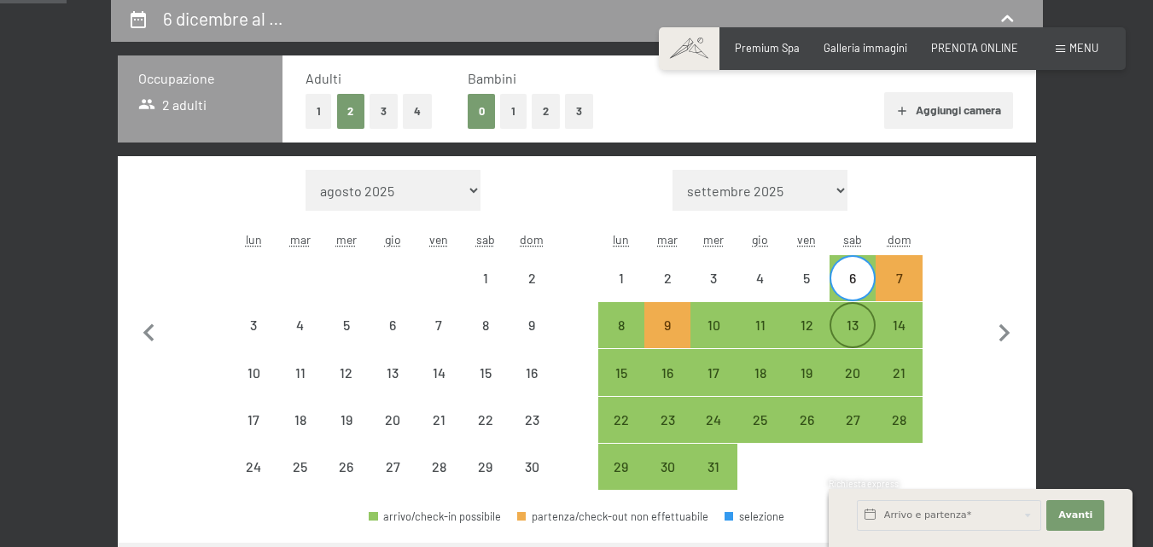
click at [854, 325] on div "13" at bounding box center [852, 339] width 43 height 43
select select "[DATE]"
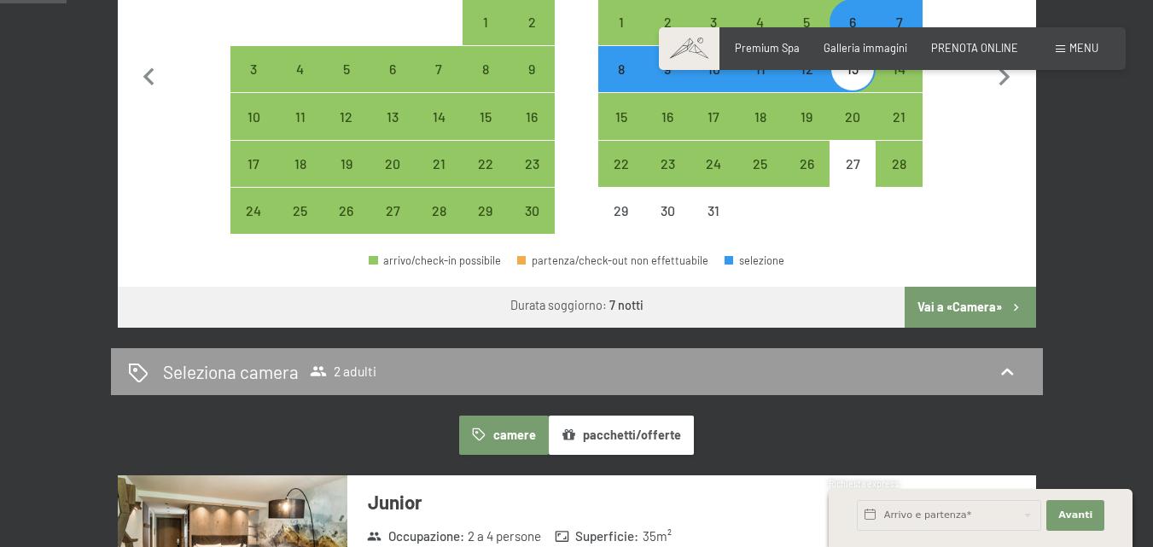
click at [942, 311] on button "Vai a «Camera»" at bounding box center [970, 307] width 131 height 41
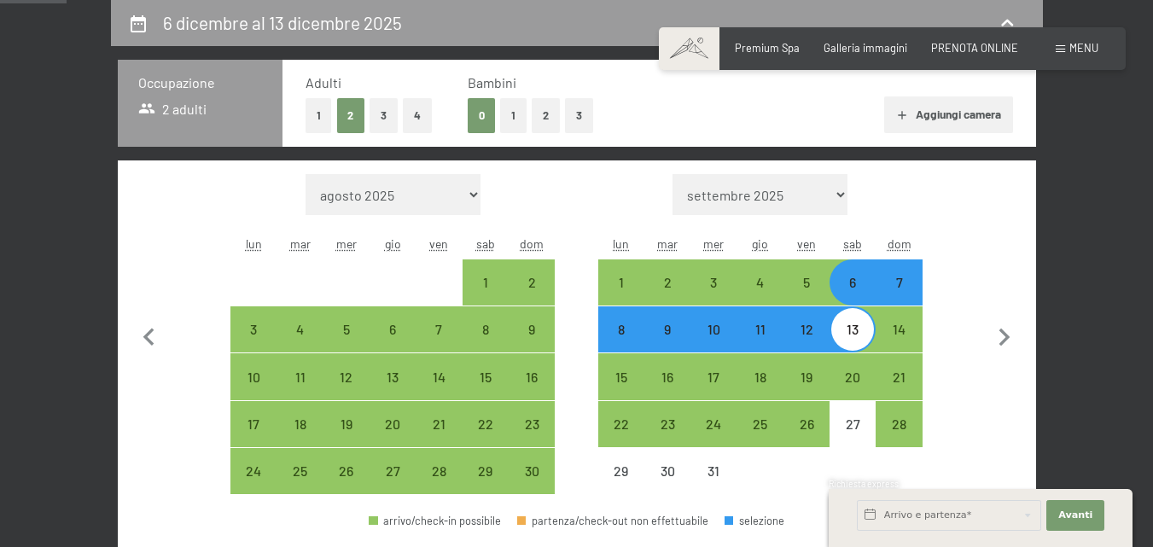
select select "[DATE]"
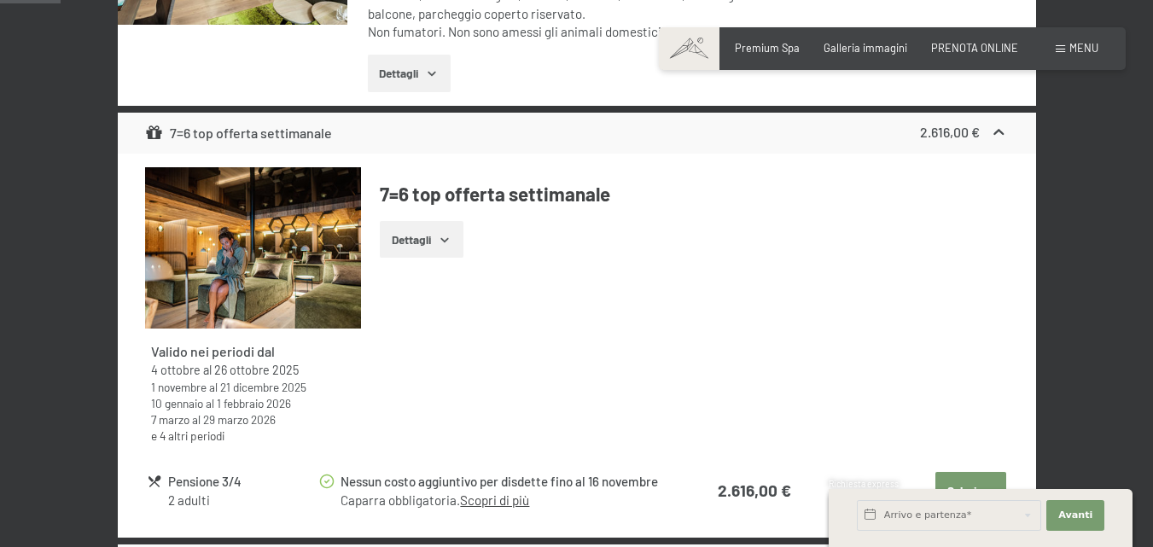
scroll to position [252, 0]
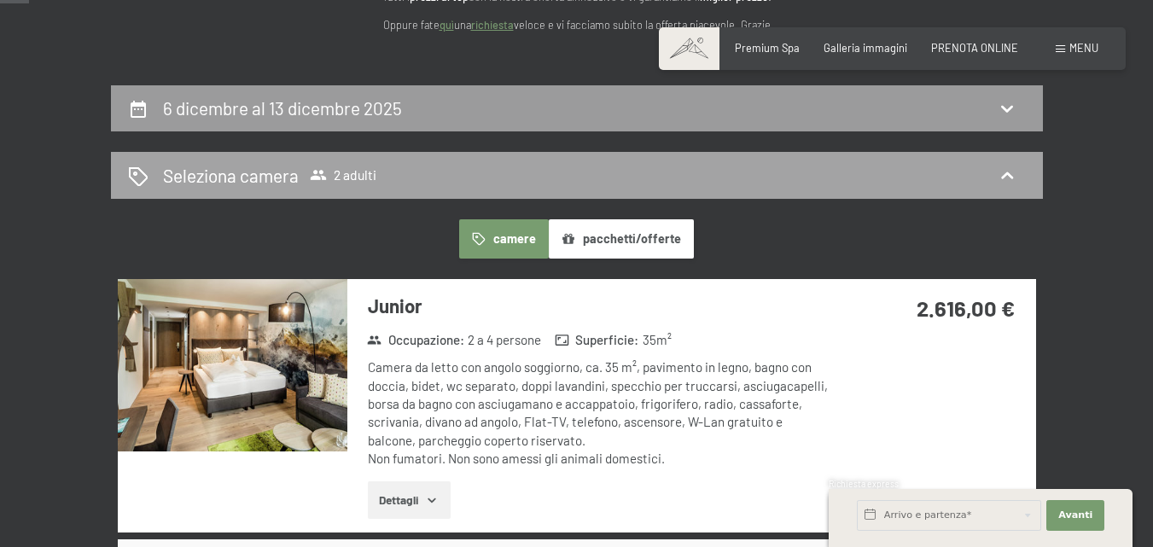
click at [341, 168] on span "2 adulti" at bounding box center [343, 174] width 67 height 17
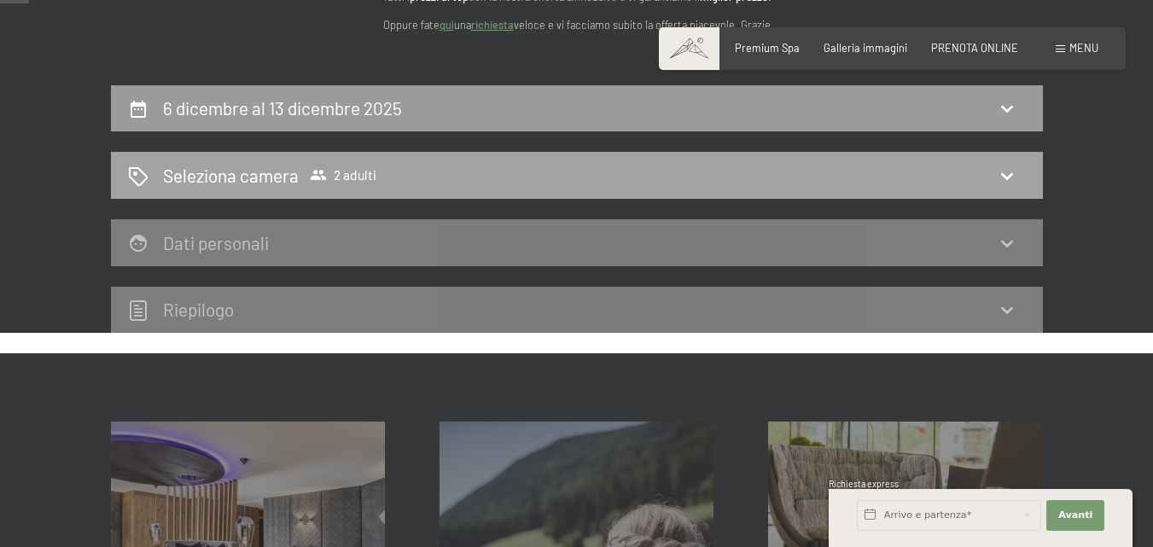
click at [391, 165] on div "Seleziona camera 2 adulti" at bounding box center [577, 175] width 898 height 25
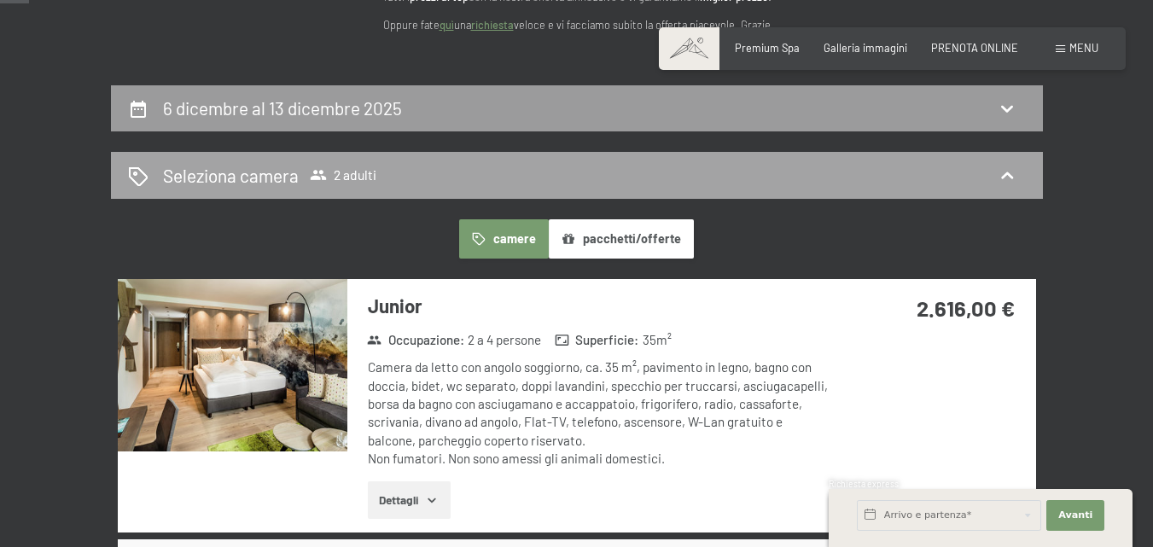
click at [343, 172] on span "2 adulti" at bounding box center [343, 174] width 67 height 17
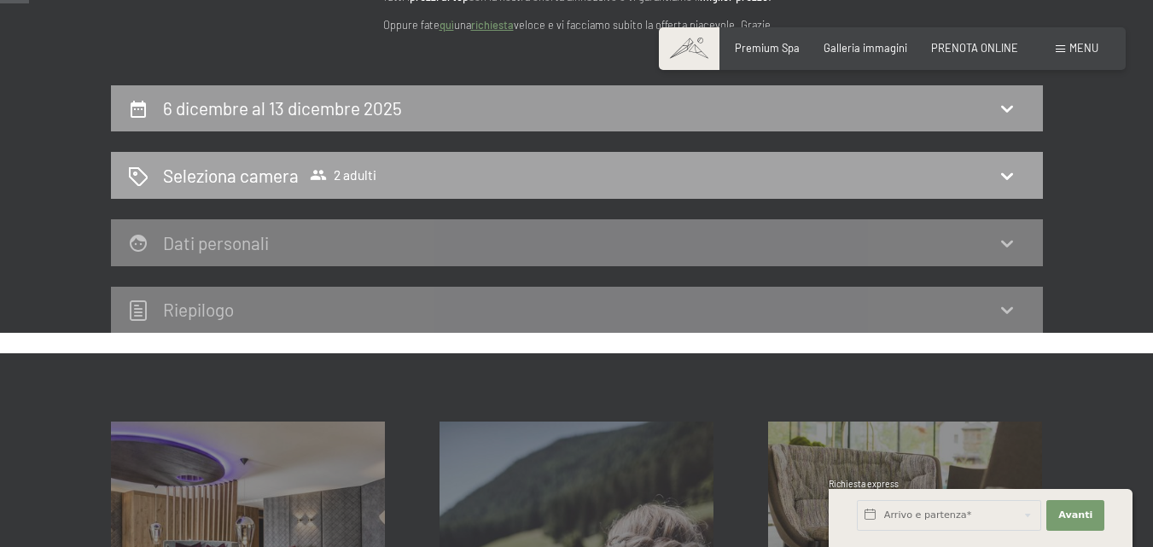
click at [1004, 175] on icon at bounding box center [1007, 176] width 12 height 7
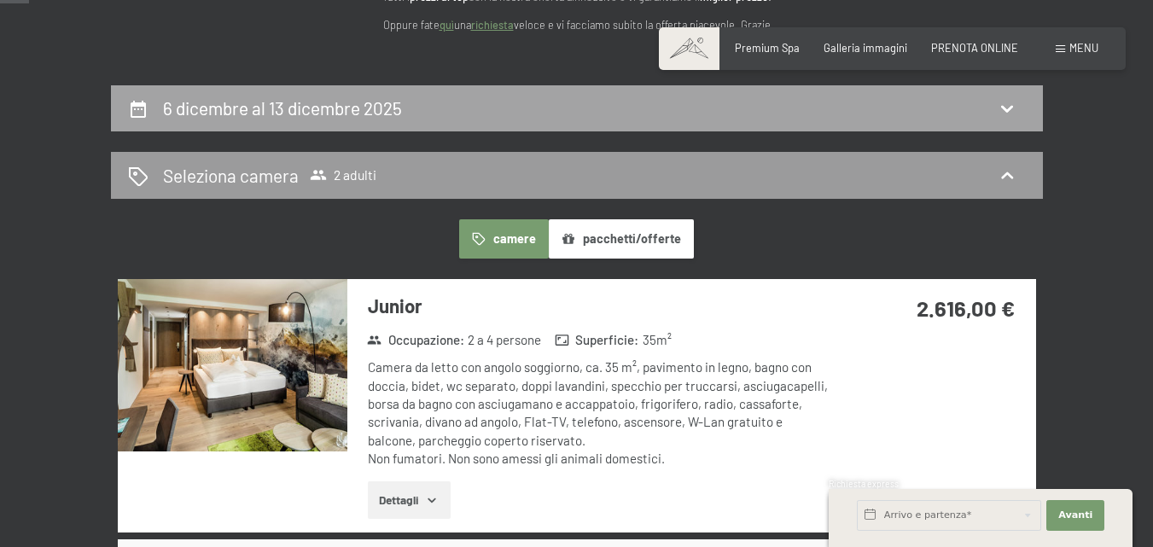
click at [1002, 95] on div "6 dicembre al 13 dicembre 2025" at bounding box center [577, 108] width 932 height 47
select select "[DATE]"
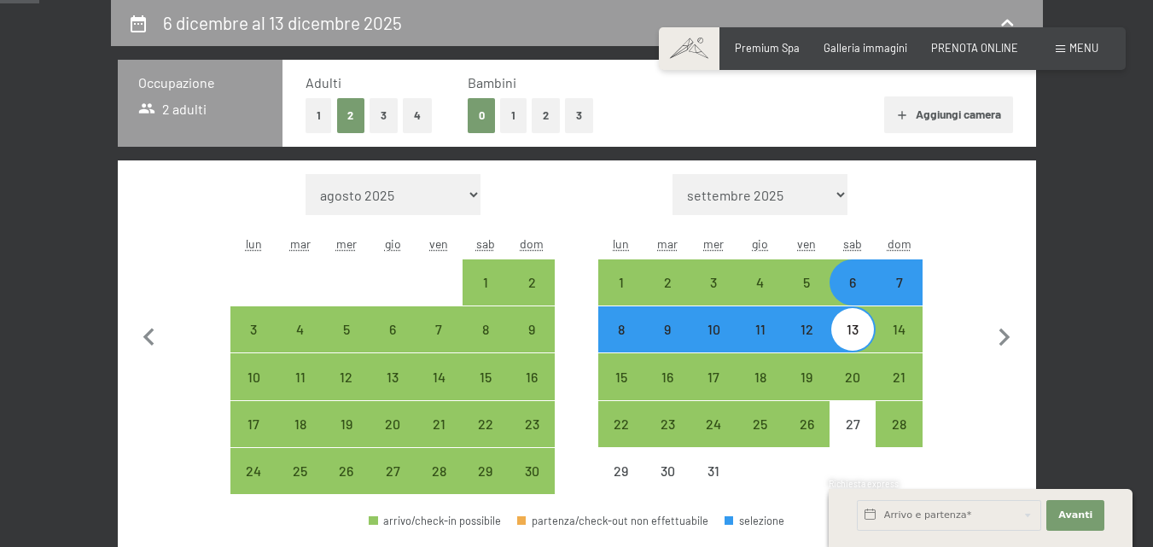
click at [518, 117] on button "1" at bounding box center [513, 115] width 26 height 35
select select "[DATE]"
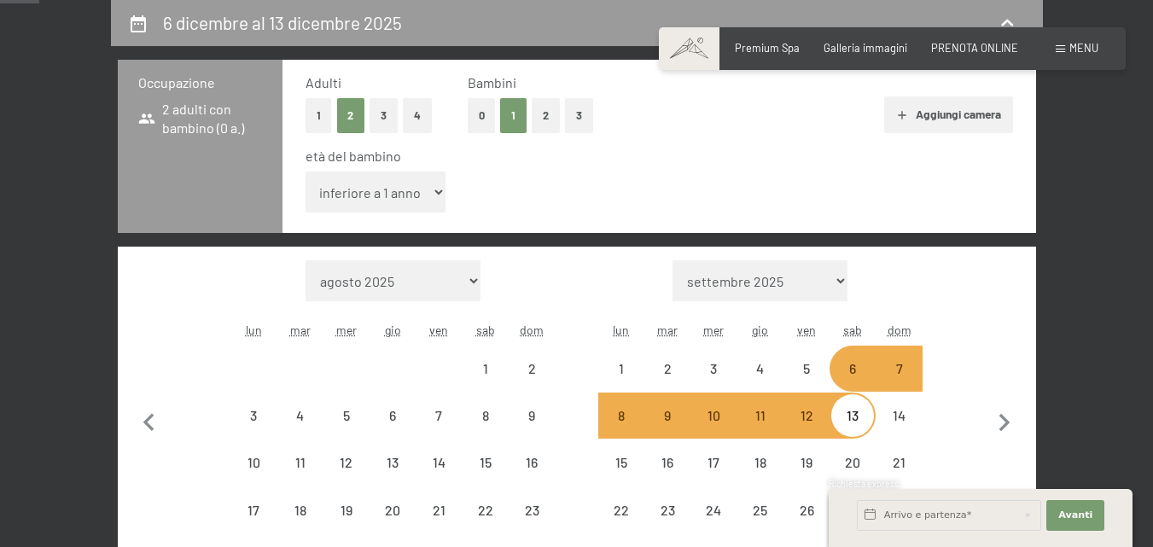
click at [425, 195] on select "inferiore a 1 anno 1 anno 2 anni 3 anni 4 anni 5 anni 6 anni 7 anni 8 anni 9 an…" at bounding box center [376, 192] width 141 height 41
select select "[DATE]"
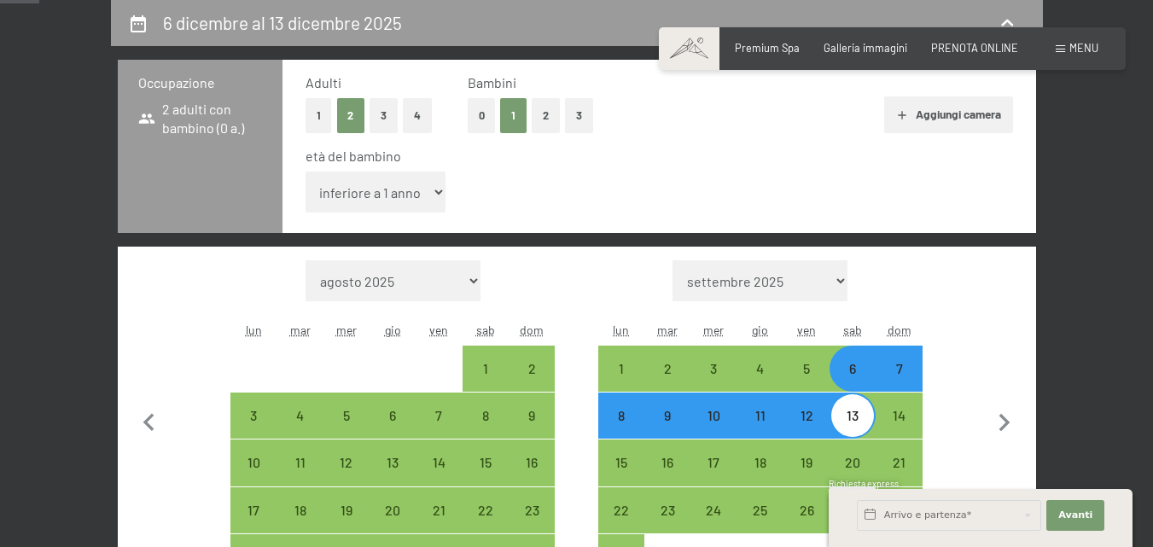
select select "11"
click at [306, 172] on select "inferiore a 1 anno 1 anno 2 anni 3 anni 4 anni 5 anni 6 anni 7 anni 8 anni 9 an…" at bounding box center [376, 192] width 141 height 41
select select "[DATE]"
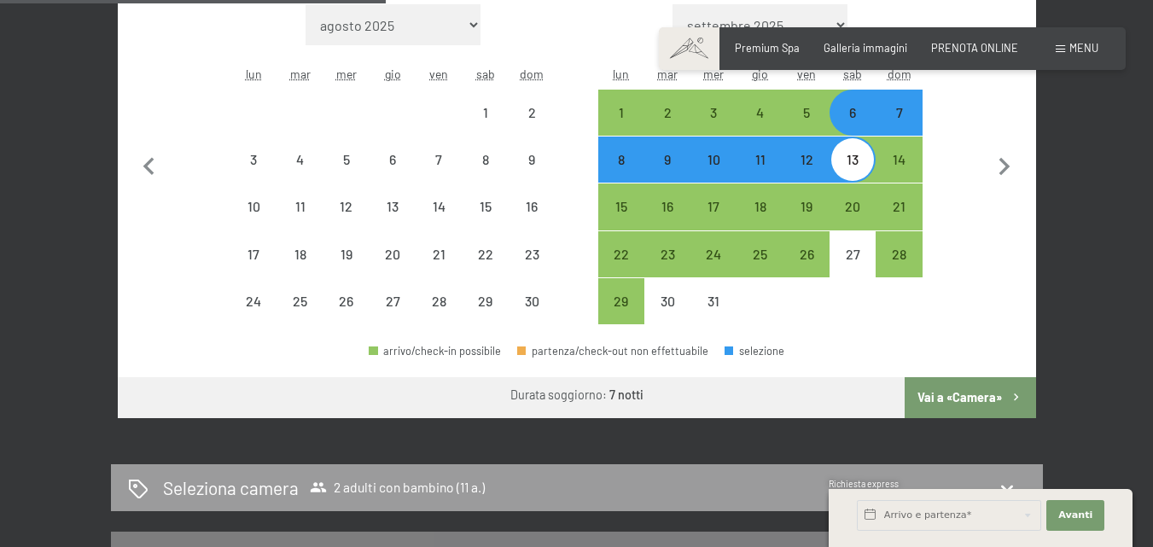
select select "[DATE]"
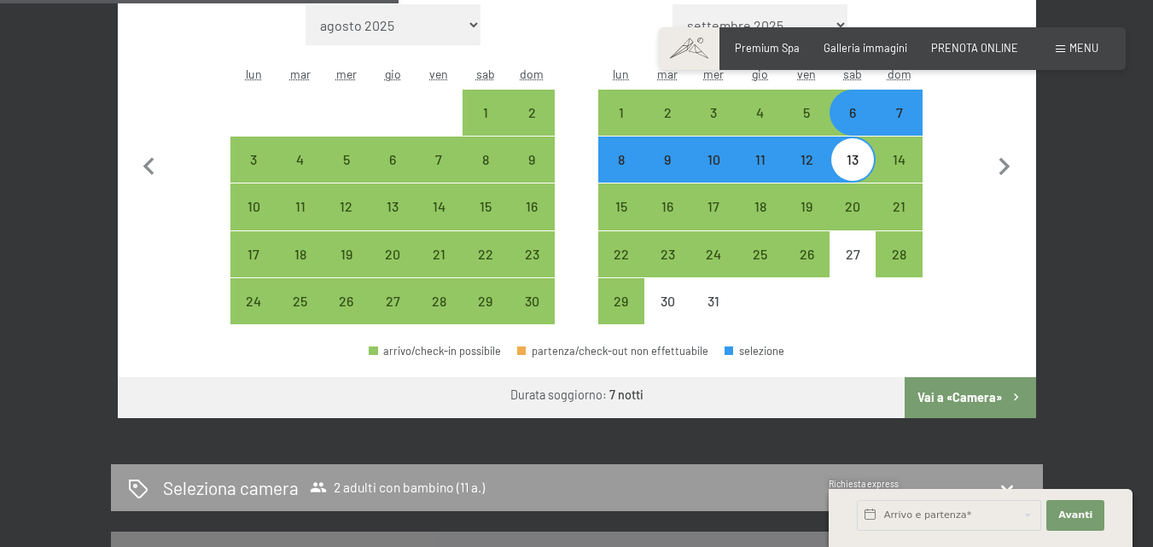
click at [942, 392] on button "Vai a «Camera»" at bounding box center [970, 397] width 131 height 41
select select "[DATE]"
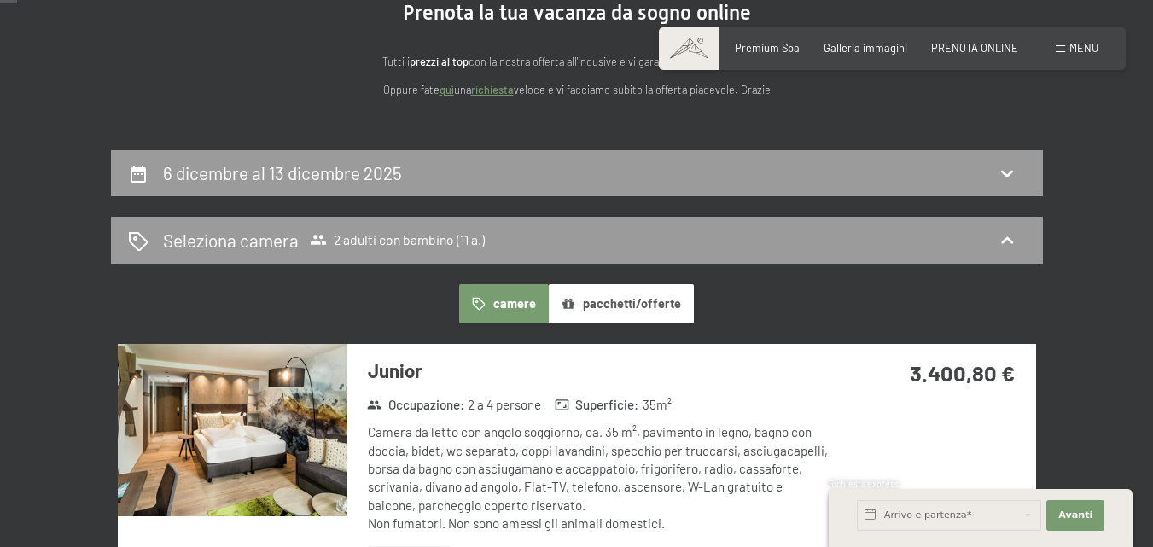
scroll to position [166, 0]
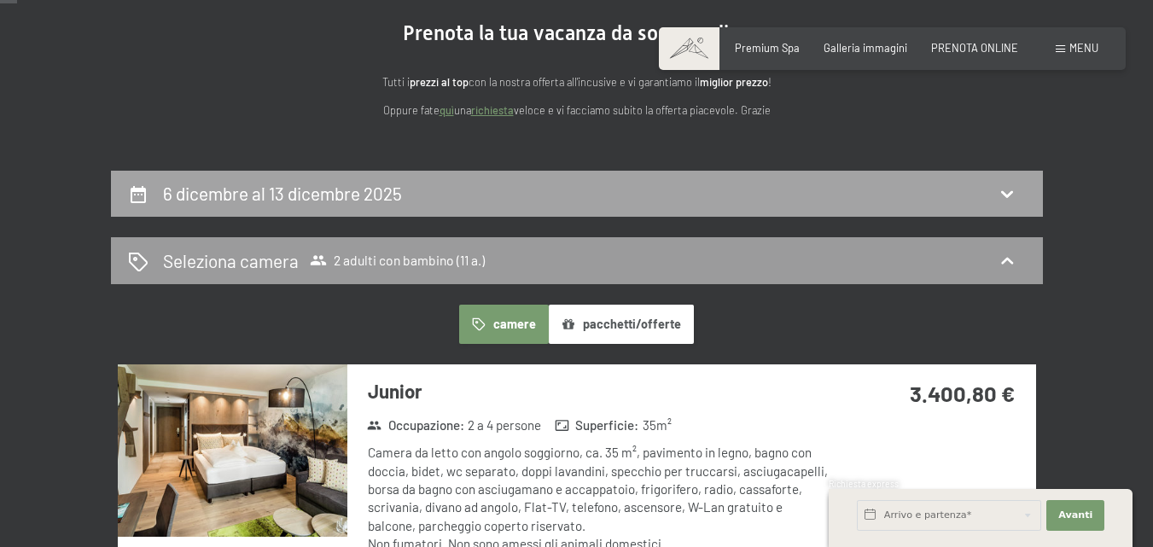
click at [414, 207] on div "6 dicembre al 13 dicembre 2025" at bounding box center [577, 194] width 932 height 47
select select "11"
select select "[DATE]"
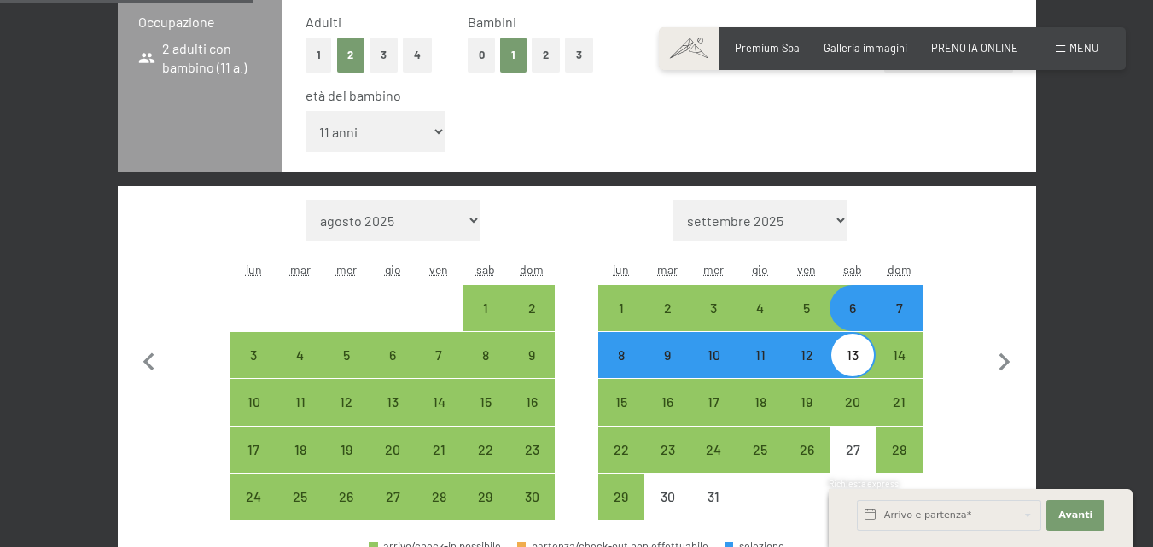
scroll to position [422, 0]
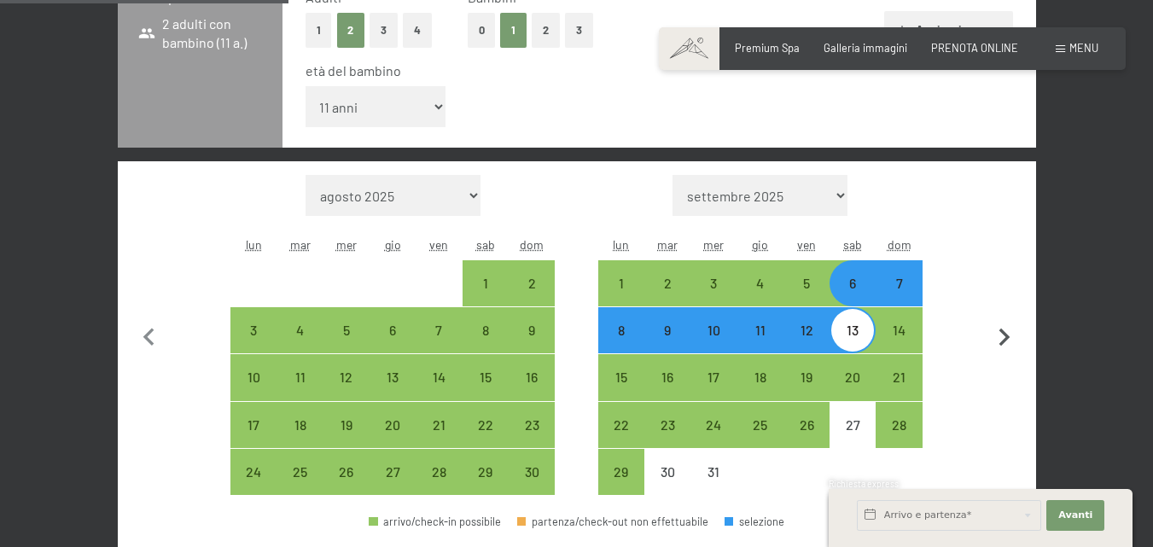
click at [1002, 335] on icon "button" at bounding box center [1005, 338] width 36 height 36
select select "[DATE]"
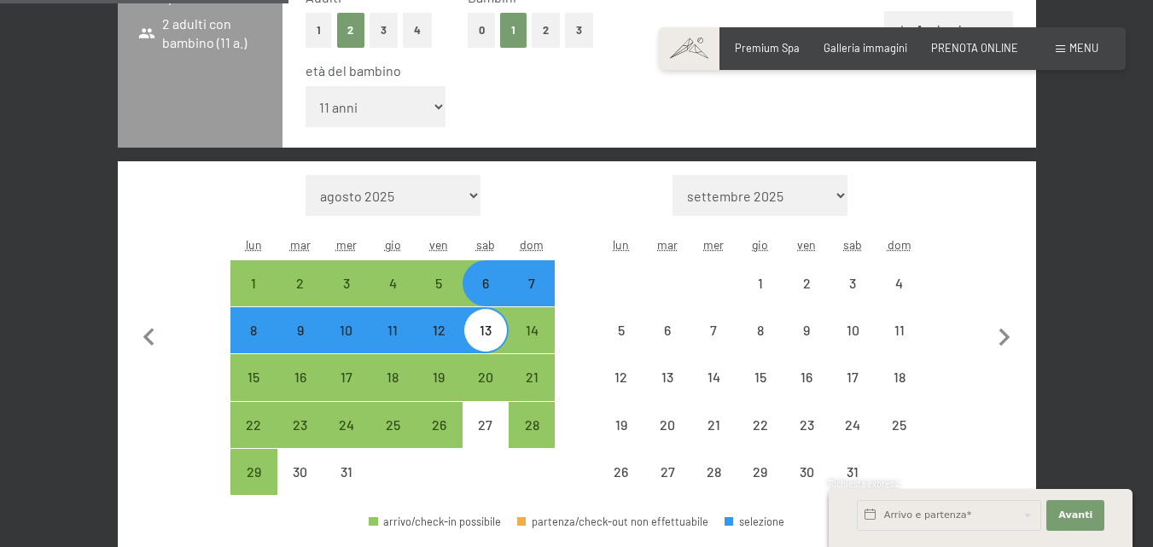
select select "[DATE]"
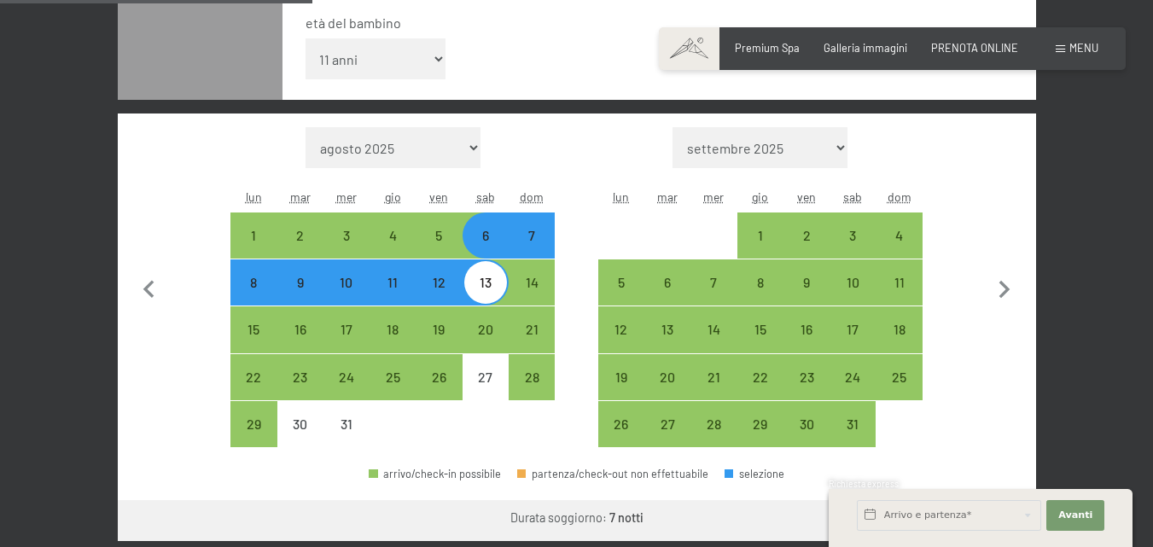
scroll to position [508, 0]
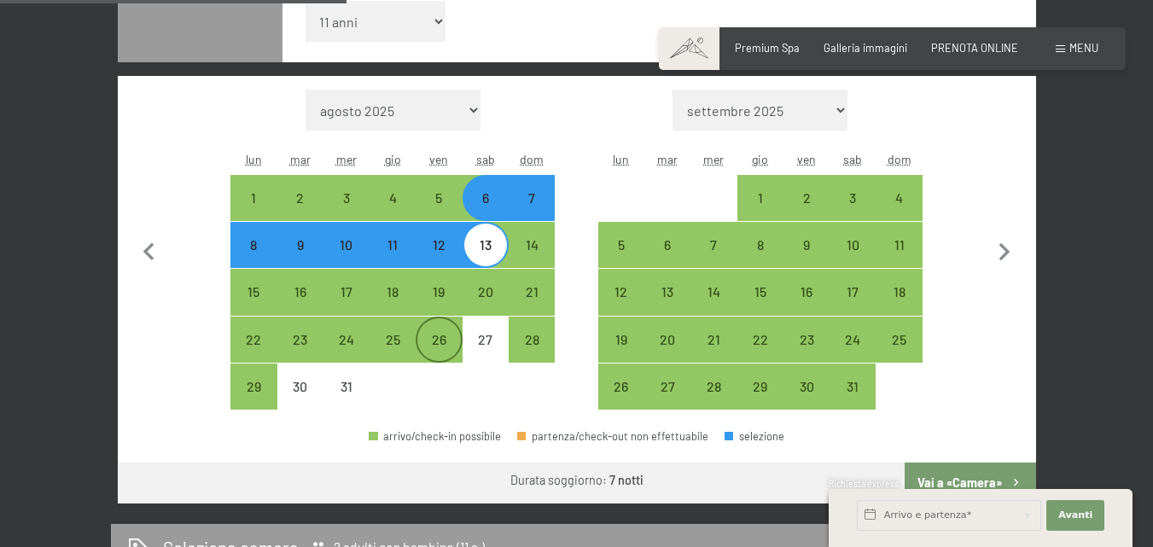
click at [441, 345] on div "26" at bounding box center [438, 354] width 43 height 43
select select "[DATE]"
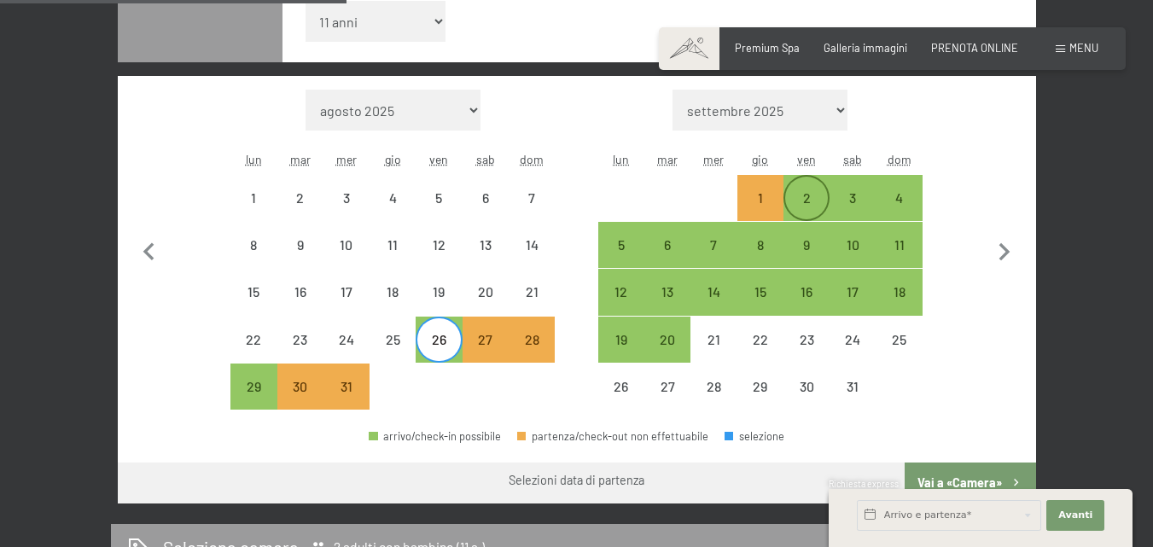
click at [812, 201] on div "2" at bounding box center [806, 212] width 43 height 43
select select "[DATE]"
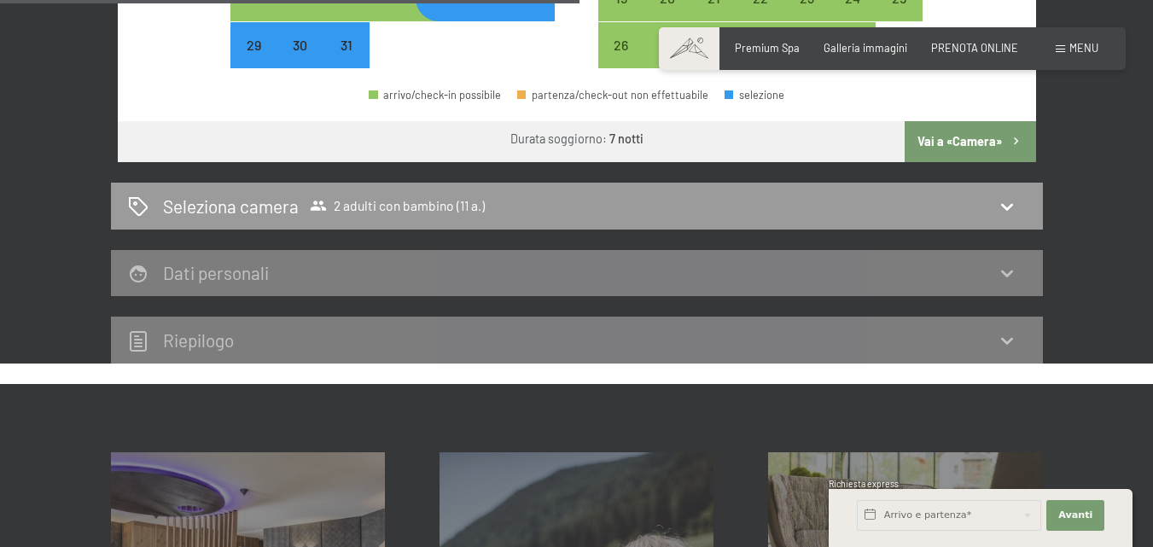
click at [968, 133] on button "Vai a «Camera»" at bounding box center [970, 141] width 131 height 41
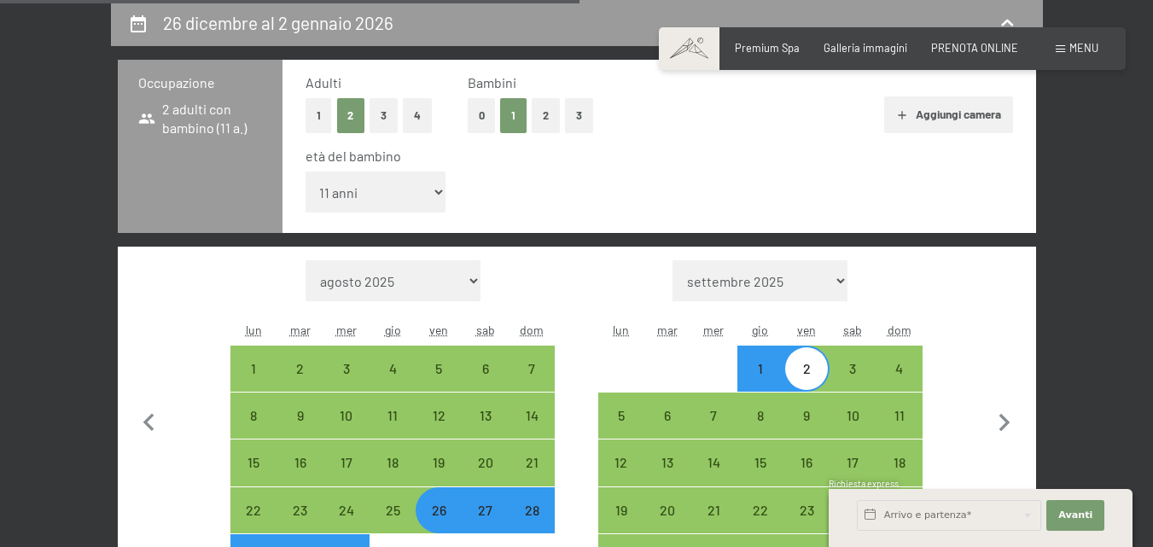
select select "[DATE]"
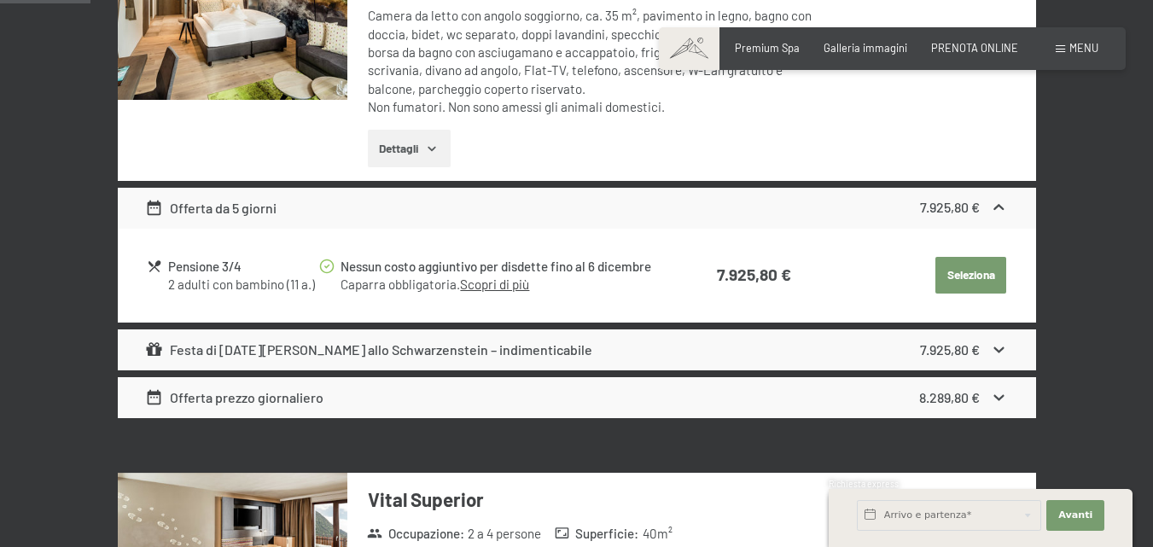
scroll to position [508, 0]
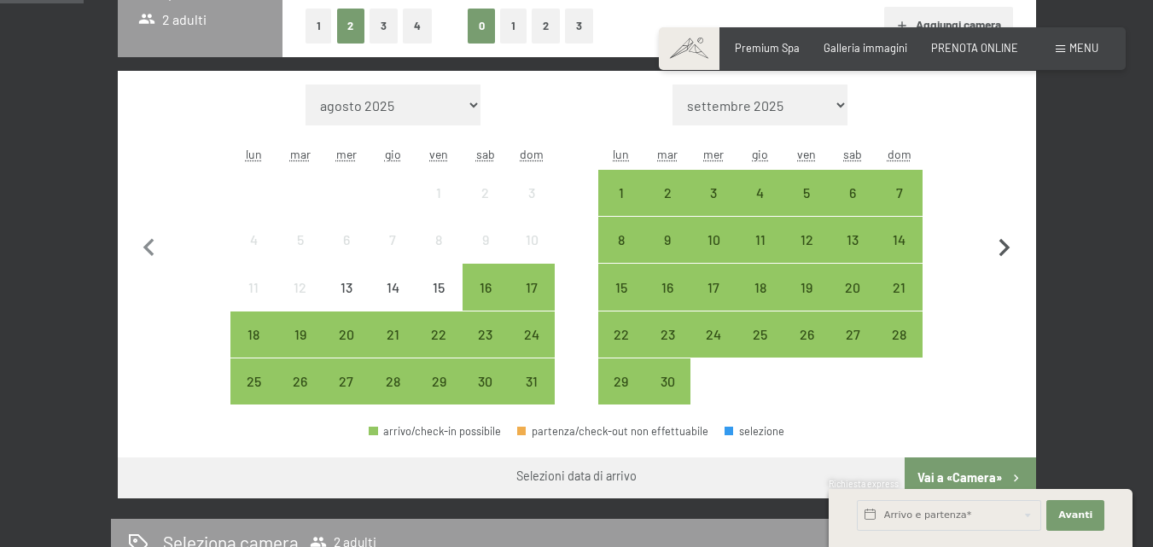
click at [998, 245] on icon "button" at bounding box center [1005, 248] width 36 height 36
select select "[DATE]"
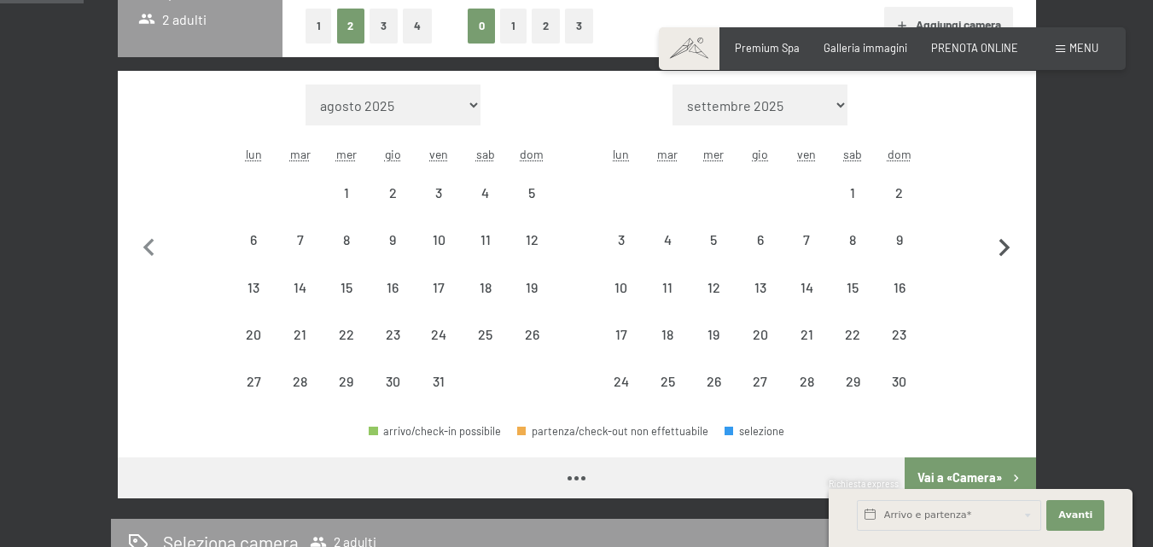
click at [998, 245] on icon "button" at bounding box center [1005, 248] width 36 height 36
select select "[DATE]"
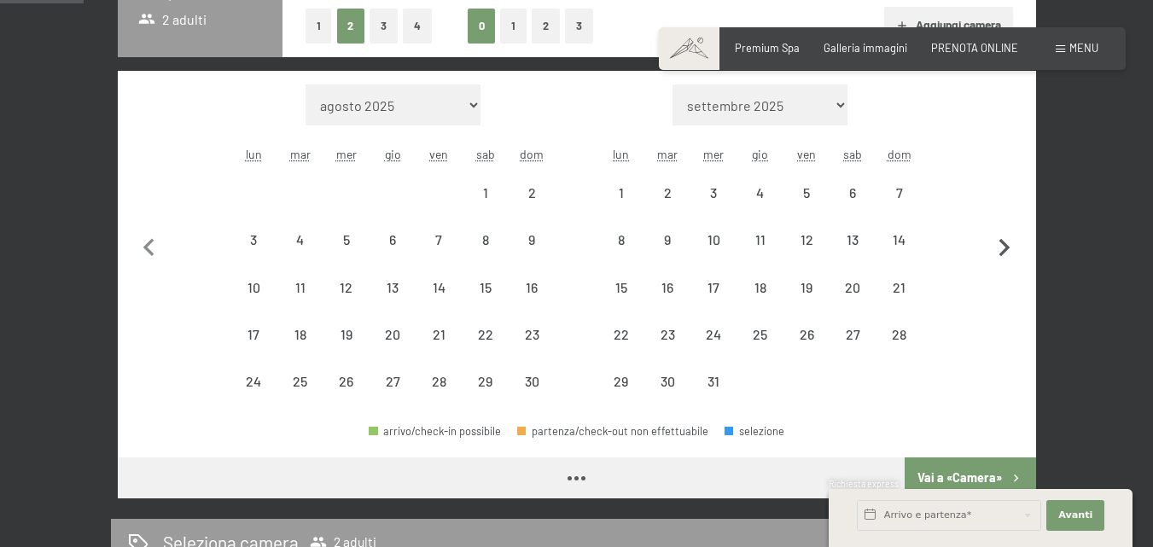
select select "[DATE]"
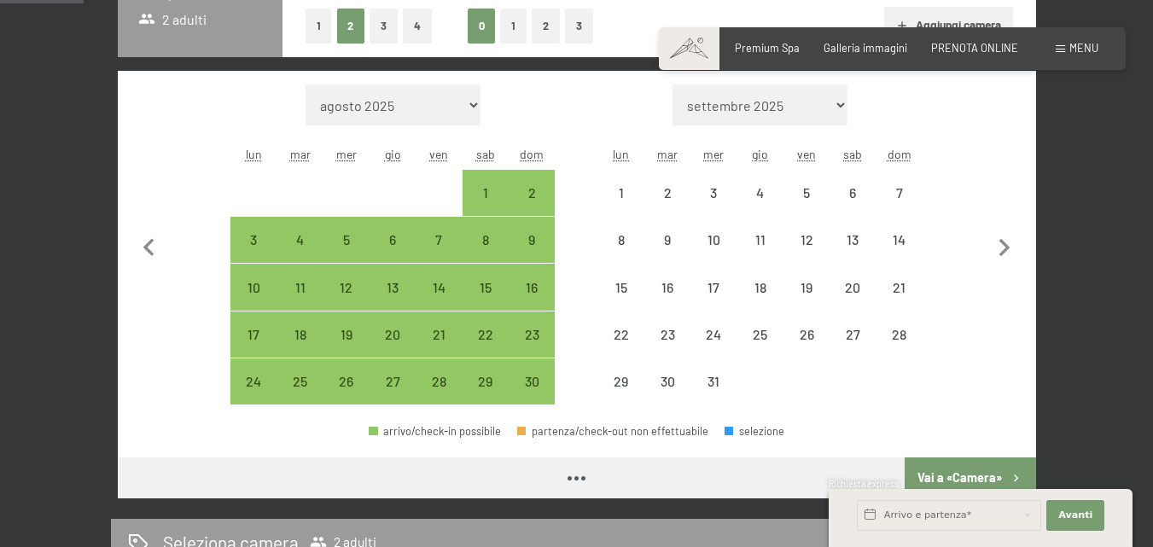
select select "[DATE]"
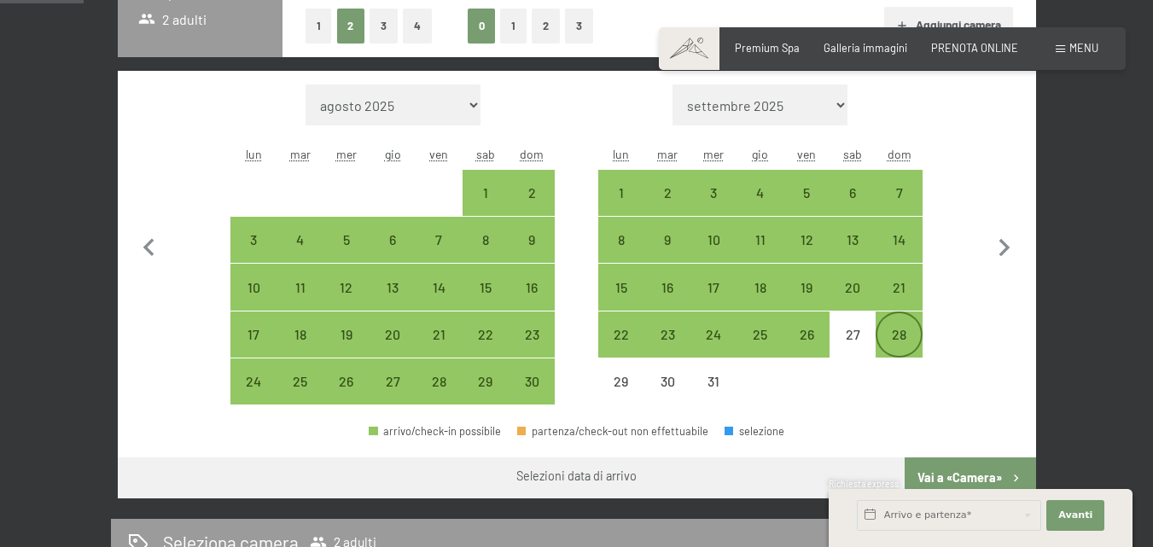
click at [900, 336] on div "28" at bounding box center [898, 349] width 43 height 43
select select "[DATE]"
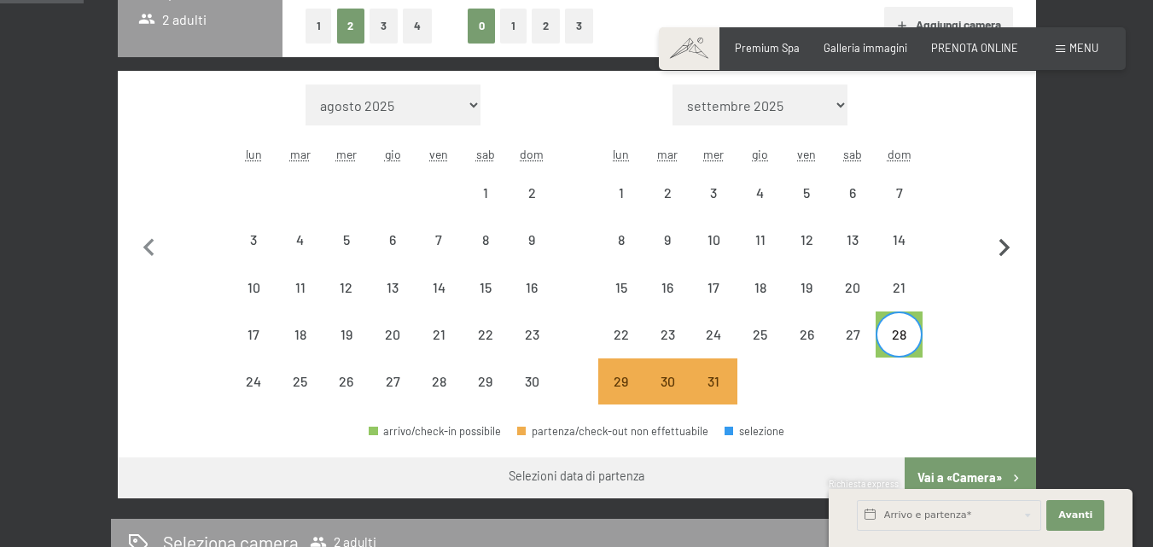
click at [1017, 247] on icon "button" at bounding box center [1005, 248] width 36 height 36
select select "[DATE]"
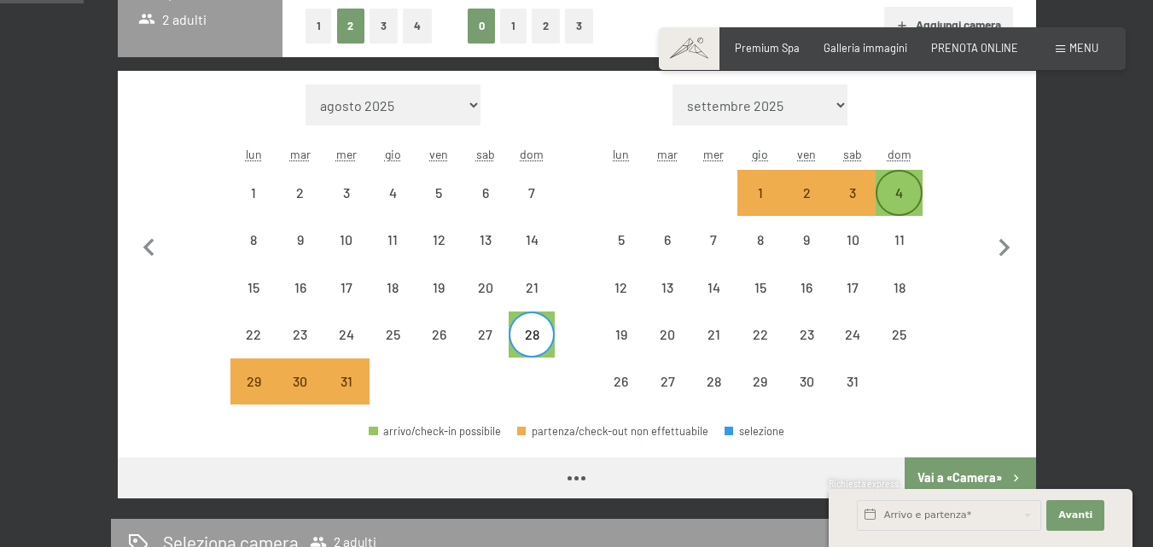
select select "[DATE]"
click at [905, 186] on div "4" at bounding box center [898, 207] width 43 height 43
select select "[DATE]"
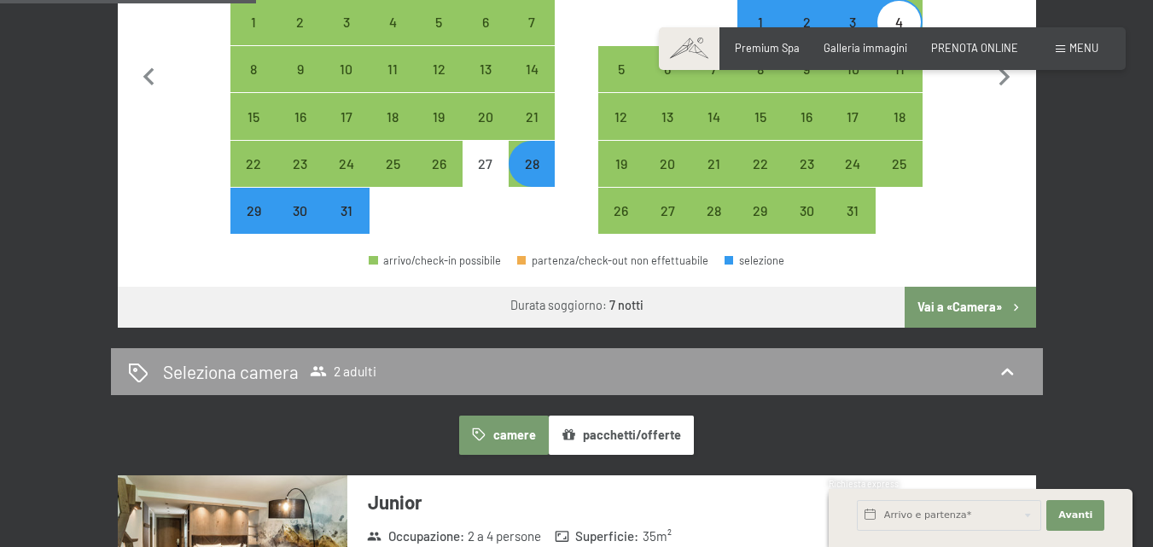
click at [966, 311] on button "Vai a «Camera»" at bounding box center [970, 307] width 131 height 41
select select "[DATE]"
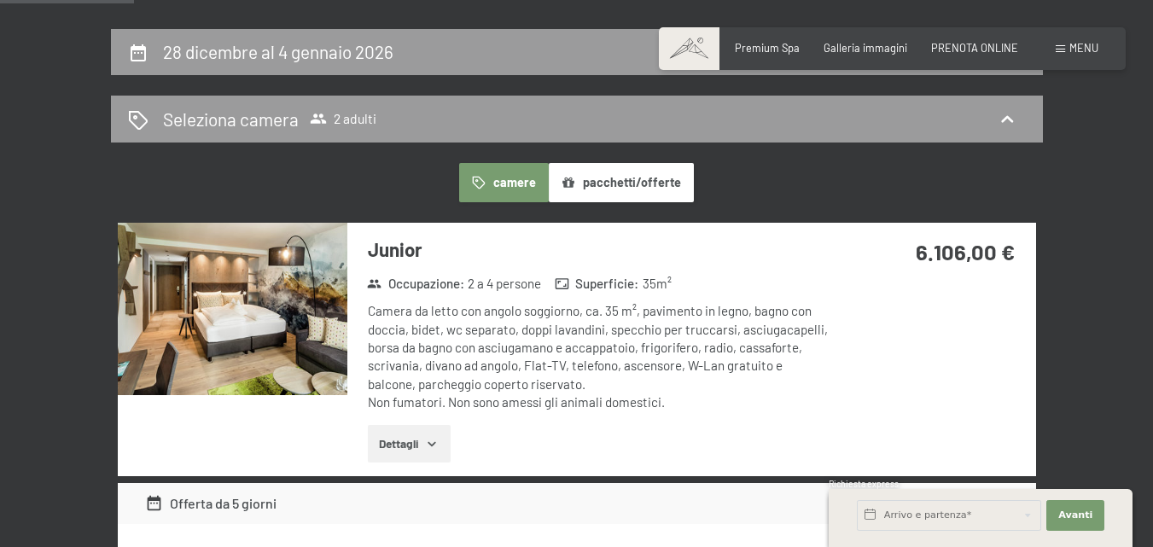
scroll to position [337, 0]
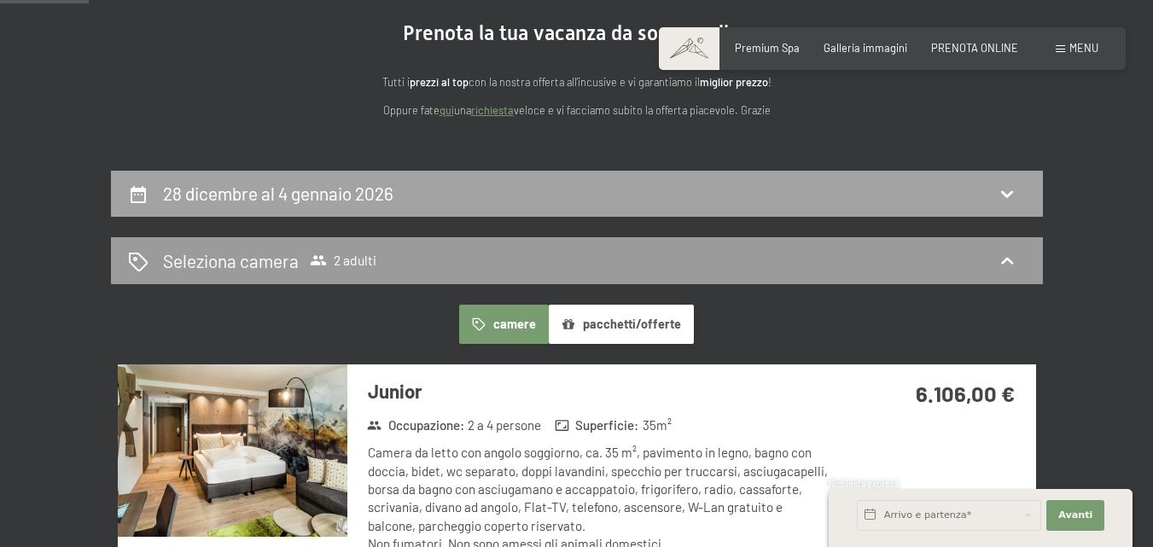
click at [1009, 191] on icon at bounding box center [1007, 193] width 20 height 20
select select "[DATE]"
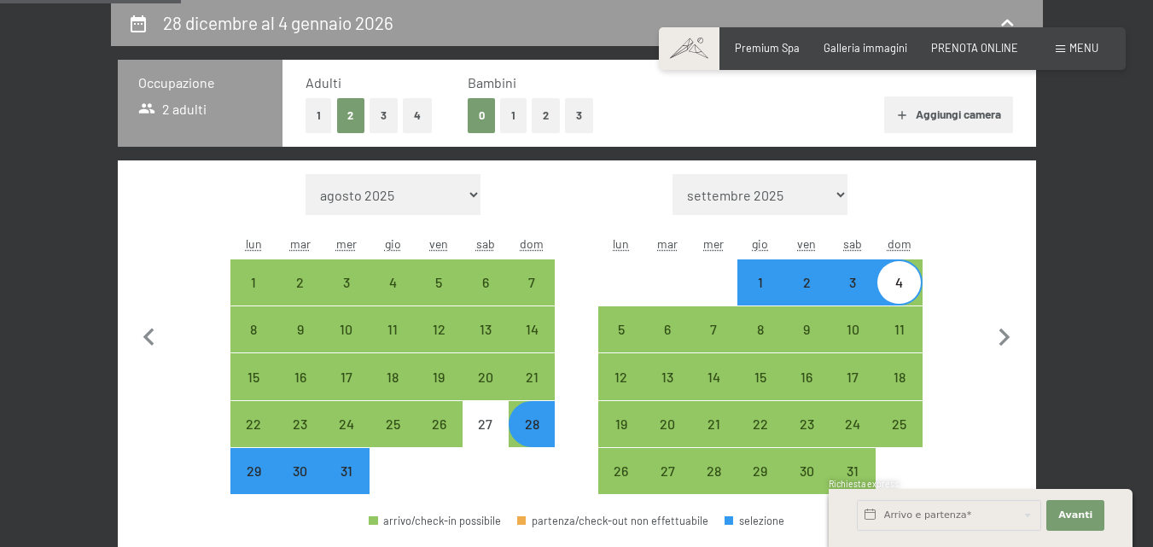
click at [517, 118] on button "1" at bounding box center [513, 115] width 26 height 35
select select "[DATE]"
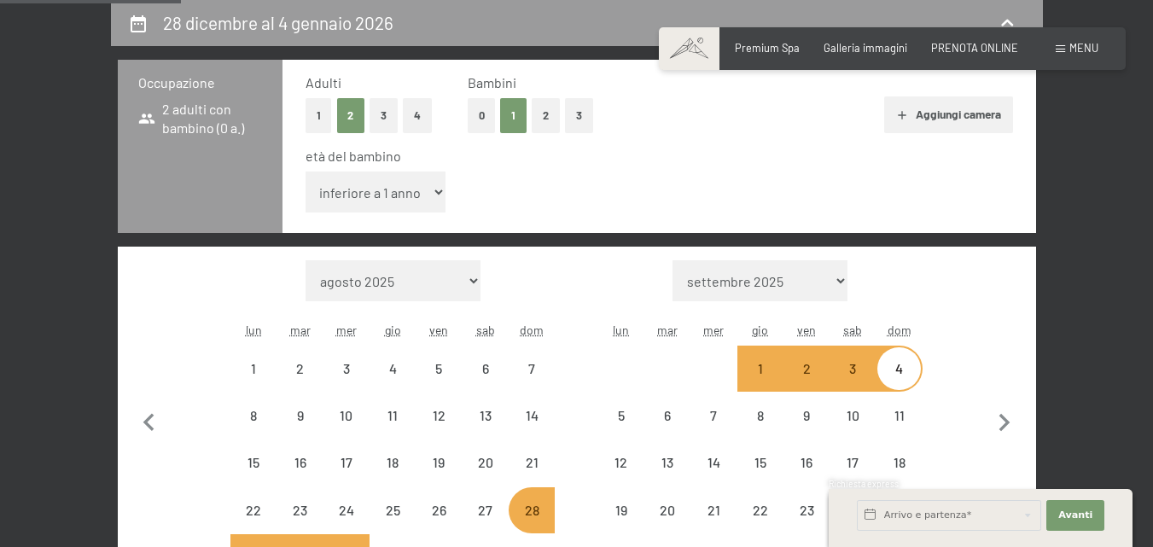
click at [422, 198] on select "inferiore a 1 anno 1 anno 2 anni 3 anni 4 anni 5 anni 6 anni 7 anni 8 anni 9 an…" at bounding box center [376, 192] width 141 height 41
select select "[DATE]"
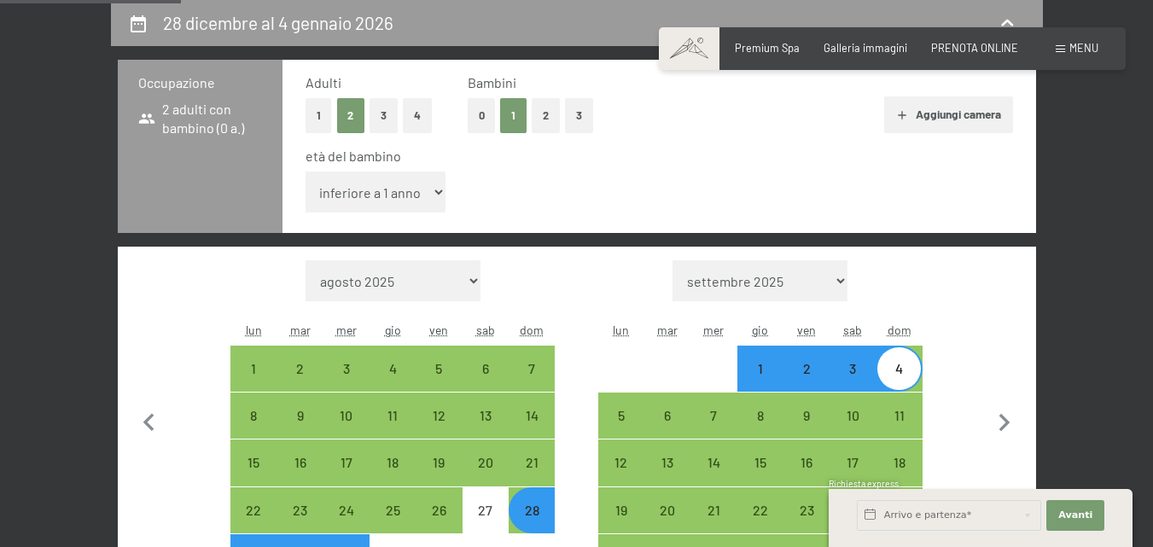
select select "11"
click at [306, 172] on select "inferiore a 1 anno 1 anno 2 anni 3 anni 4 anni 5 anni 6 anni 7 anni 8 anni 9 an…" at bounding box center [376, 192] width 141 height 41
select select "[DATE]"
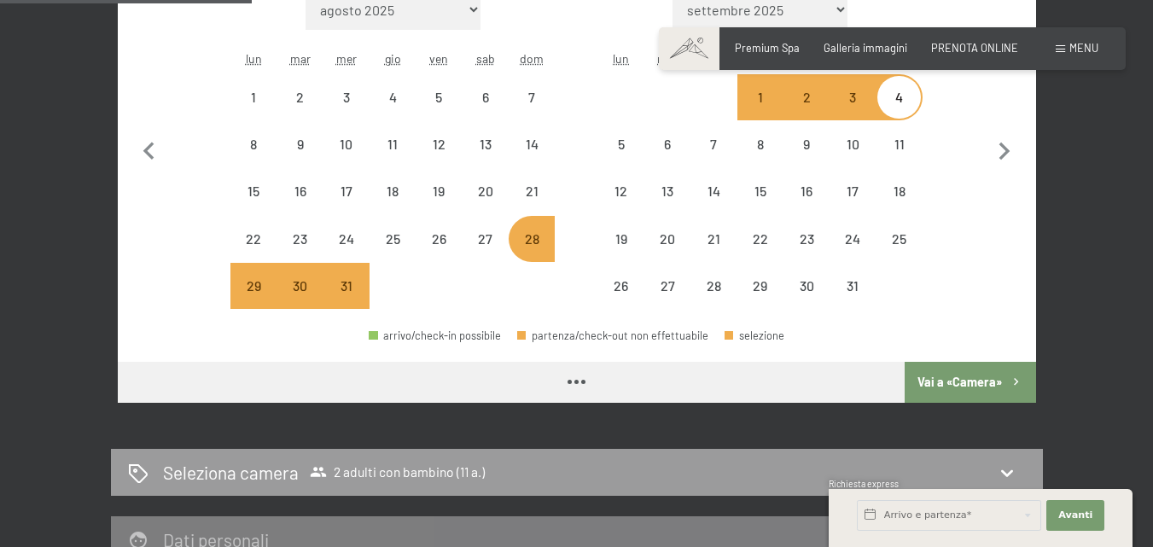
select select "[DATE]"
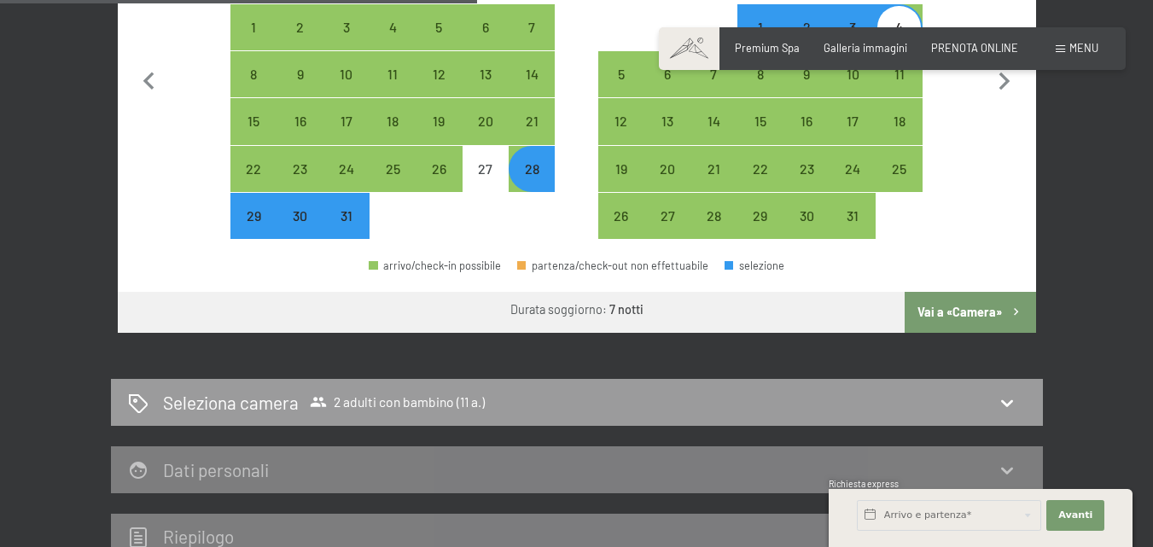
click at [964, 317] on button "Vai a «Camera»" at bounding box center [970, 312] width 131 height 41
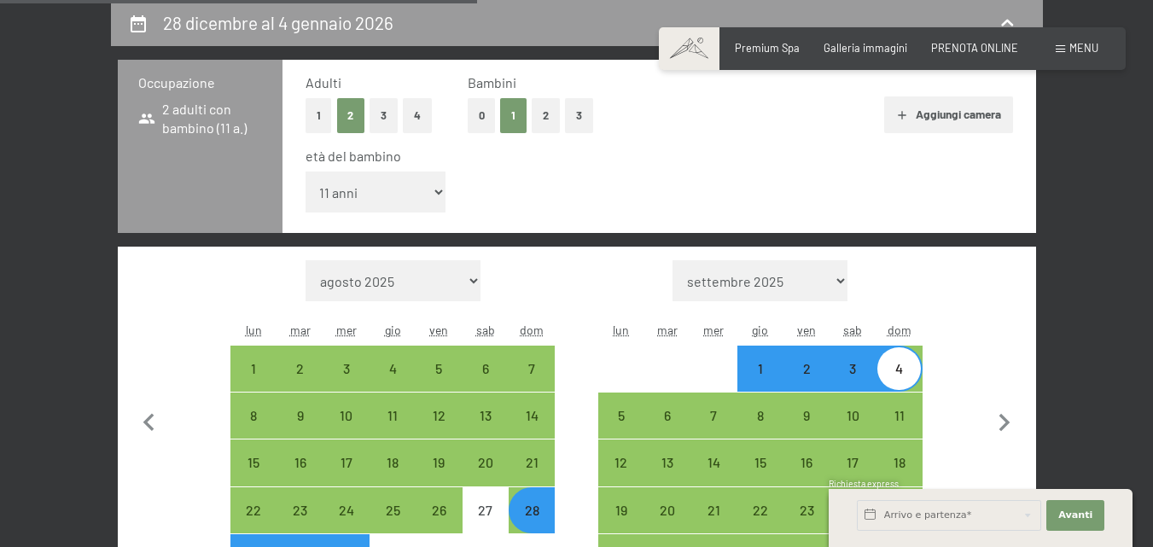
select select "[DATE]"
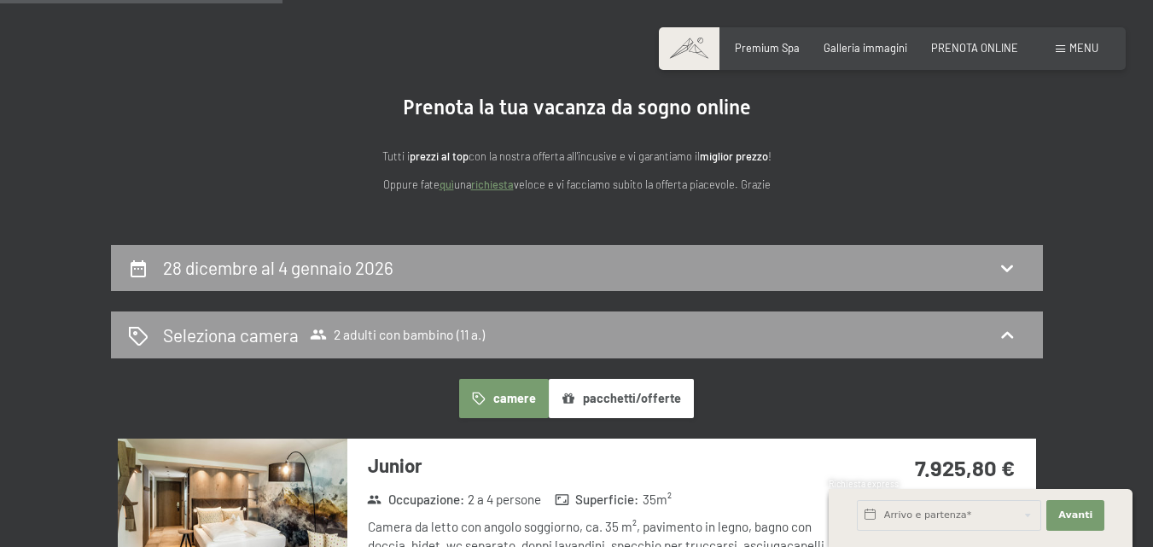
scroll to position [0, 0]
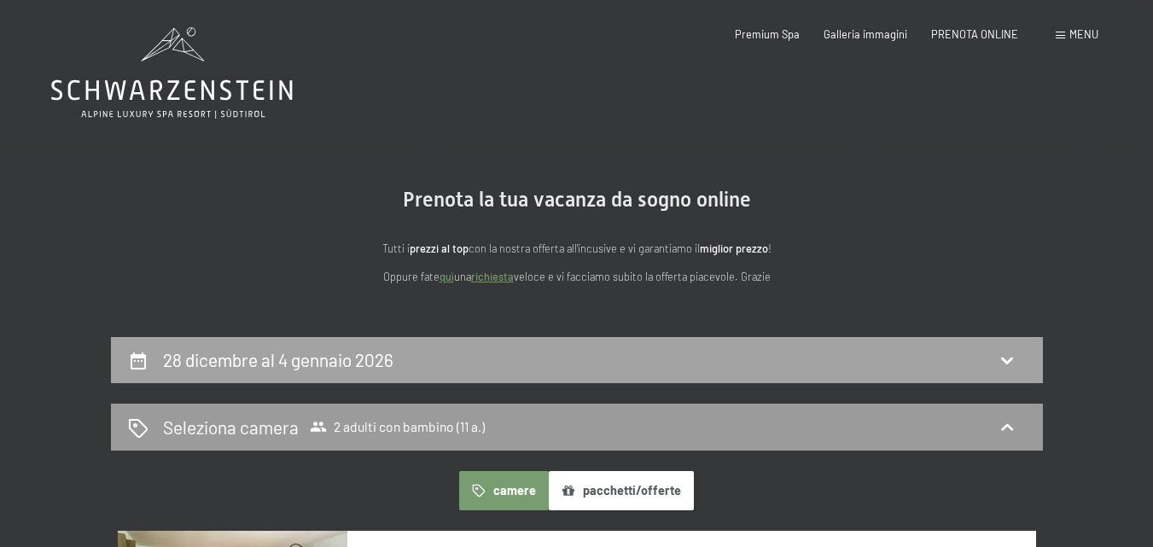
click at [441, 343] on div "28 dicembre al 4 gennaio 2026" at bounding box center [577, 360] width 932 height 47
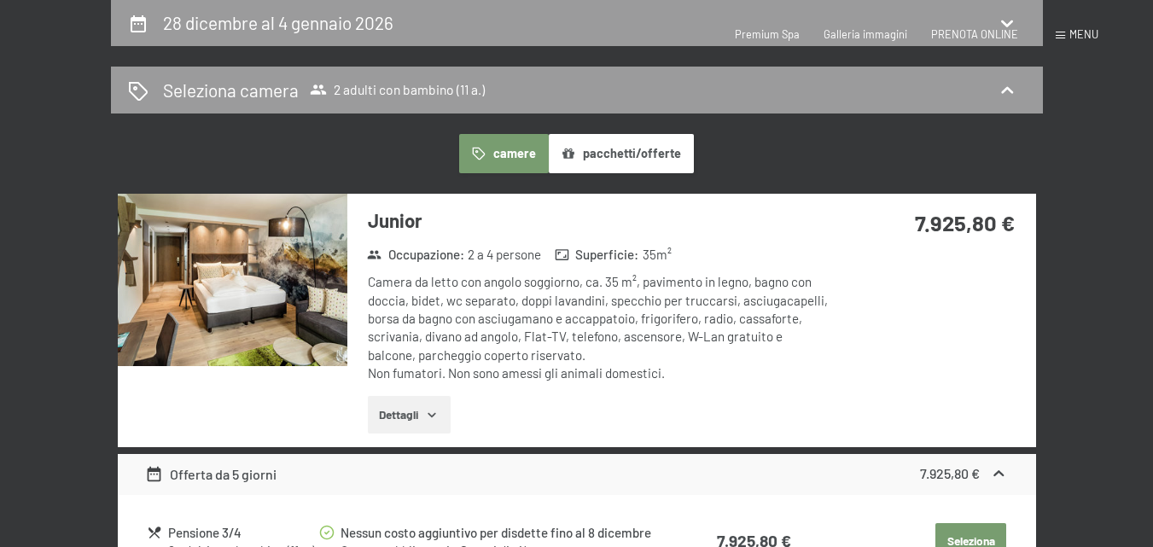
select select "11"
select select "[DATE]"
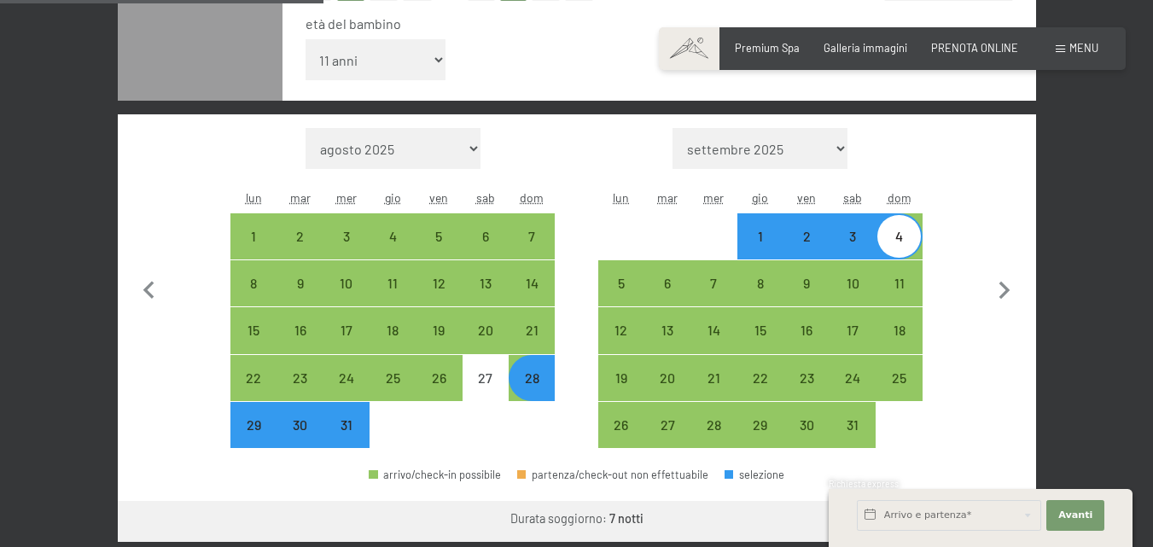
scroll to position [474, 0]
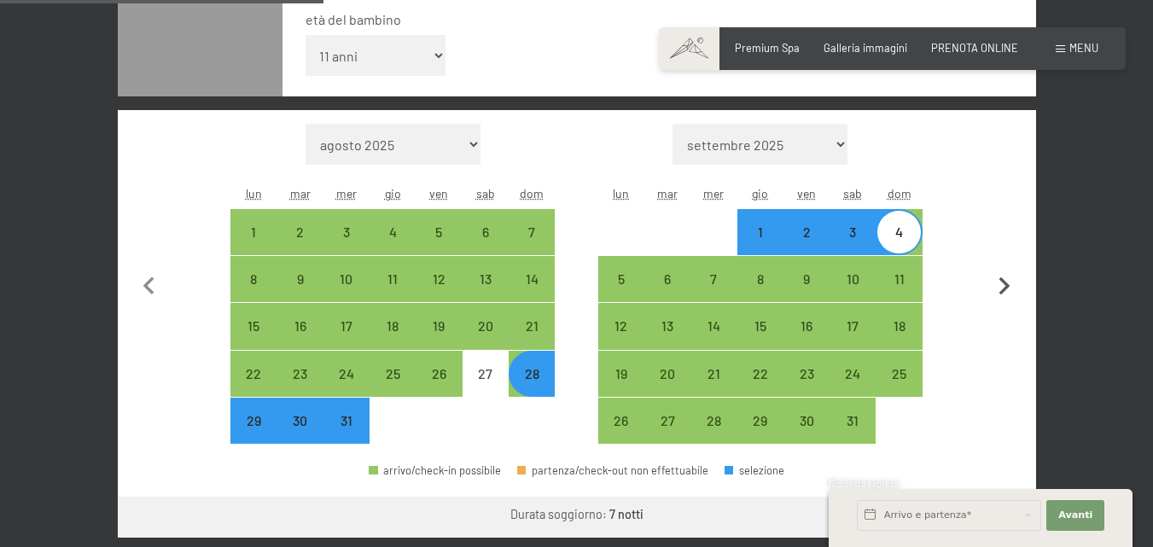
click at [999, 288] on icon "button" at bounding box center [1005, 287] width 36 height 36
select select "[DATE]"
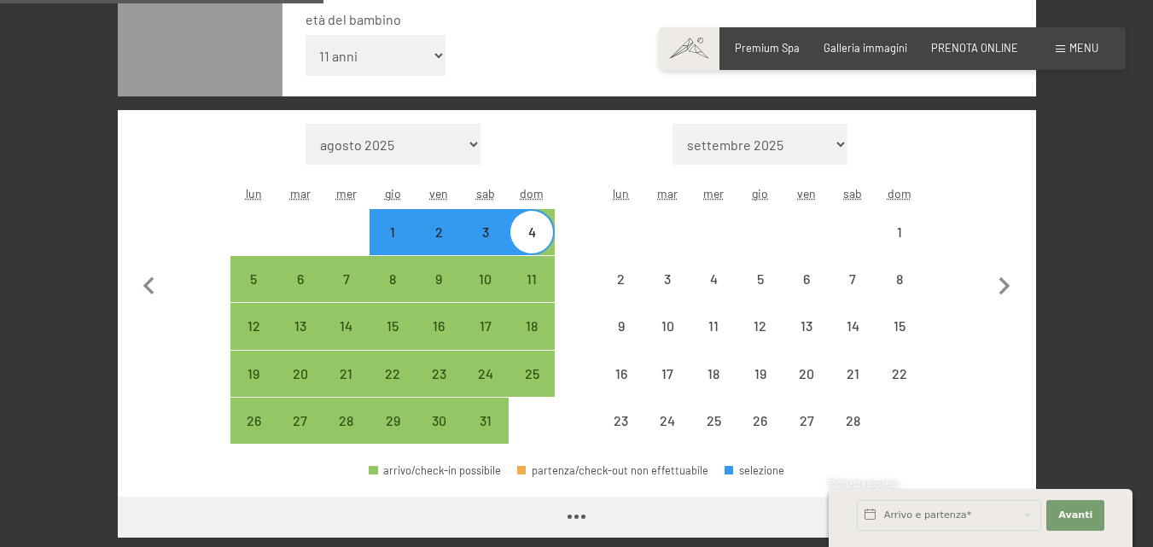
select select "[DATE]"
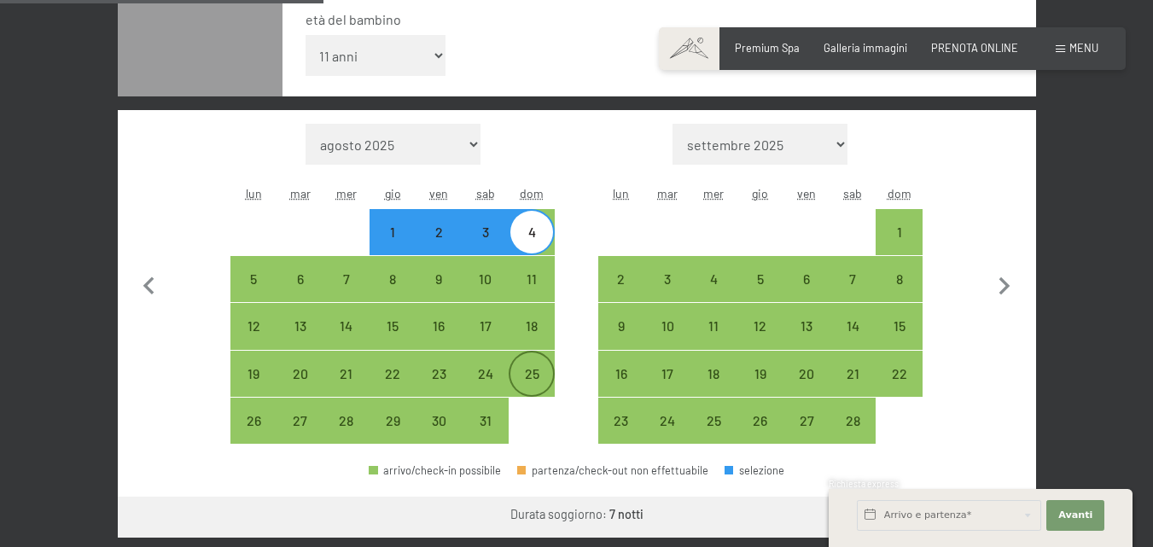
click at [524, 376] on div "25" at bounding box center [531, 388] width 43 height 43
select select "[DATE]"
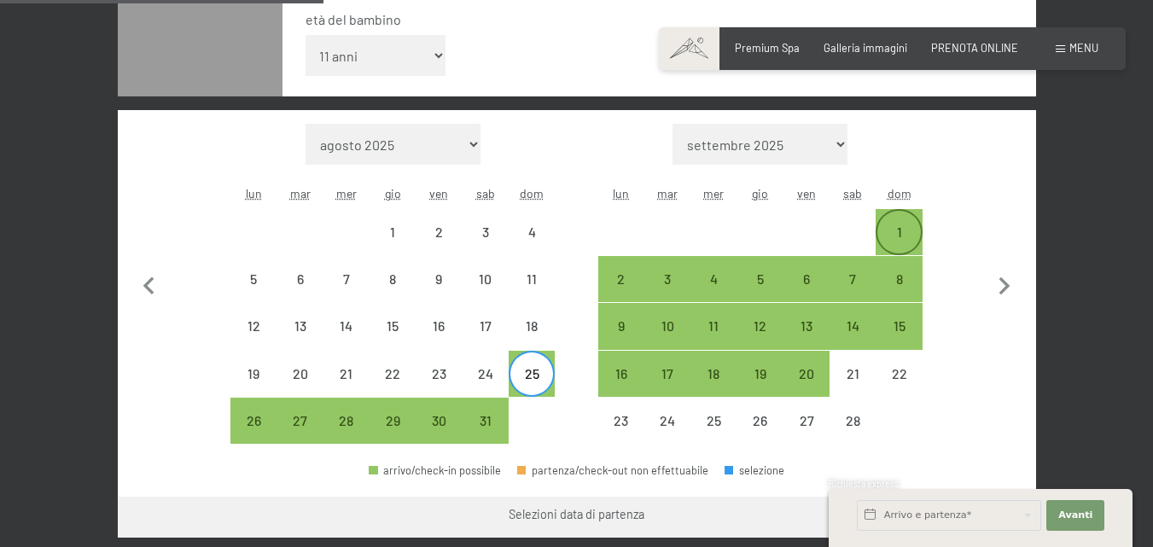
click at [894, 233] on div "1" at bounding box center [898, 246] width 43 height 43
select select "[DATE]"
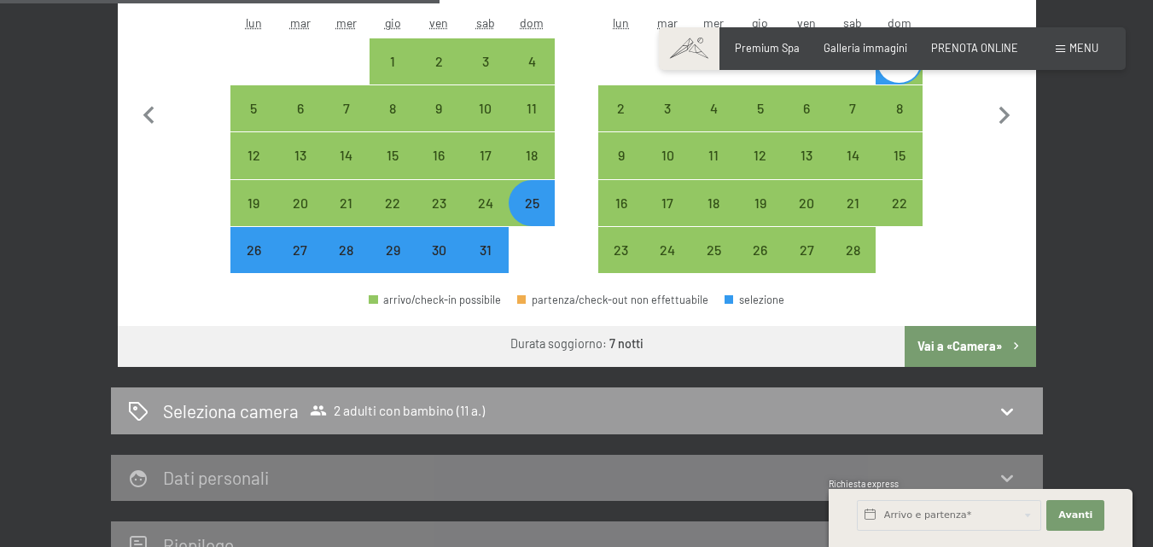
click at [959, 344] on button "Vai a «Camera»" at bounding box center [970, 346] width 131 height 41
select select "[DATE]"
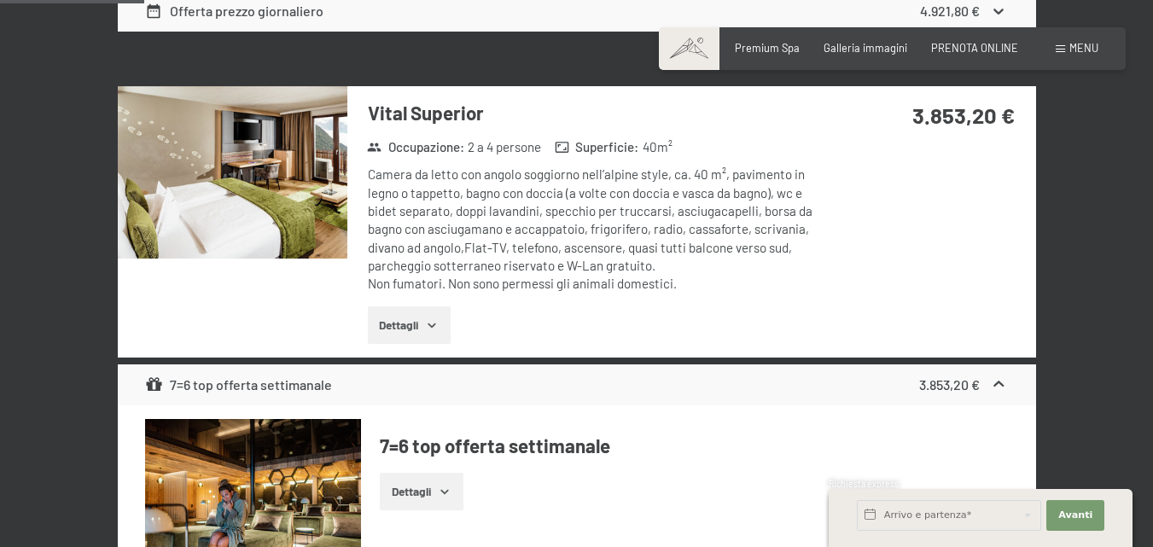
scroll to position [1276, 0]
